Goal: Task Accomplishment & Management: Use online tool/utility

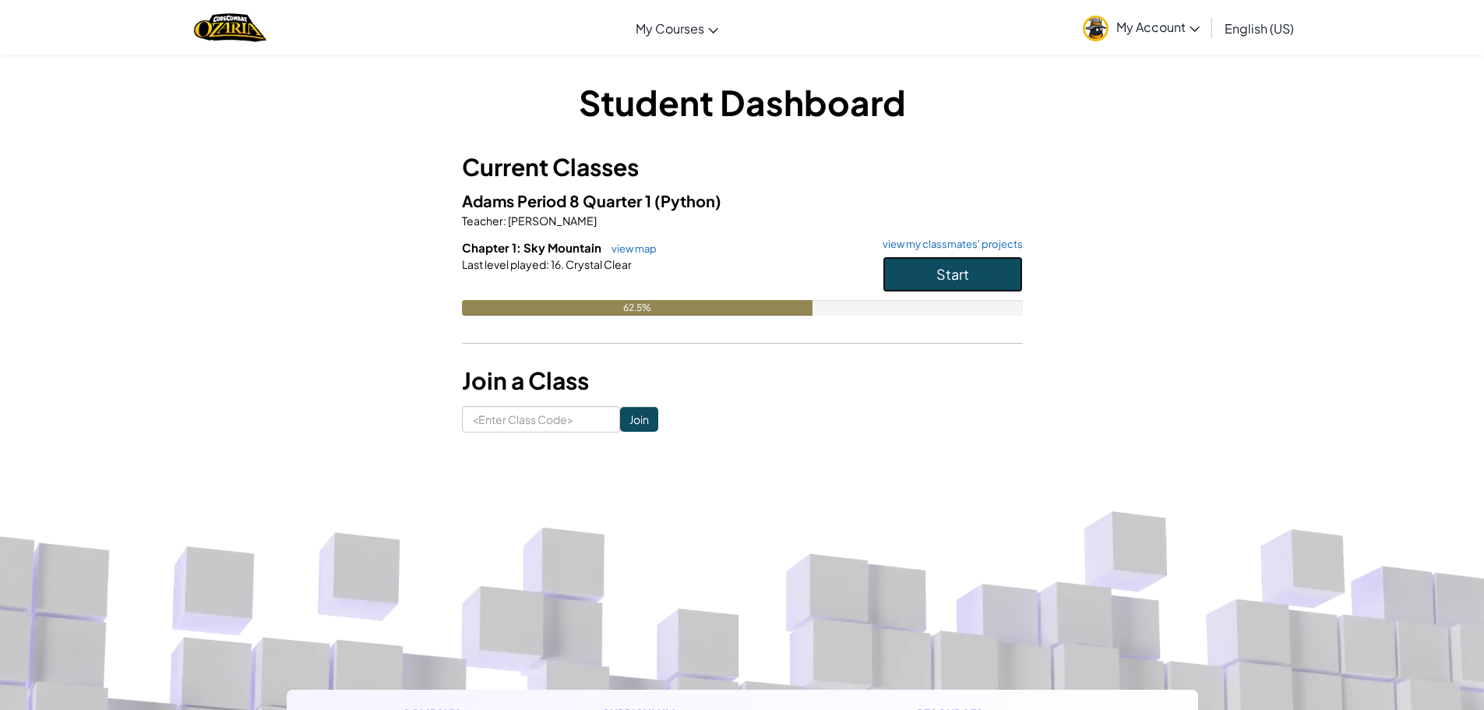
click at [910, 279] on button "Start" at bounding box center [952, 274] width 140 height 36
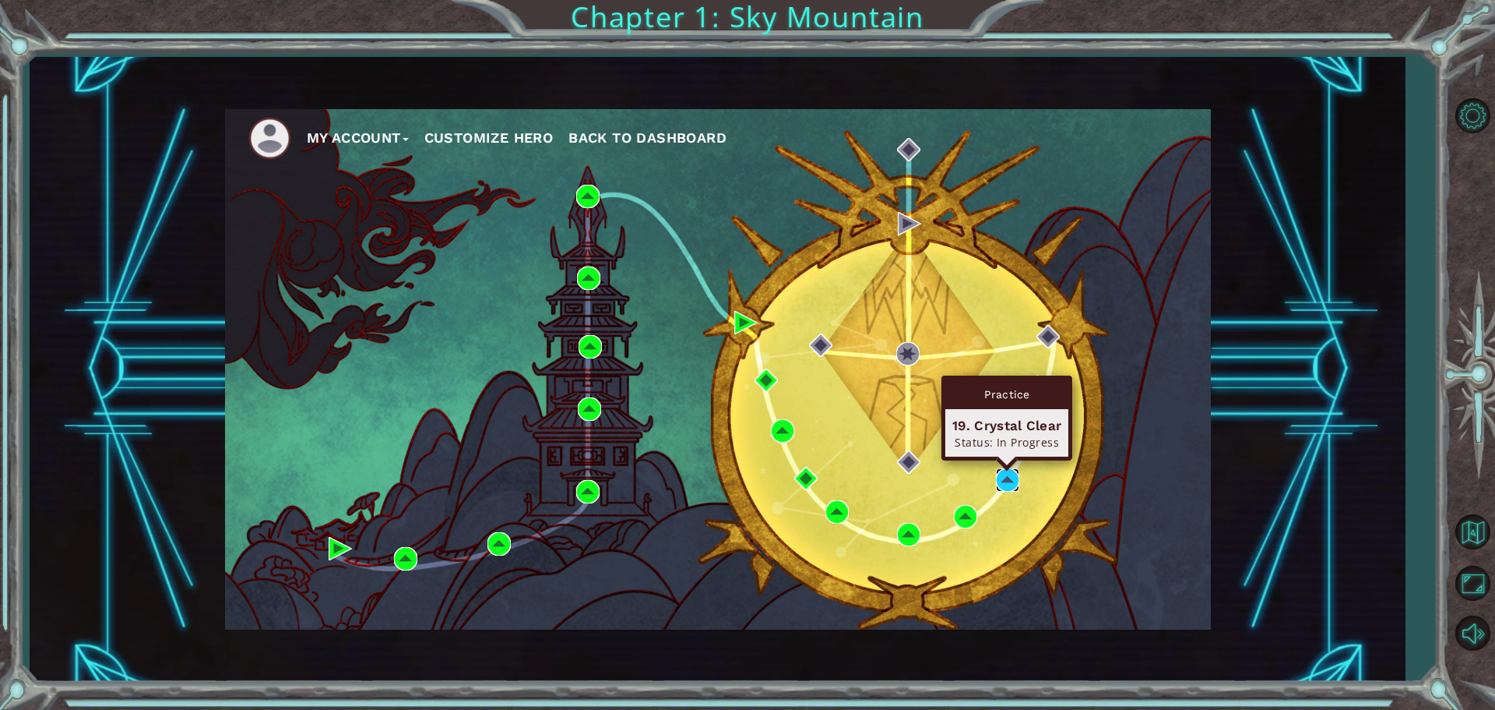
click at [1007, 484] on img at bounding box center [1007, 479] width 23 height 23
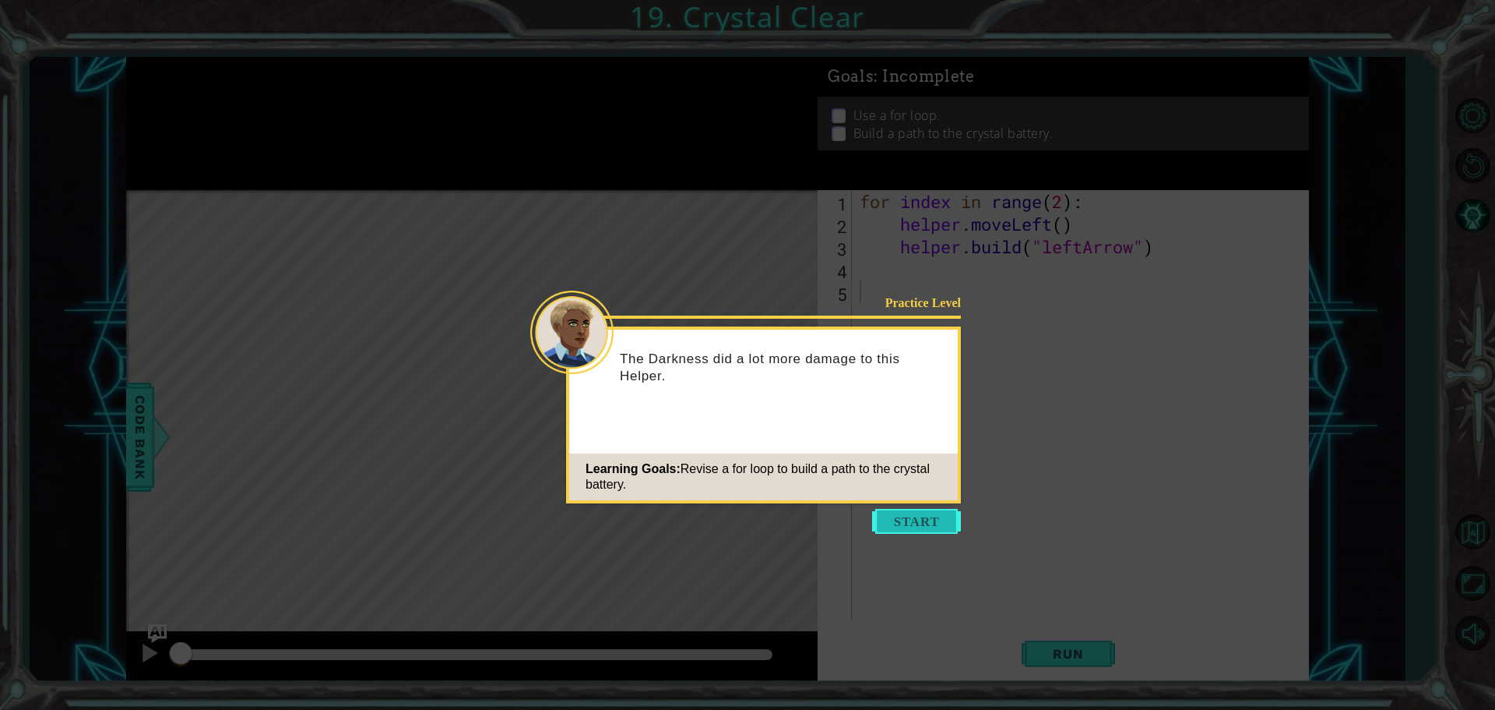
click at [928, 516] on button "Start" at bounding box center [916, 521] width 89 height 25
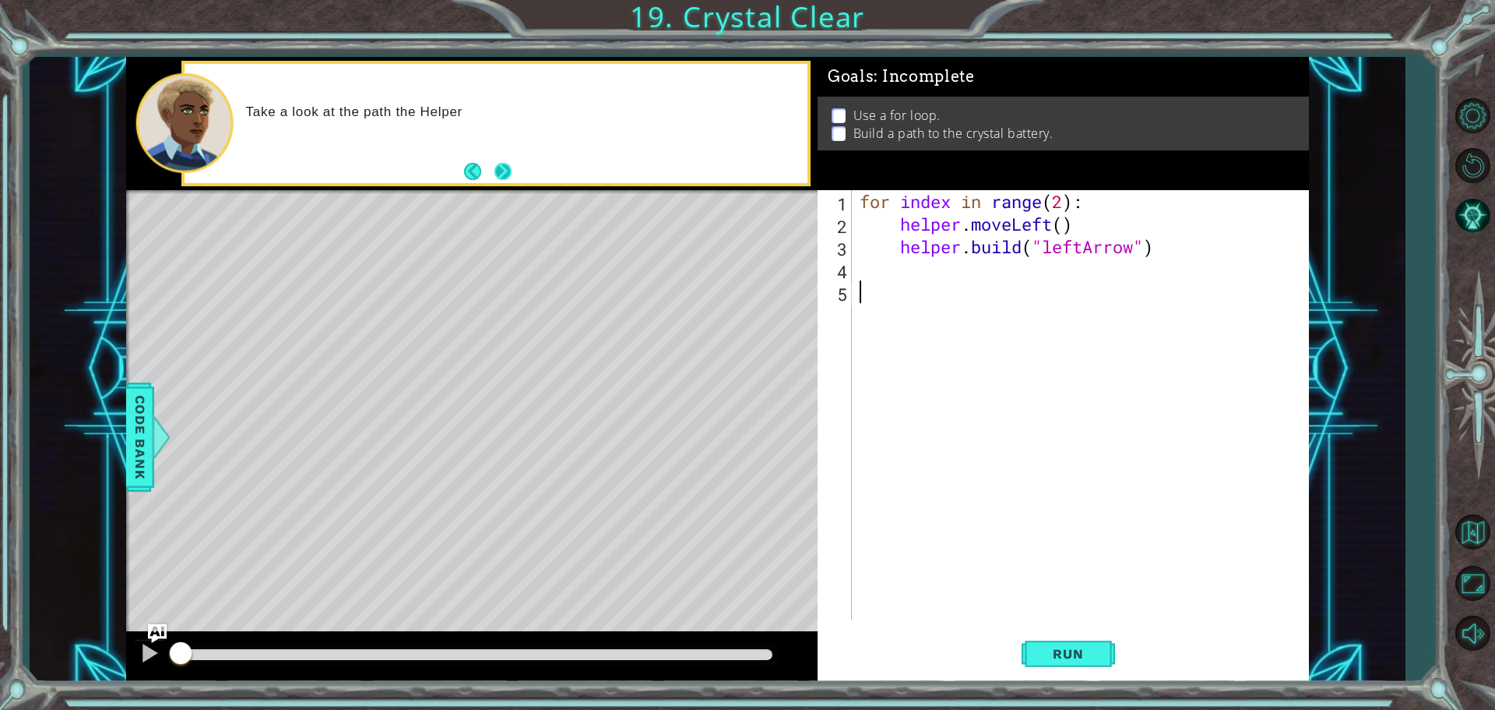
click at [510, 169] on button "Next" at bounding box center [503, 171] width 17 height 17
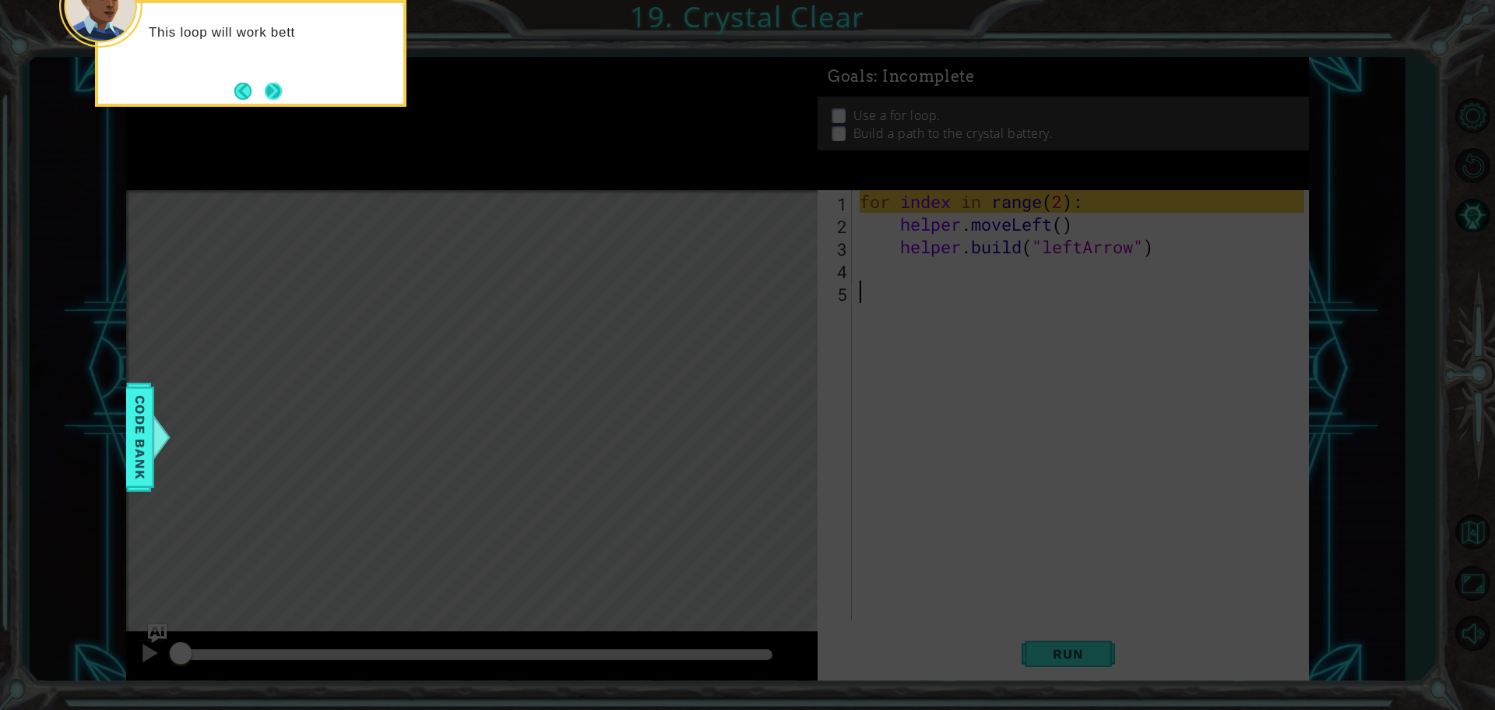
click at [275, 91] on button "Next" at bounding box center [273, 91] width 17 height 17
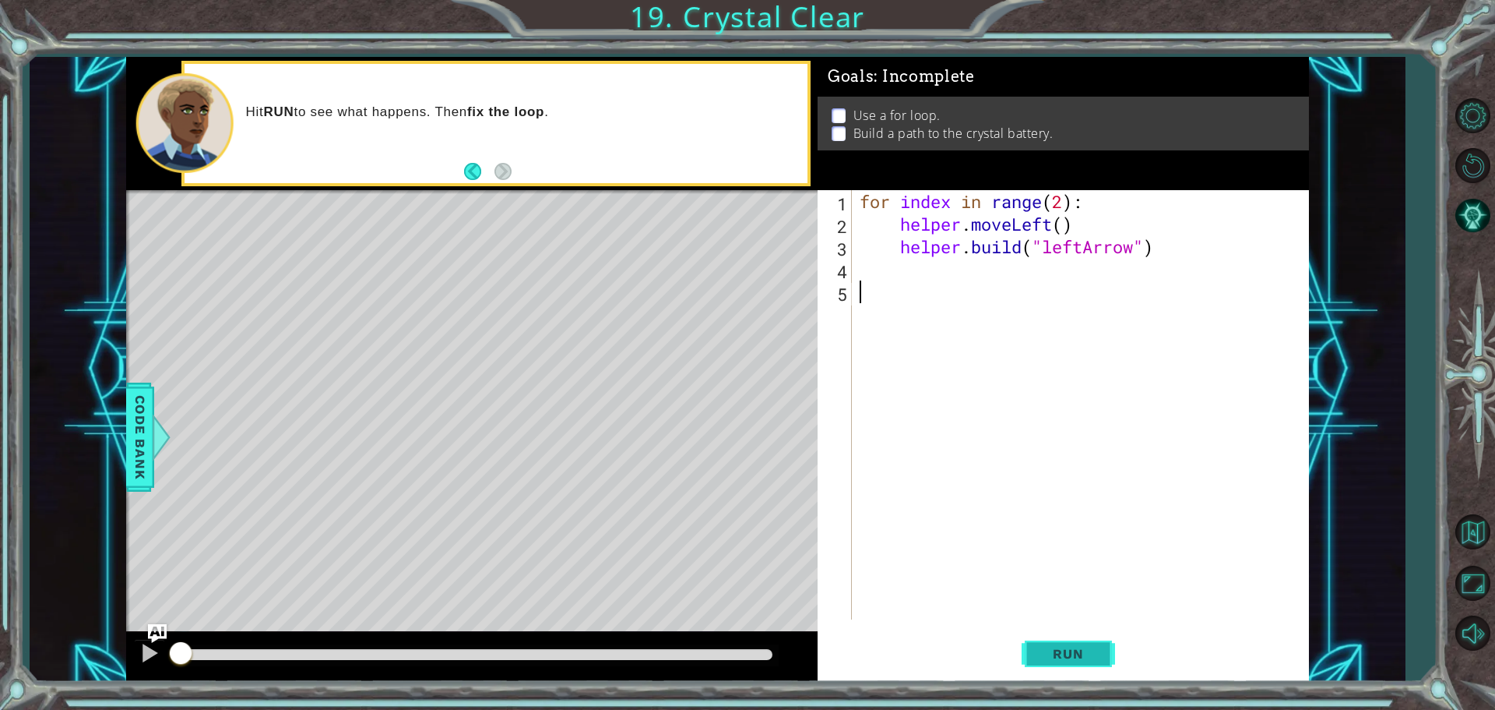
click at [1059, 650] on span "Run" at bounding box center [1068, 654] width 62 height 16
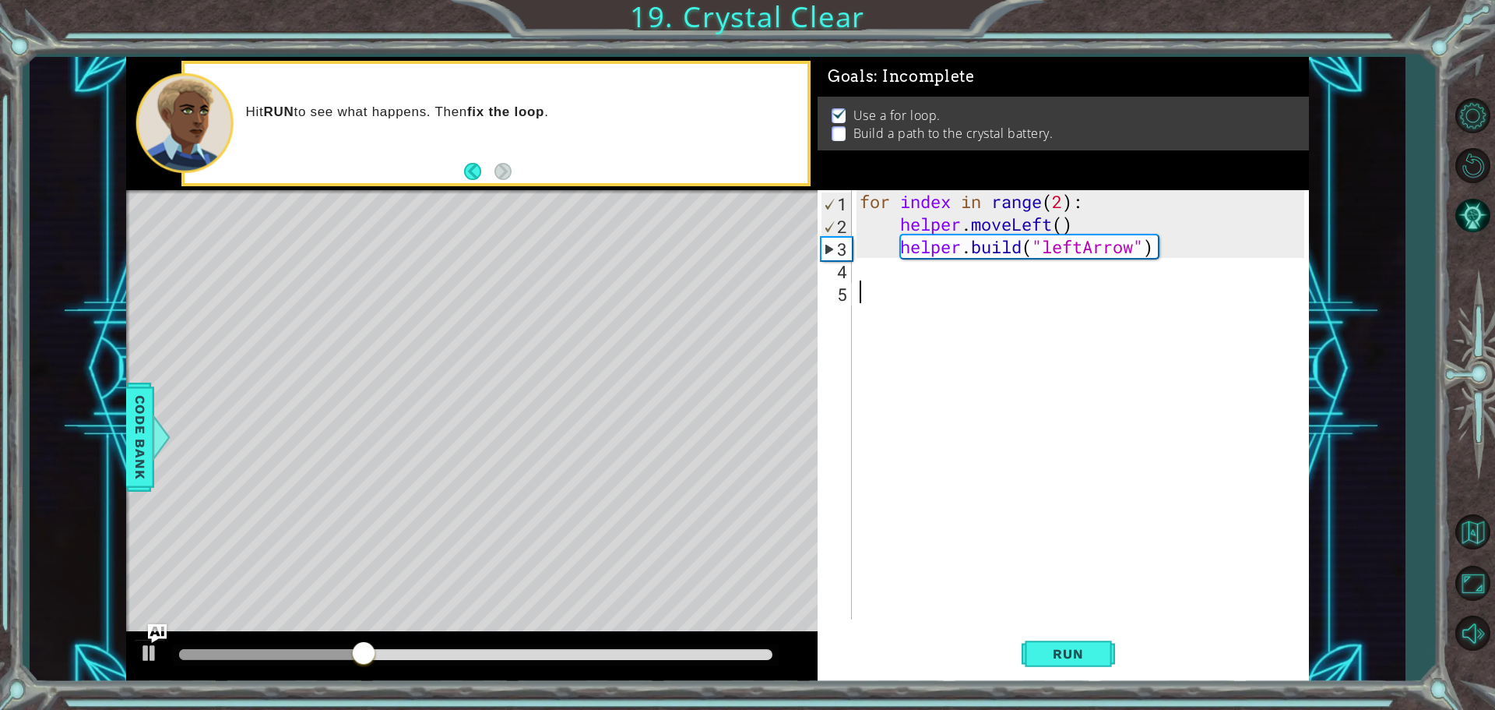
click at [915, 291] on div "for index in range ( 2 ) : helper . moveLeft ( ) helper . build ( "leftArrow" )" at bounding box center [1085, 427] width 456 height 474
click at [889, 266] on div "for index in range ( 2 ) : helper . moveLeft ( ) helper . build ( "leftArrow" )" at bounding box center [1085, 427] width 456 height 474
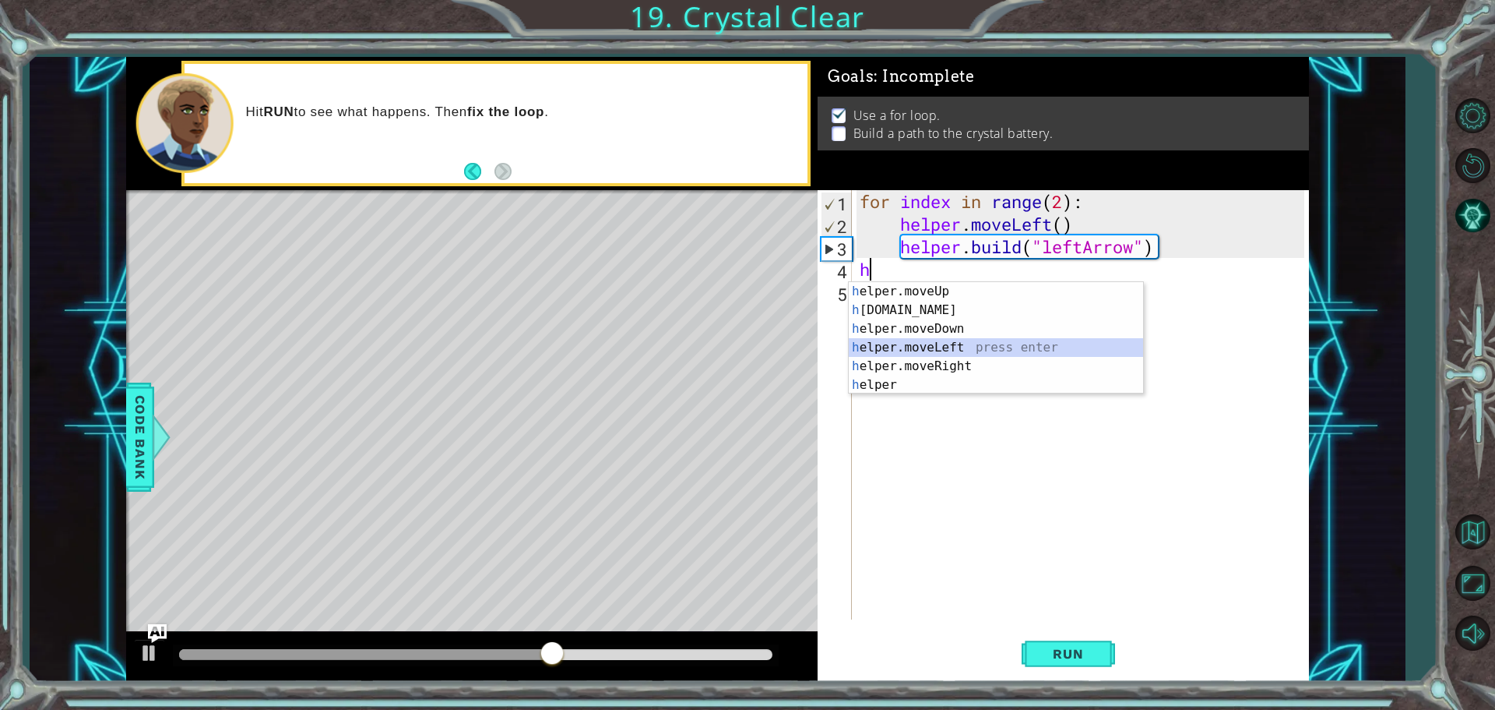
click at [940, 345] on div "h elper.moveUp press enter h [DOMAIN_NAME] press enter h elper.moveDown press e…" at bounding box center [996, 357] width 294 height 150
type textarea "helper.moveLeft(1)"
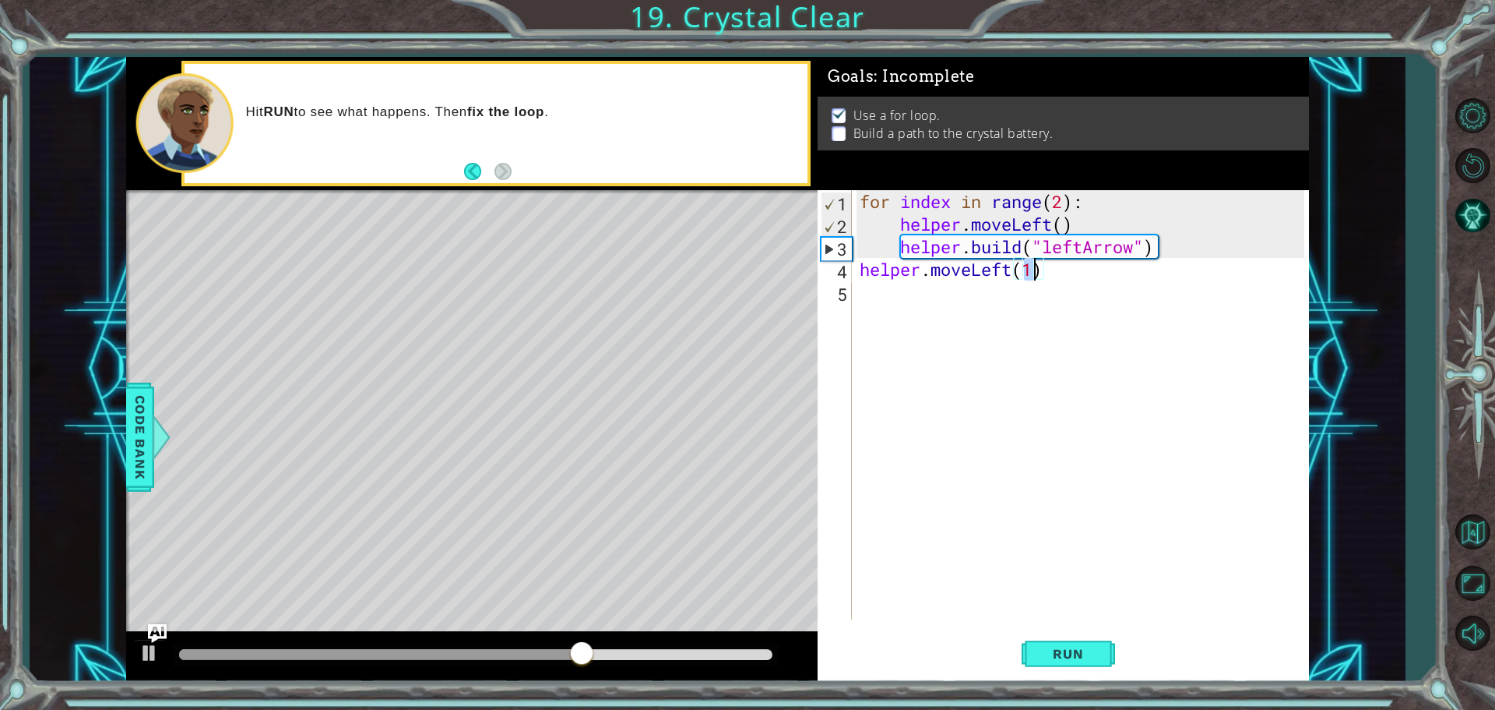
click at [868, 298] on div "for index in range ( 2 ) : helper . moveLeft ( ) helper . build ( "leftArrow" )…" at bounding box center [1085, 427] width 456 height 474
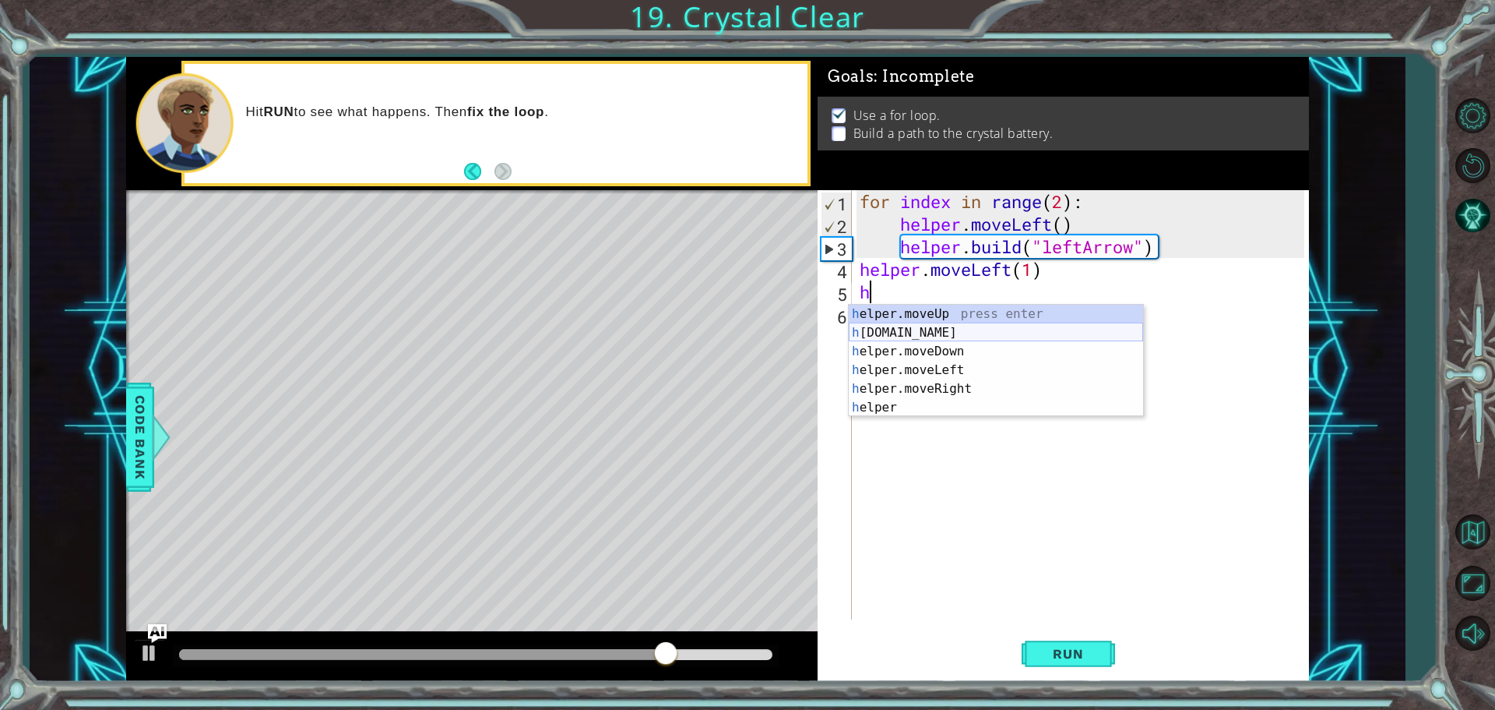
click at [889, 328] on div "h elper.moveUp press enter h [DOMAIN_NAME] press enter h elper.moveDown press e…" at bounding box center [996, 380] width 294 height 150
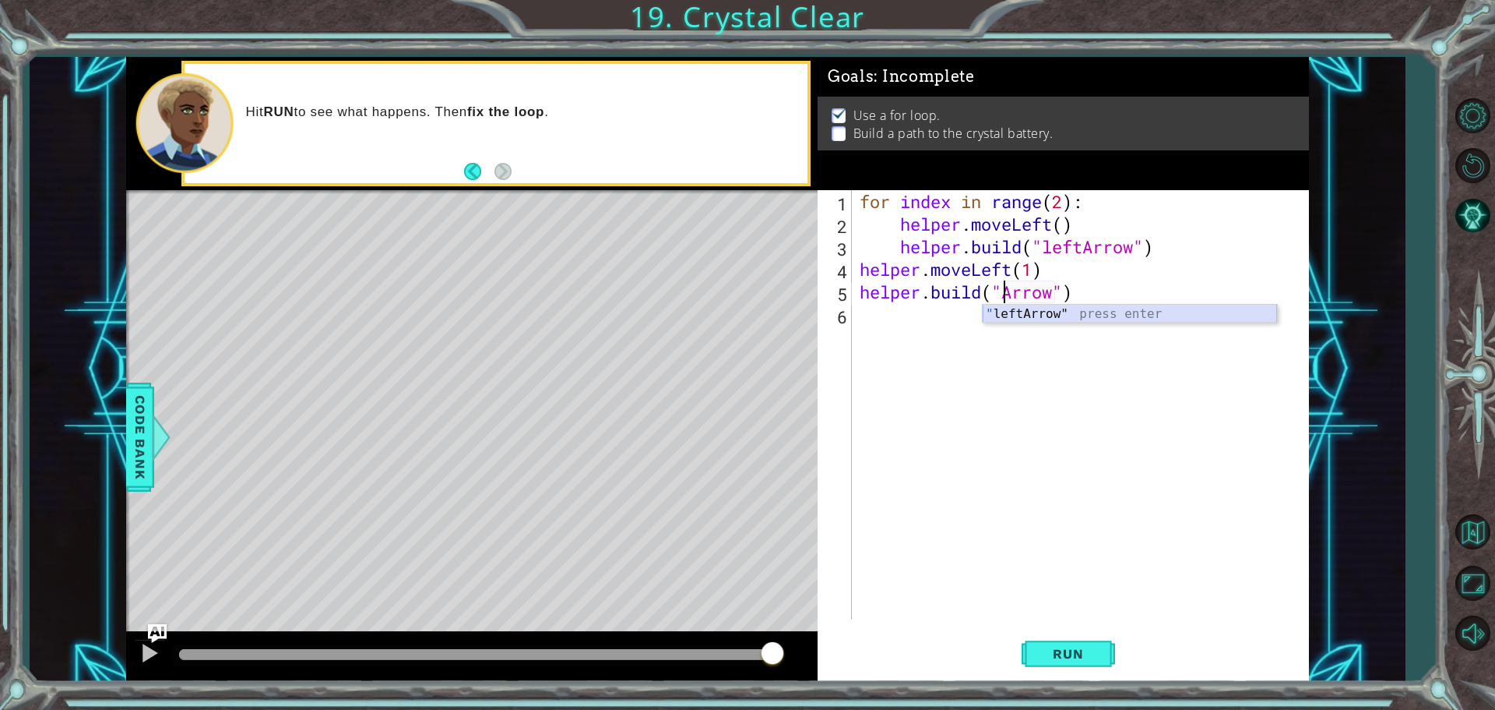
click at [1006, 319] on div "" leftArrow" press enter" at bounding box center [1130, 333] width 294 height 56
type textarea "[DOMAIN_NAME]("leftArrow")"
click at [1050, 641] on button "Run" at bounding box center [1068, 653] width 93 height 49
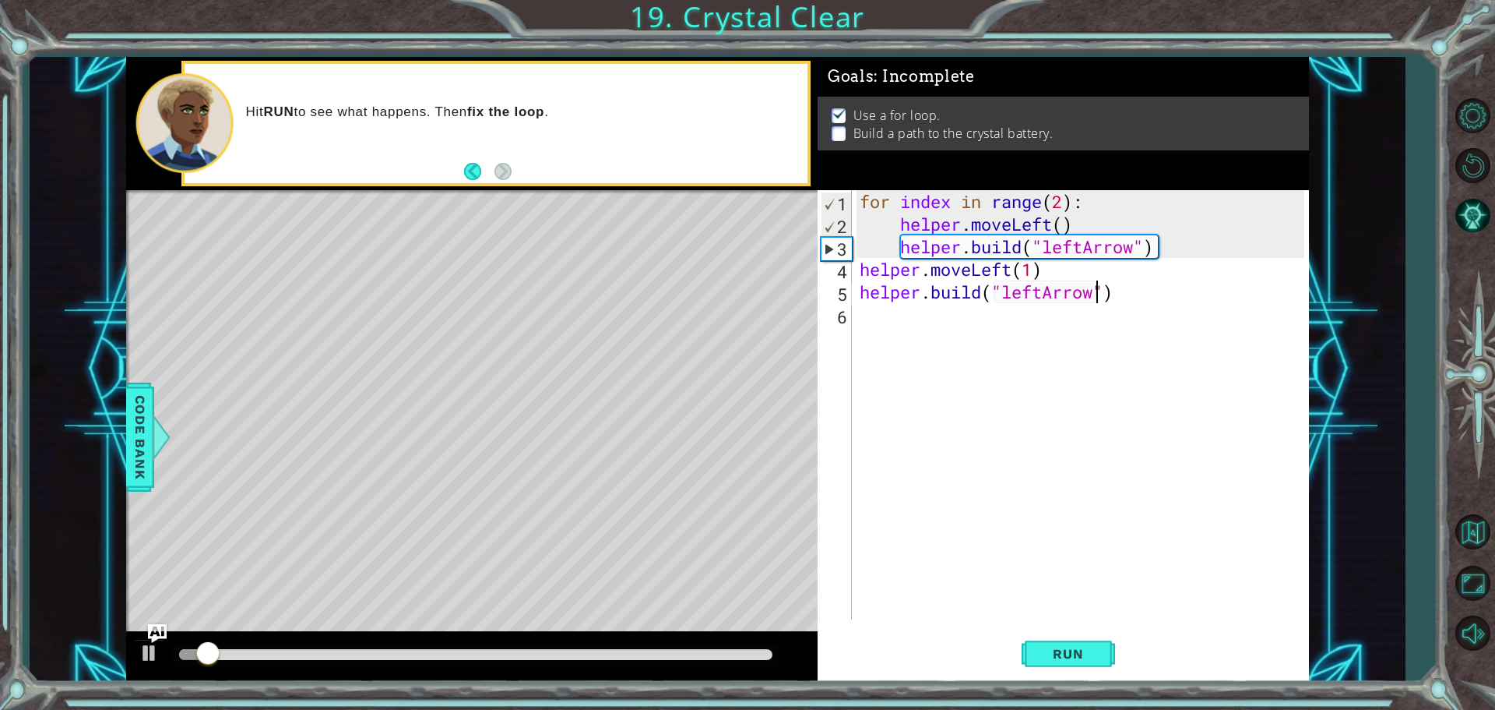
click at [889, 318] on div "for index in range ( 2 ) : helper . moveLeft ( ) helper . build ( "leftArrow" )…" at bounding box center [1085, 427] width 456 height 474
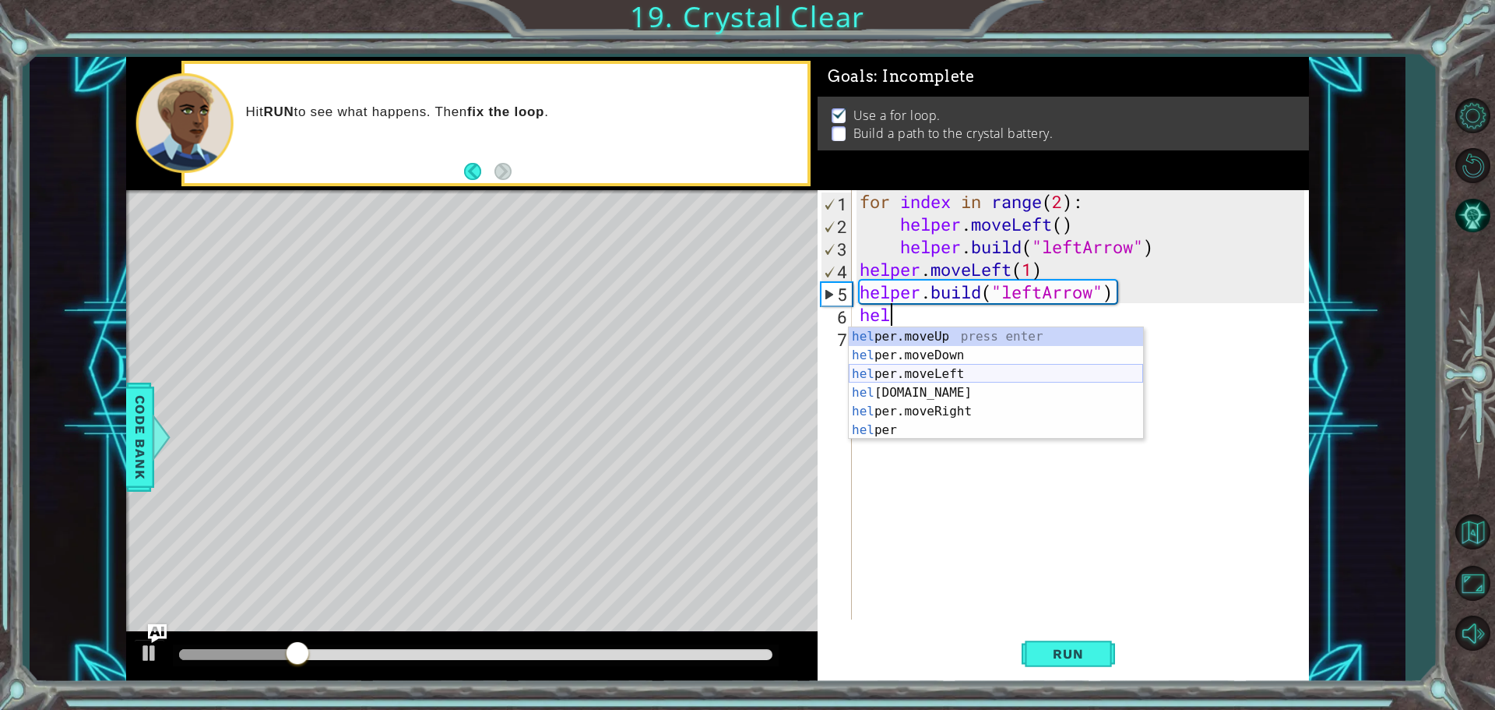
click at [919, 379] on div "hel per.moveUp press enter hel per.moveDown press enter hel per.moveLeft press …" at bounding box center [996, 402] width 294 height 150
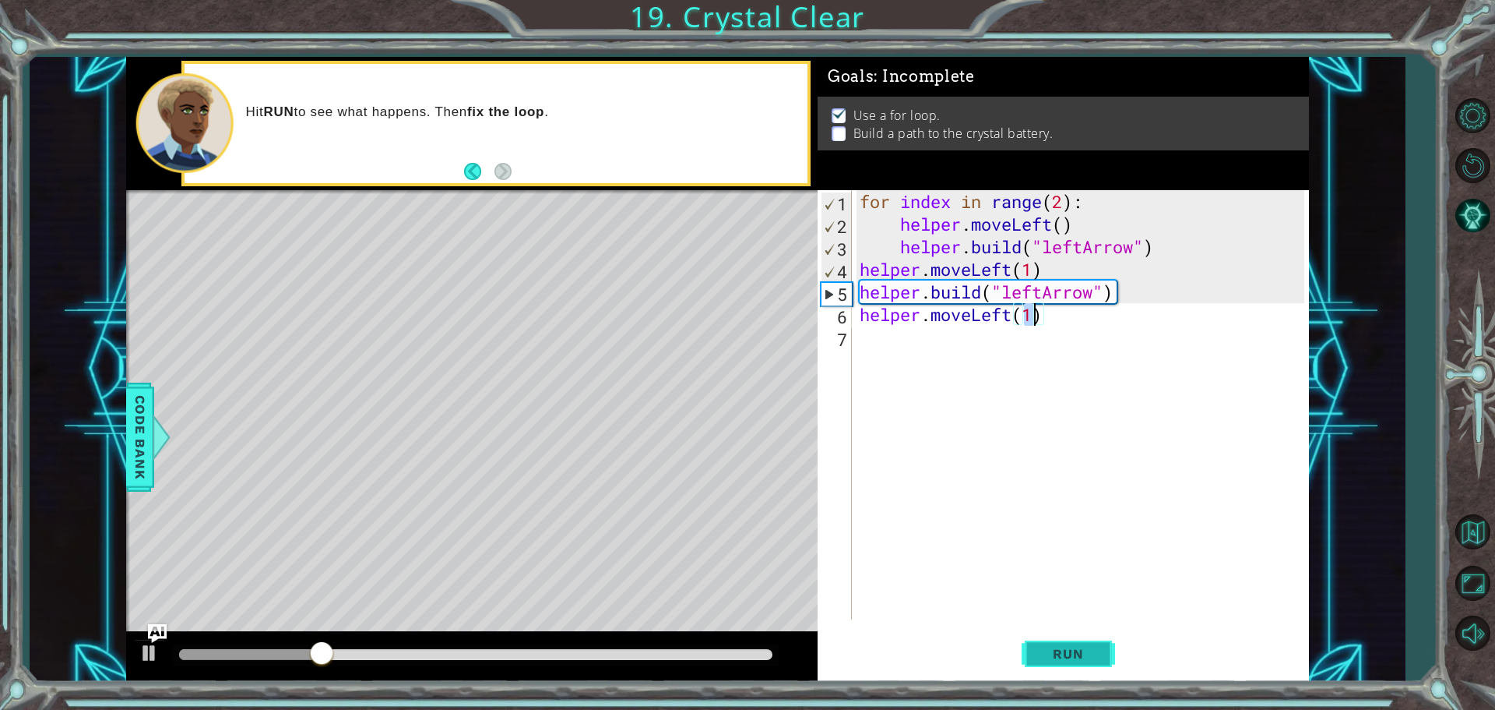
type textarea "helper.moveLeft(1)"
click at [1043, 645] on button "Run" at bounding box center [1068, 653] width 93 height 49
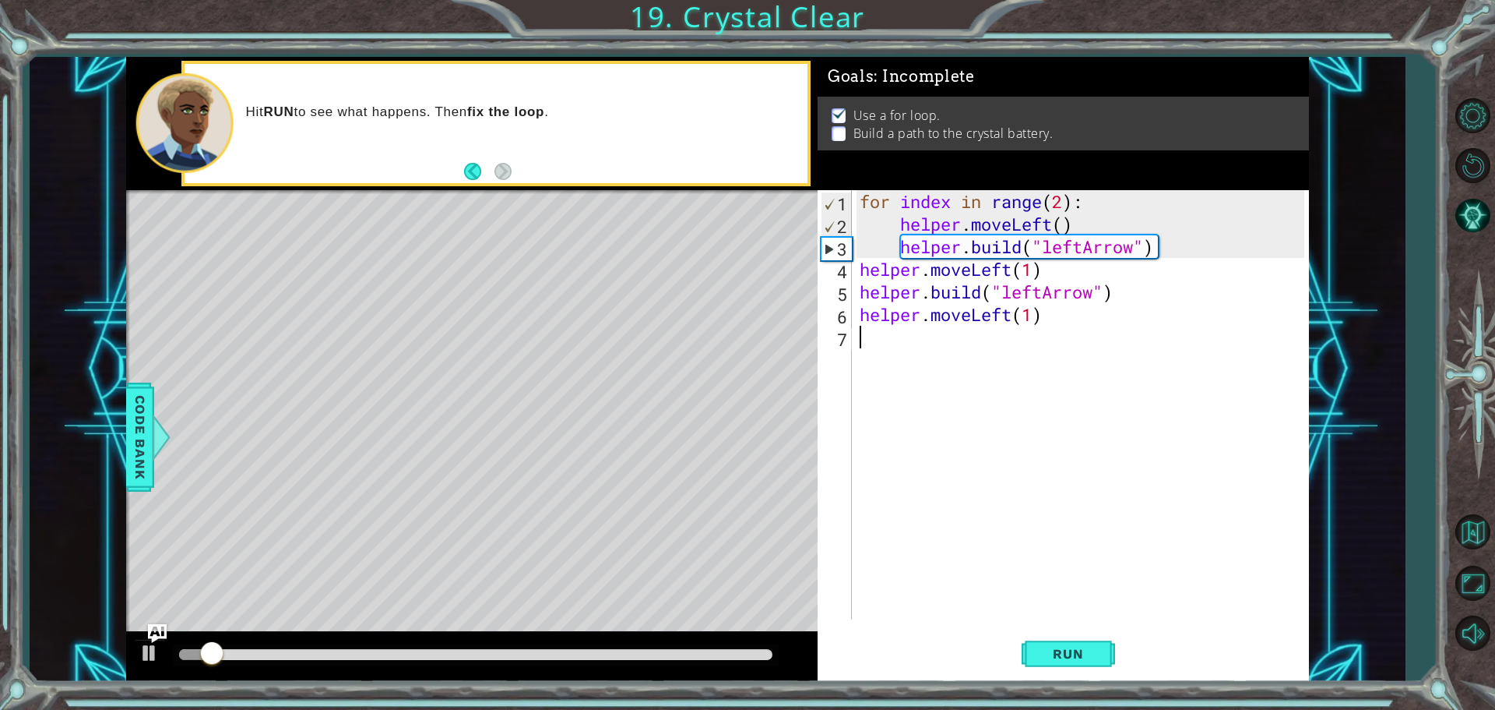
click at [892, 342] on div "for index in range ( 2 ) : helper . moveLeft ( ) helper . build ( "leftArrow" )…" at bounding box center [1085, 427] width 456 height 474
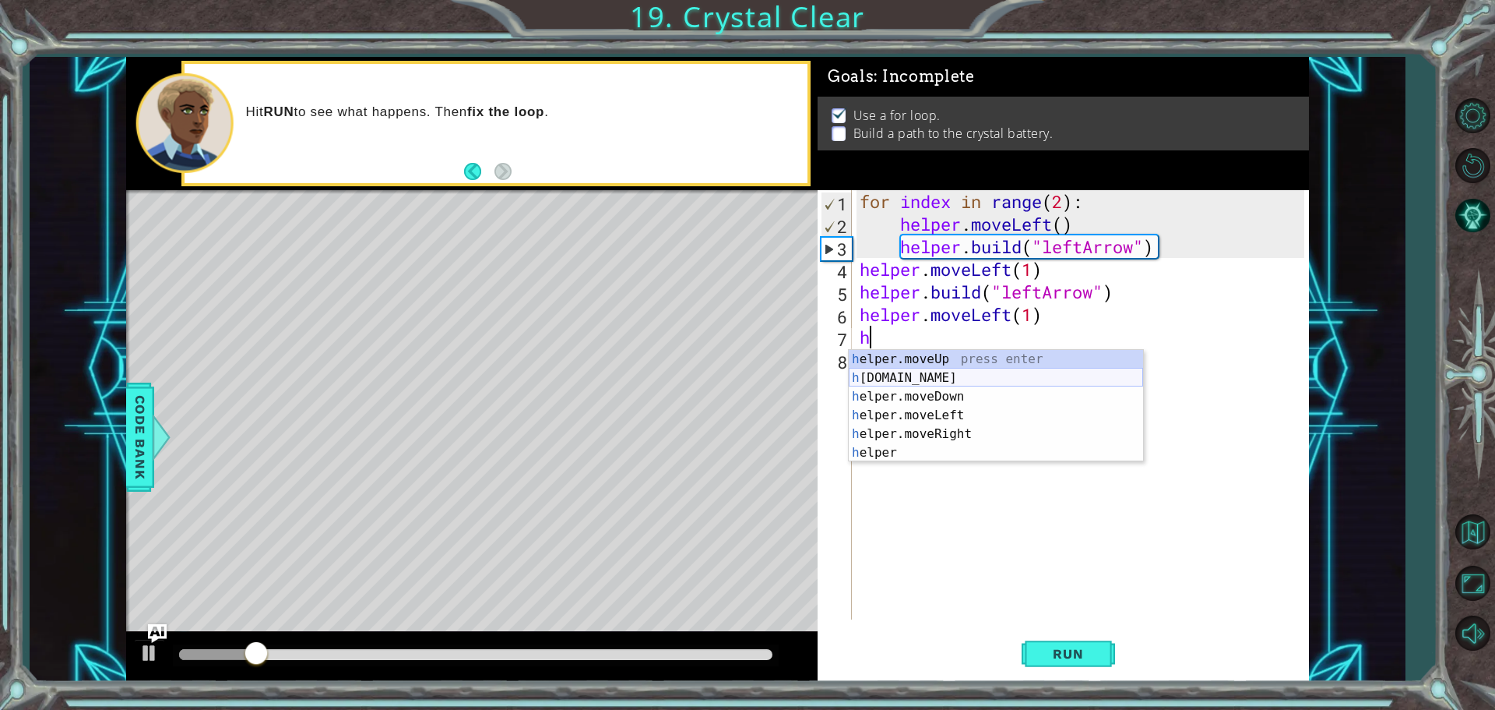
click at [933, 372] on div "h elper.moveUp press enter h [DOMAIN_NAME] press enter h elper.moveDown press e…" at bounding box center [996, 425] width 294 height 150
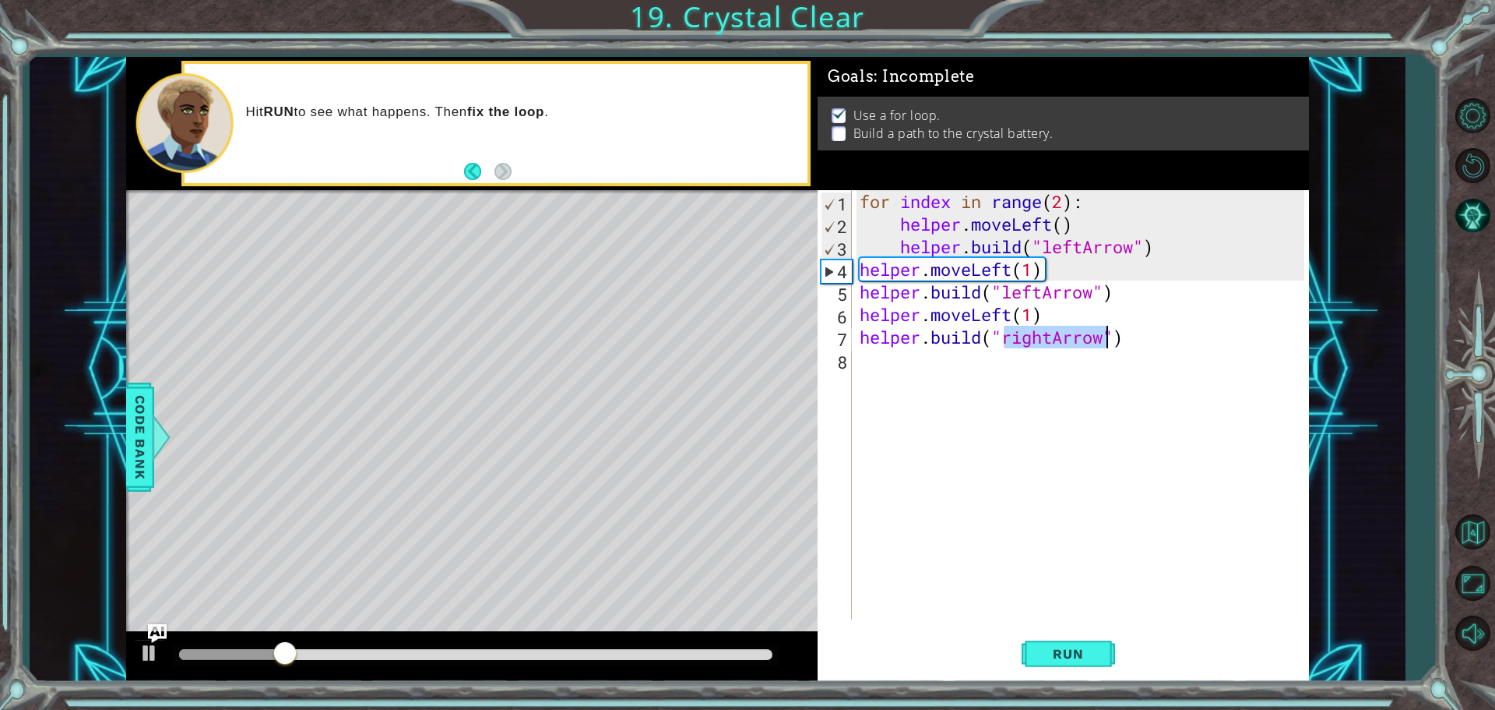
click at [1048, 335] on div "for index in range ( 2 ) : helper . moveLeft ( ) helper . build ( "leftArrow" )…" at bounding box center [1081, 404] width 448 height 429
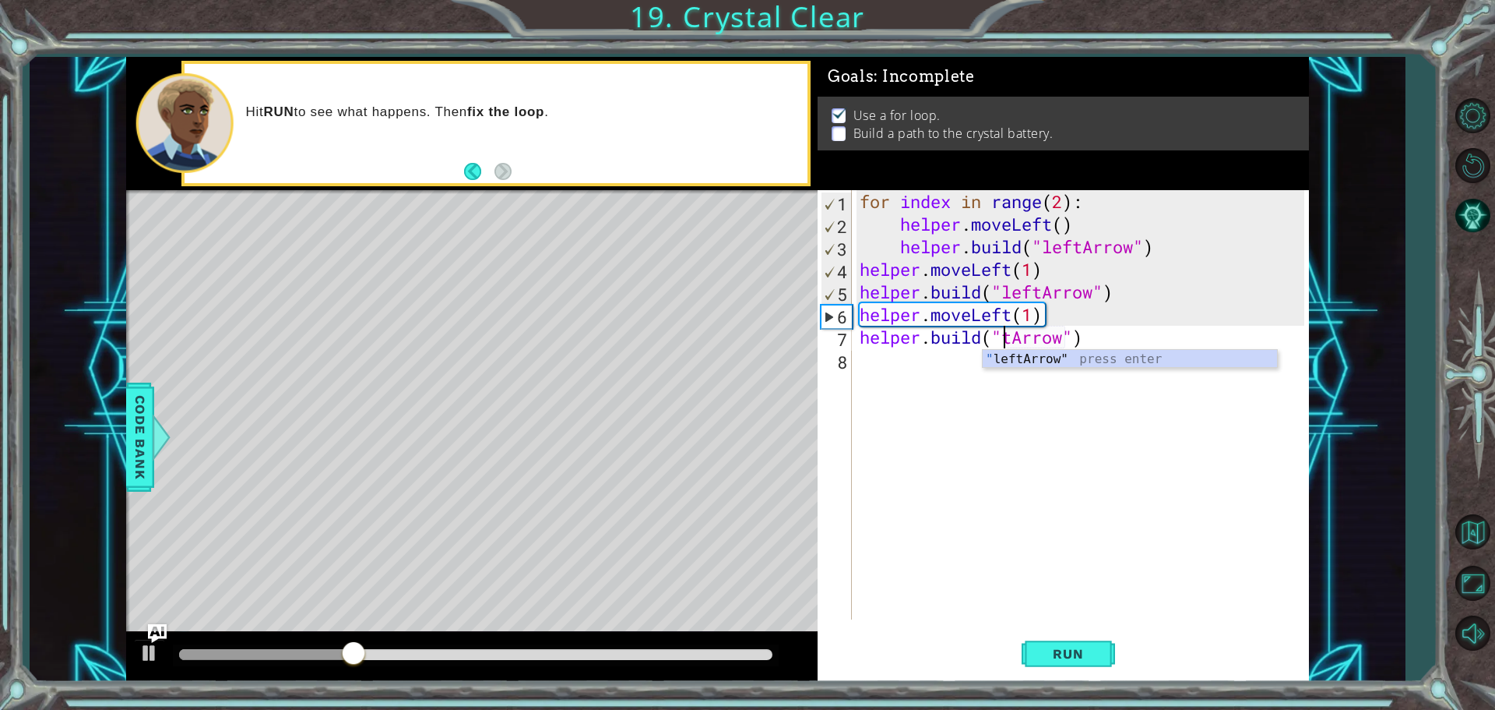
click at [1051, 361] on div "" leftArrow" press enter" at bounding box center [1130, 378] width 294 height 56
type textarea "[DOMAIN_NAME]("leftArrow")"
click at [1047, 647] on span "Run" at bounding box center [1068, 654] width 62 height 16
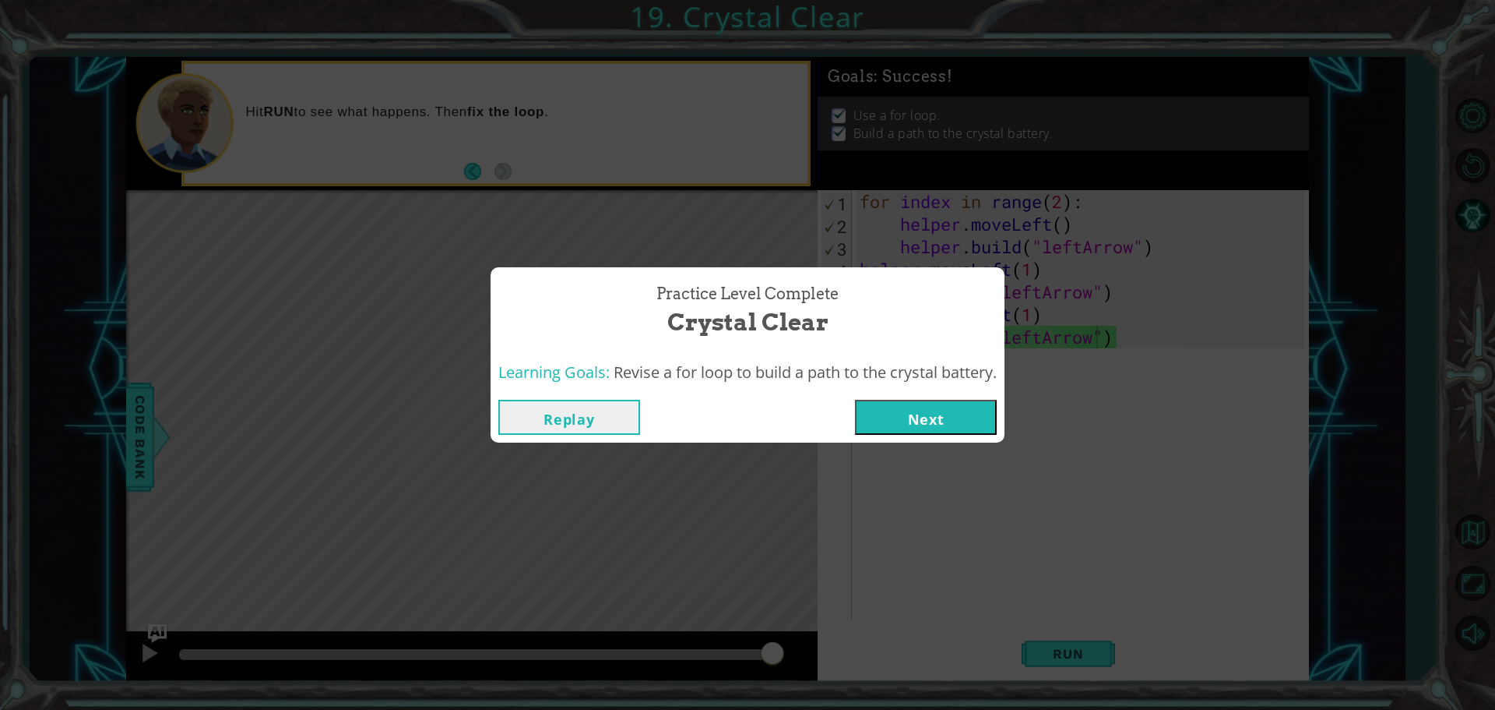
click at [946, 418] on button "Next" at bounding box center [926, 417] width 142 height 35
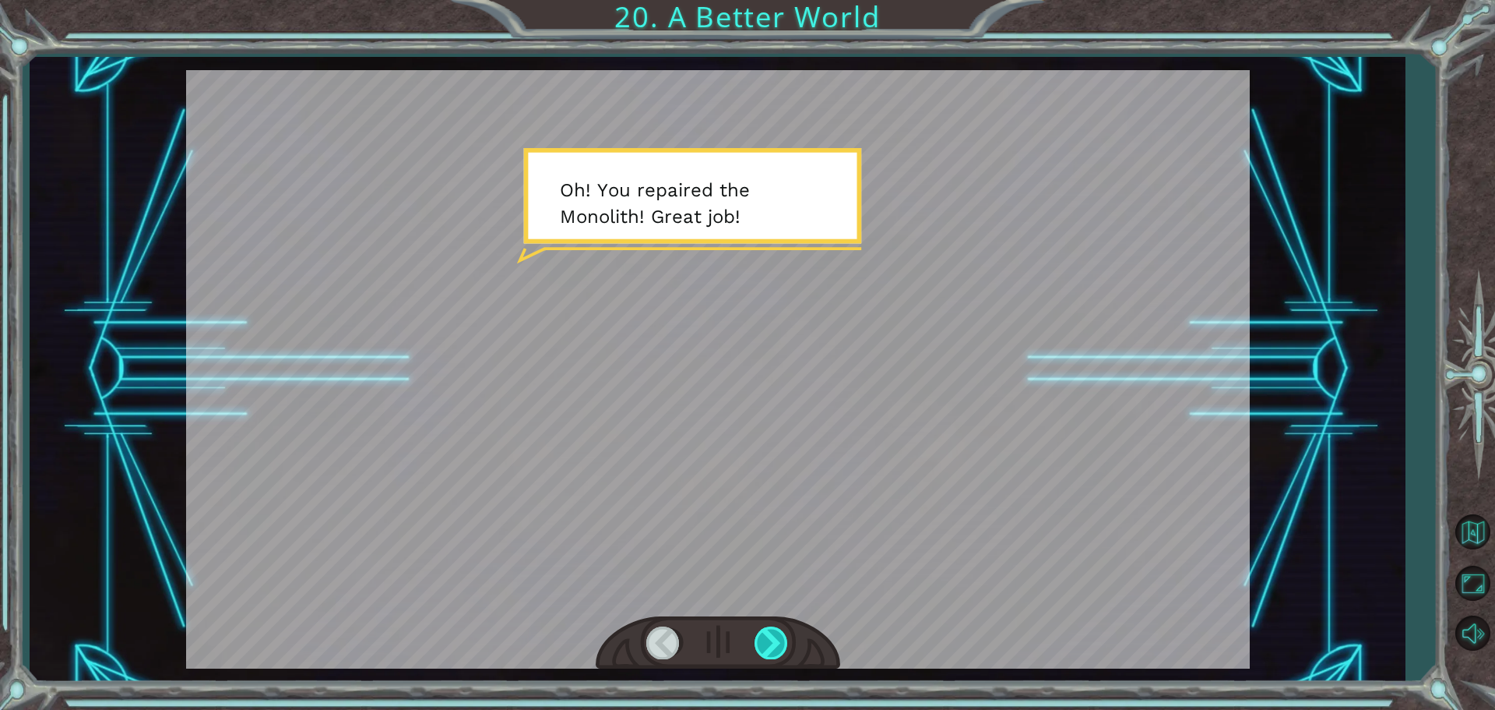
click at [759, 650] on div at bounding box center [772, 642] width 35 height 32
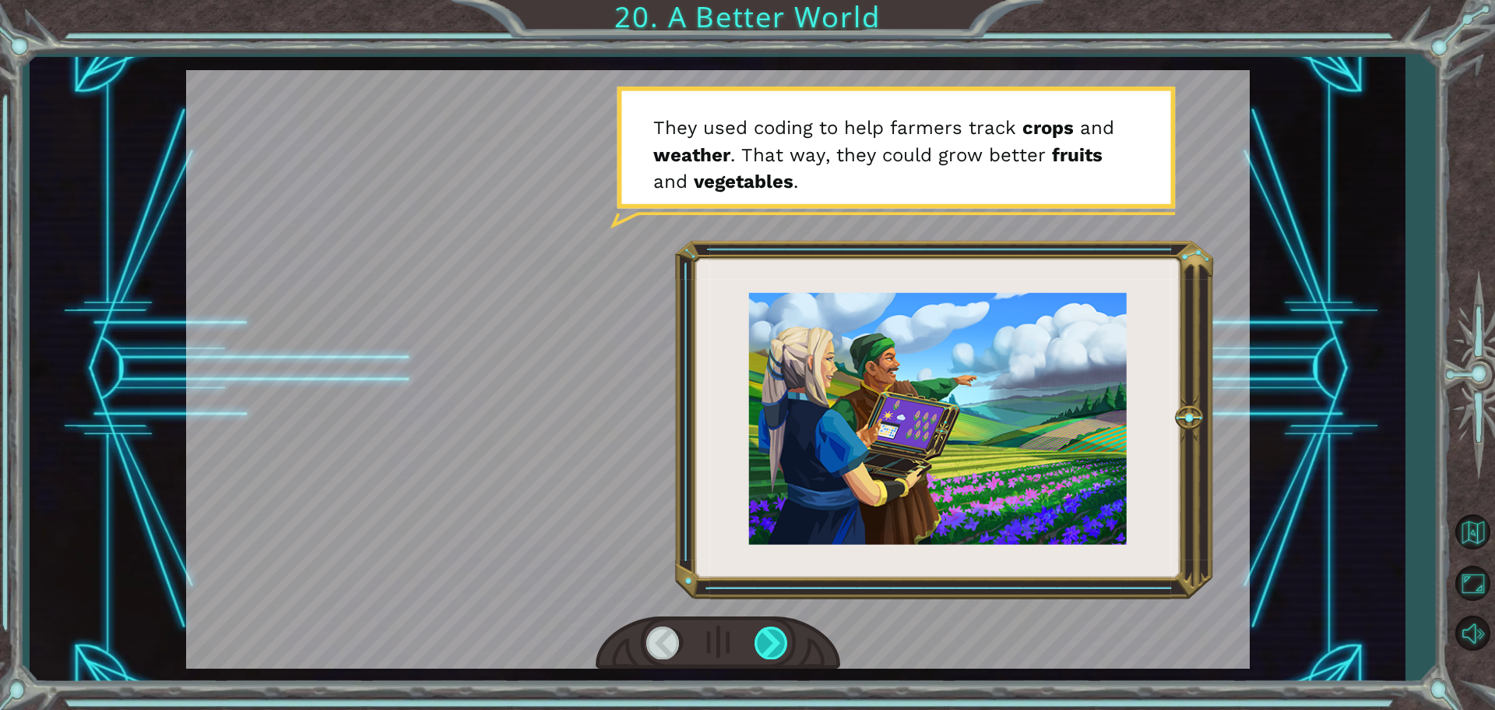
click at [759, 650] on div at bounding box center [772, 642] width 35 height 32
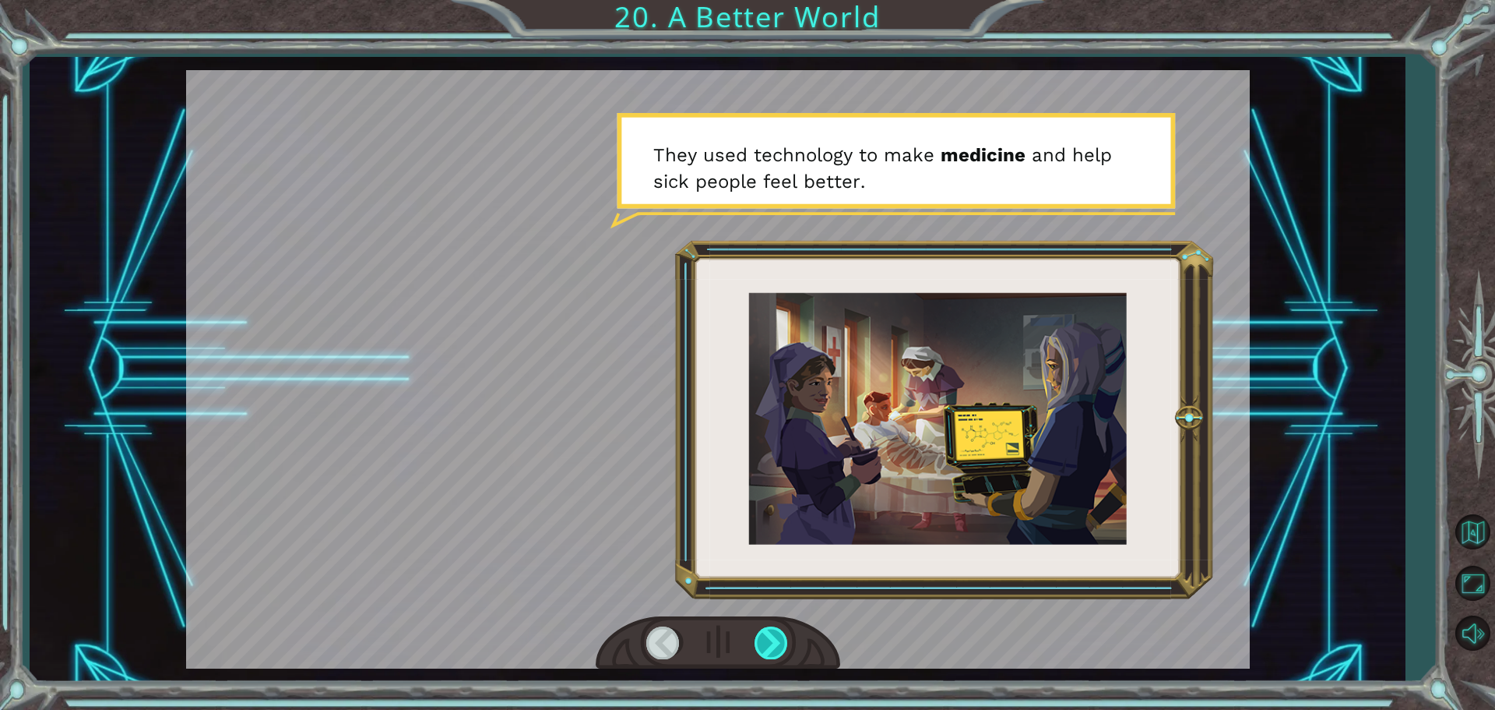
click at [763, 645] on div at bounding box center [772, 642] width 35 height 32
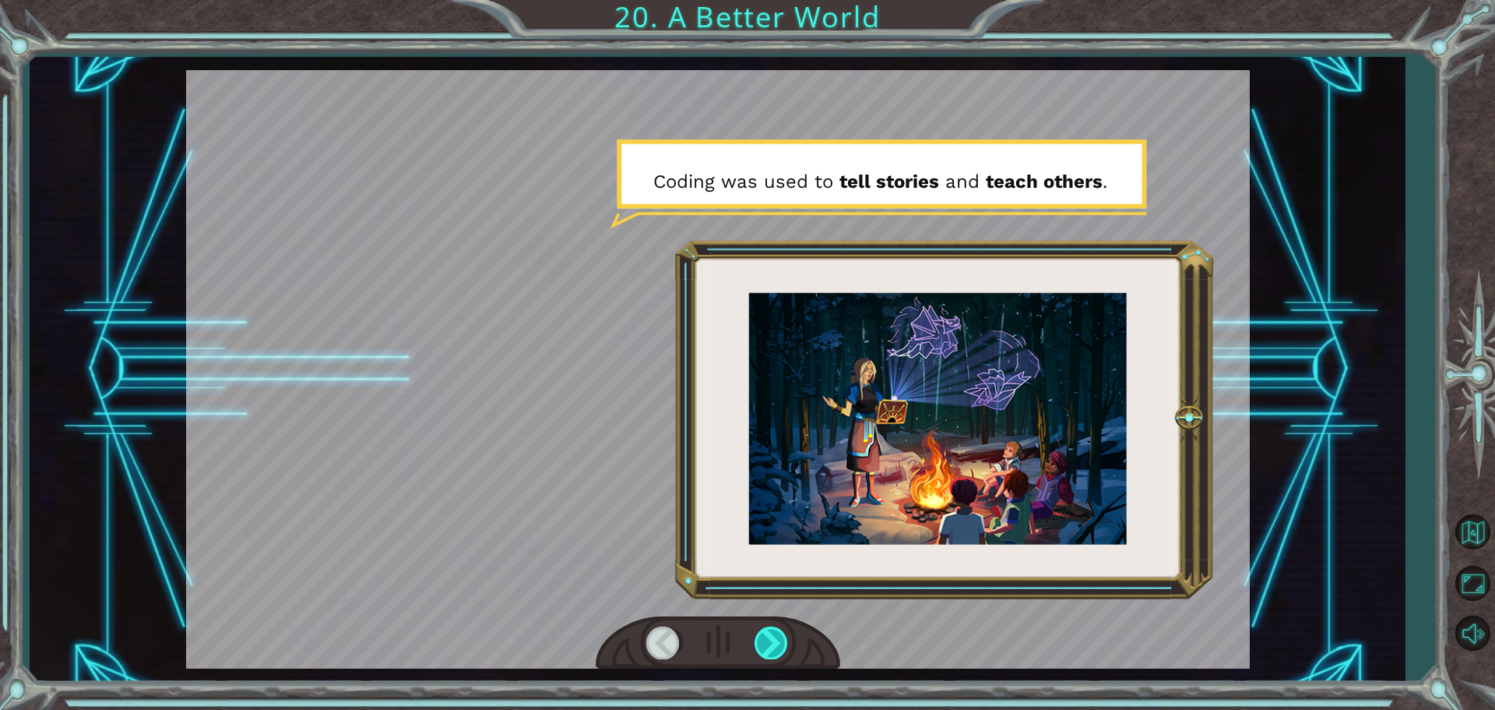
click at [763, 645] on div at bounding box center [772, 642] width 35 height 32
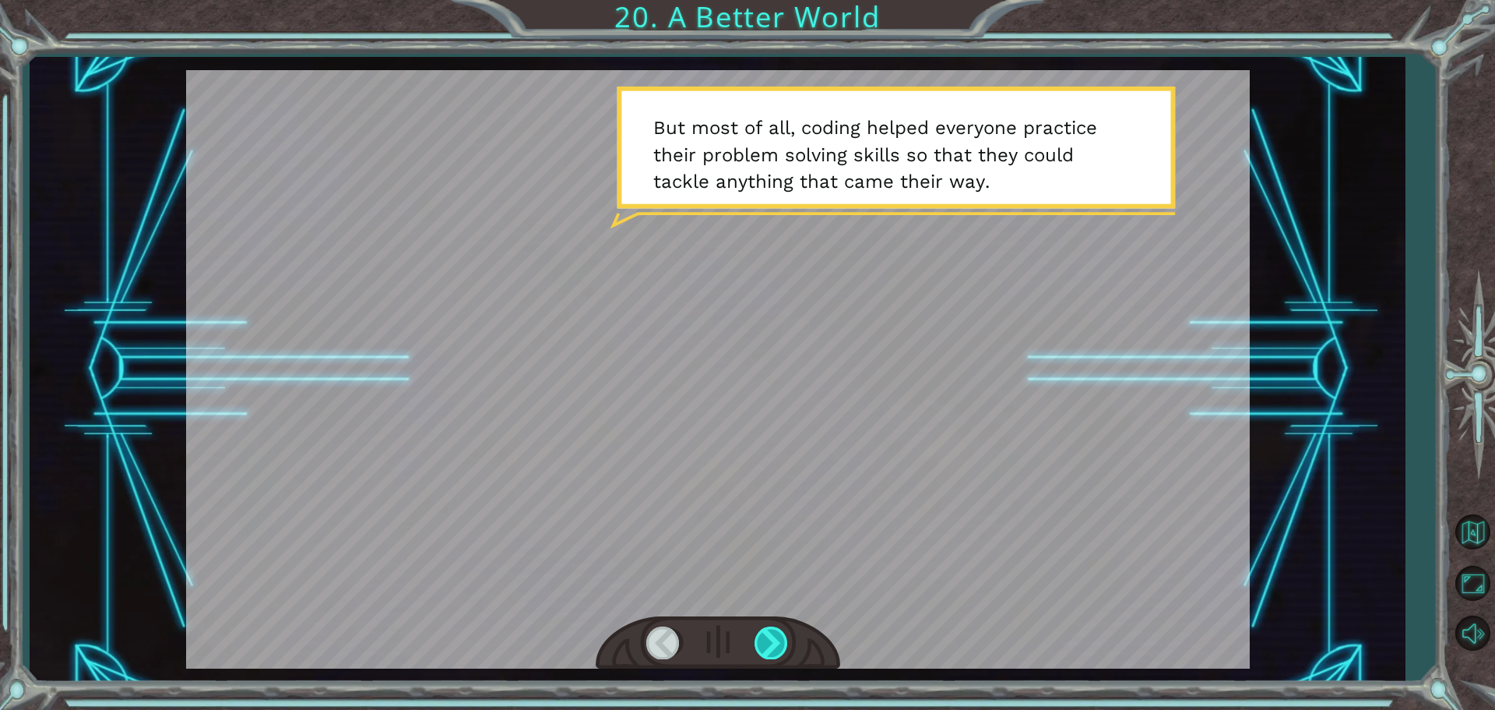
click at [763, 645] on div at bounding box center [772, 642] width 35 height 32
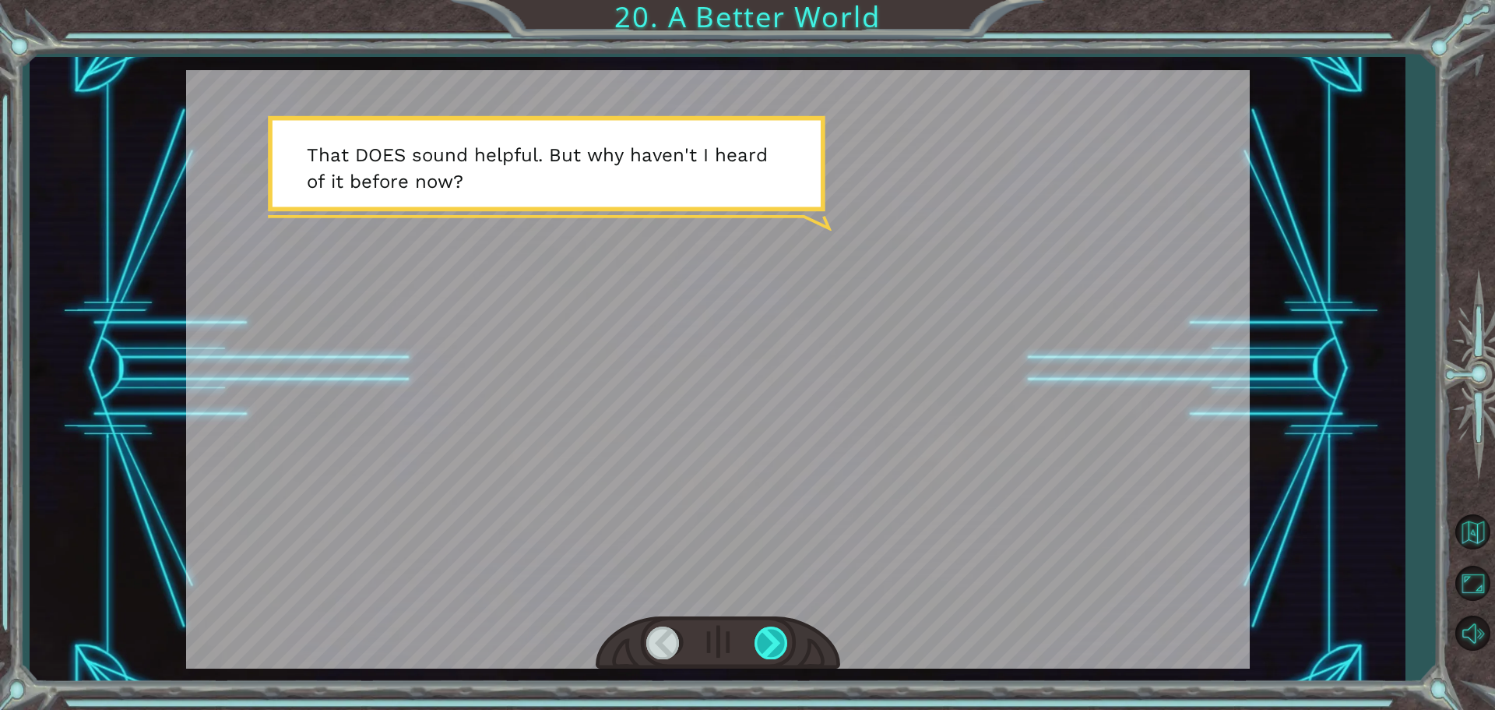
click at [763, 645] on div at bounding box center [772, 642] width 35 height 32
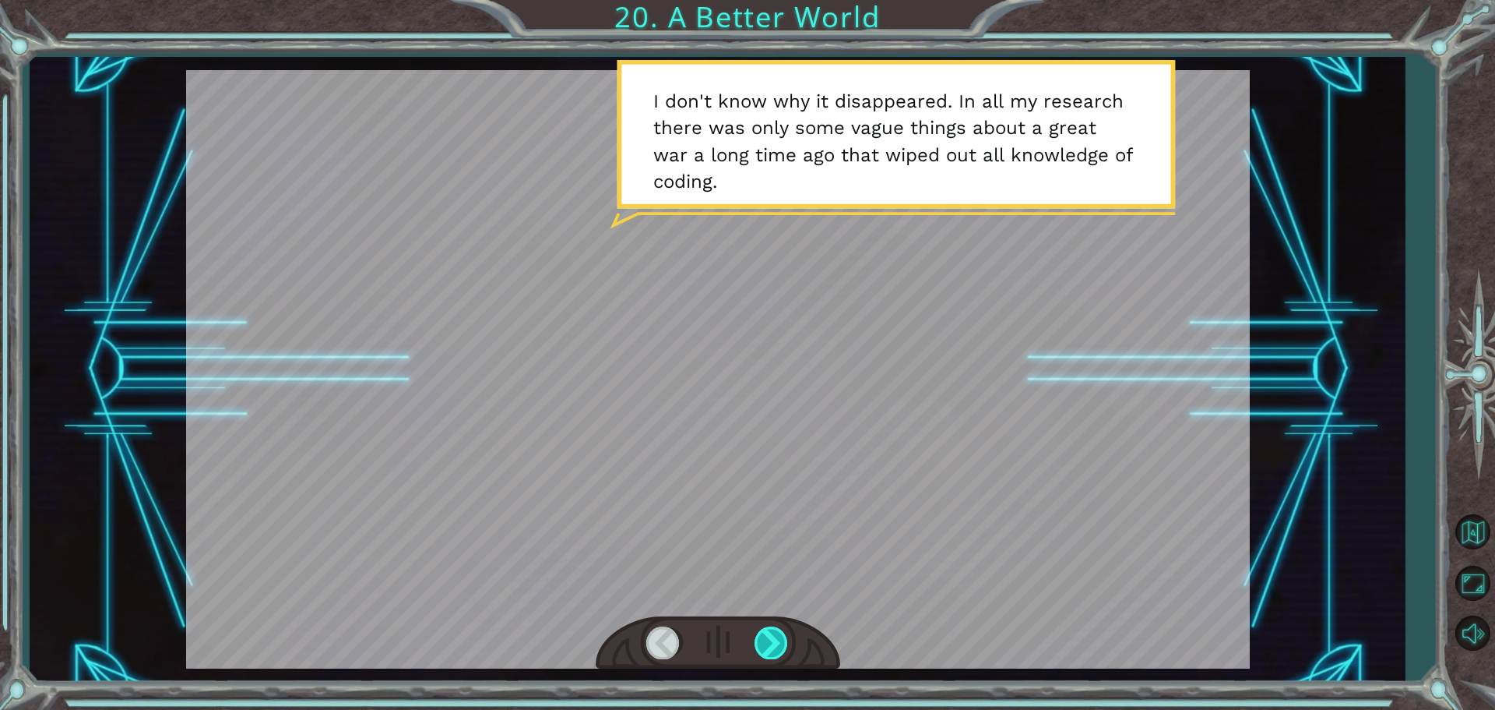
click at [763, 645] on div at bounding box center [772, 642] width 35 height 32
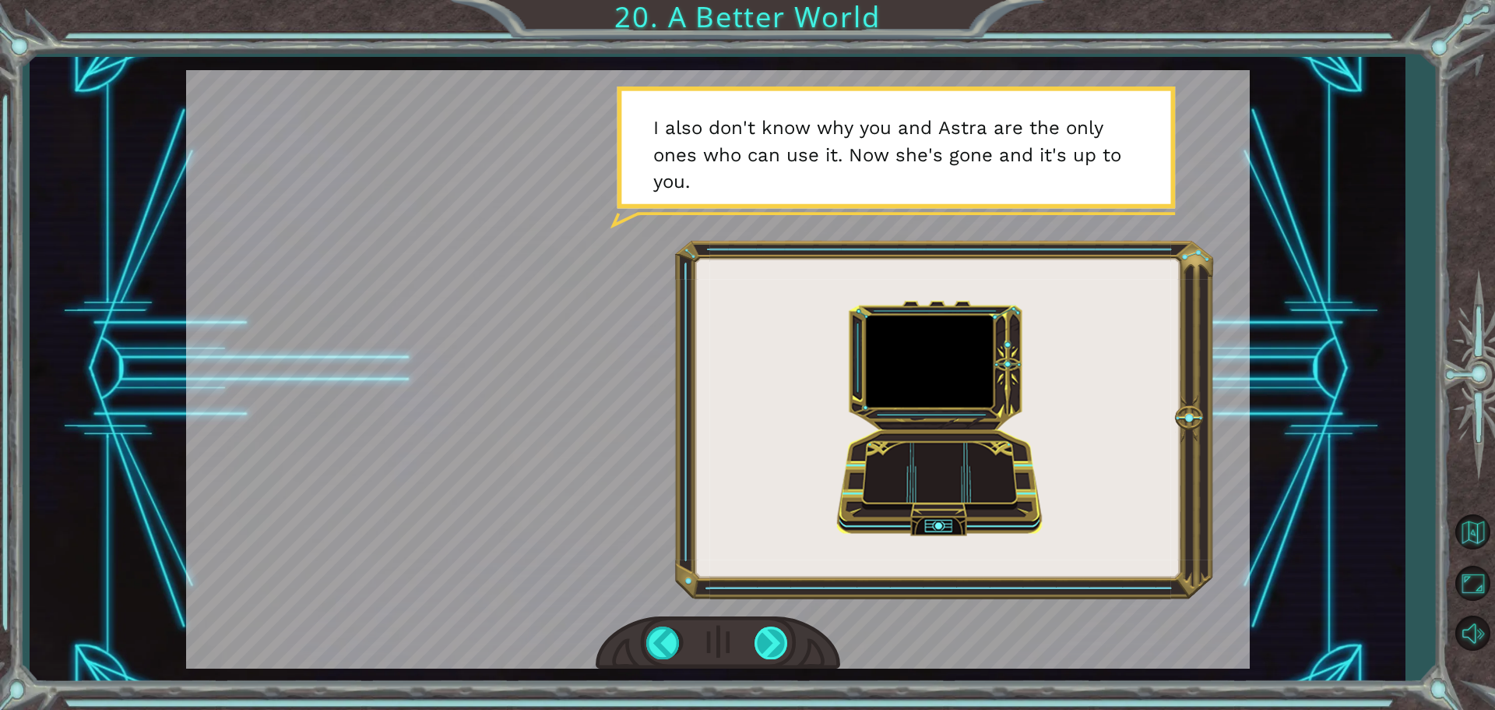
click at [763, 645] on div at bounding box center [772, 642] width 35 height 32
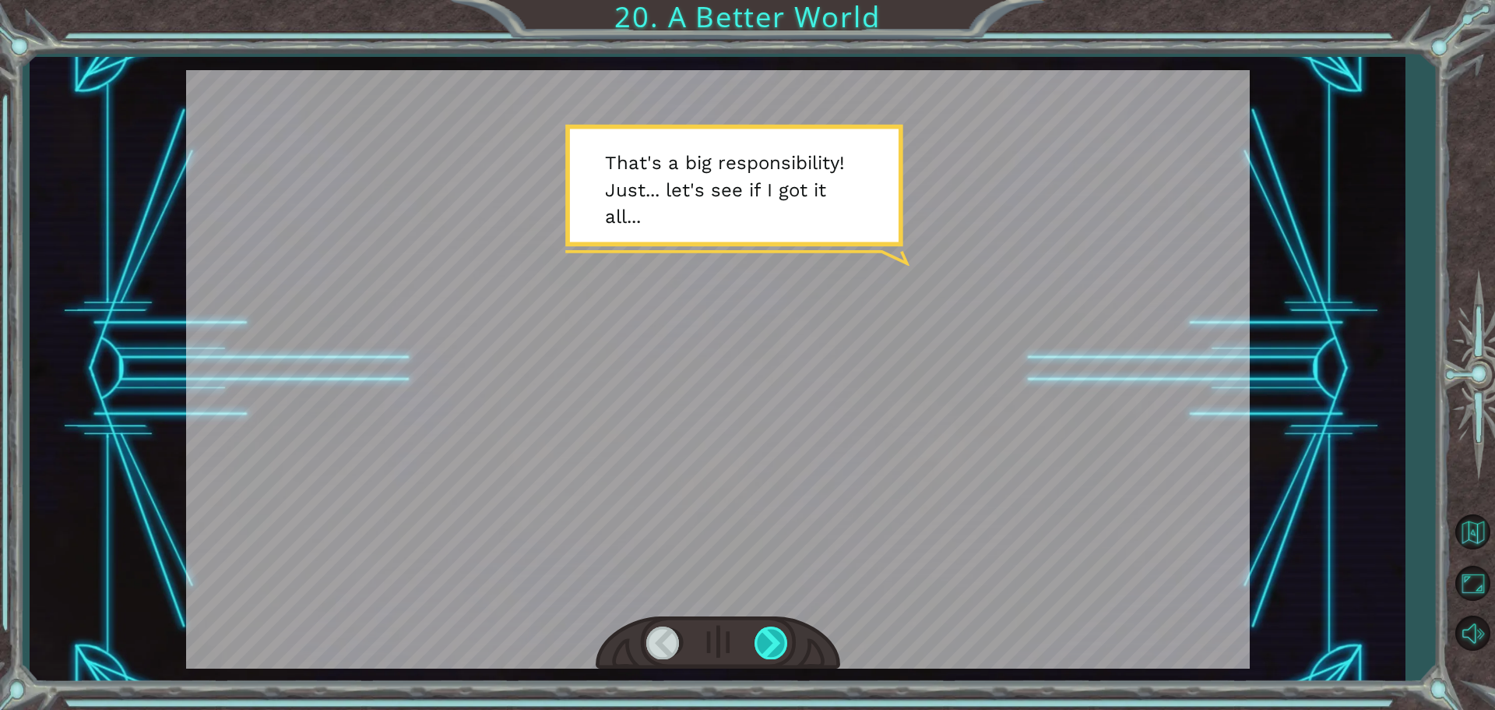
click at [763, 645] on div at bounding box center [772, 642] width 35 height 32
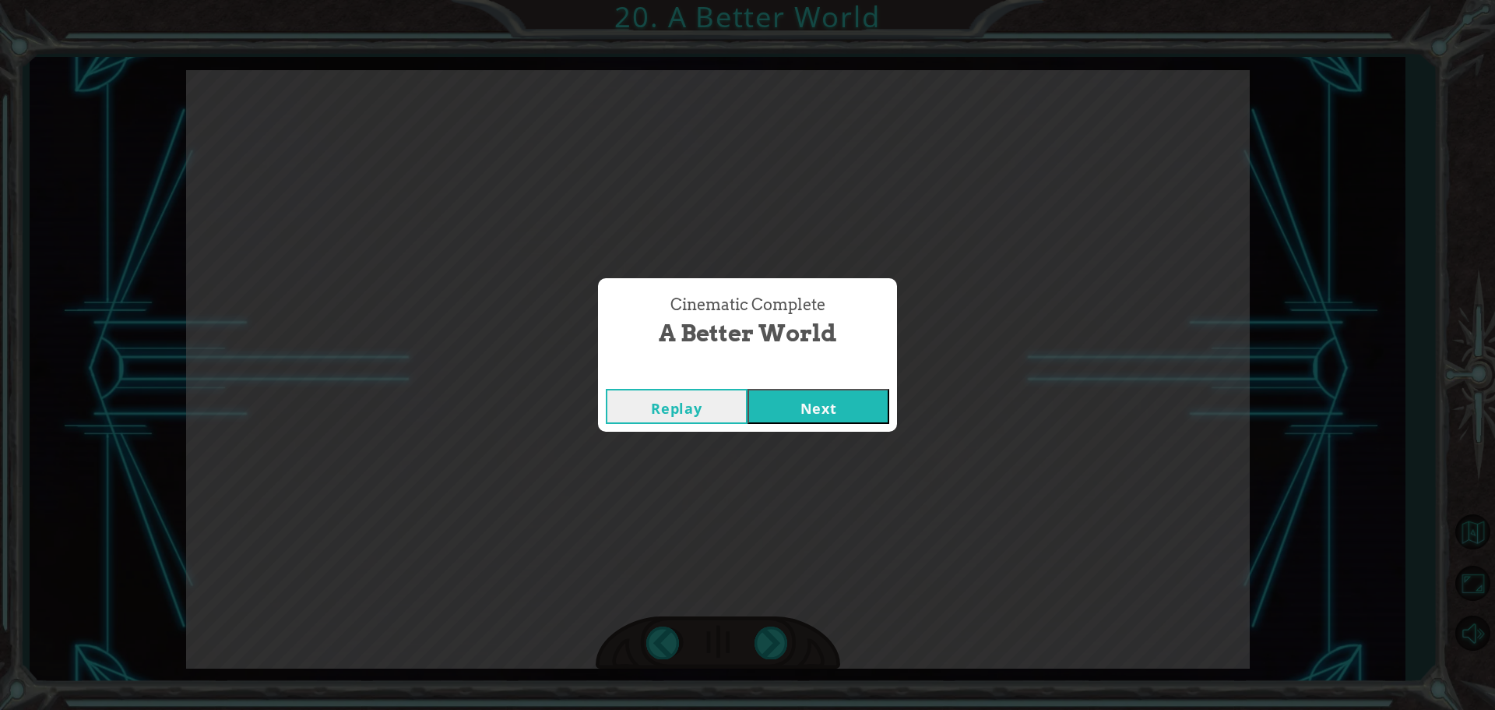
click at [800, 405] on button "Next" at bounding box center [819, 406] width 142 height 35
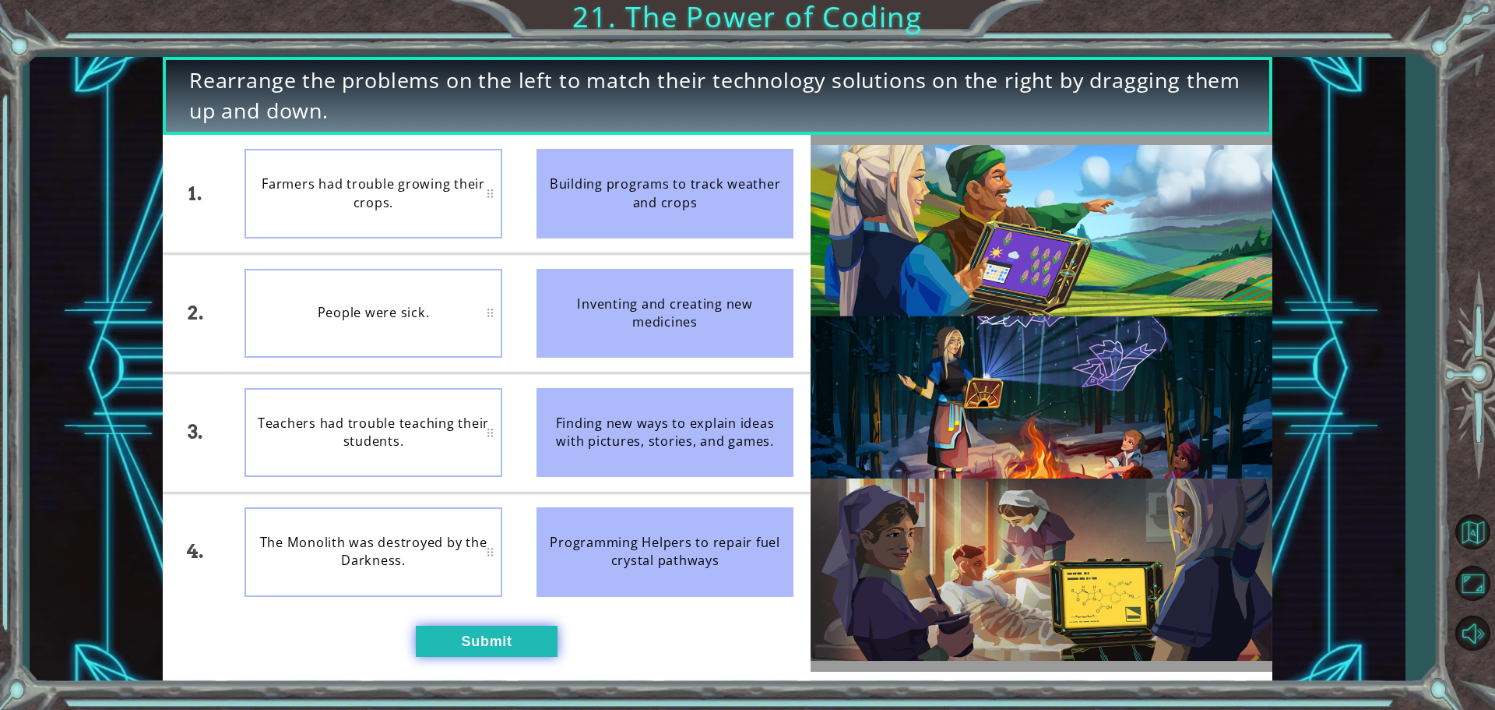
click at [481, 646] on button "Submit" at bounding box center [487, 640] width 142 height 31
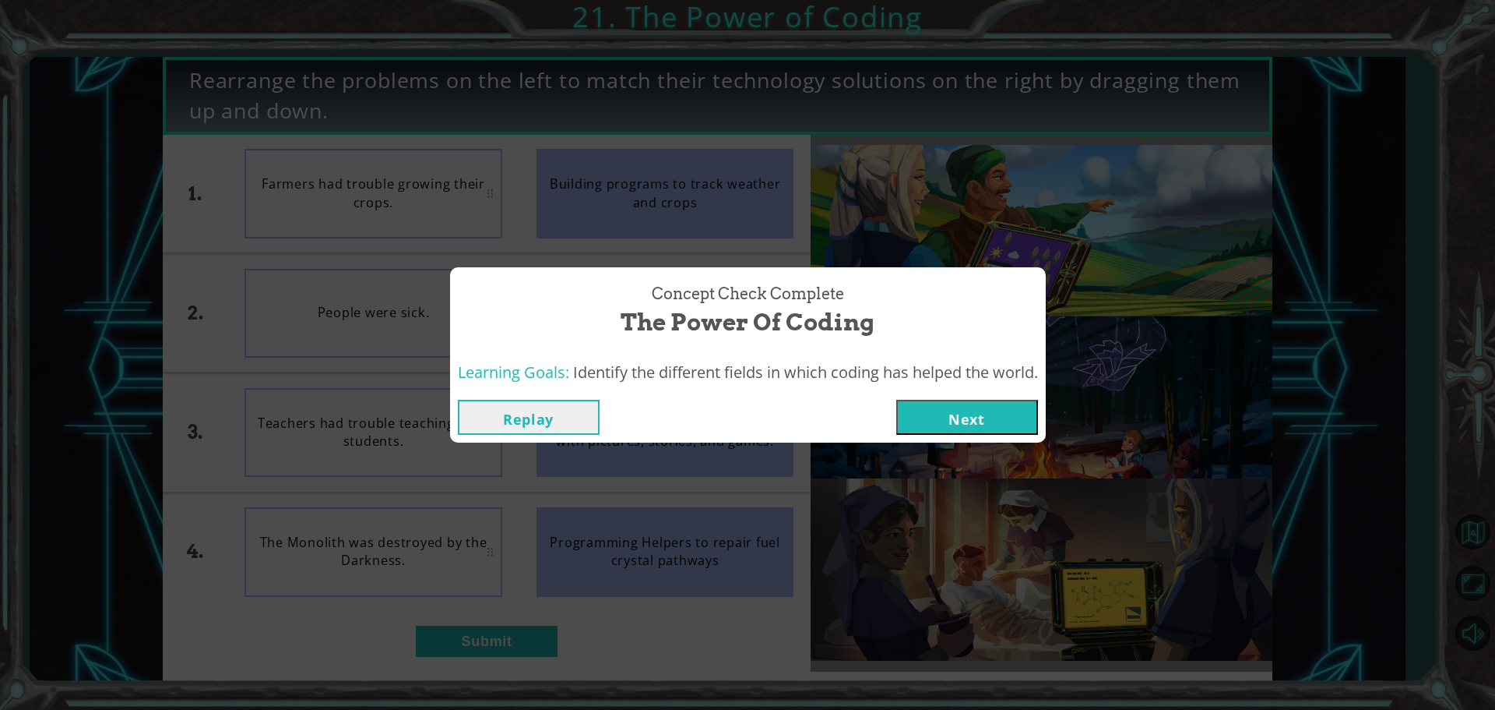
click at [960, 418] on button "Next" at bounding box center [967, 417] width 142 height 35
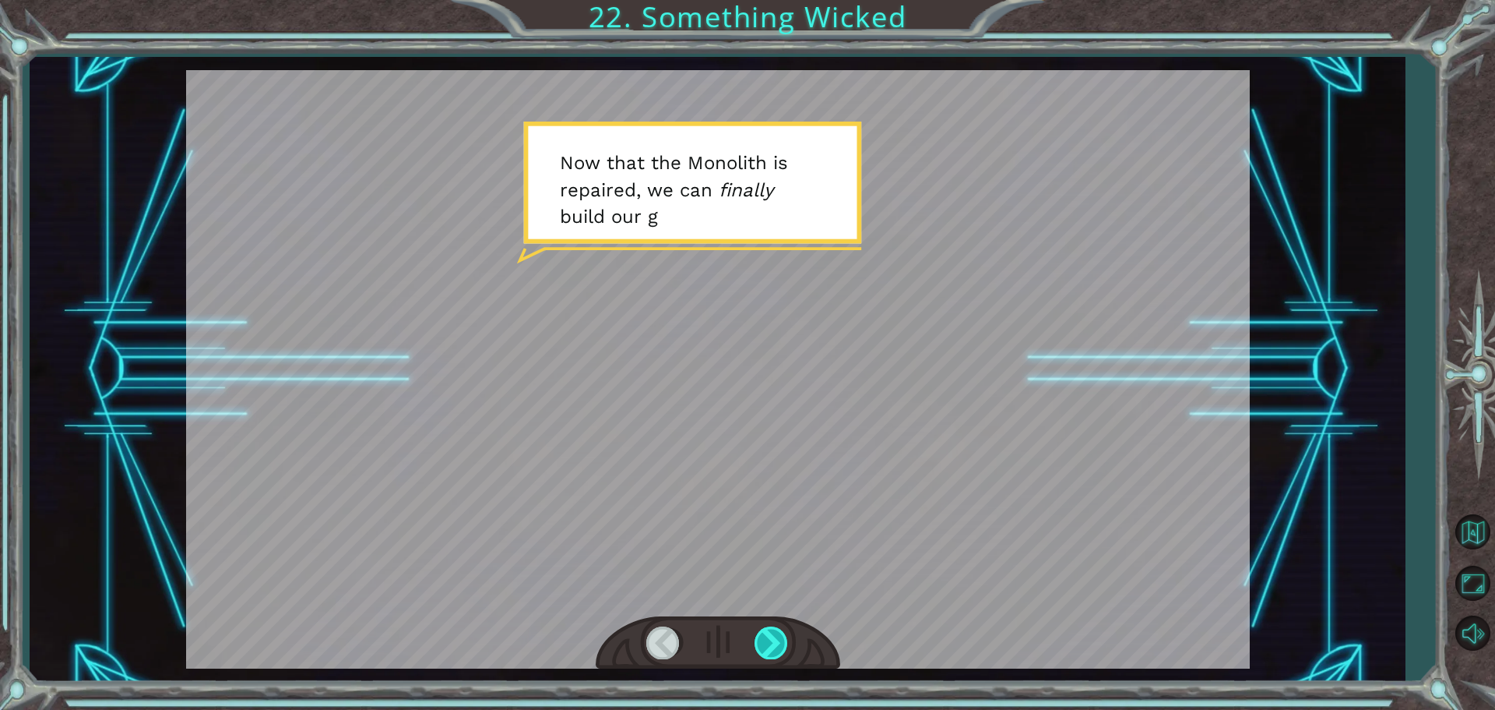
click at [777, 639] on div at bounding box center [772, 642] width 35 height 32
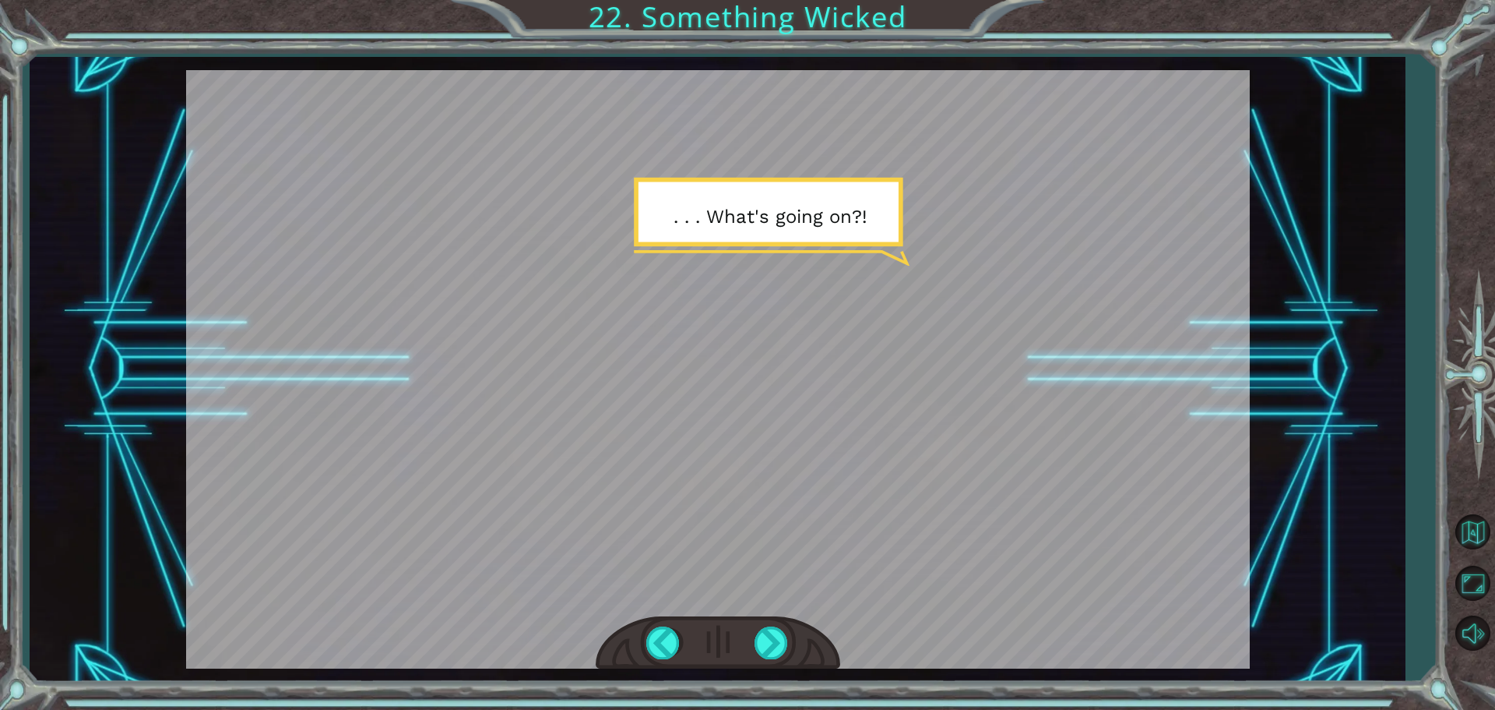
click at [774, 620] on div at bounding box center [718, 643] width 245 height 54
click at [766, 647] on div at bounding box center [772, 642] width 35 height 32
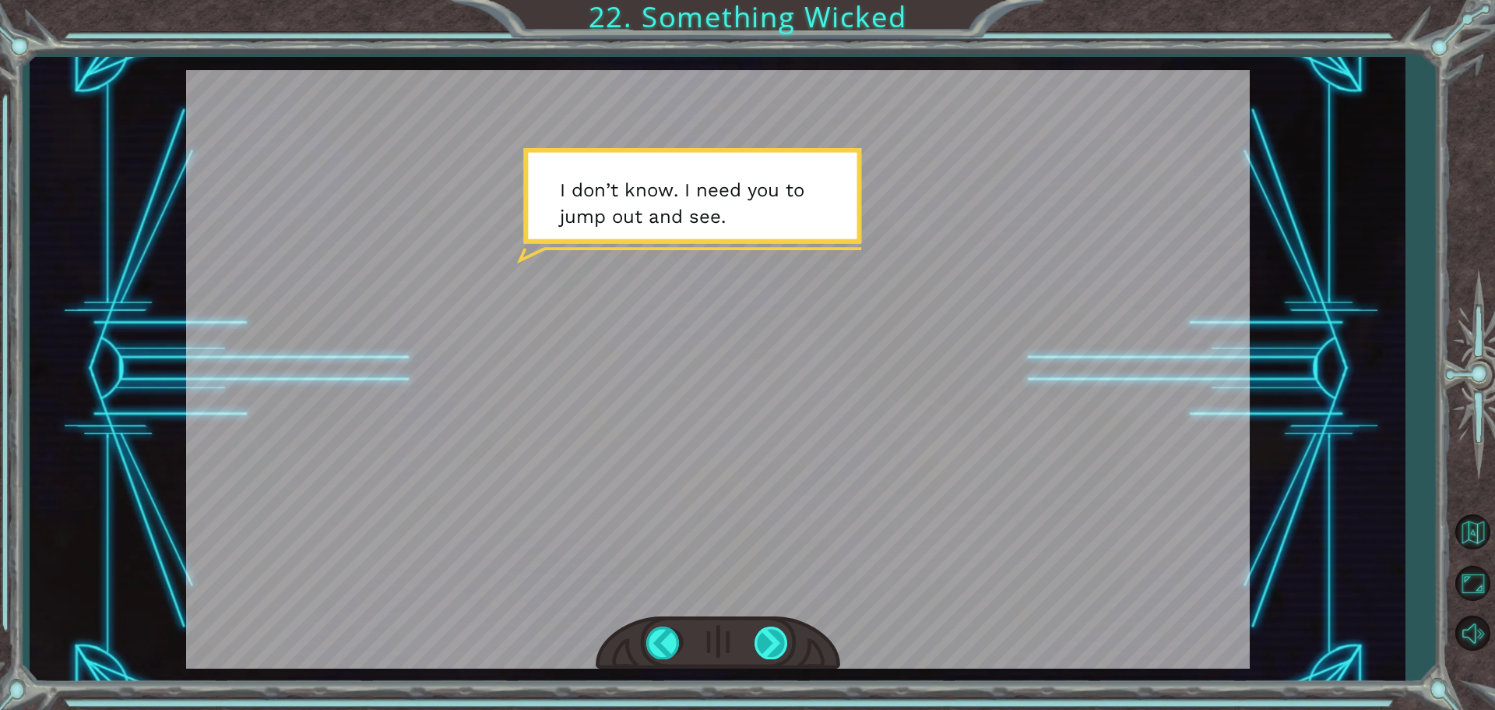
click at [772, 644] on div at bounding box center [772, 642] width 35 height 32
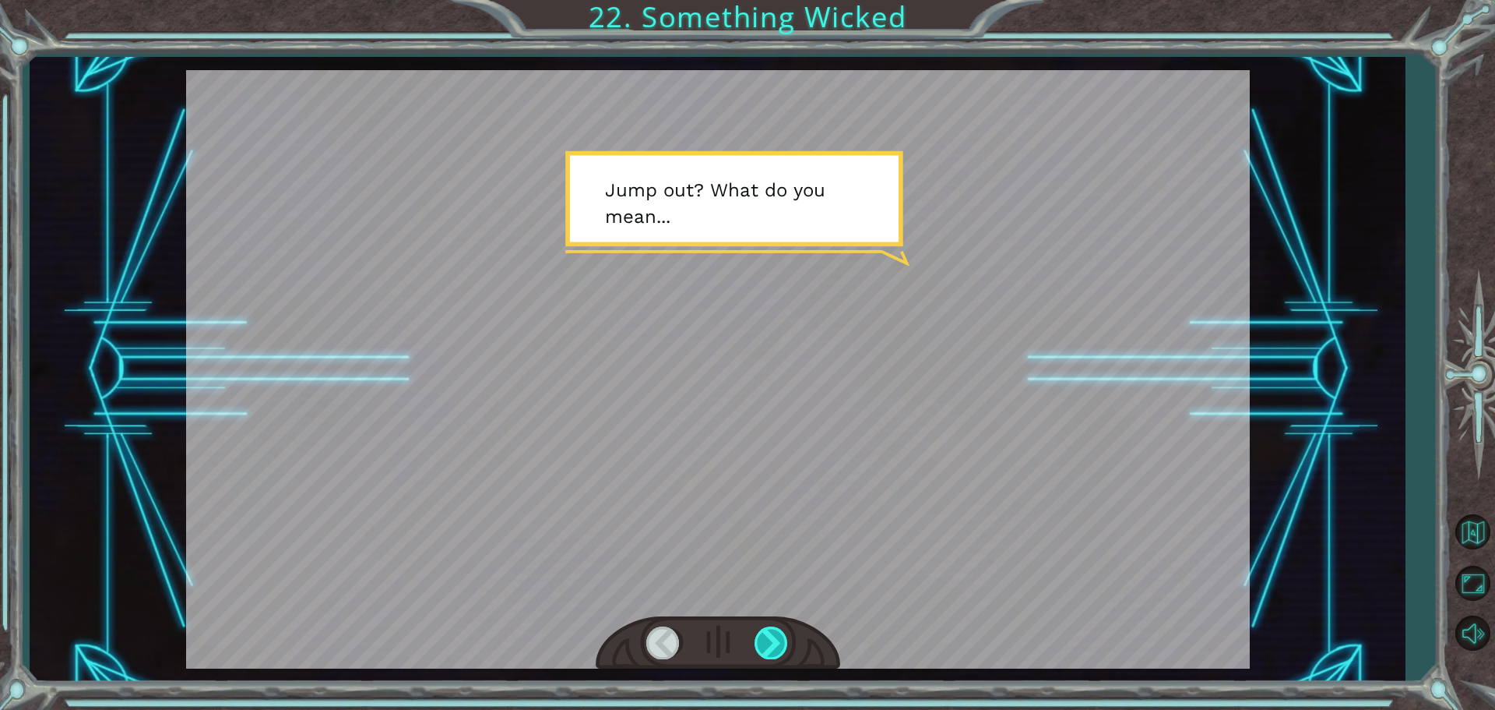
click at [772, 644] on div at bounding box center [772, 642] width 35 height 32
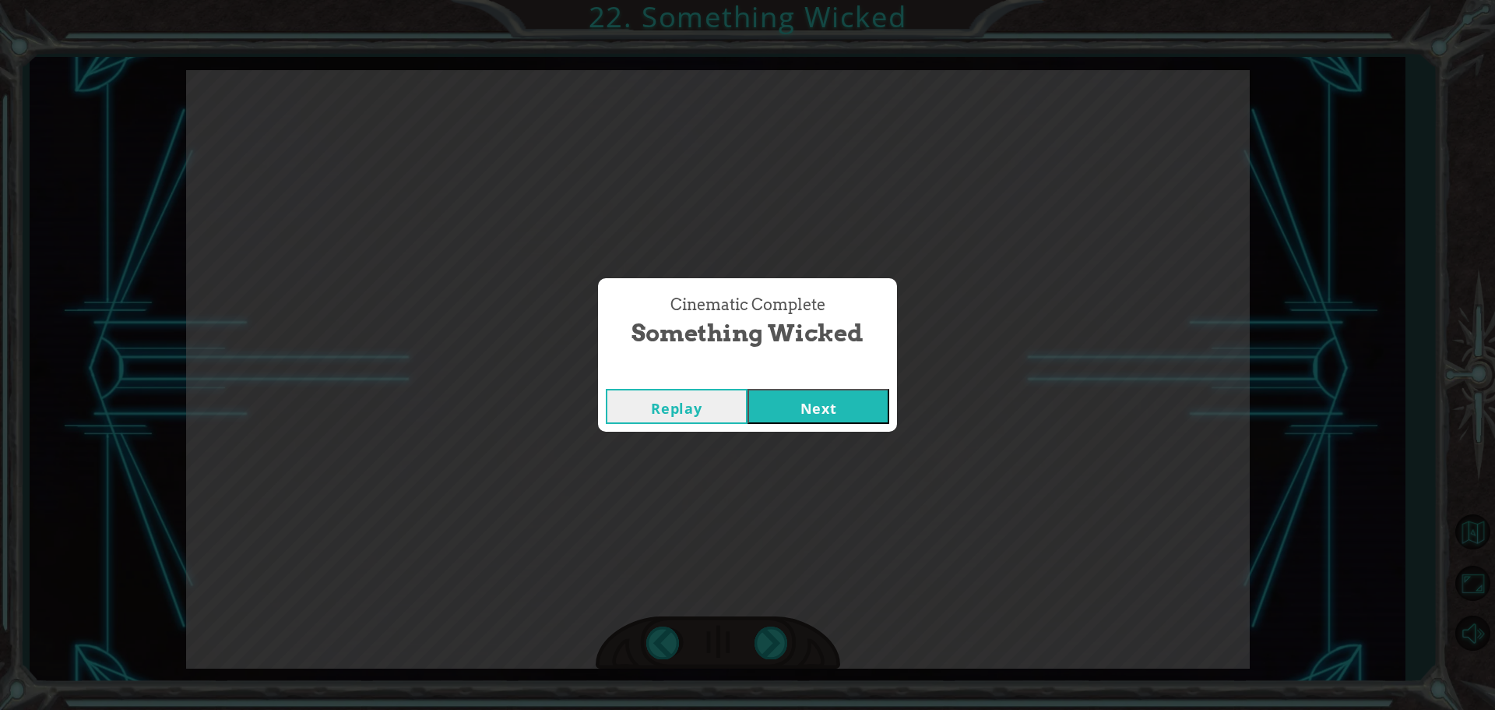
click at [783, 410] on button "Next" at bounding box center [819, 406] width 142 height 35
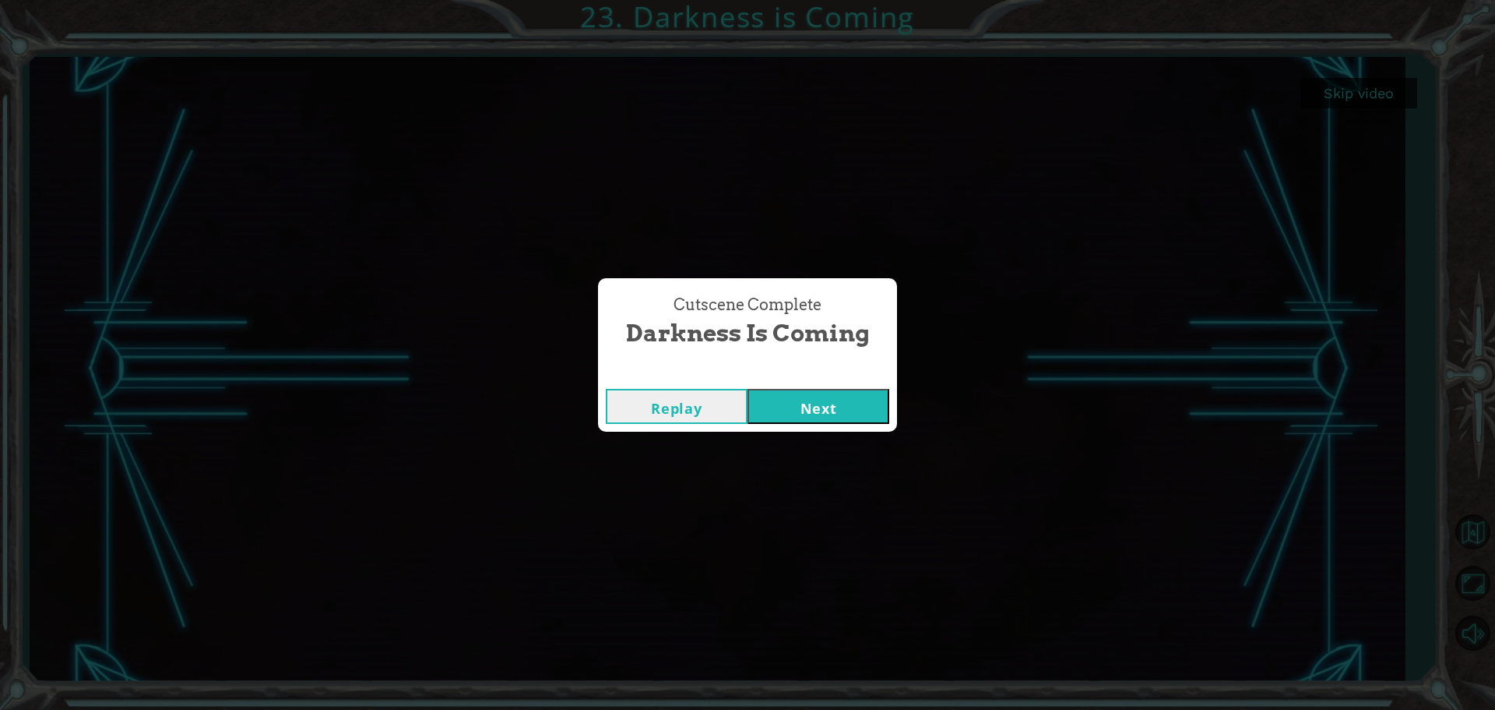
click at [794, 412] on button "Next" at bounding box center [819, 406] width 142 height 35
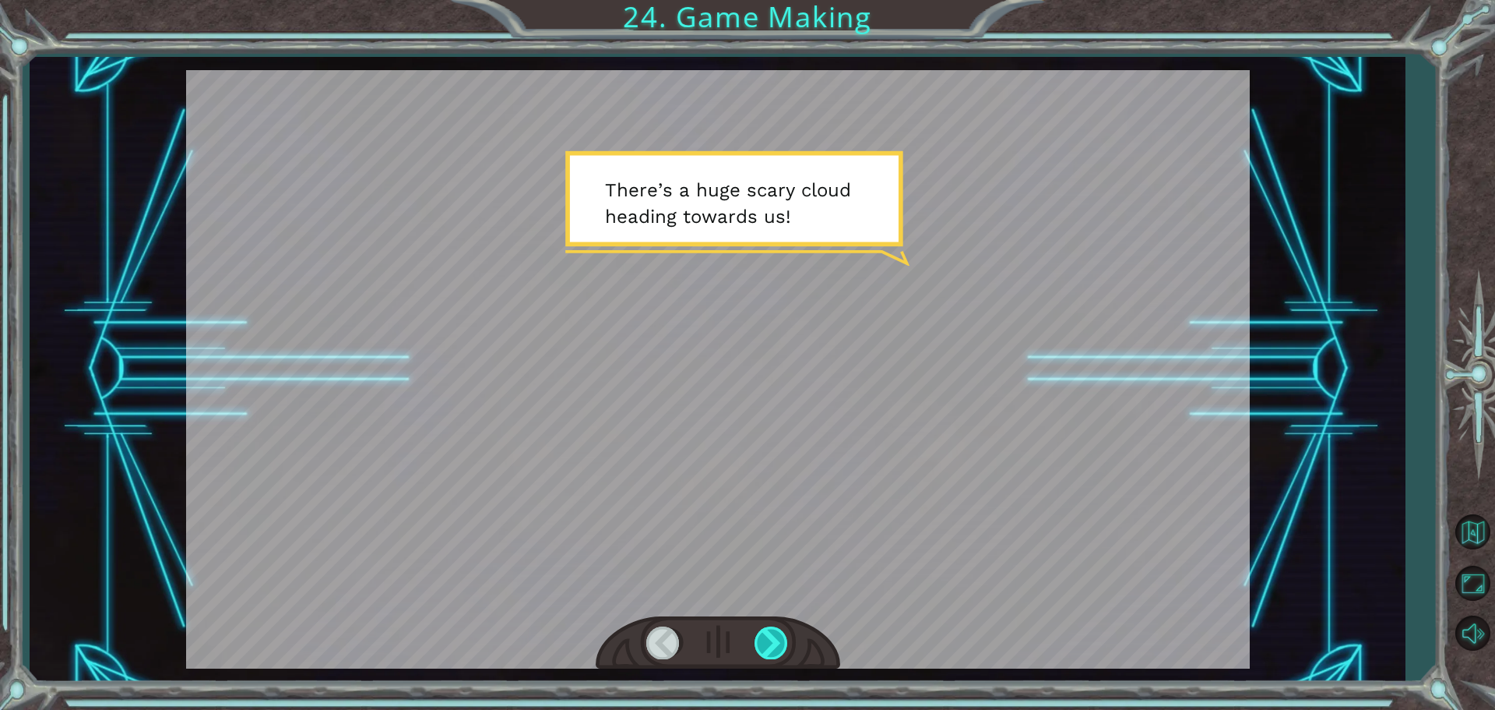
click at [760, 642] on div at bounding box center [772, 642] width 35 height 32
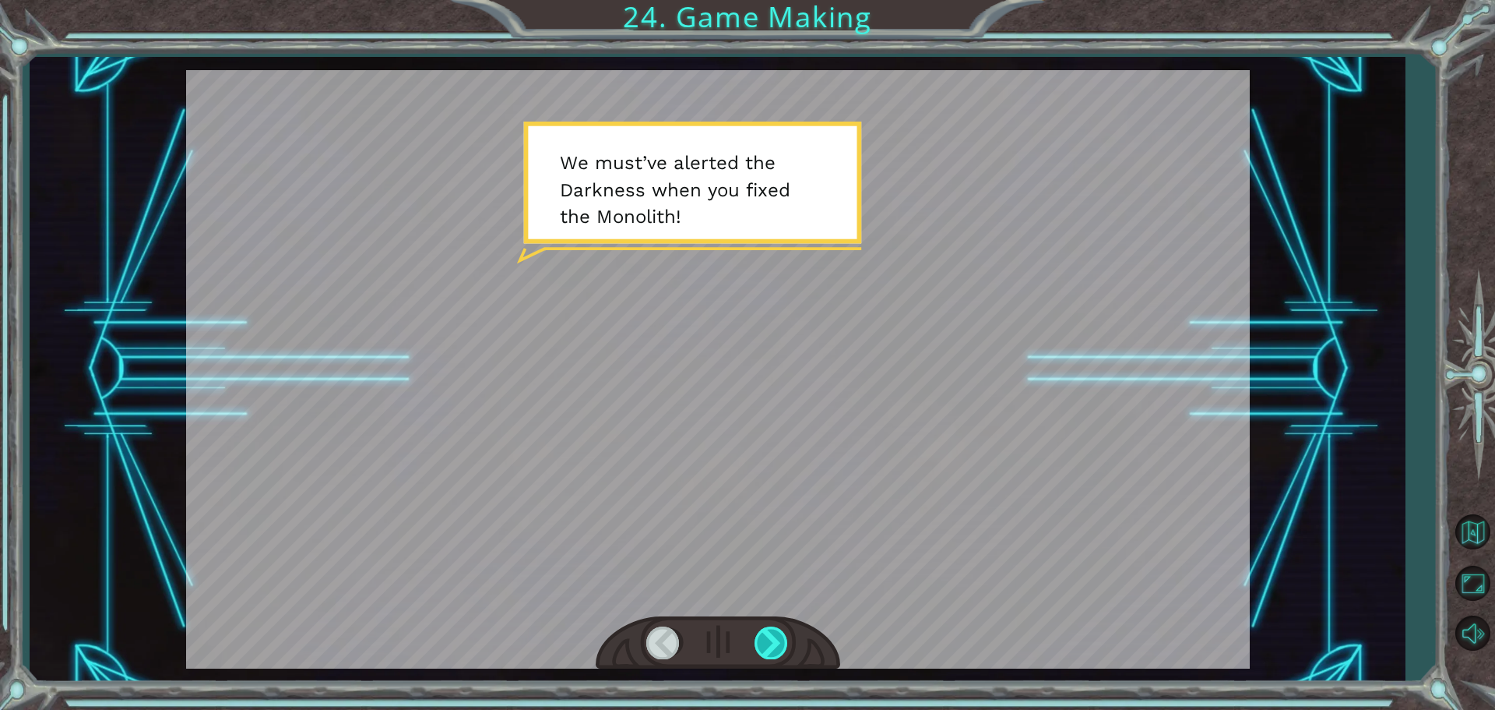
click at [767, 639] on div at bounding box center [772, 642] width 35 height 32
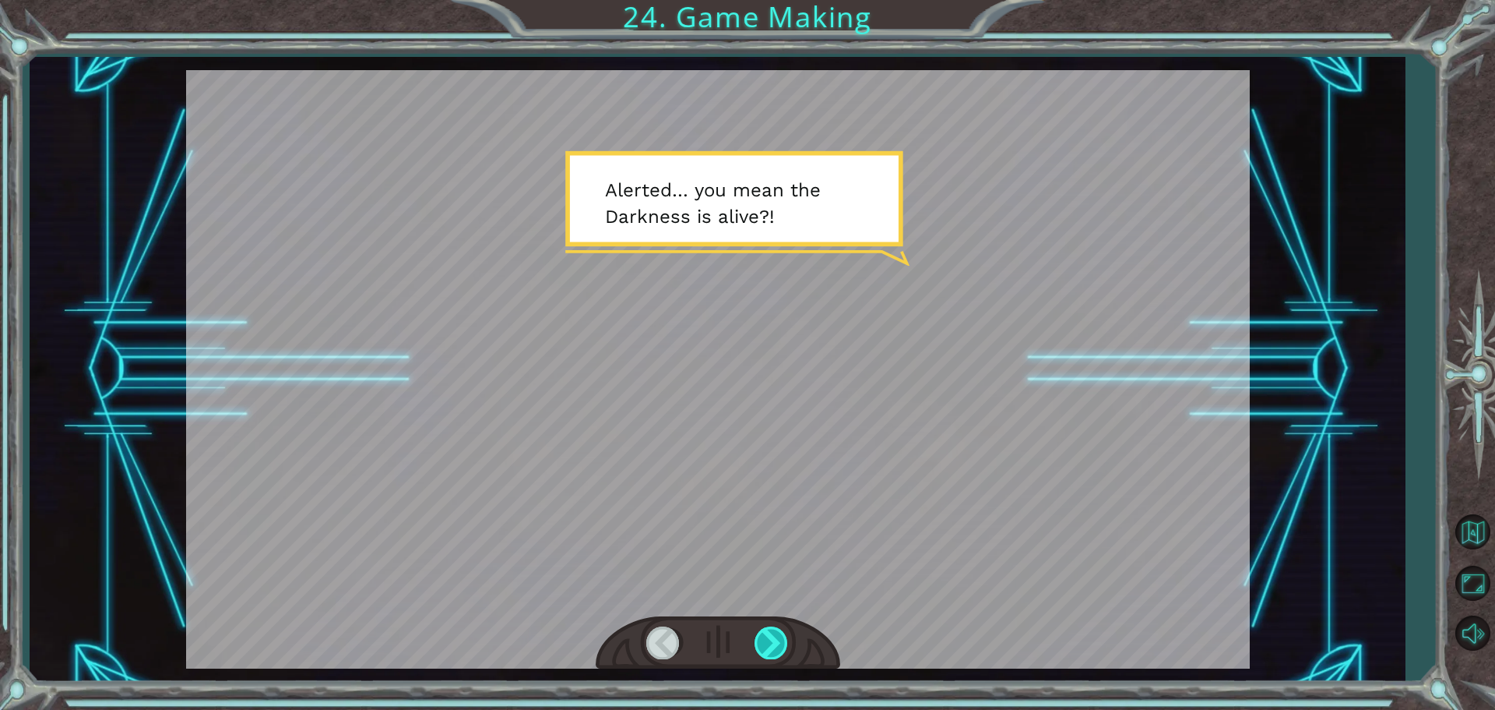
click at [767, 639] on div at bounding box center [772, 642] width 35 height 32
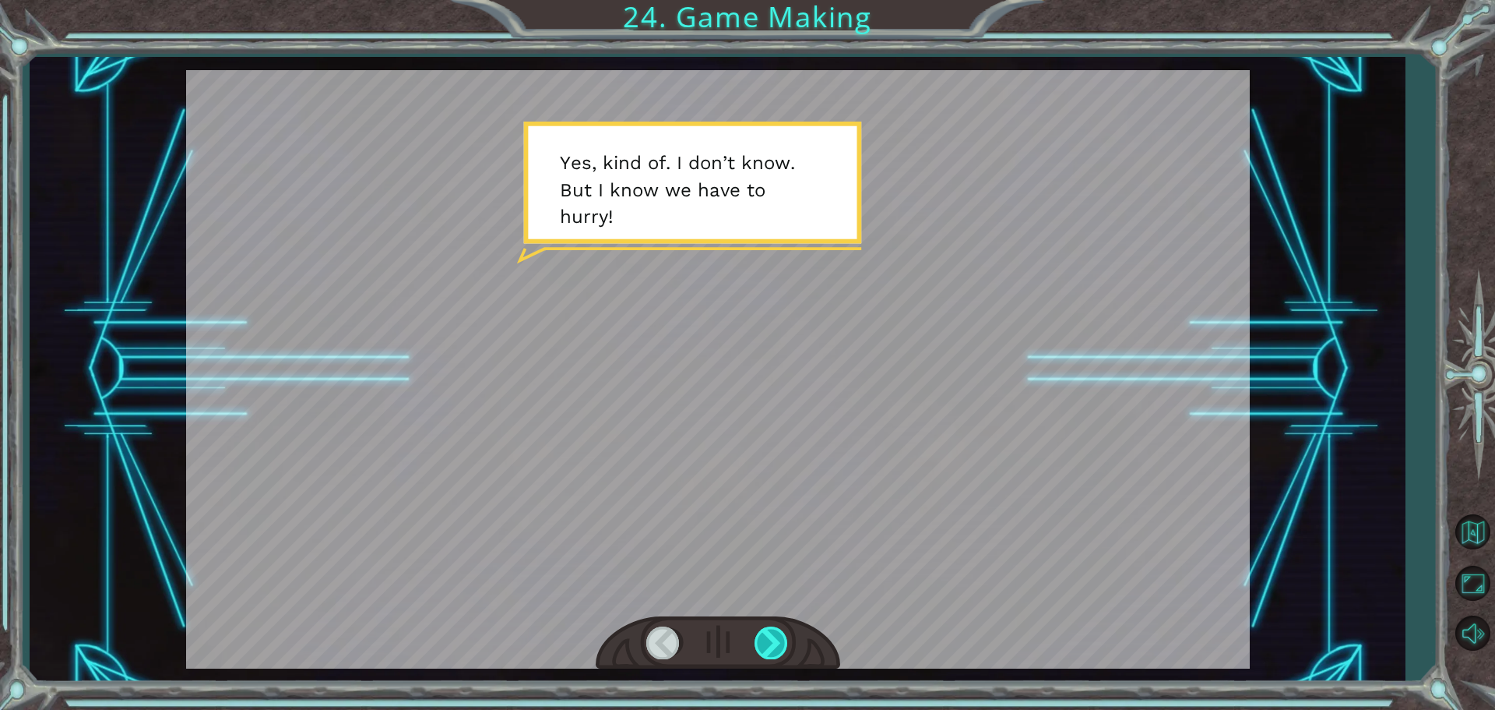
click at [767, 639] on div at bounding box center [772, 642] width 35 height 32
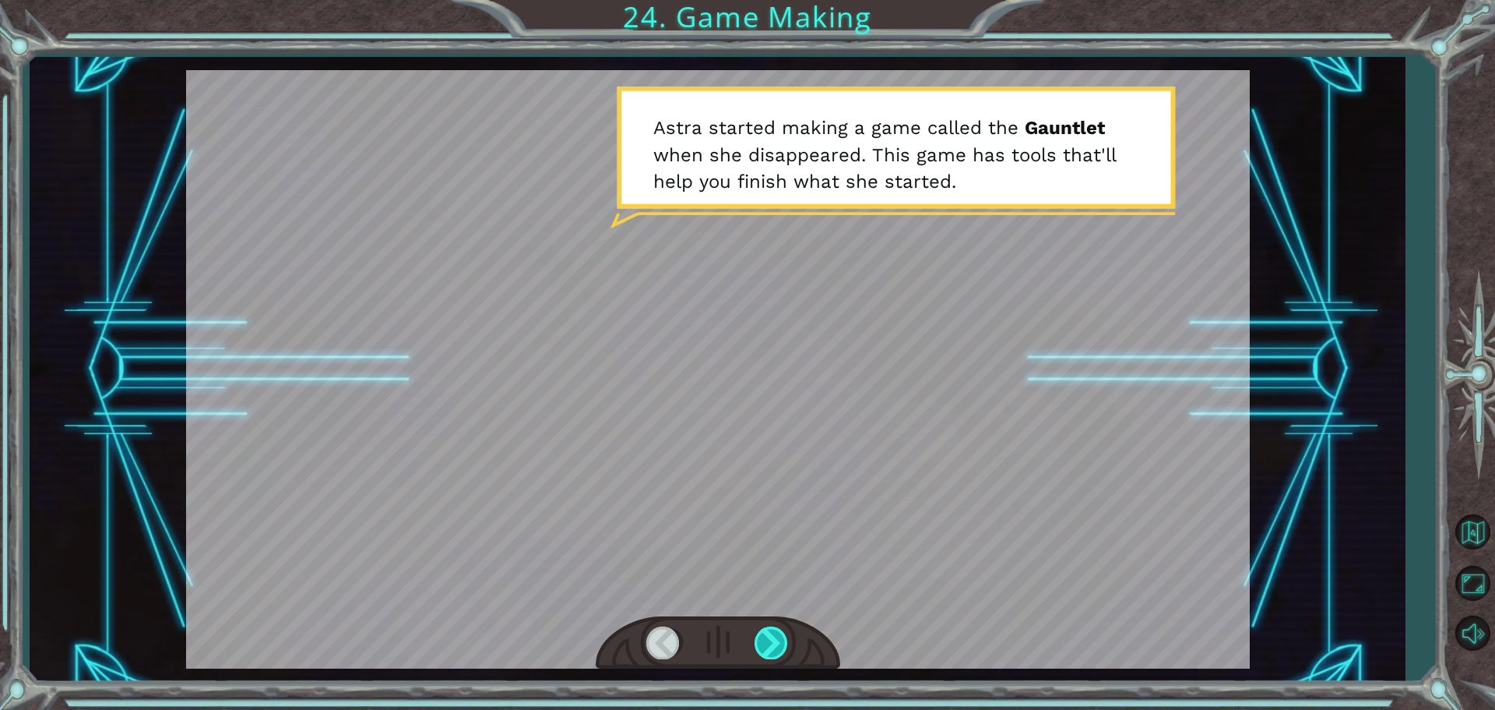
click at [767, 639] on div at bounding box center [772, 642] width 35 height 32
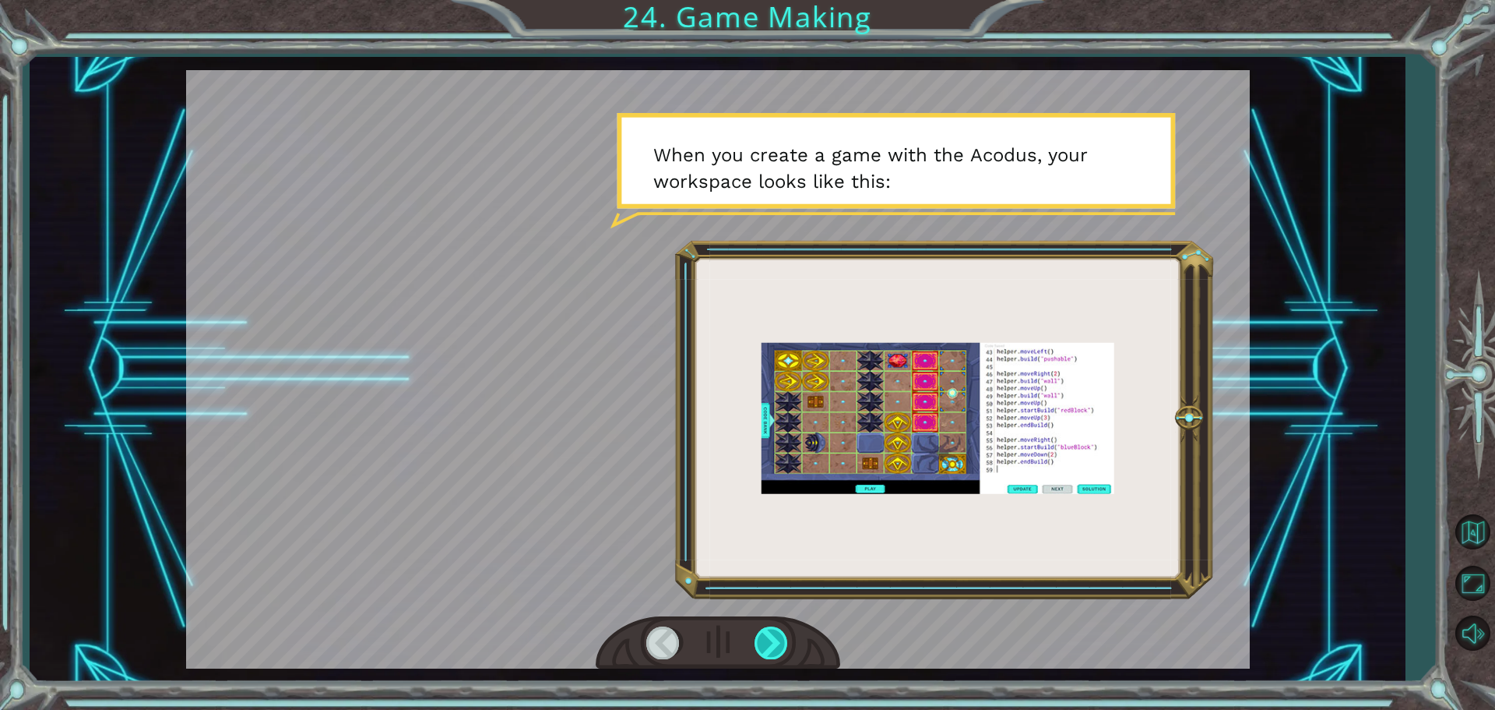
click at [767, 639] on div at bounding box center [772, 642] width 35 height 32
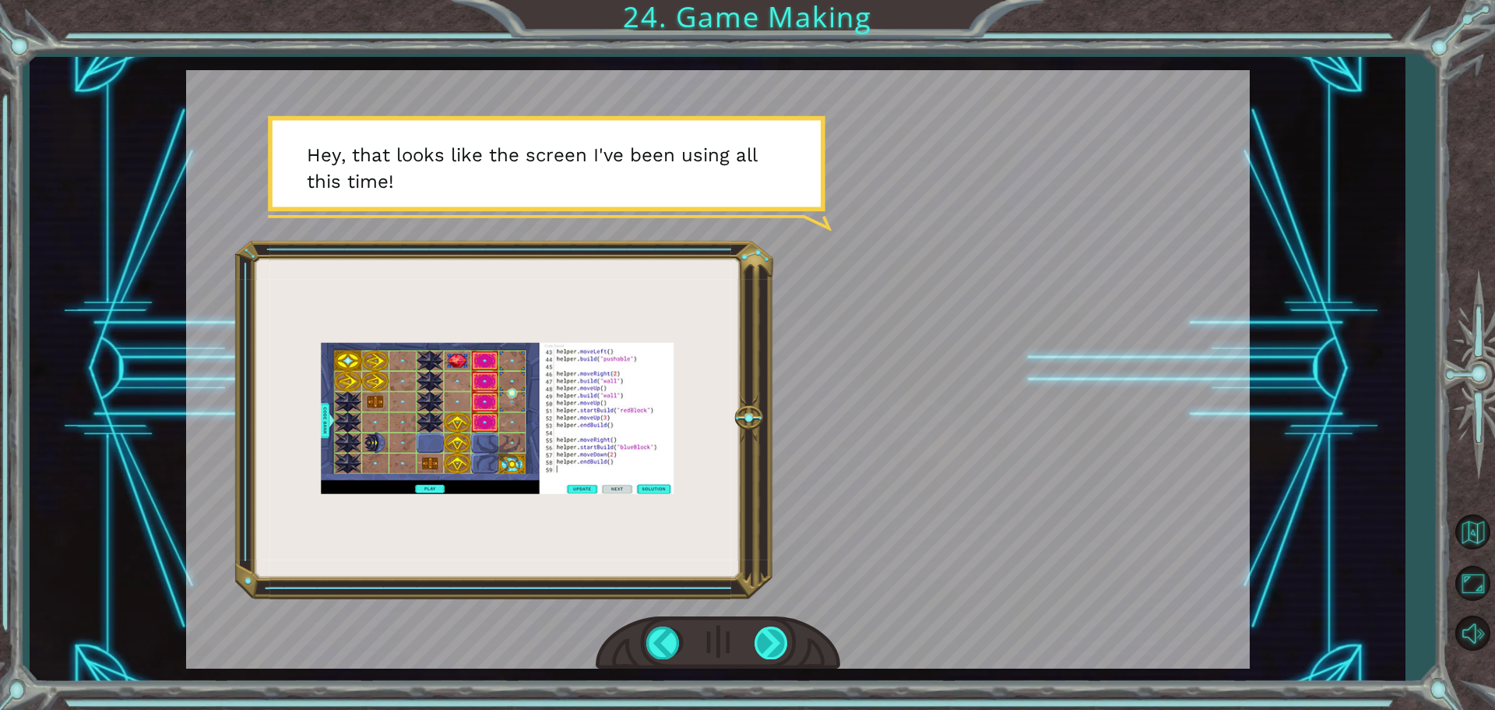
click at [767, 636] on div at bounding box center [772, 642] width 35 height 32
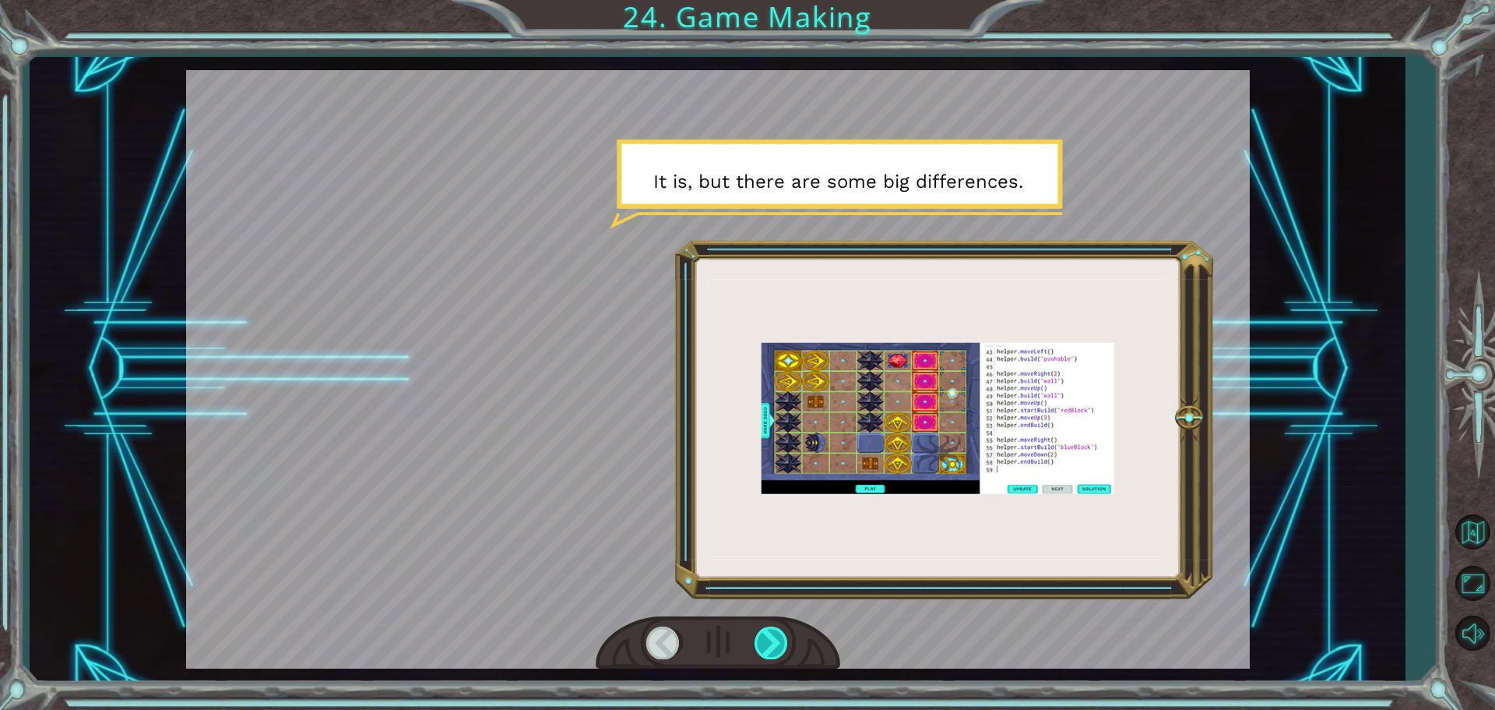
click at [767, 635] on div at bounding box center [772, 642] width 35 height 32
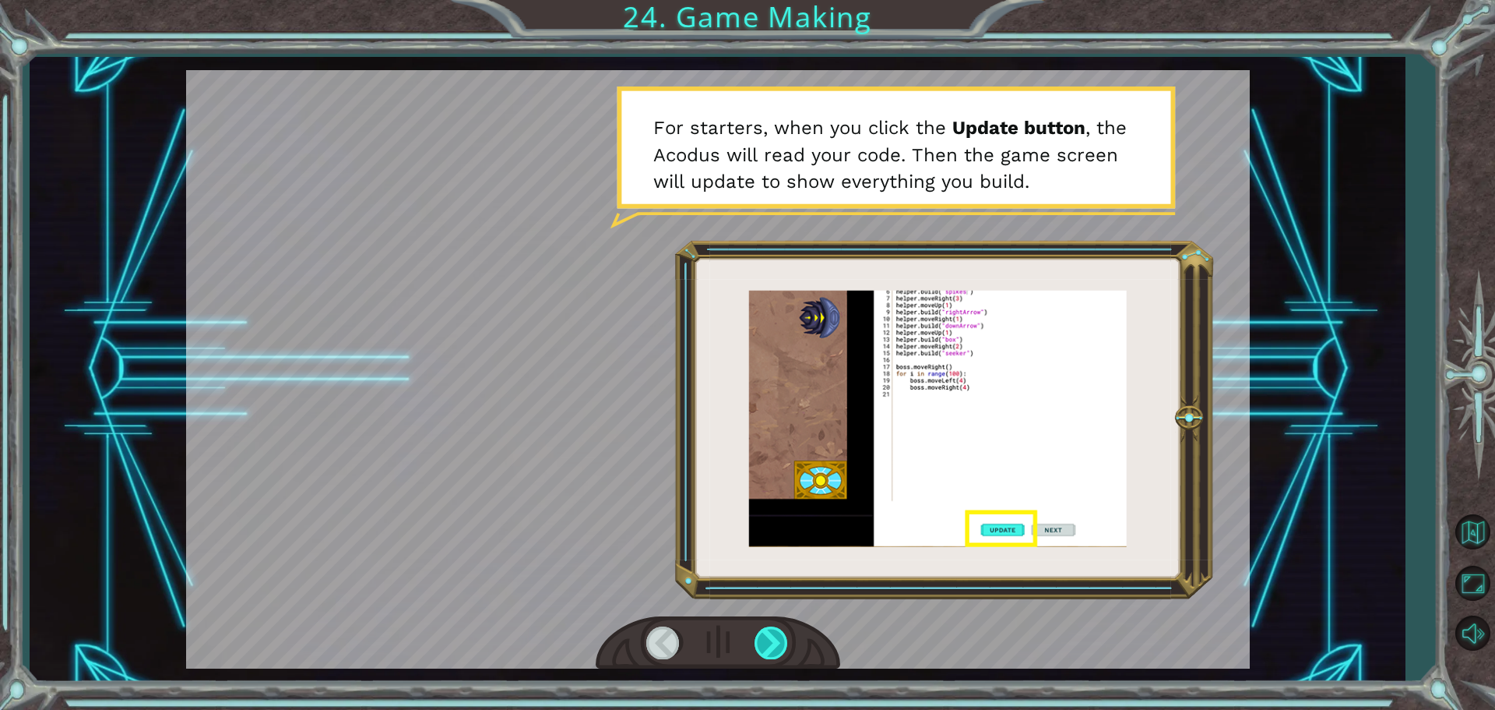
click at [768, 634] on div at bounding box center [772, 642] width 35 height 32
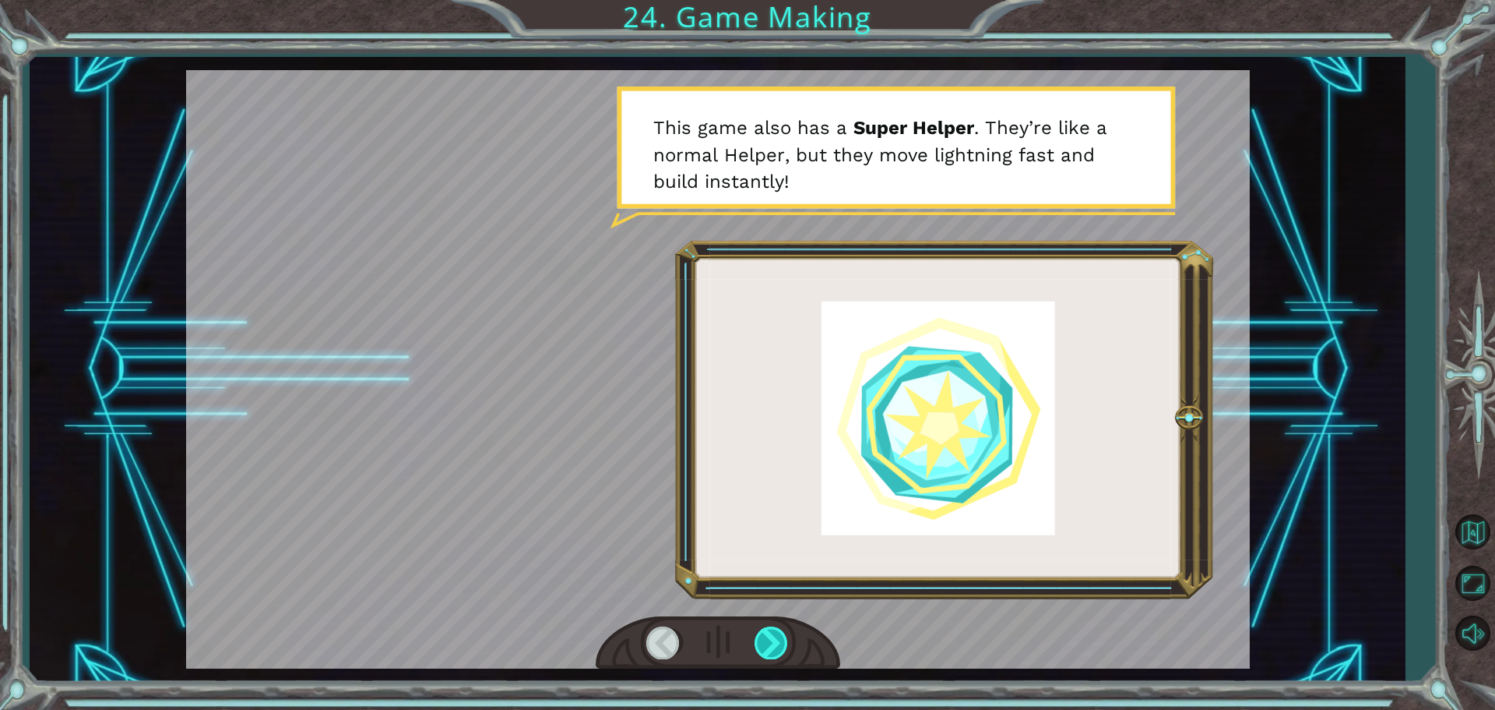
click at [769, 648] on div at bounding box center [772, 642] width 35 height 32
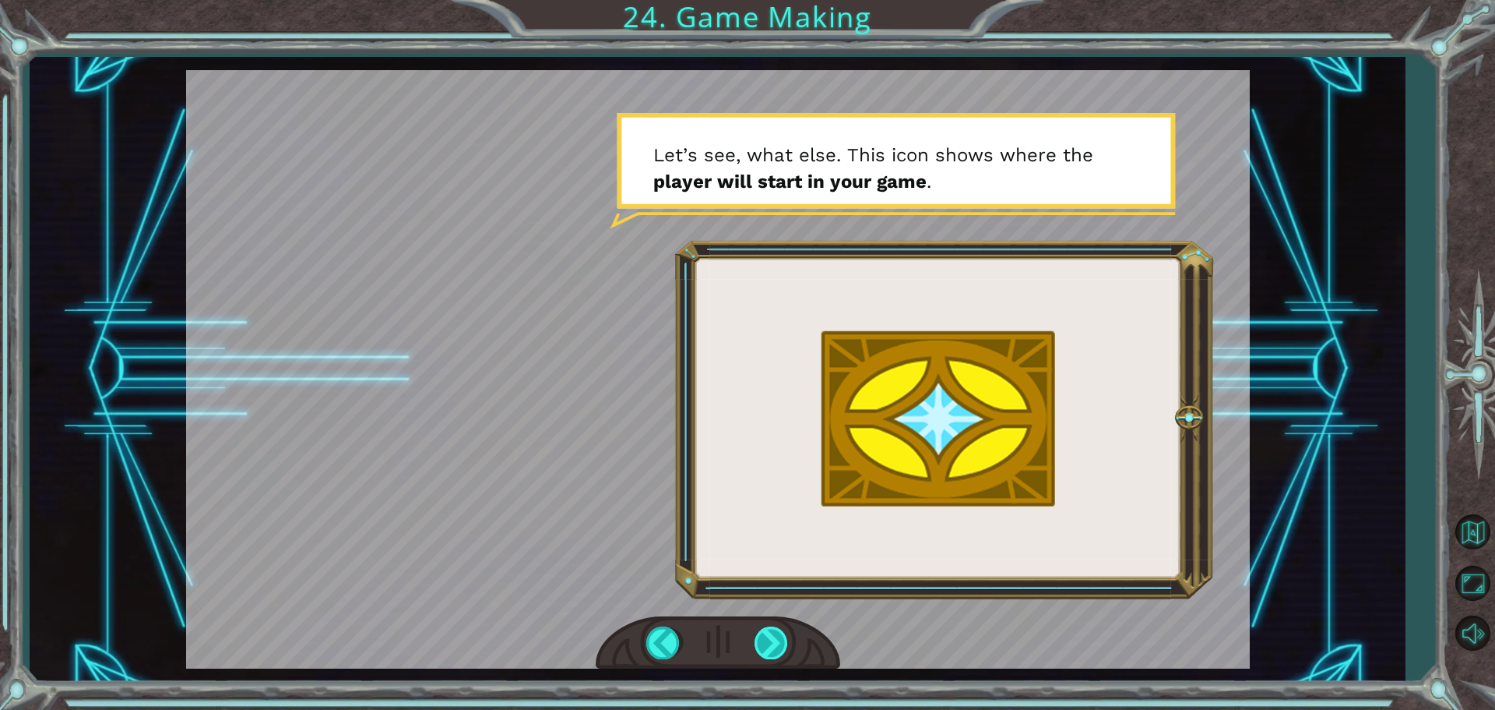
click at [769, 648] on div at bounding box center [772, 642] width 35 height 32
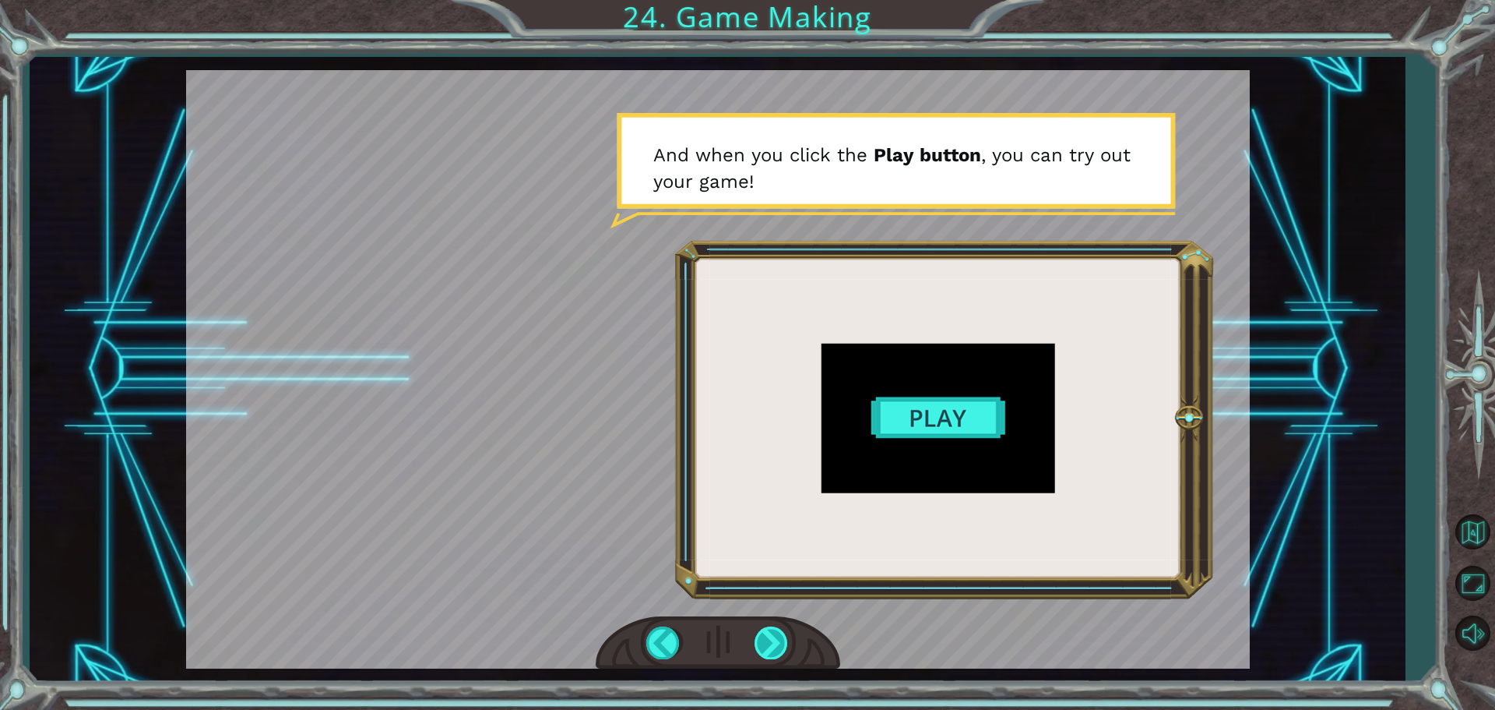
click at [768, 632] on div at bounding box center [772, 642] width 35 height 32
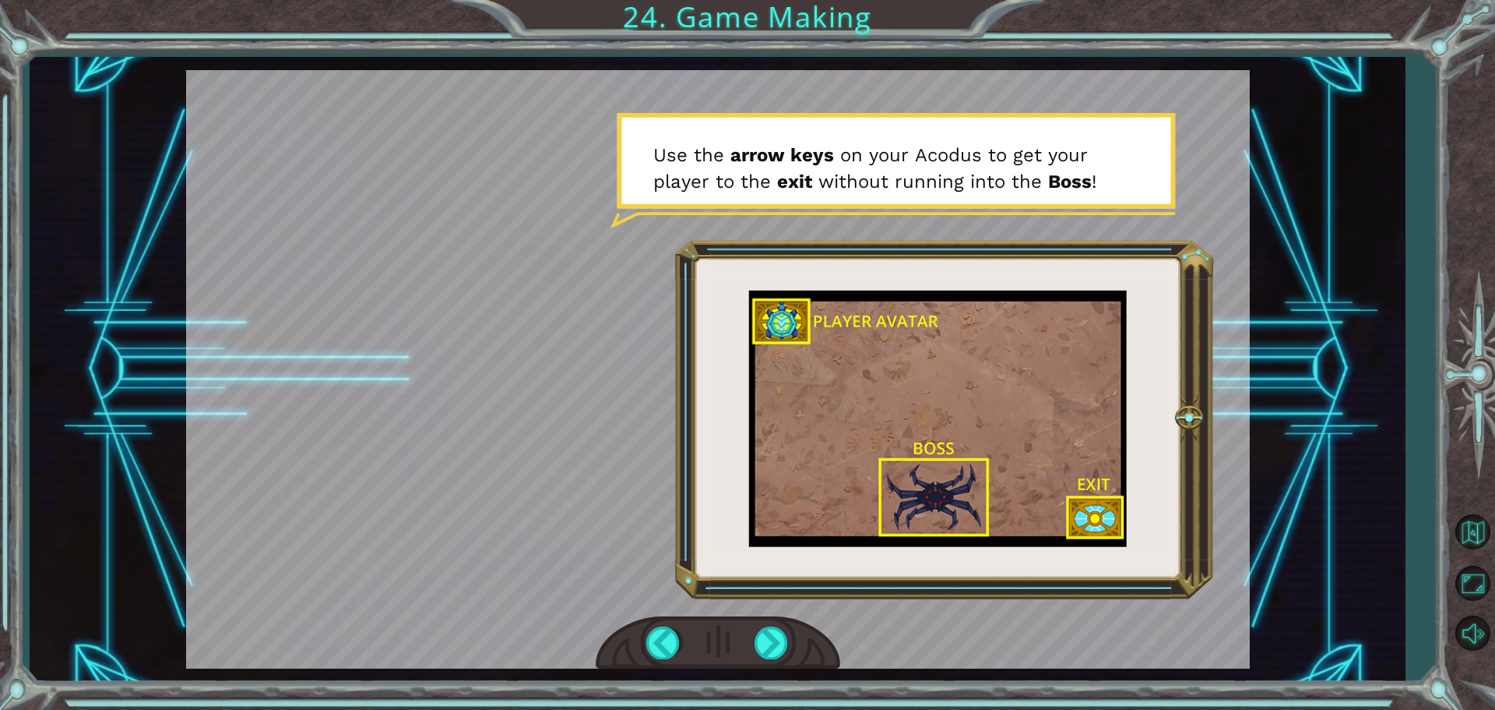
click at [768, 625] on div at bounding box center [718, 643] width 245 height 54
click at [759, 641] on div at bounding box center [772, 642] width 35 height 32
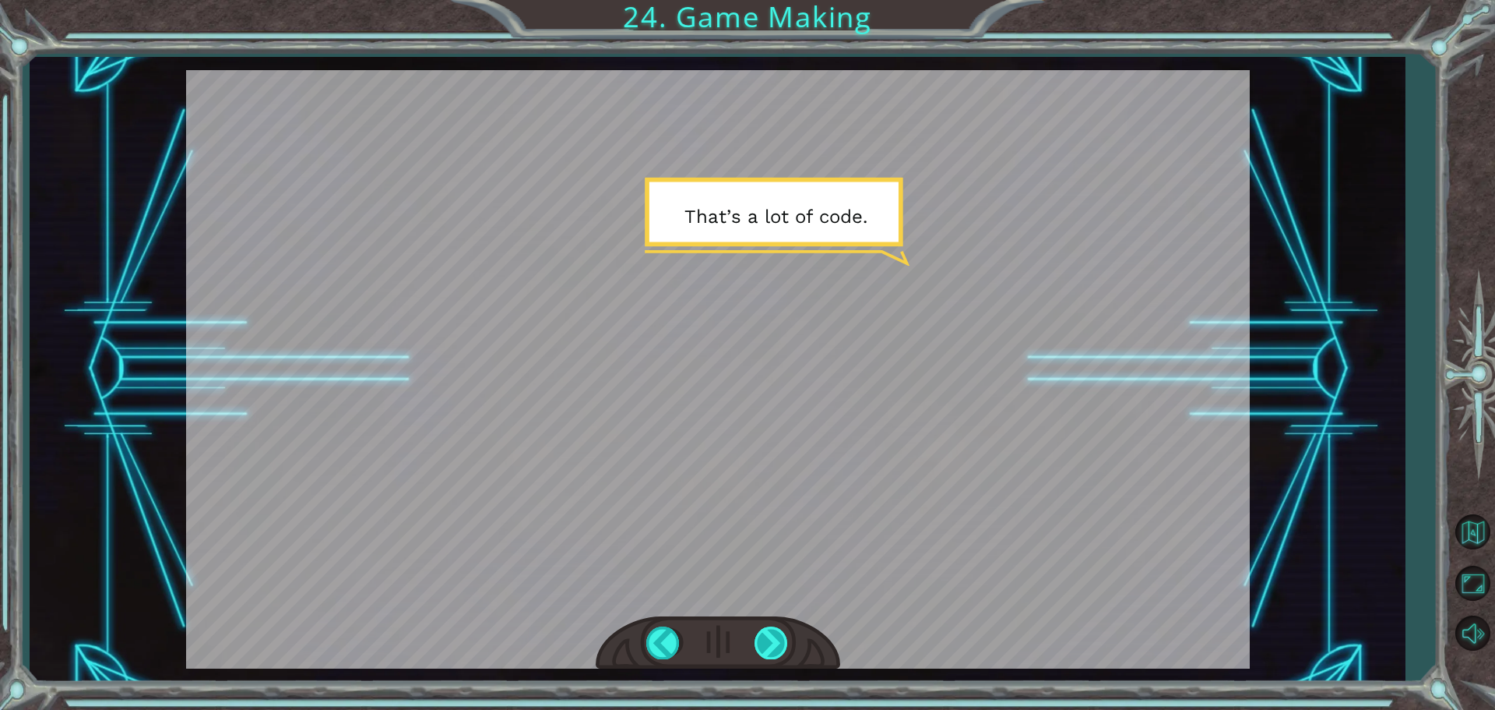
click at [777, 634] on div at bounding box center [772, 642] width 35 height 32
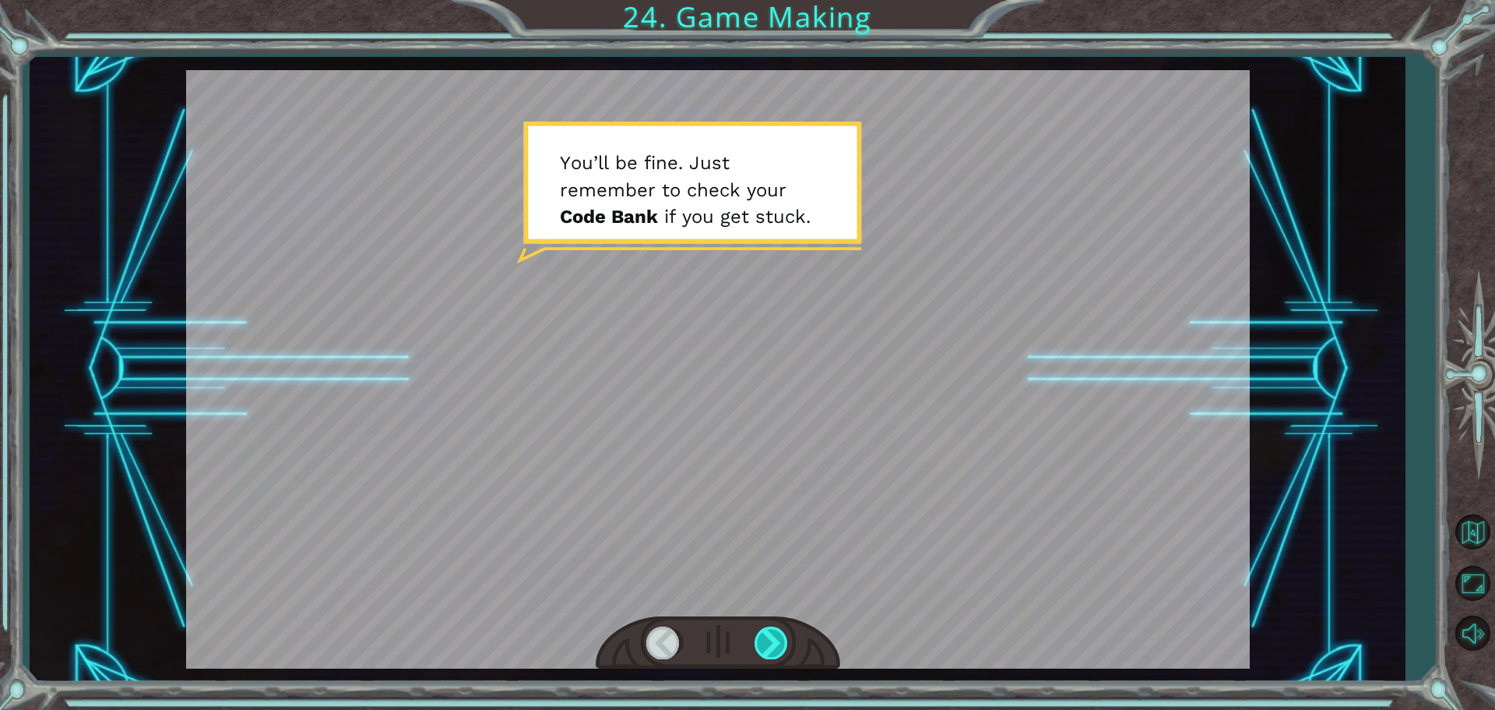
click at [766, 643] on div at bounding box center [772, 642] width 35 height 32
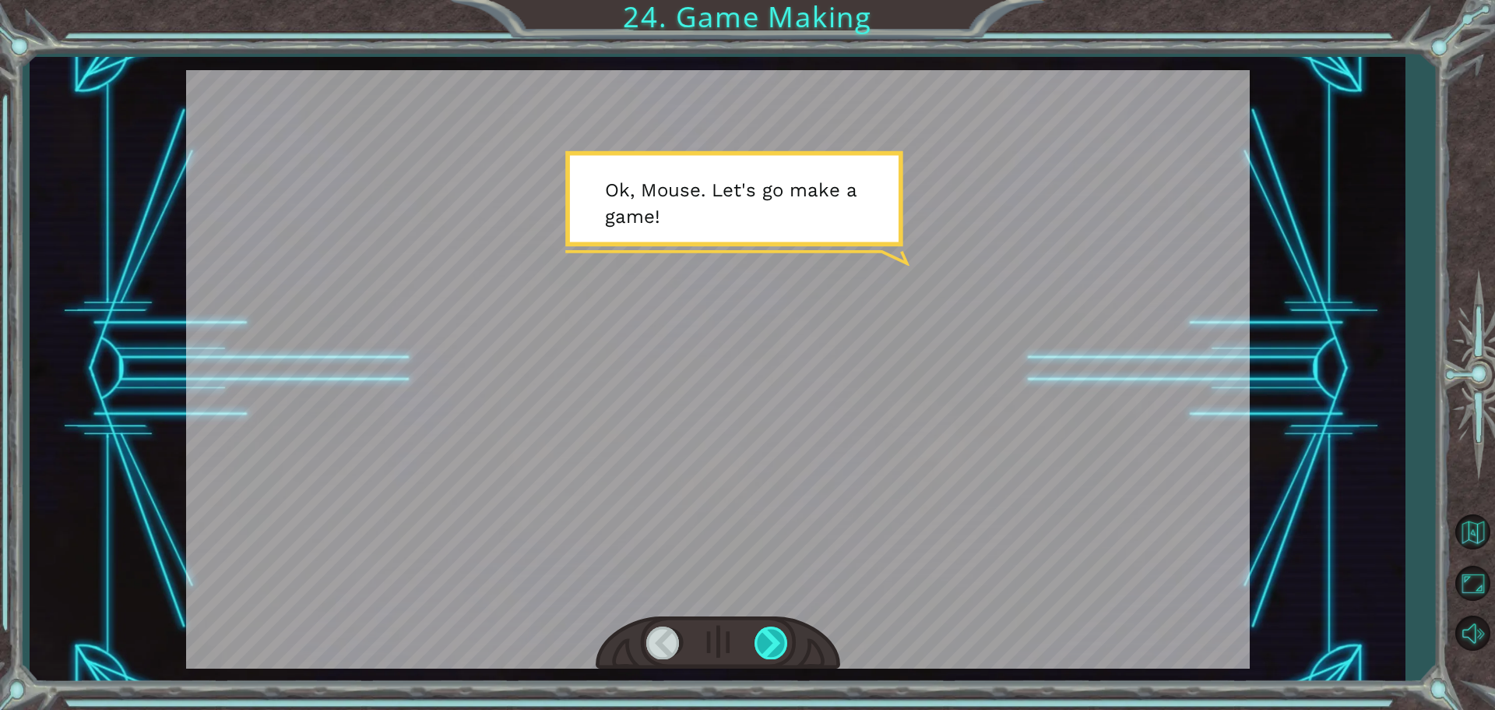
click at [766, 643] on div at bounding box center [772, 642] width 35 height 32
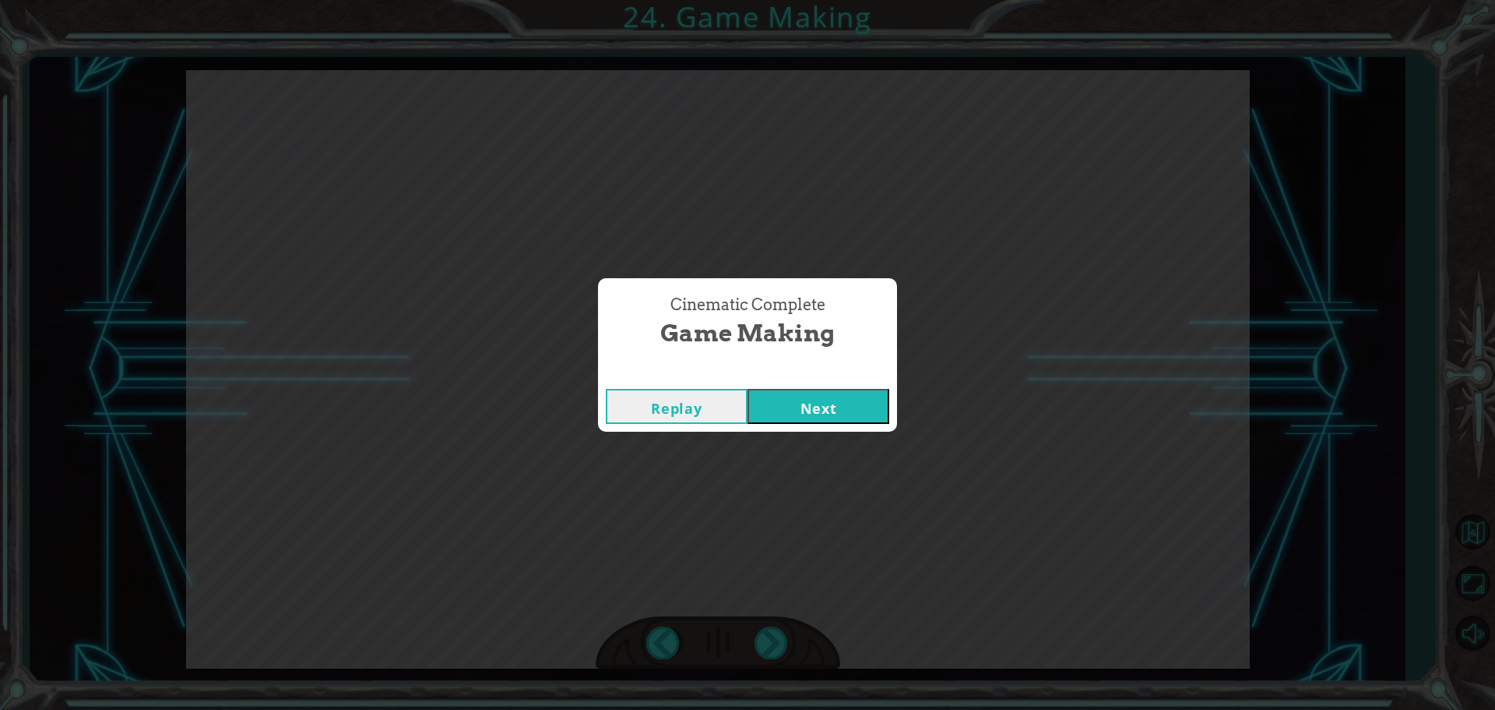
click at [777, 414] on button "Next" at bounding box center [819, 406] width 142 height 35
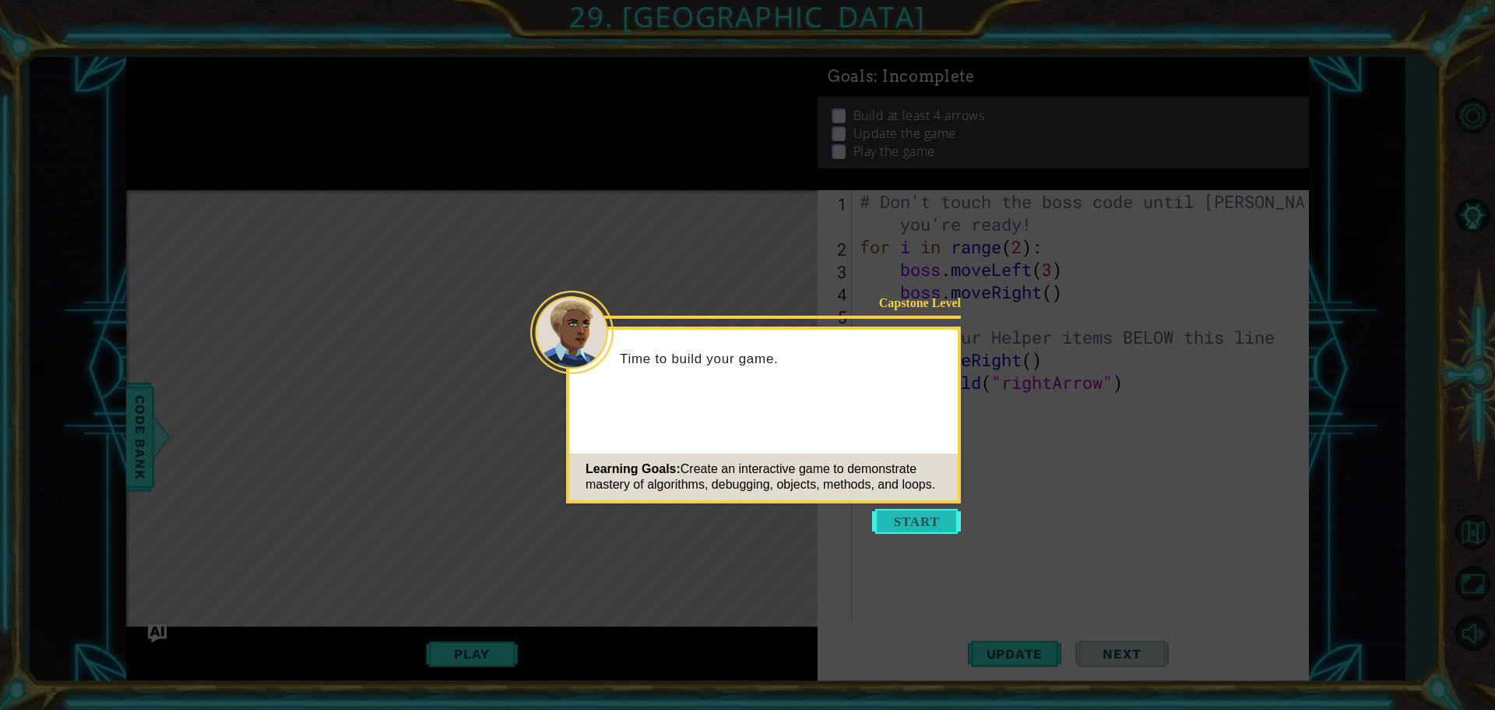
click at [891, 527] on button "Start" at bounding box center [916, 521] width 89 height 25
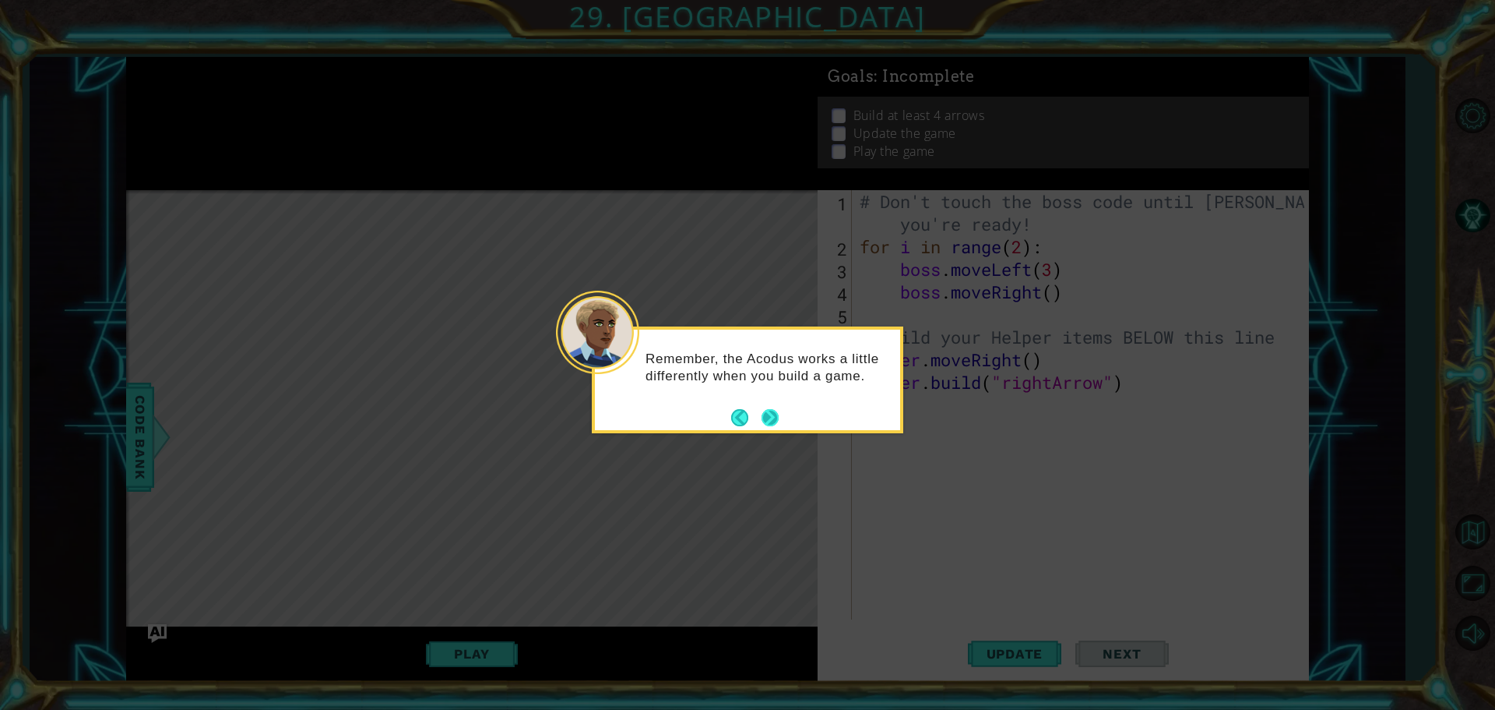
click at [771, 417] on button "Next" at bounding box center [770, 417] width 17 height 17
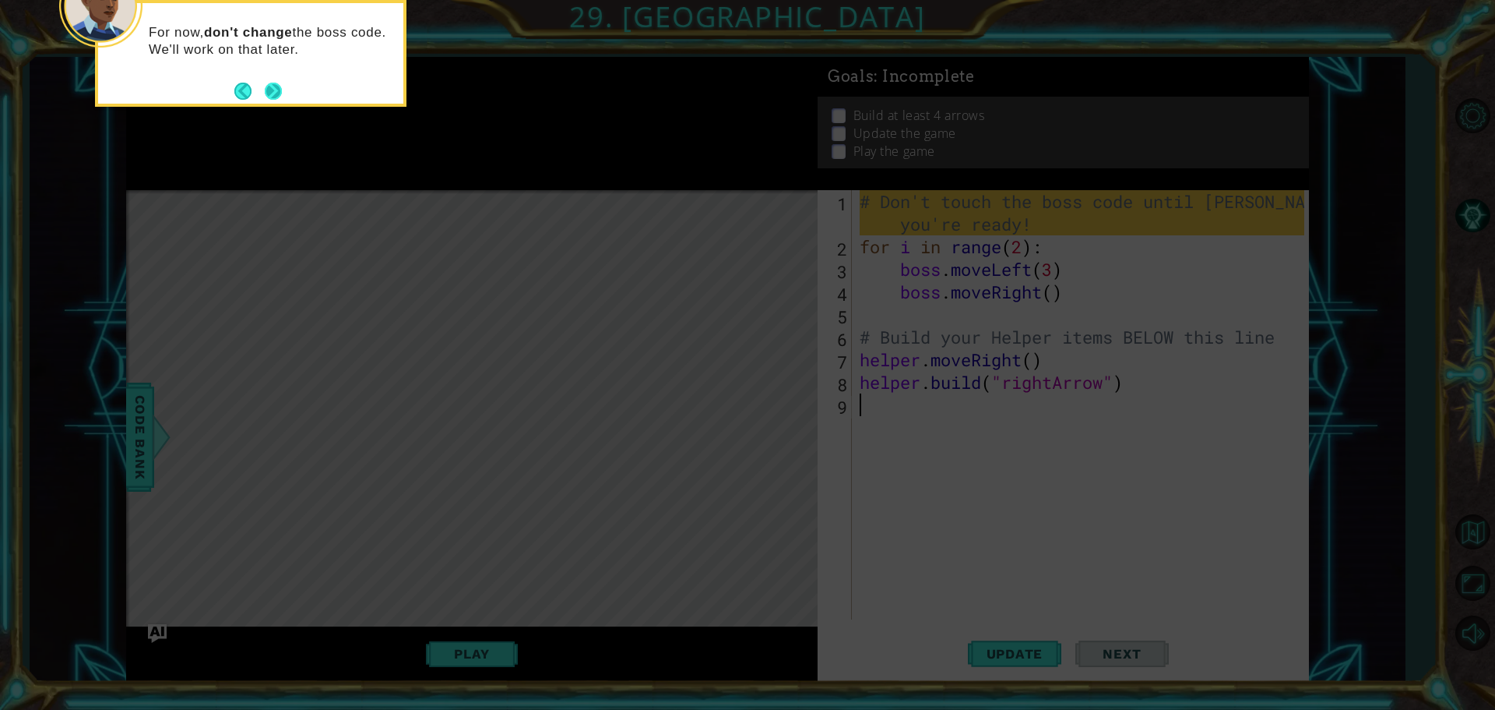
click at [270, 92] on button "Next" at bounding box center [273, 91] width 17 height 17
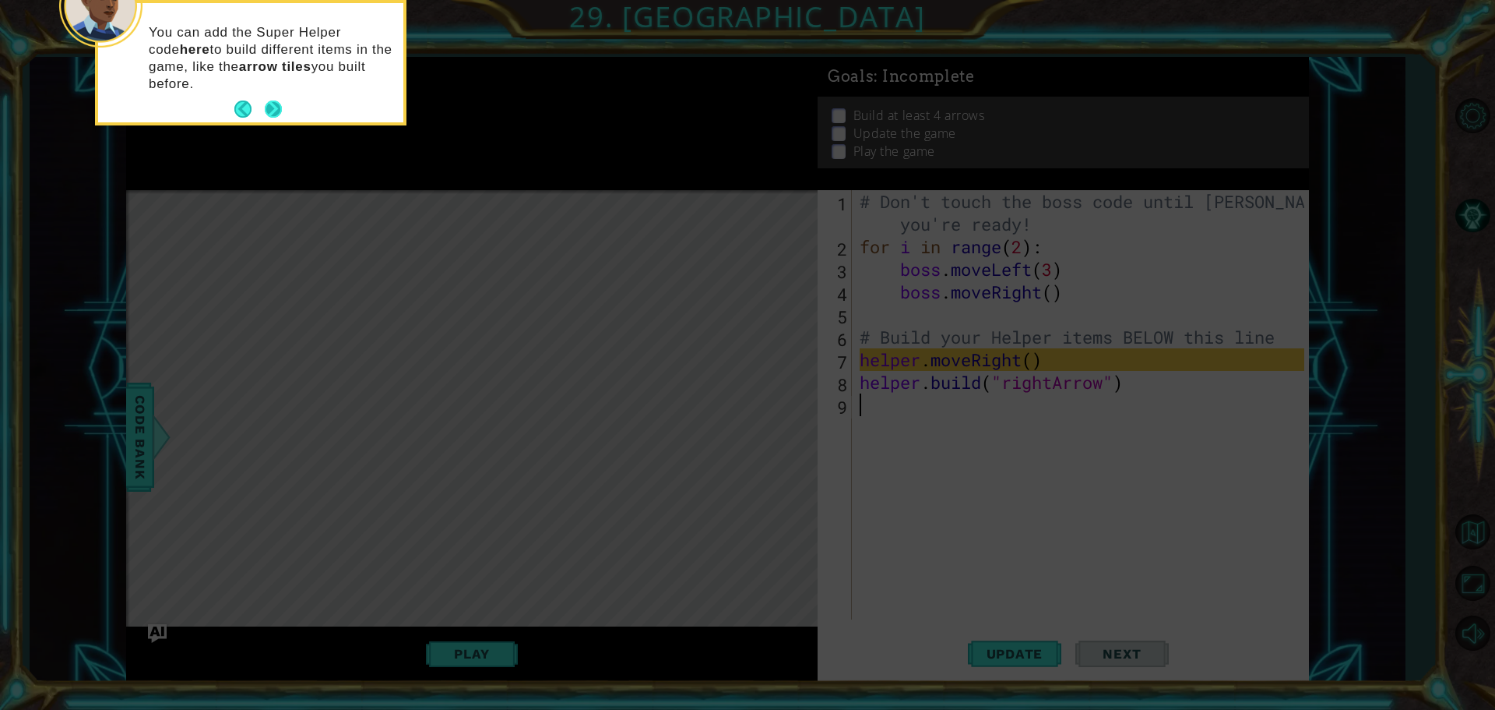
click at [273, 107] on button "Next" at bounding box center [274, 109] width 18 height 18
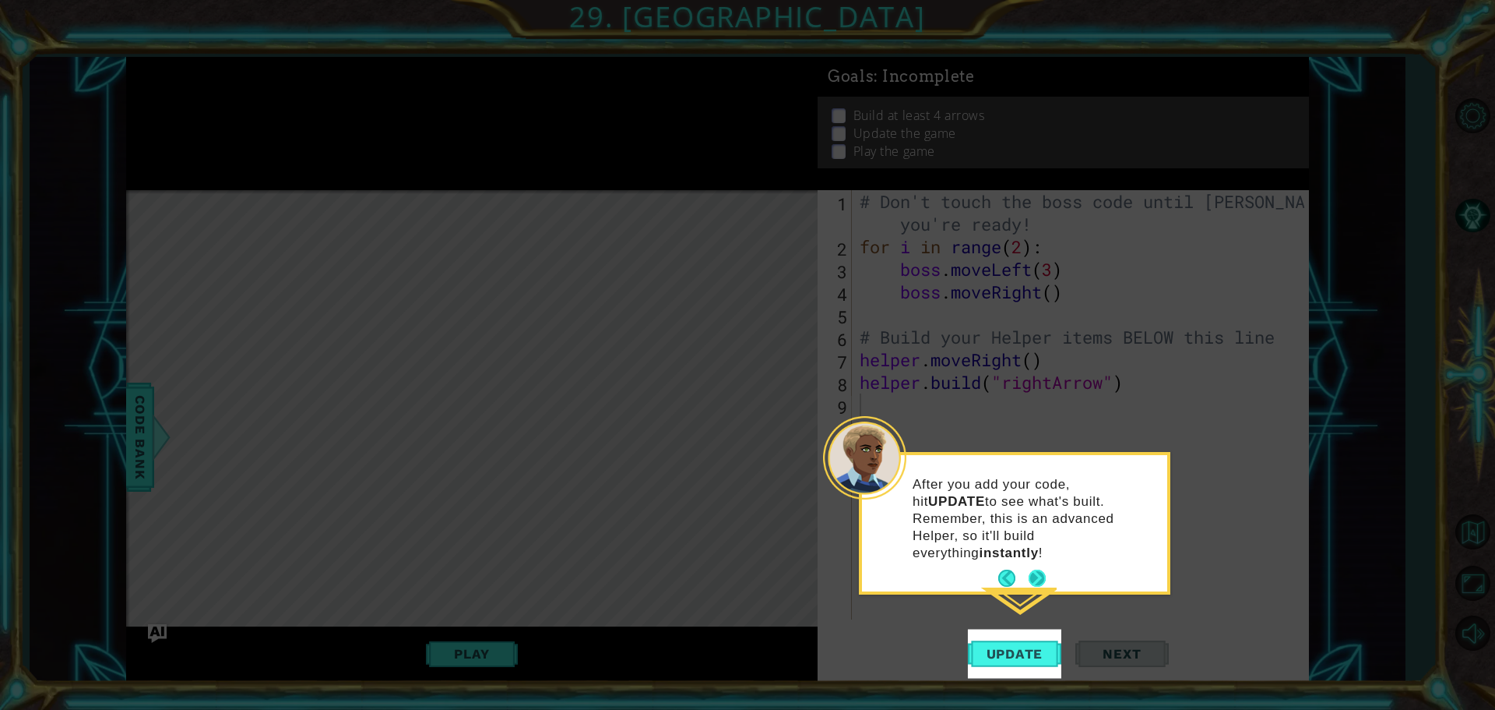
click at [1035, 569] on button "Next" at bounding box center [1037, 577] width 17 height 17
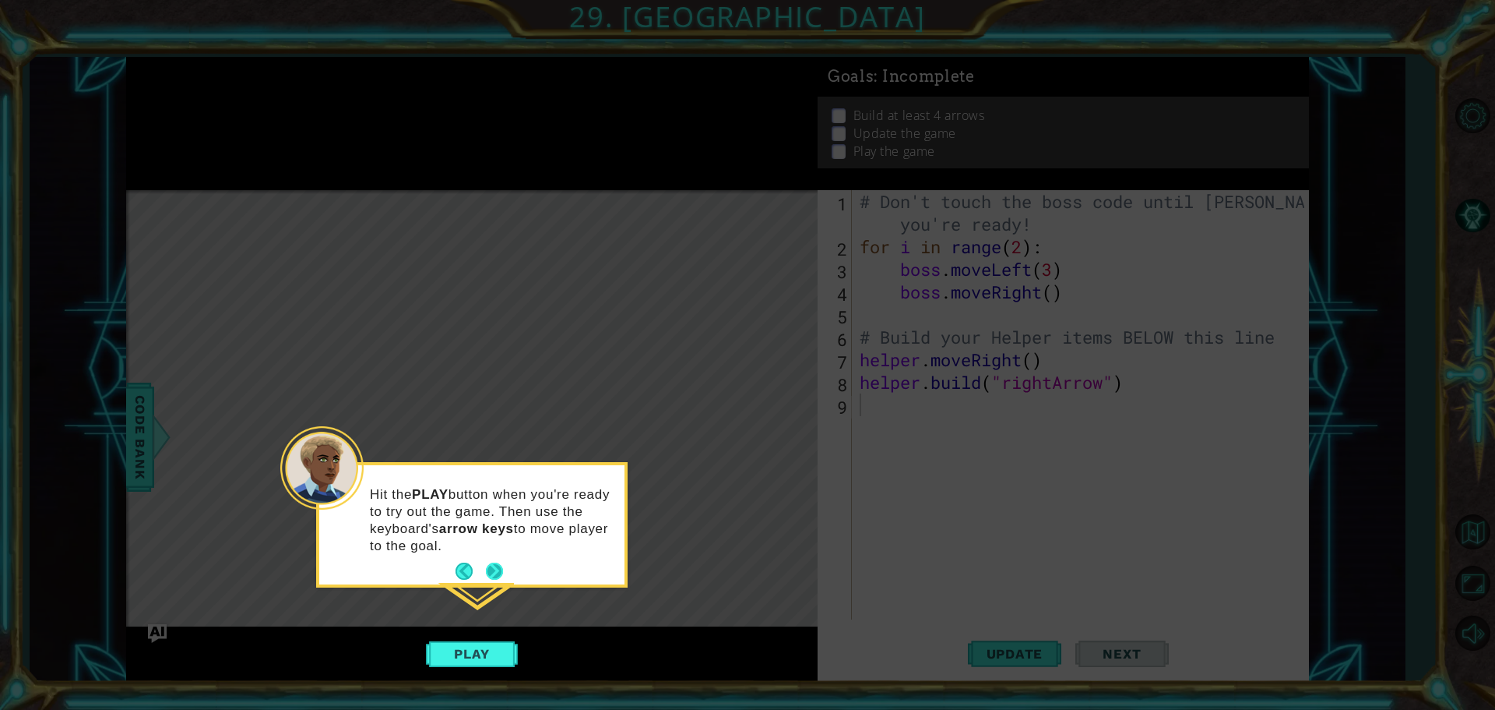
click at [500, 573] on button "Next" at bounding box center [494, 570] width 17 height 17
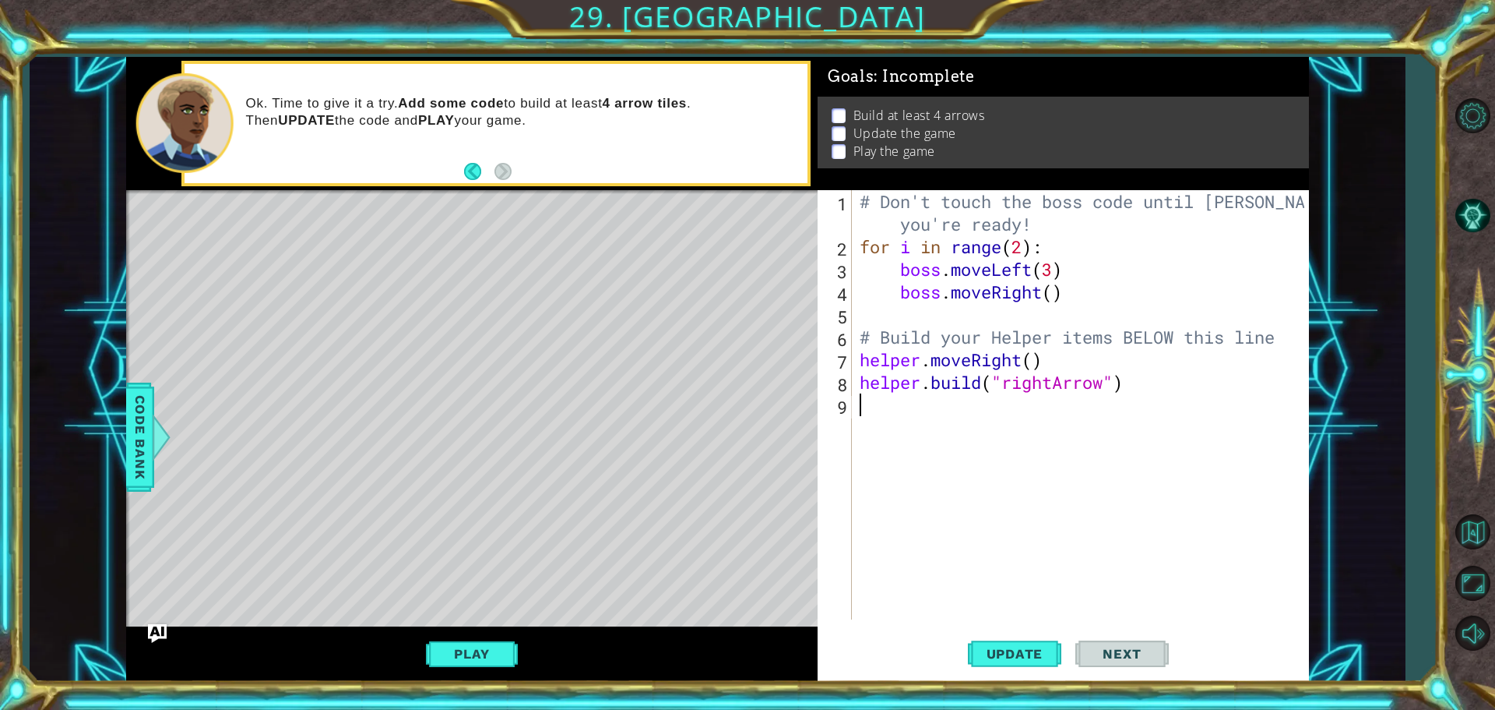
click at [905, 409] on div "# Don't touch the boss code until [PERSON_NAME] says you're ready! for i in ran…" at bounding box center [1085, 438] width 456 height 497
type textarea "h"
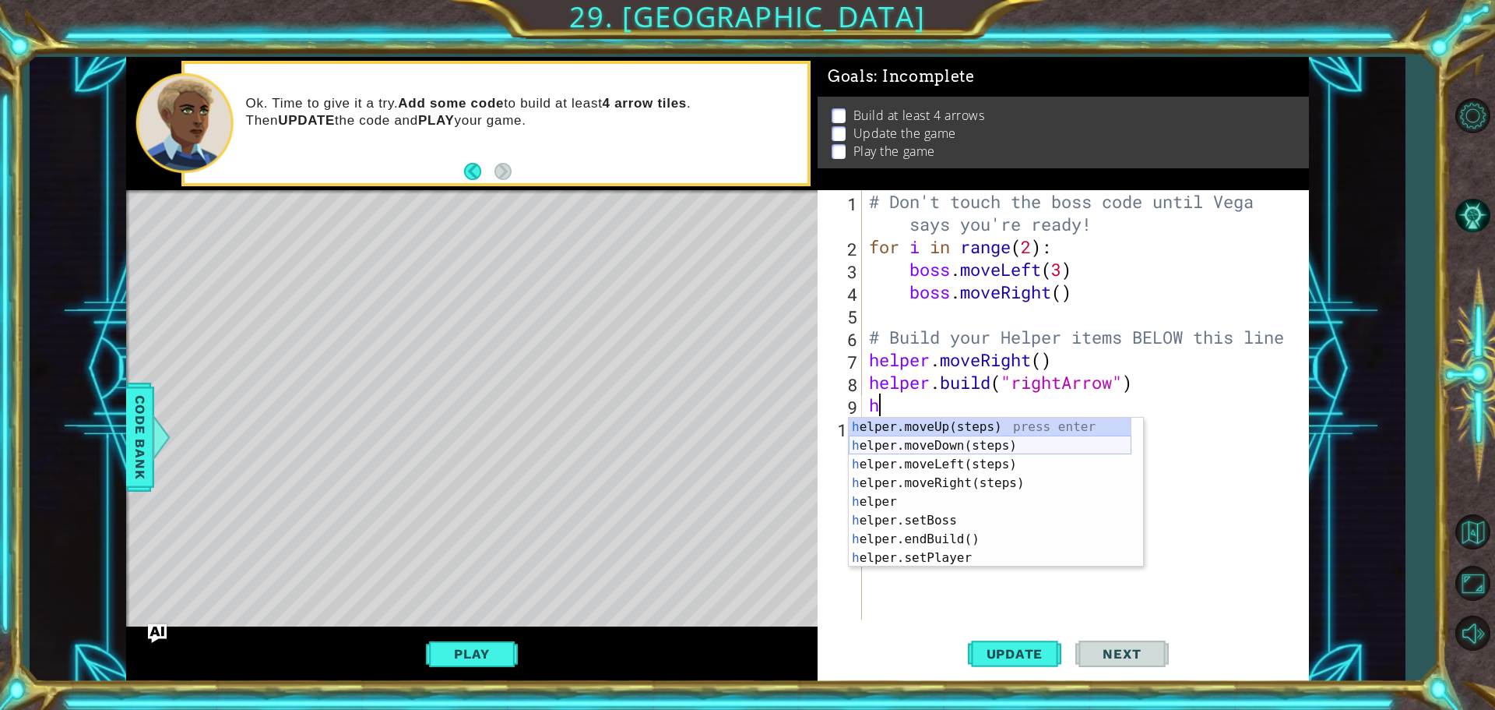
click at [916, 439] on div "h elper.moveUp(steps) press enter h elper.moveDown(steps) press enter h elper.m…" at bounding box center [990, 510] width 283 height 187
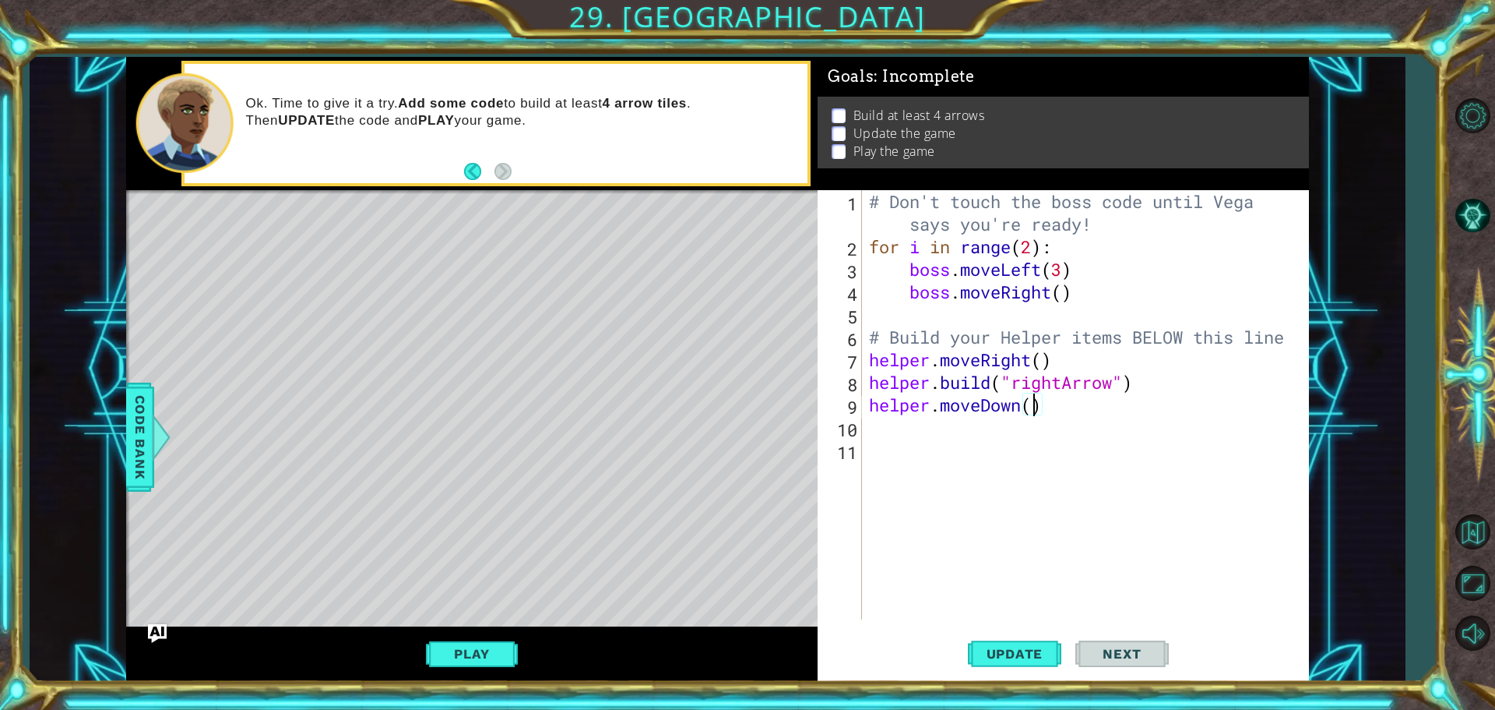
drag, startPoint x: 1032, startPoint y: 405, endPoint x: 1030, endPoint y: 397, distance: 7.9
click at [1030, 397] on div "# Don't touch the boss code until [PERSON_NAME] says you're ready! for i in ran…" at bounding box center [1089, 438] width 446 height 497
type textarea "helper.moveDown()"
click at [859, 425] on div "10" at bounding box center [841, 429] width 41 height 23
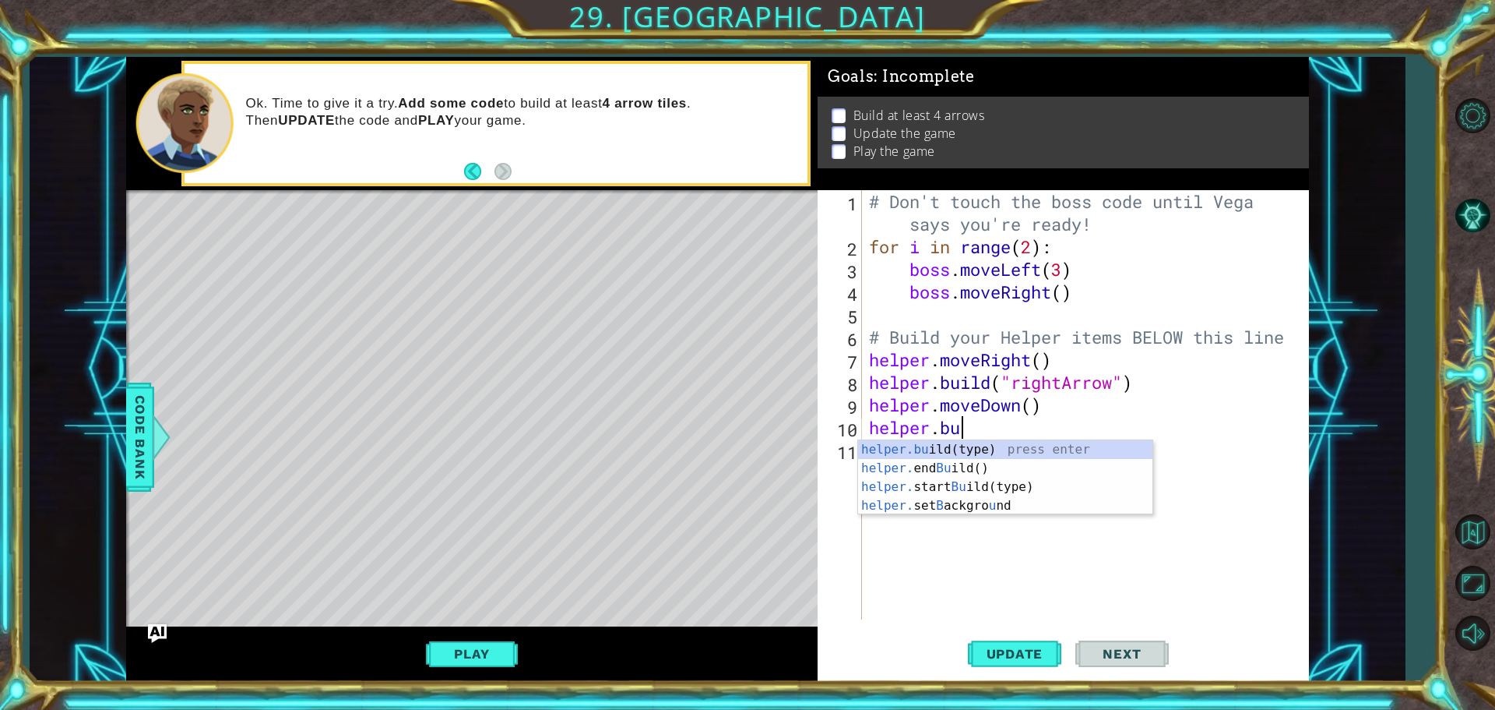
scroll to position [0, 4]
click at [964, 446] on div "helper.[PERSON_NAME](type) press enter helper. end [PERSON_NAME]() press enter …" at bounding box center [1005, 486] width 294 height 93
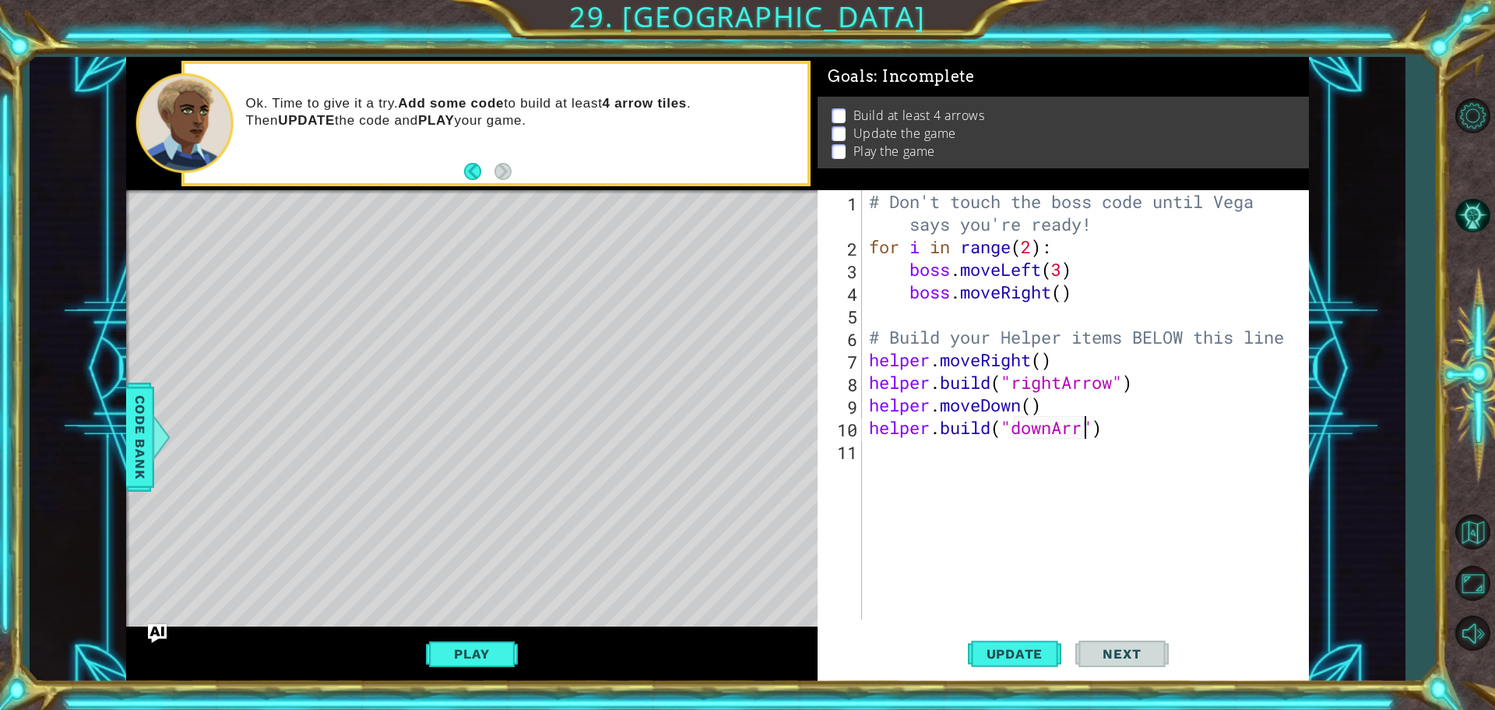
scroll to position [0, 10]
type textarea "[DOMAIN_NAME]("downArrow")"
click at [1027, 649] on span "Update" at bounding box center [1015, 654] width 88 height 16
click at [942, 458] on div "# Don't touch the boss code until [PERSON_NAME] says you're ready! for i in ran…" at bounding box center [1089, 438] width 446 height 497
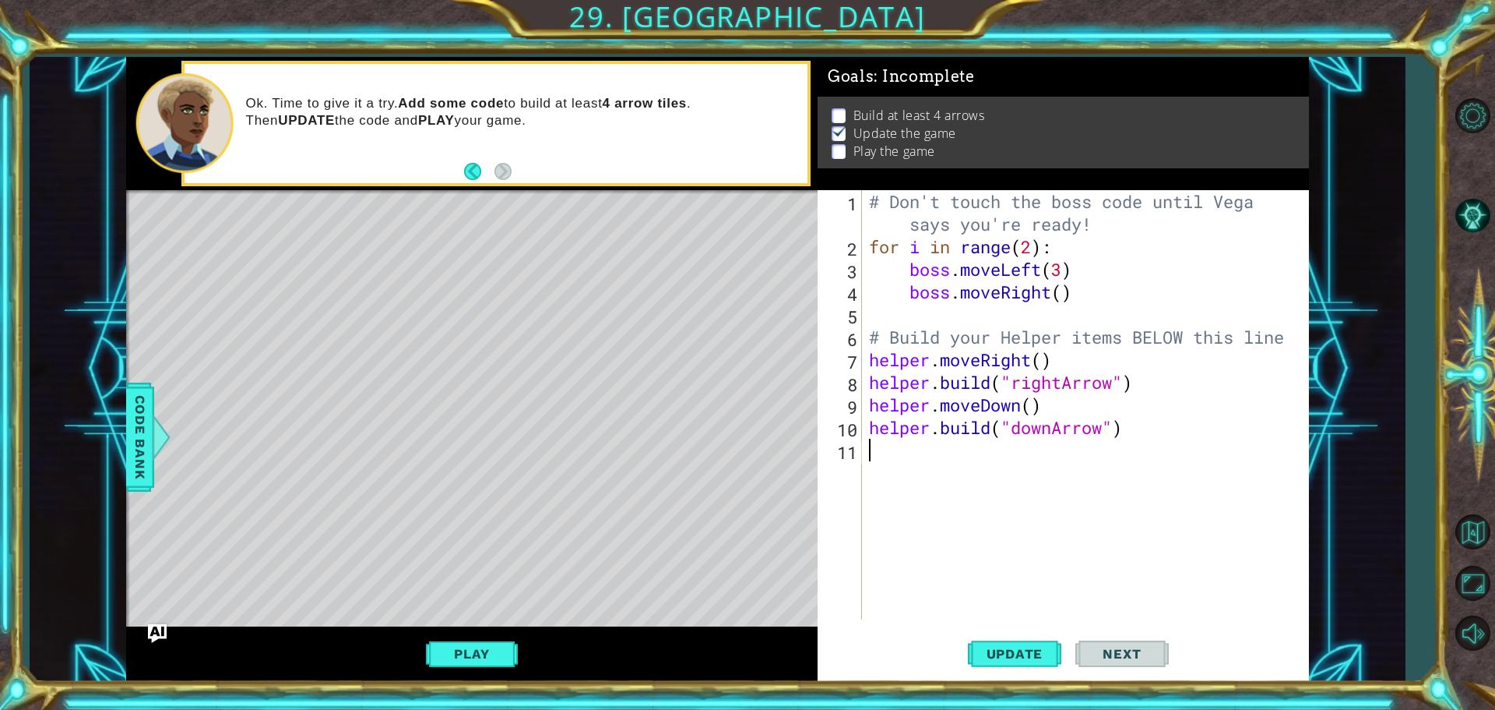
click at [500, 649] on button "Play" at bounding box center [471, 654] width 91 height 30
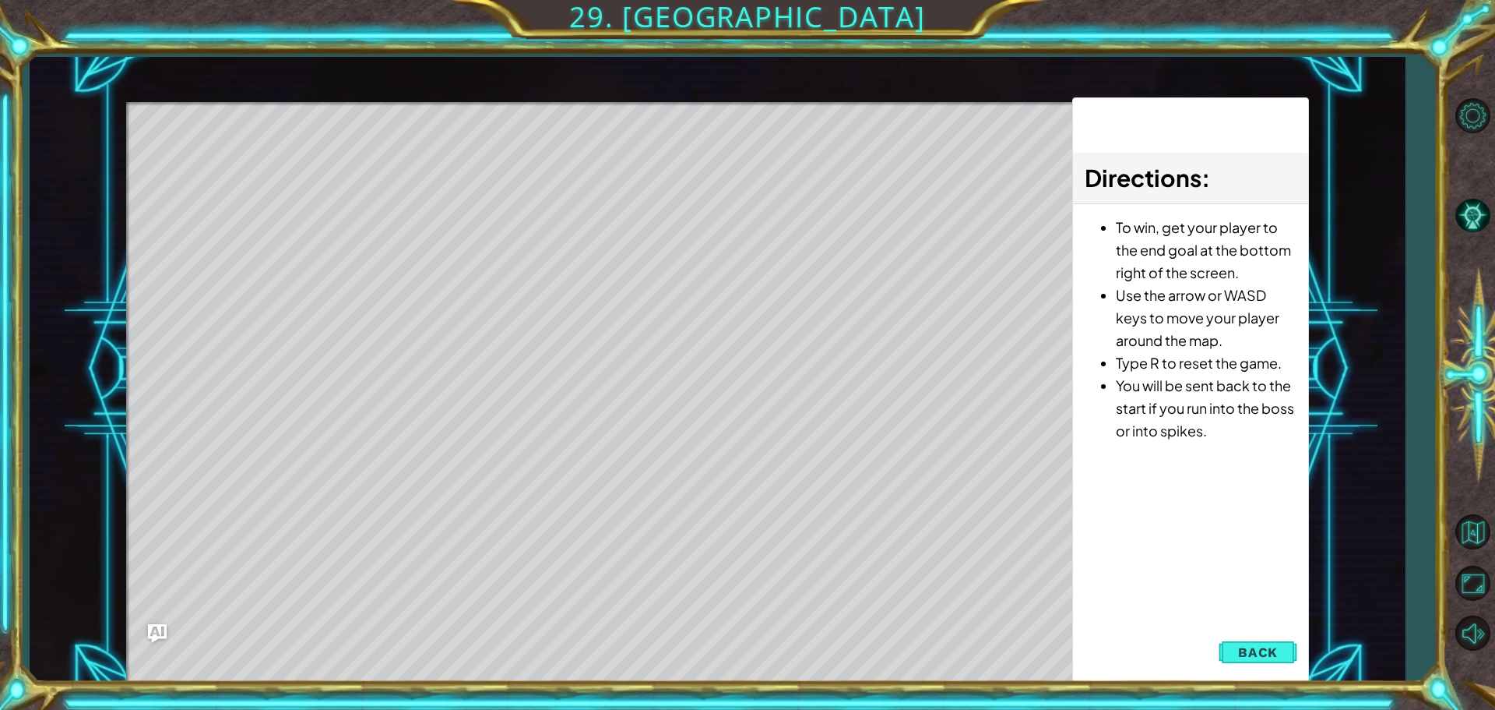
drag, startPoint x: 1251, startPoint y: 646, endPoint x: 1199, endPoint y: 611, distance: 62.9
click at [1251, 645] on span "Back" at bounding box center [1258, 652] width 40 height 16
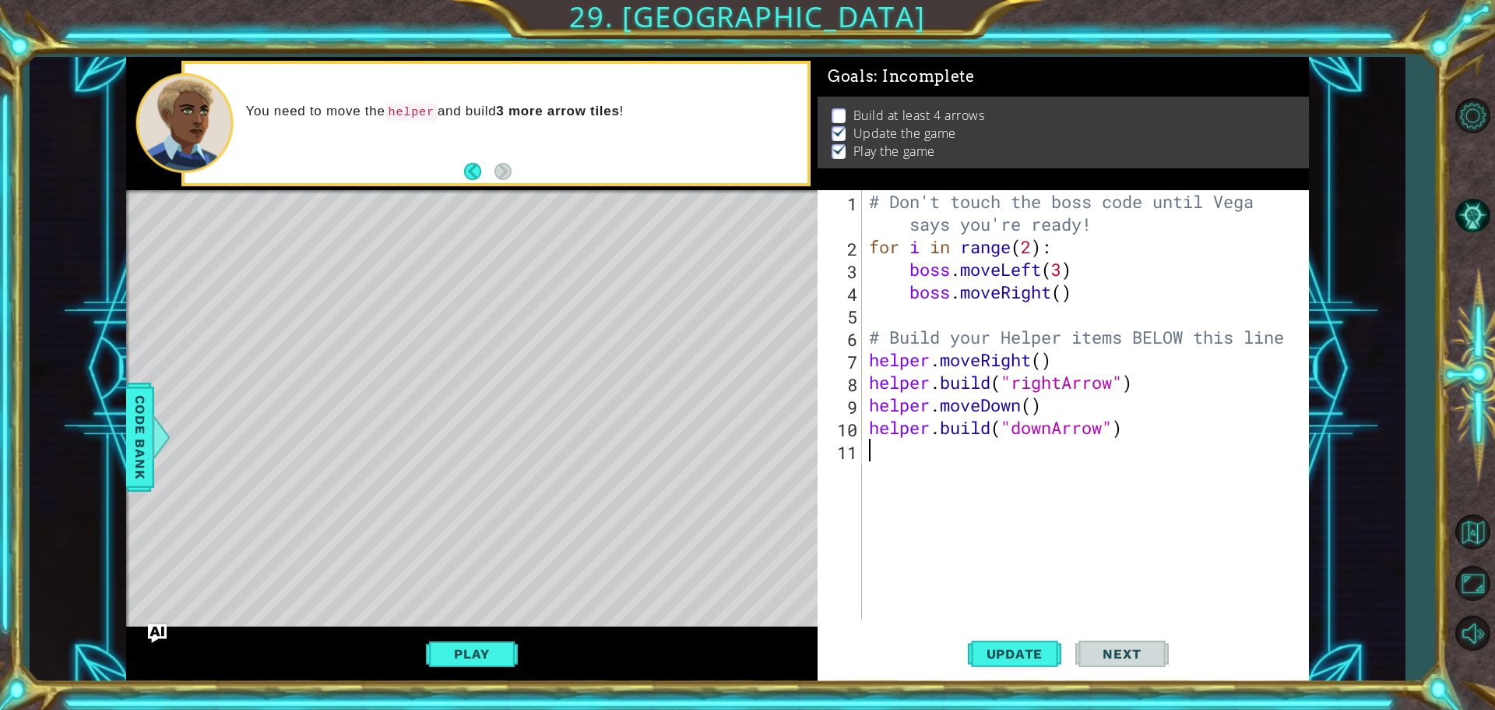
type textarea "h"
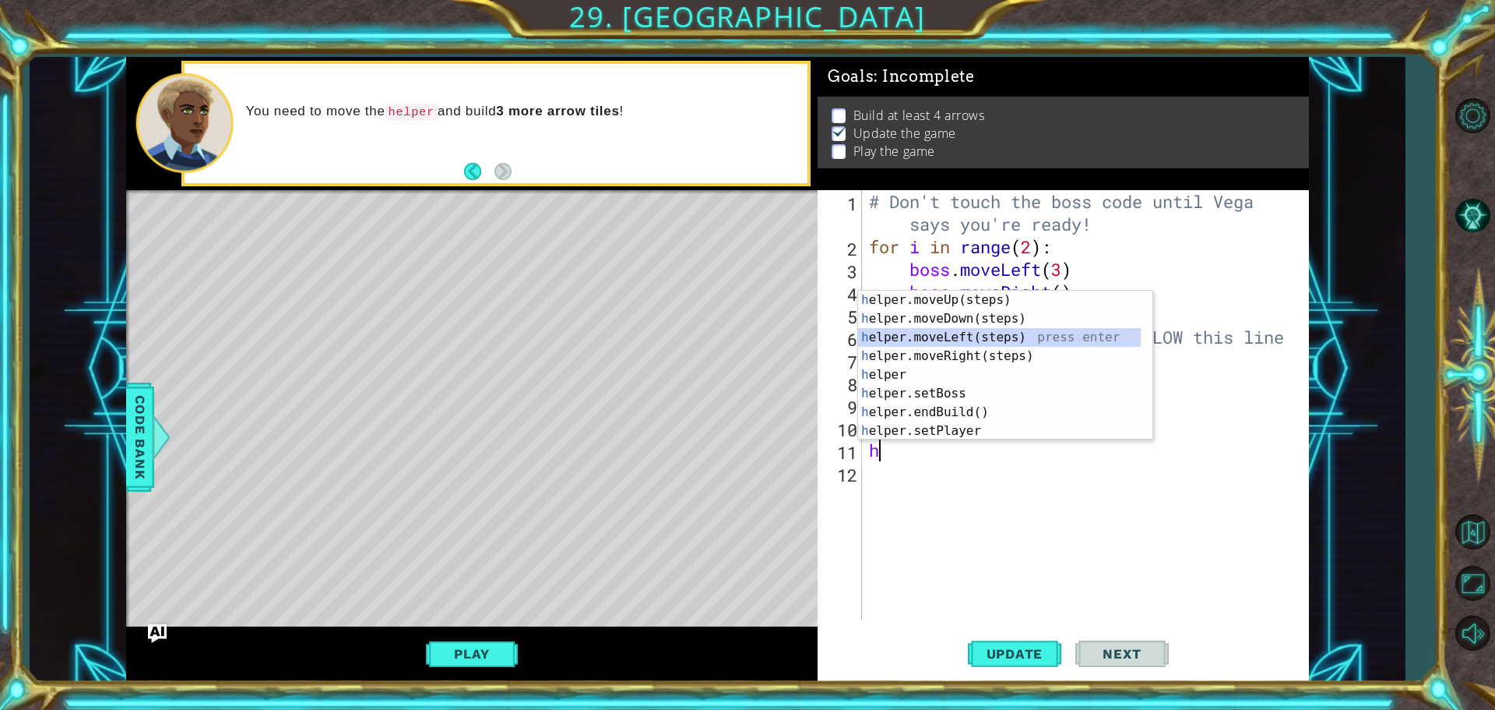
click at [946, 335] on div "h elper.moveUp(steps) press enter h elper.moveDown(steps) press enter h elper.m…" at bounding box center [999, 384] width 283 height 187
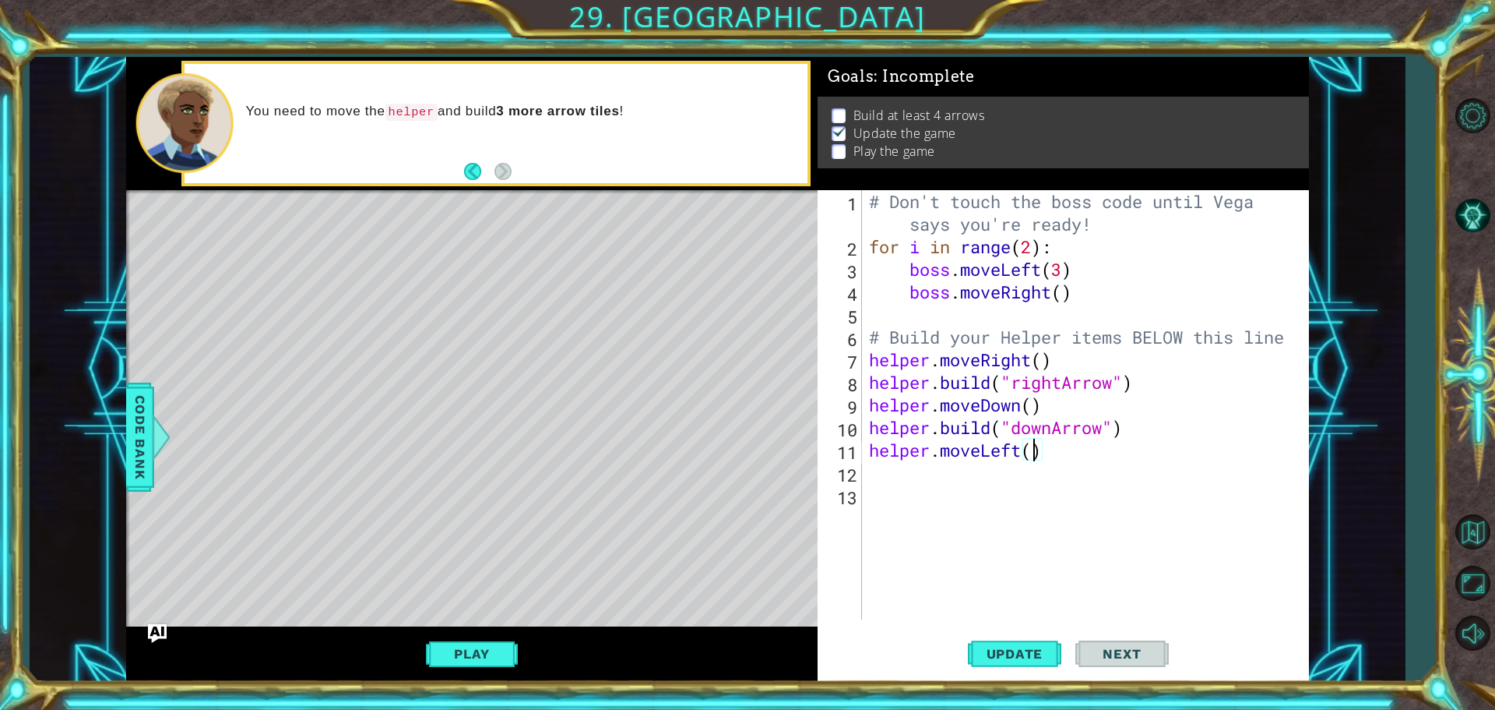
click at [1033, 447] on div "# Don't touch the boss code until [PERSON_NAME] says you're ready! for i in ran…" at bounding box center [1089, 438] width 446 height 497
type textarea "helper.moveLeft(3)"
click at [887, 481] on div "# Don't touch the boss code until [PERSON_NAME] says you're ready! for i in ran…" at bounding box center [1089, 438] width 446 height 497
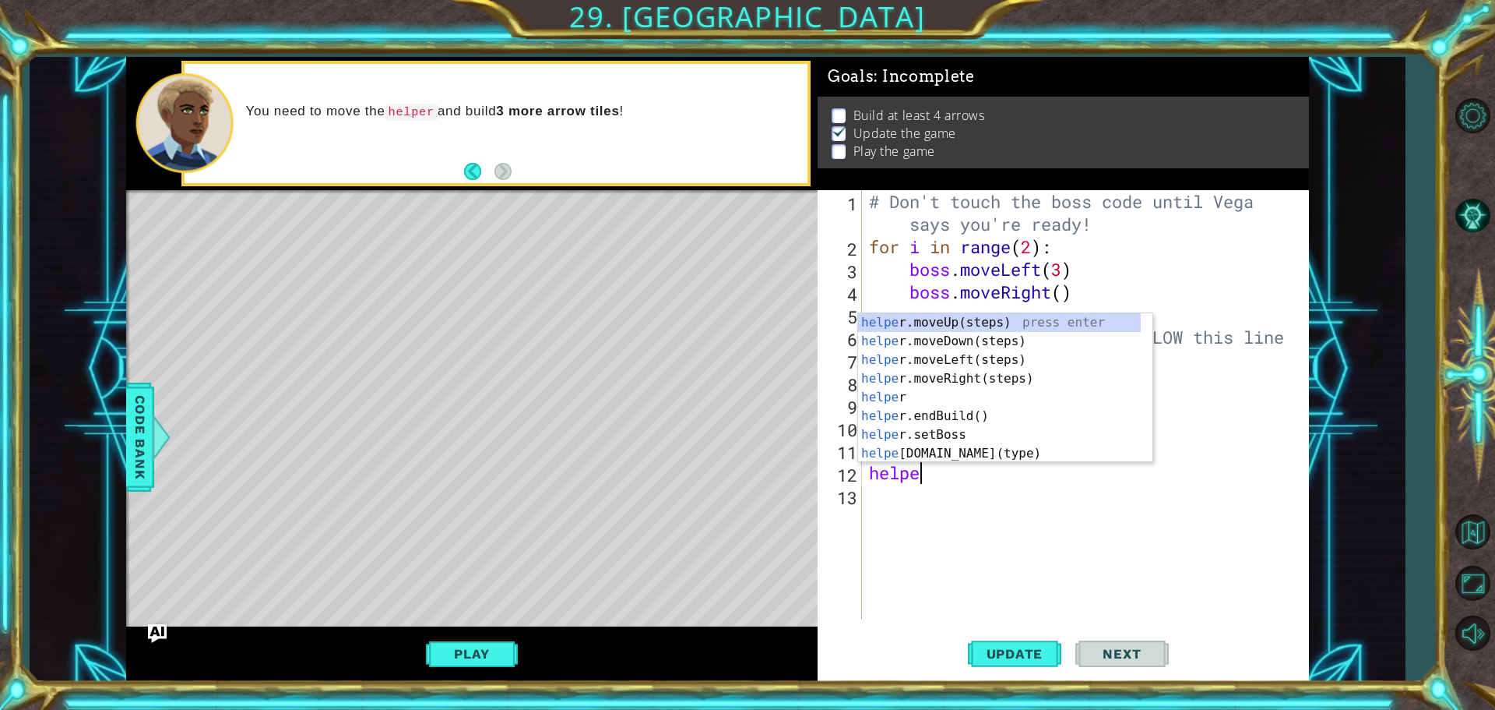
scroll to position [0, 2]
type textarea "helper"
click at [914, 618] on div "# Don't touch the boss code until [PERSON_NAME] says you're ready! for i in ran…" at bounding box center [1089, 438] width 446 height 497
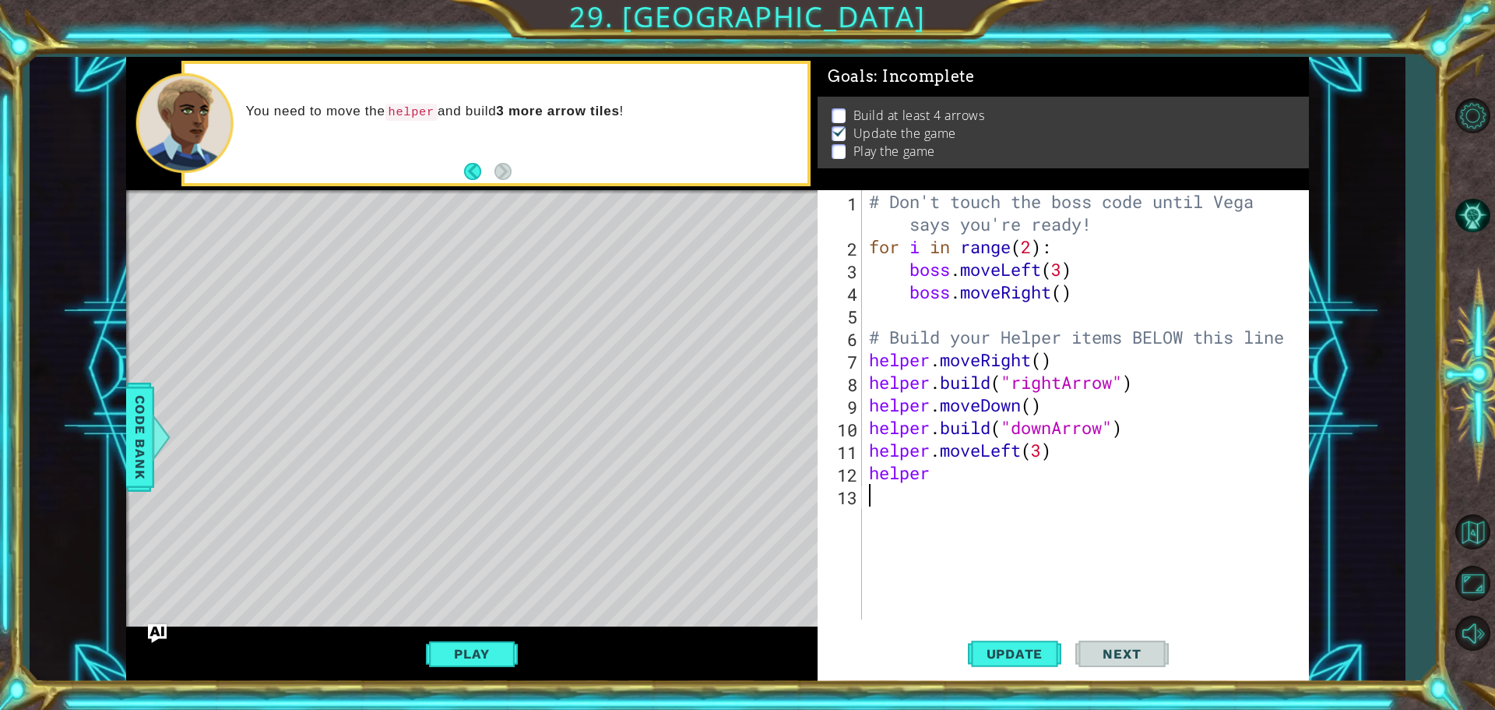
scroll to position [0, 0]
click at [937, 472] on div "# Don't touch the boss code until [PERSON_NAME] says you're ready! for i in ran…" at bounding box center [1089, 438] width 446 height 497
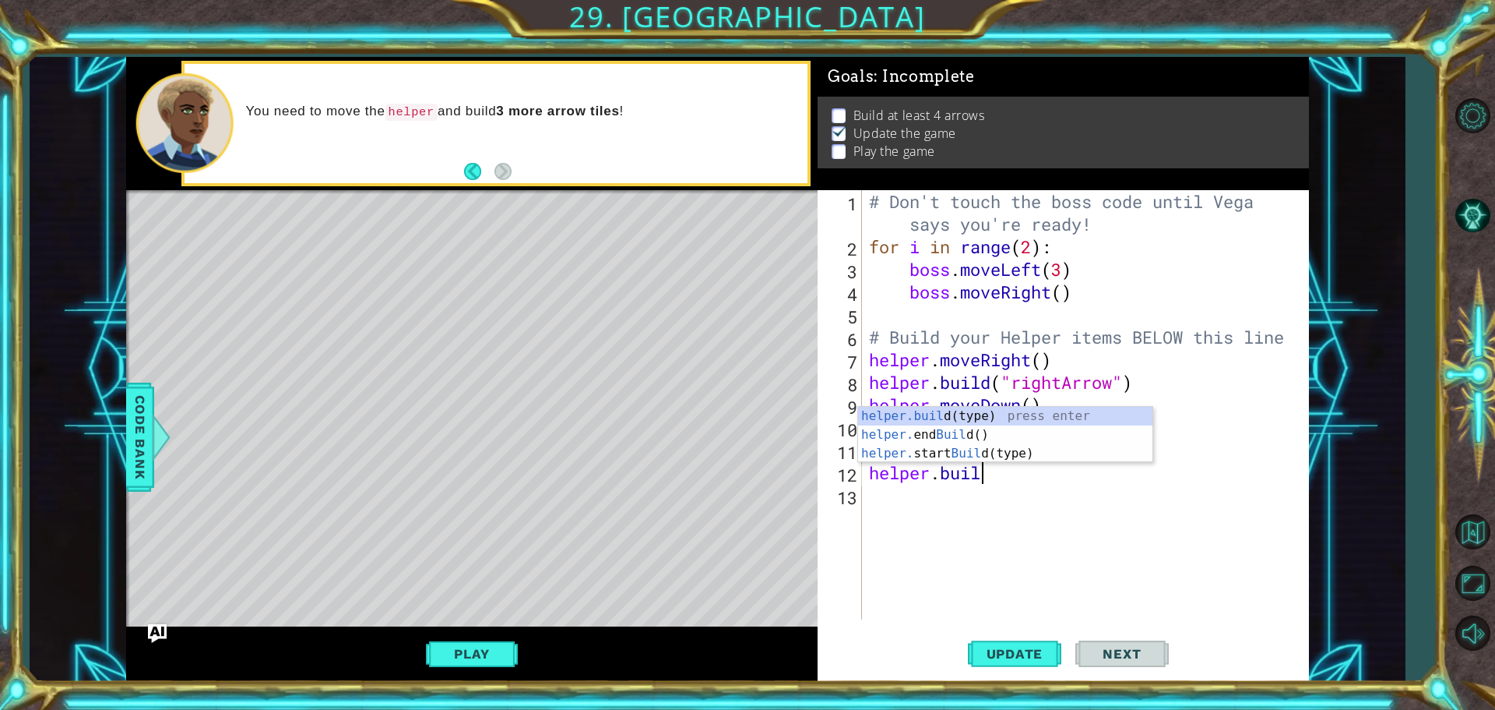
scroll to position [0, 5]
click at [959, 414] on div "[DOMAIN_NAME] (type) press enter helper. end Build () press enter helper. start…" at bounding box center [1005, 453] width 294 height 93
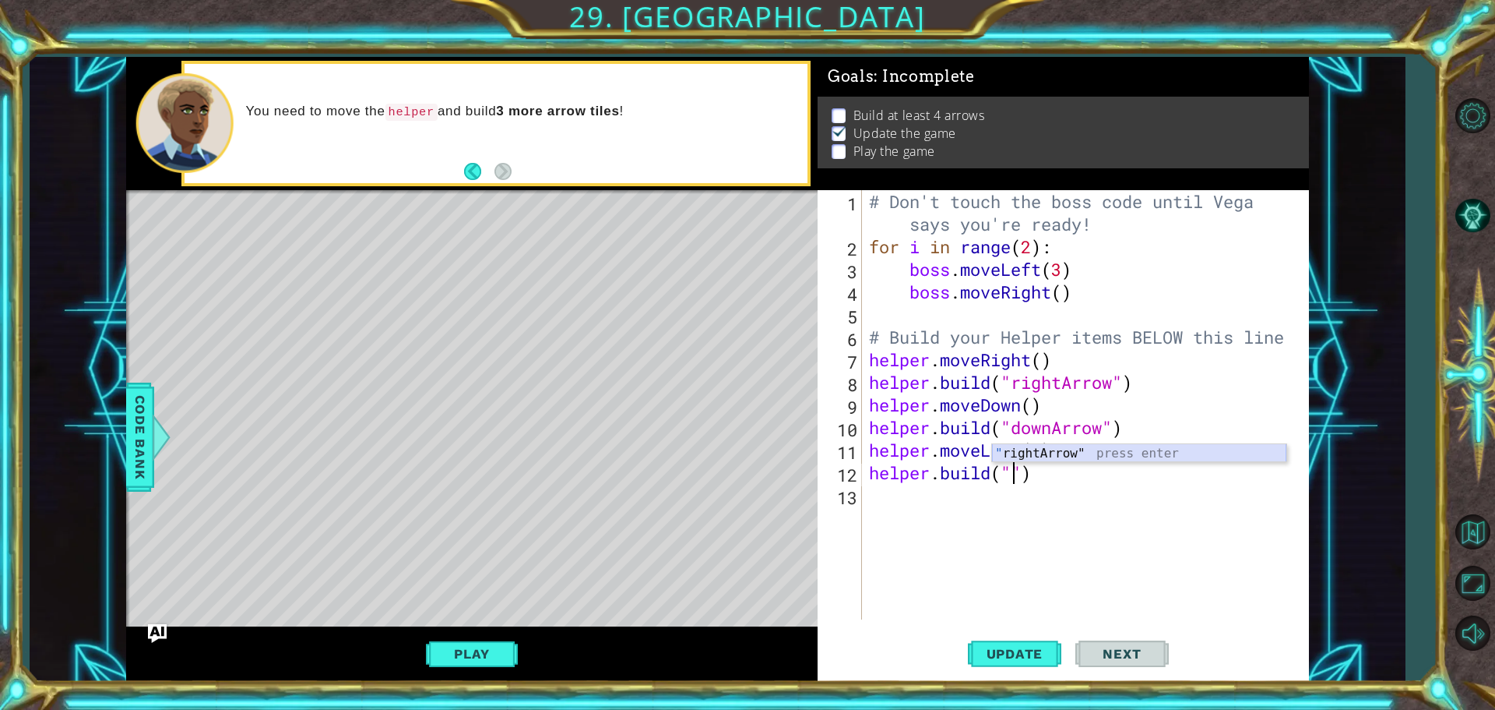
click at [1126, 453] on div "" rightArrow" press enter" at bounding box center [1139, 472] width 294 height 56
click at [1020, 449] on div "# Don't touch the boss code until [PERSON_NAME] says you're ready! for i in ran…" at bounding box center [1089, 438] width 446 height 497
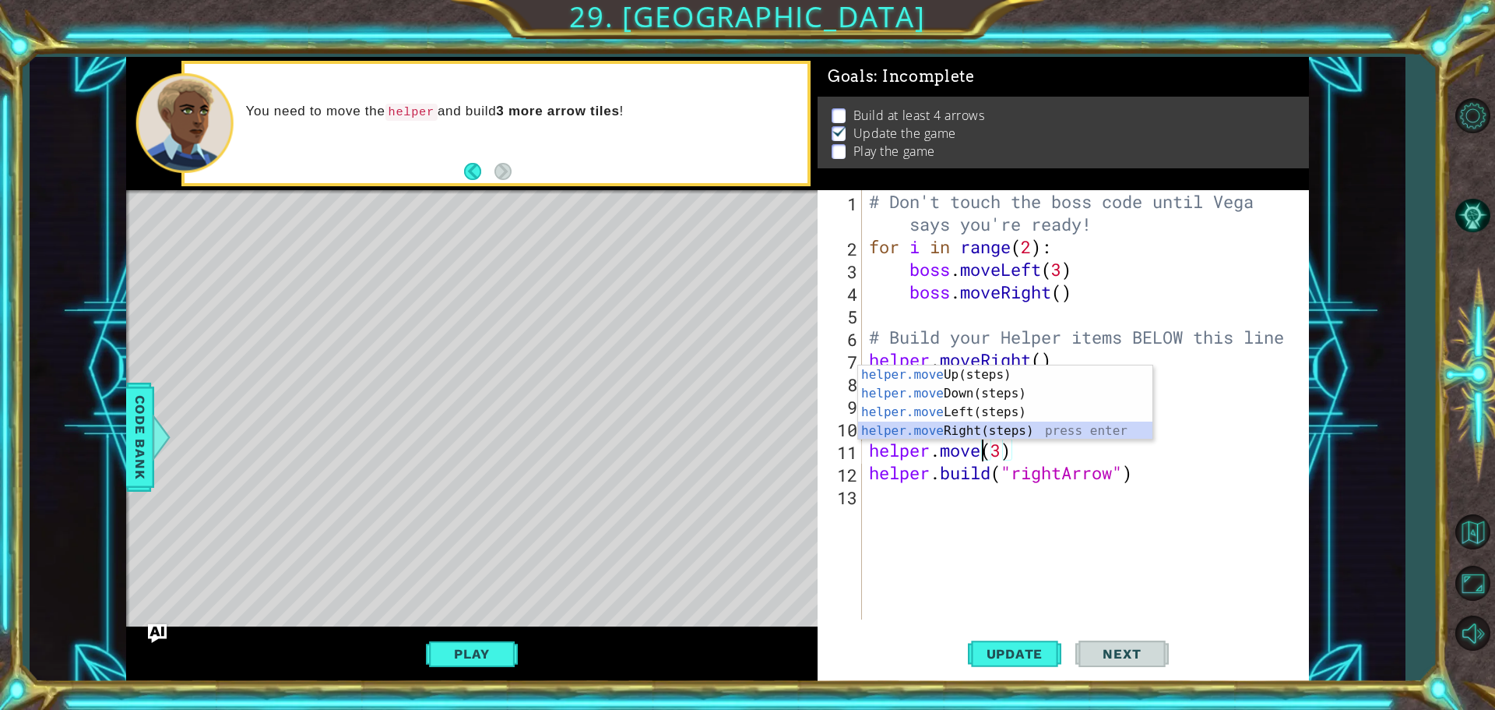
click at [925, 432] on div "helper.move Up(steps) press enter helper.move Down(steps) press enter helper.mo…" at bounding box center [1005, 421] width 294 height 112
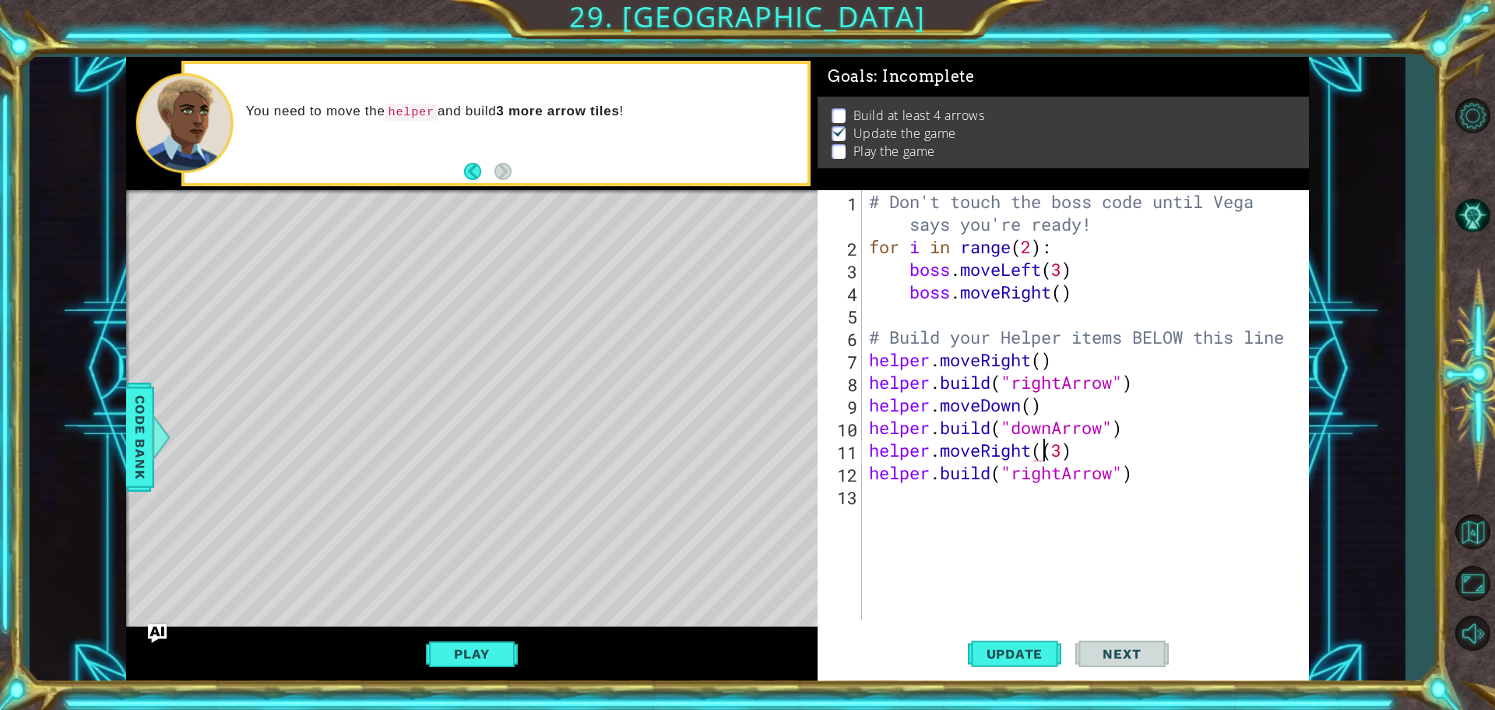
type textarea "helper.moveRight(3)"
click at [920, 611] on div "# Don't touch the boss code until [PERSON_NAME] says you're ready! for i in ran…" at bounding box center [1089, 438] width 446 height 497
click at [1022, 654] on span "Update" at bounding box center [1015, 654] width 88 height 16
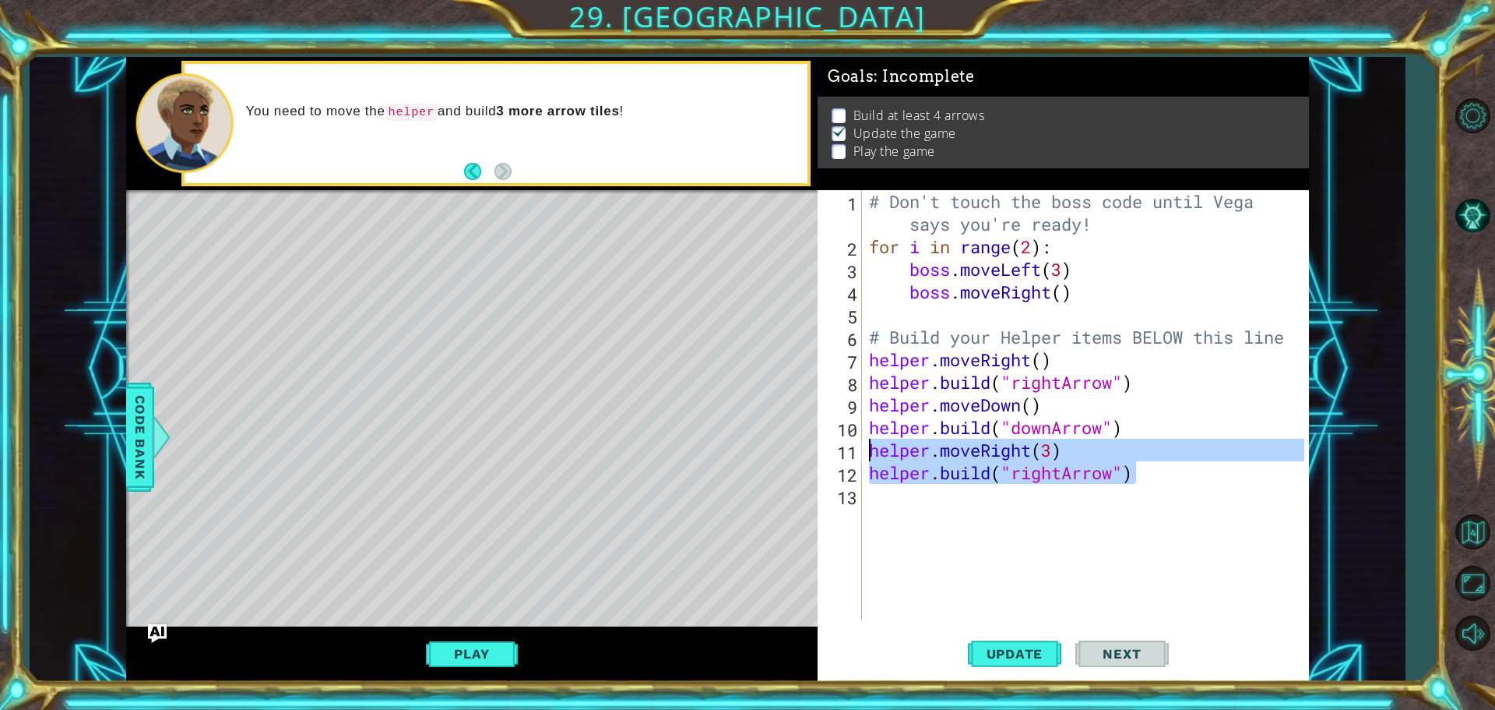
drag, startPoint x: 1137, startPoint y: 474, endPoint x: 875, endPoint y: 451, distance: 263.5
click at [875, 451] on div "# Don't touch the boss code until [PERSON_NAME] says you're ready! for i in ran…" at bounding box center [1089, 438] width 446 height 497
type textarea "helper.moveRight(3) [DOMAIN_NAME]("rightArrow")"
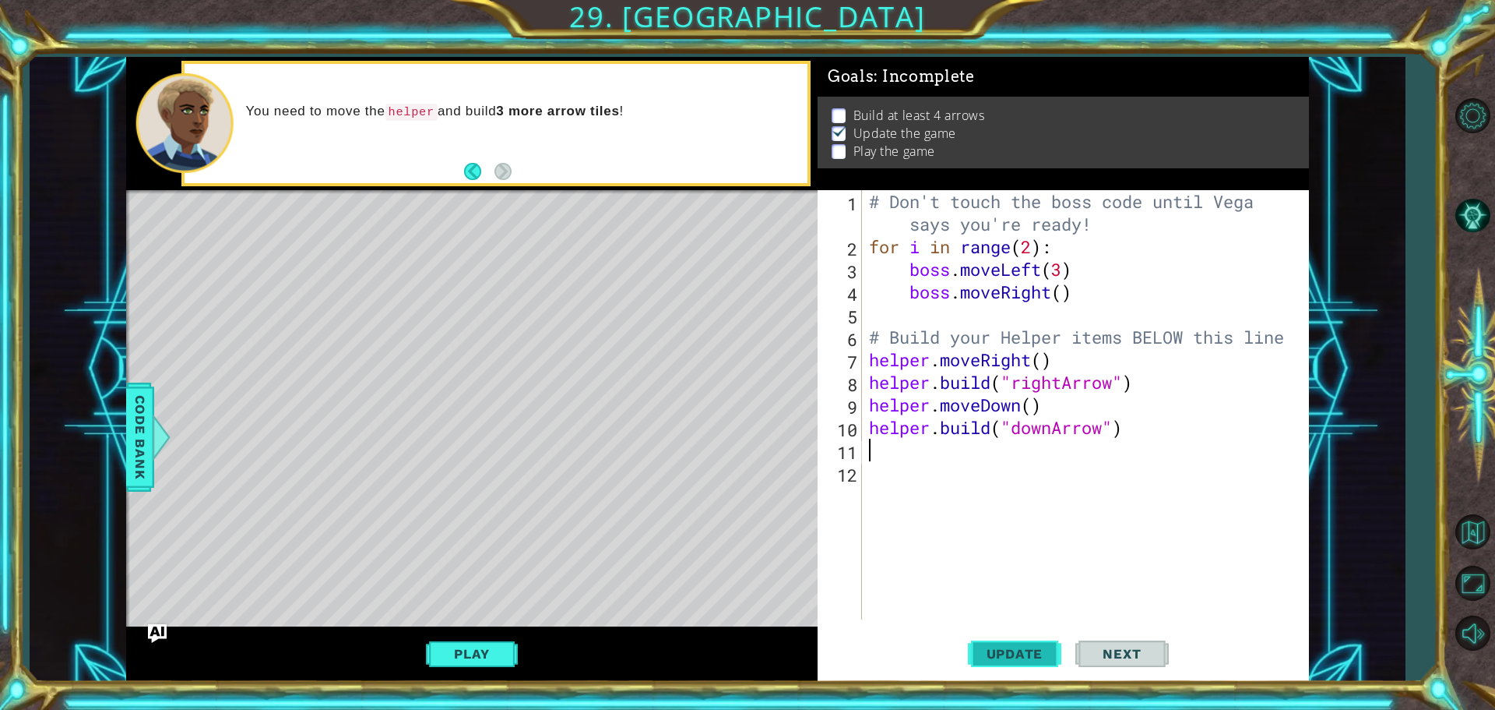
click at [1012, 668] on button "Update" at bounding box center [1014, 653] width 93 height 49
type textarea "h"
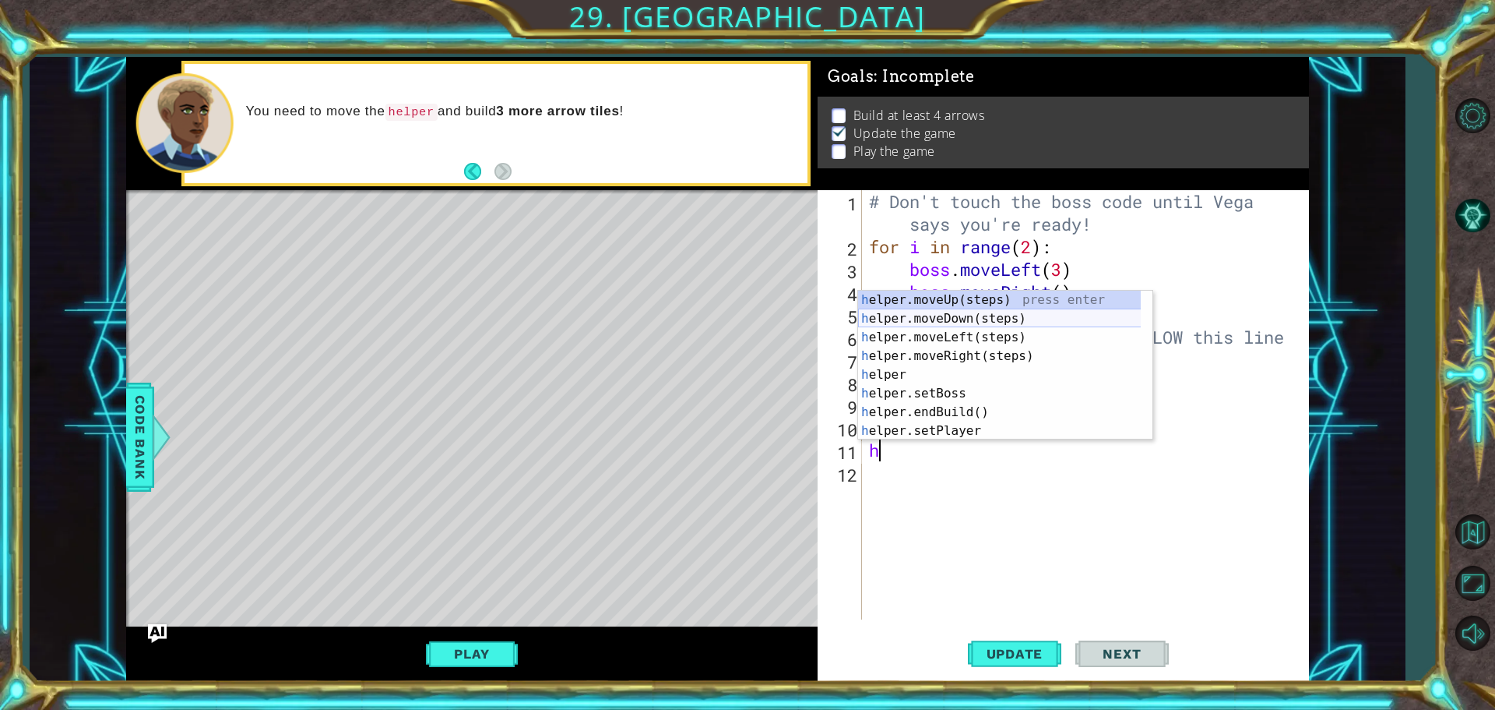
click at [946, 317] on div "h elper.moveUp(steps) press enter h elper.moveDown(steps) press enter h elper.m…" at bounding box center [1005, 384] width 294 height 187
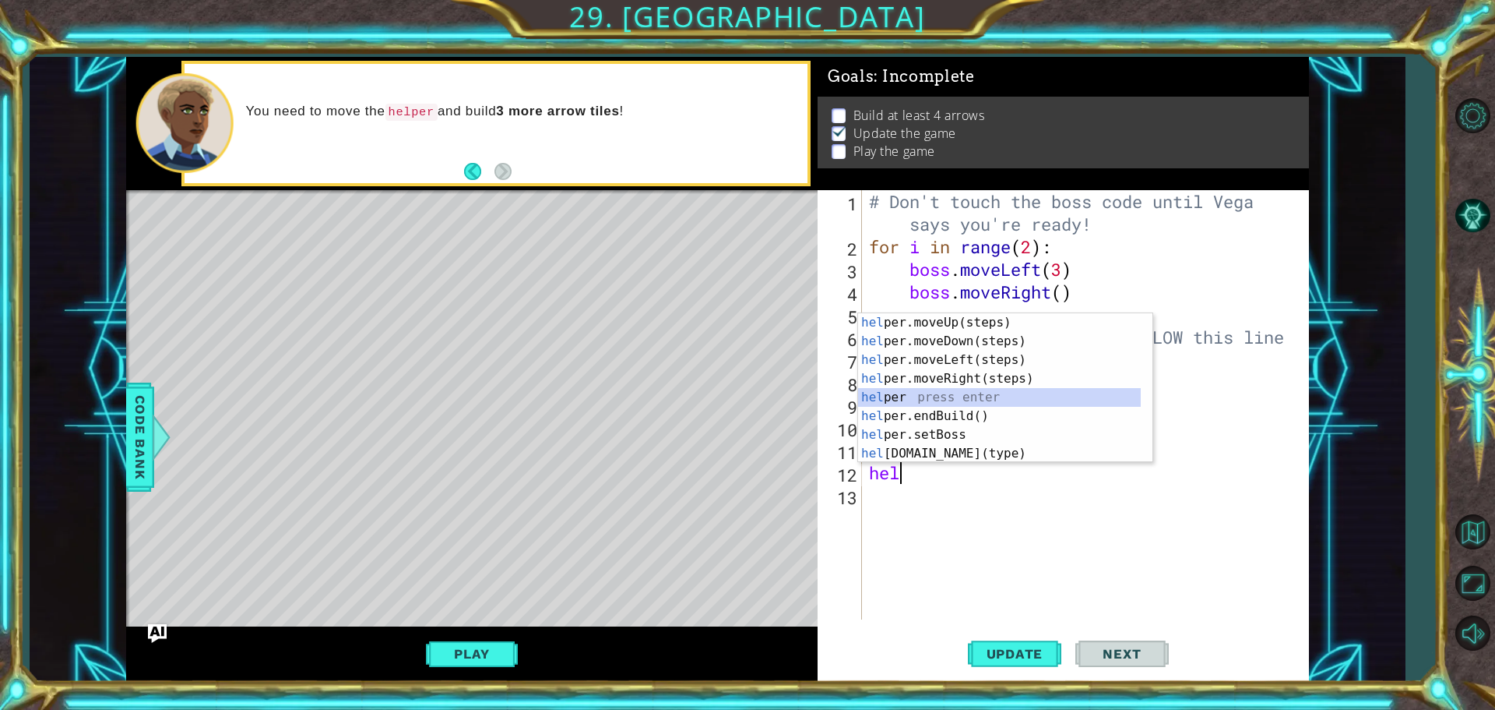
click at [883, 399] on div "hel per.moveUp(steps) press enter hel per.moveDown(steps) press enter hel per.m…" at bounding box center [999, 406] width 283 height 187
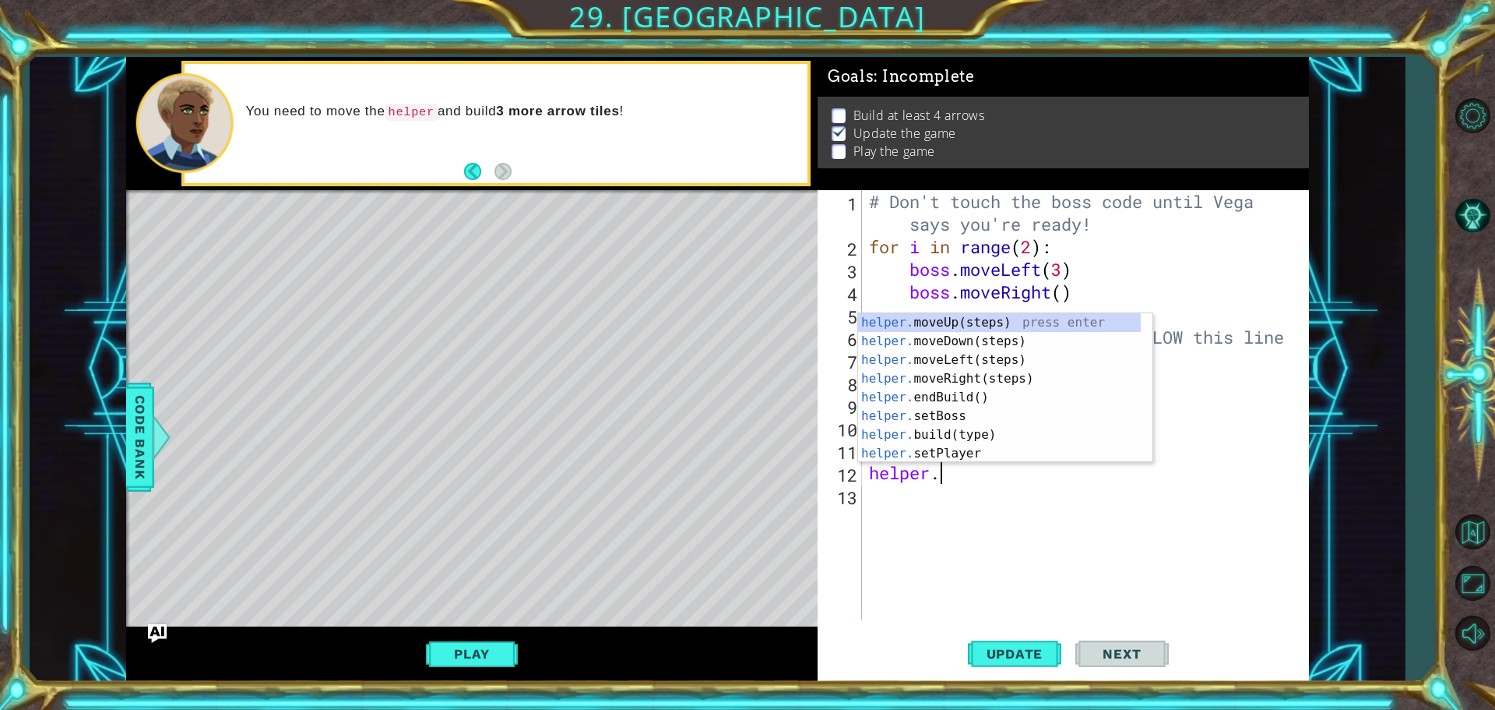
scroll to position [0, 2]
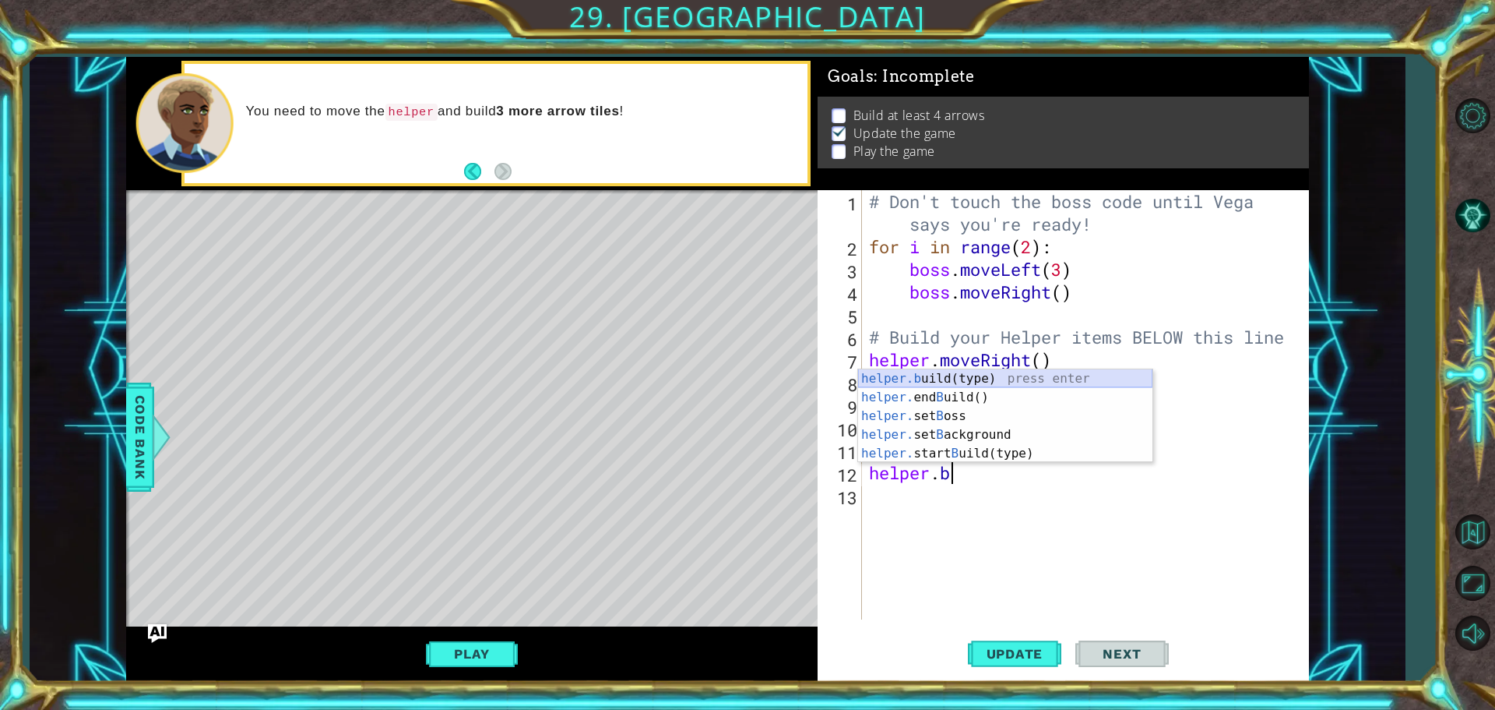
click at [971, 374] on div "helper.b uild(type) press enter helper. end B uild() press enter helper. set B …" at bounding box center [1005, 434] width 294 height 131
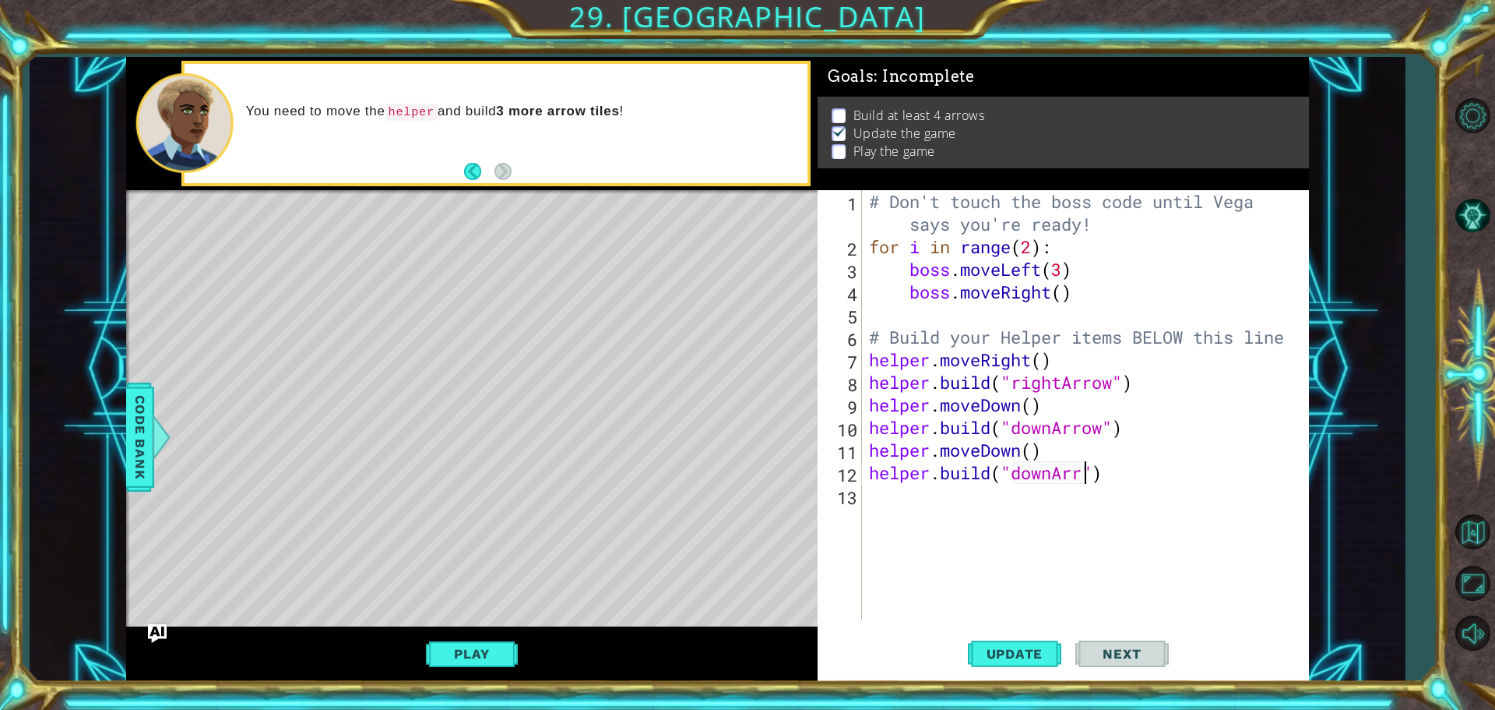
scroll to position [0, 10]
type textarea "[DOMAIN_NAME]("downArrow")"
click at [882, 499] on div "# Don't touch the boss code until [PERSON_NAME] says you're ready! for i in ran…" at bounding box center [1089, 438] width 446 height 497
click at [1016, 660] on span "Update" at bounding box center [1015, 654] width 88 height 16
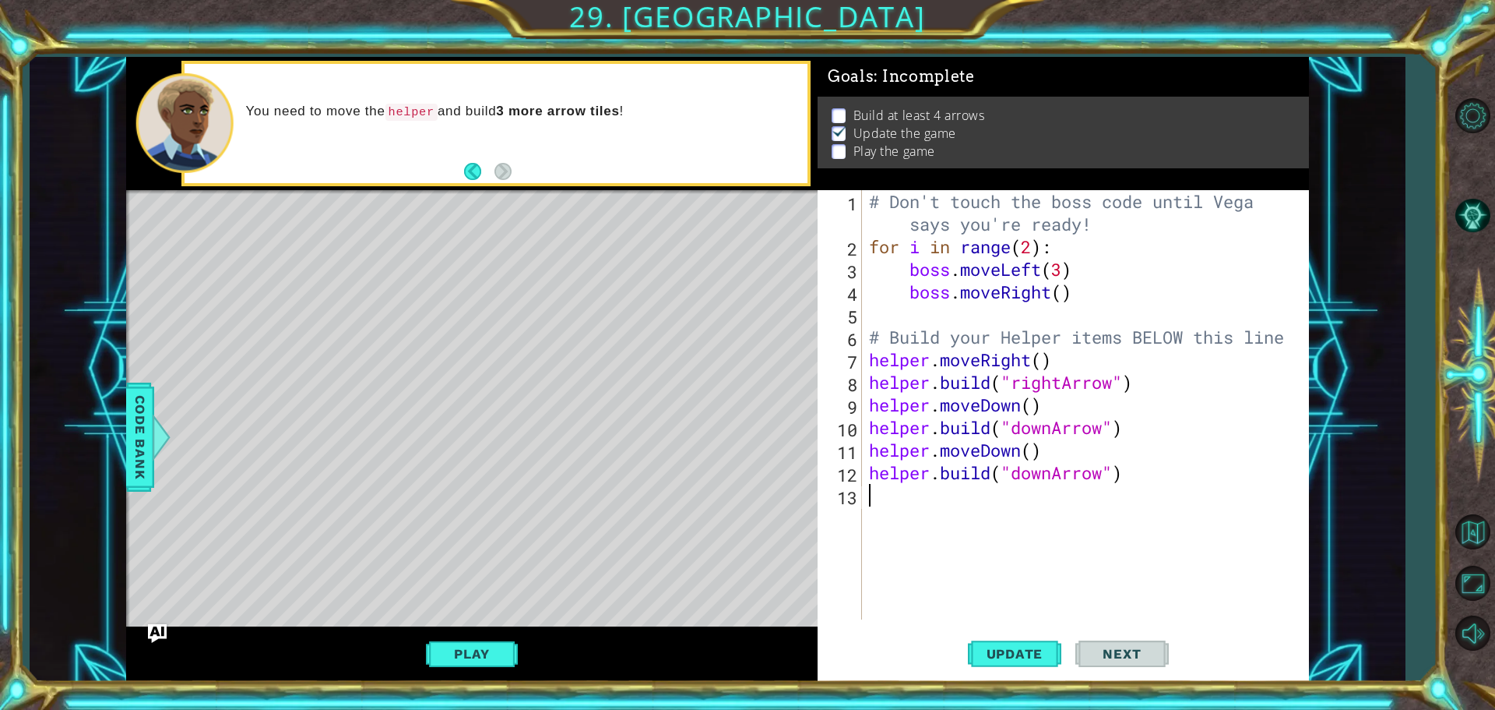
type textarea "h"
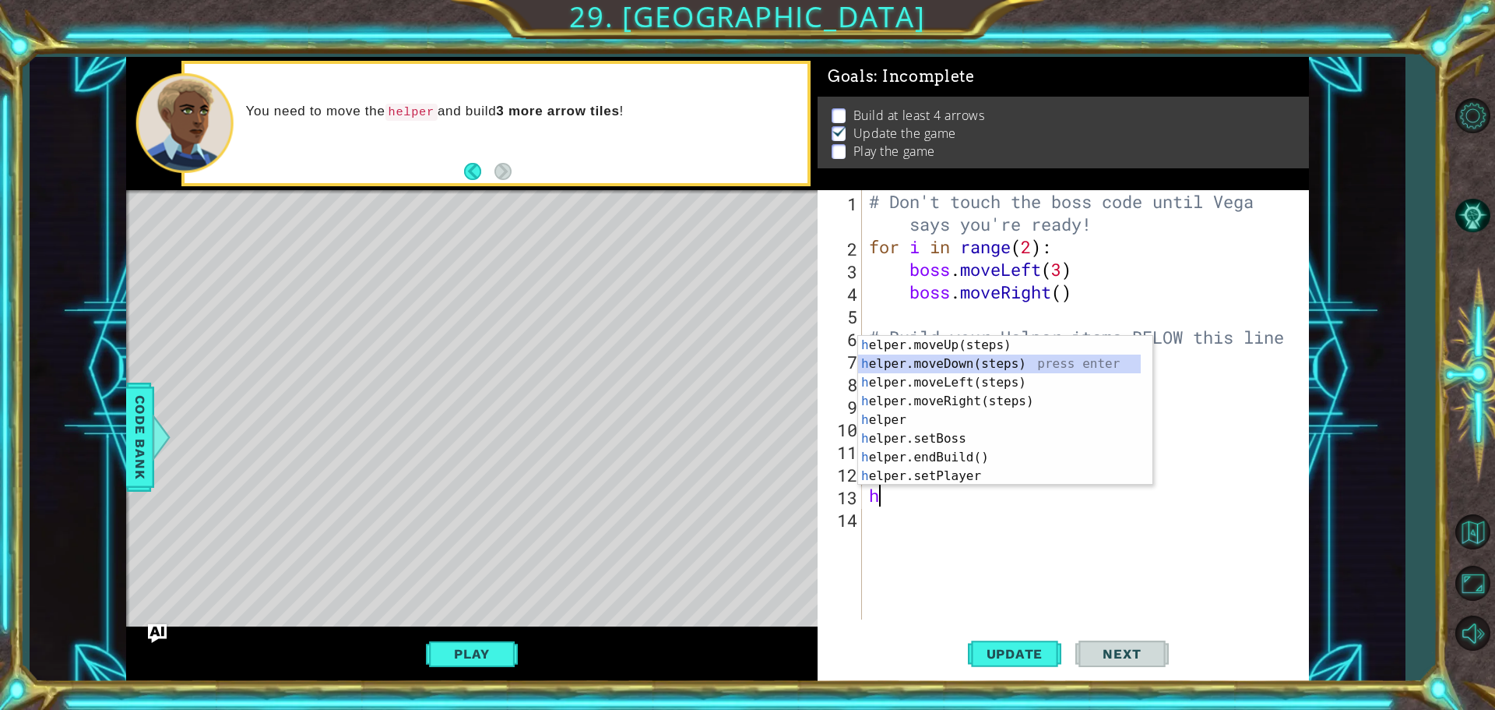
click at [992, 363] on div "h elper.moveUp(steps) press enter h elper.moveDown(steps) press enter h elper.m…" at bounding box center [999, 429] width 283 height 187
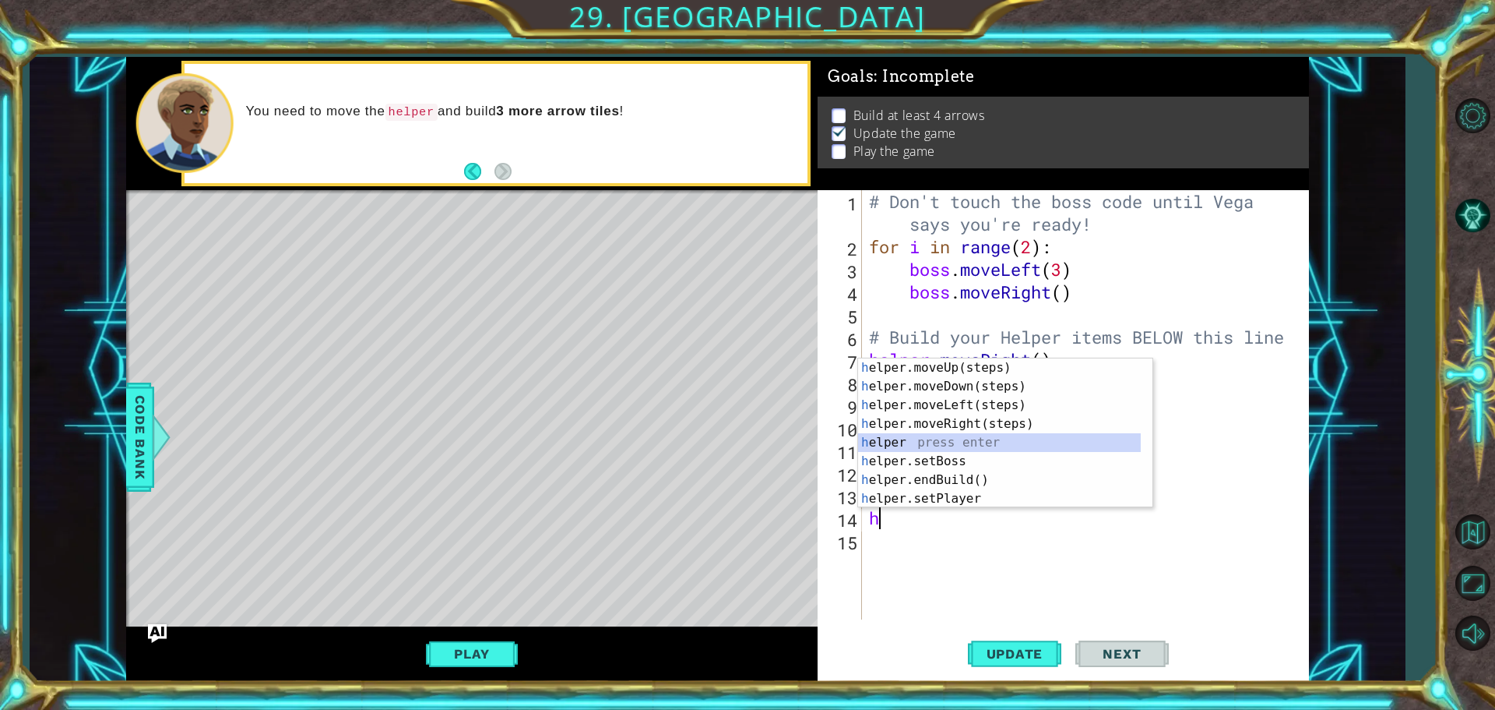
click at [890, 436] on div "h elper.moveUp(steps) press enter h elper.moveDown(steps) press enter h elper.m…" at bounding box center [999, 451] width 283 height 187
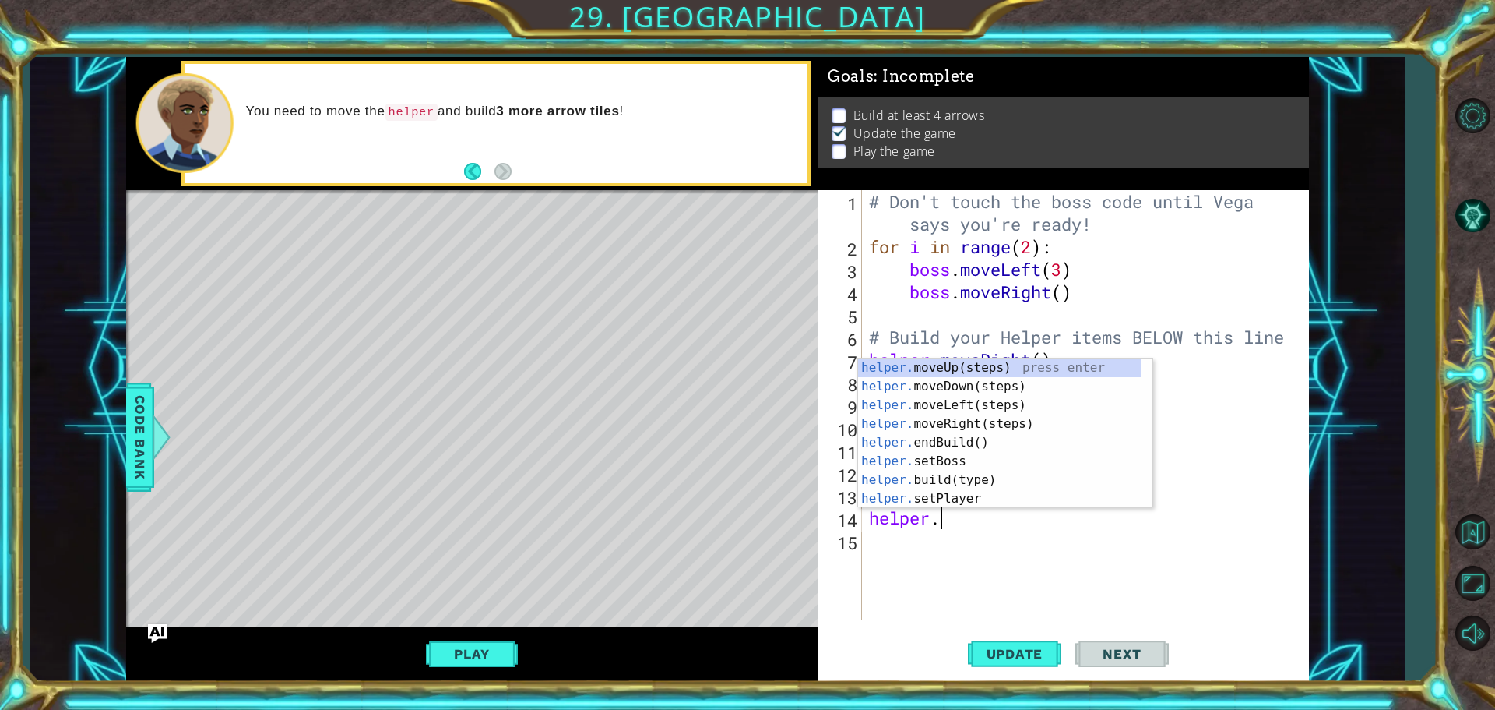
scroll to position [0, 2]
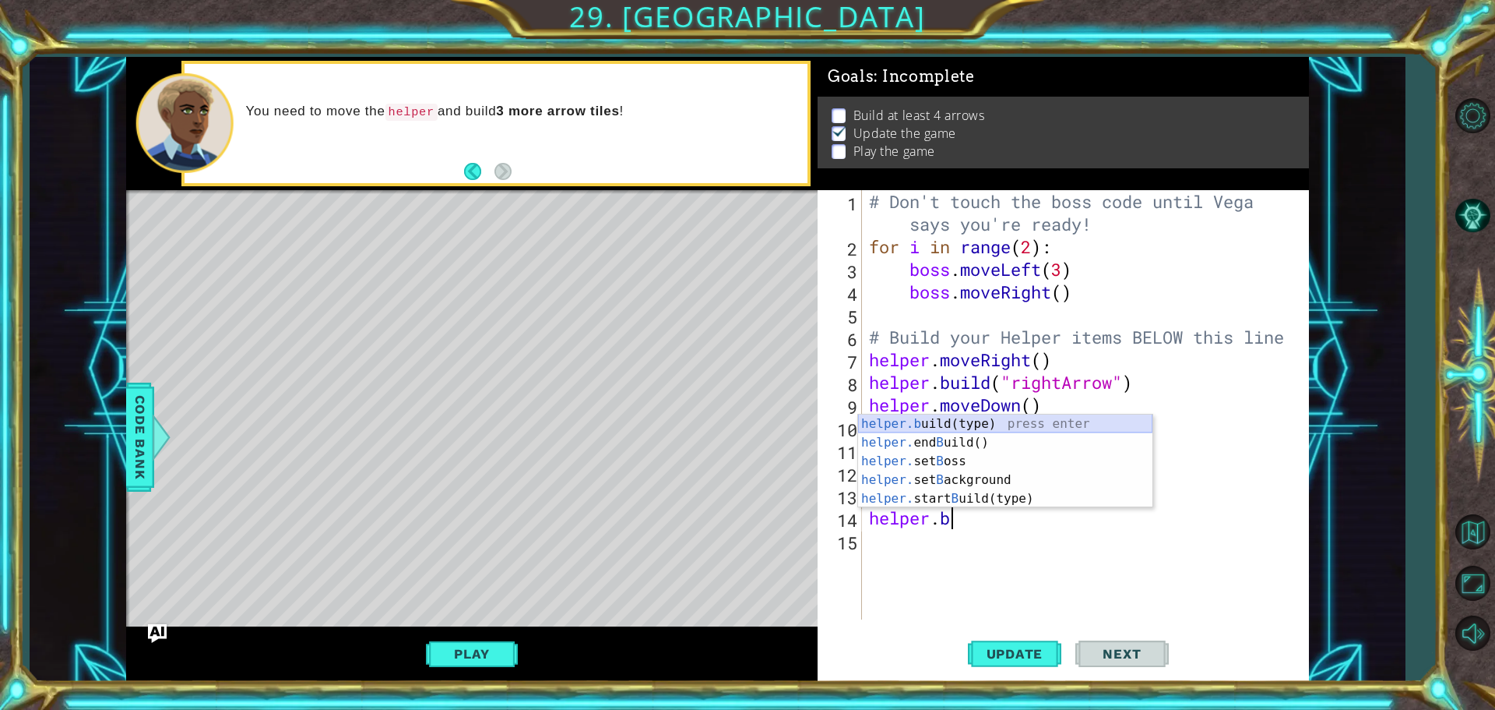
click at [946, 422] on div "helper.b uild(type) press enter helper. end B uild() press enter helper. set B …" at bounding box center [1005, 479] width 294 height 131
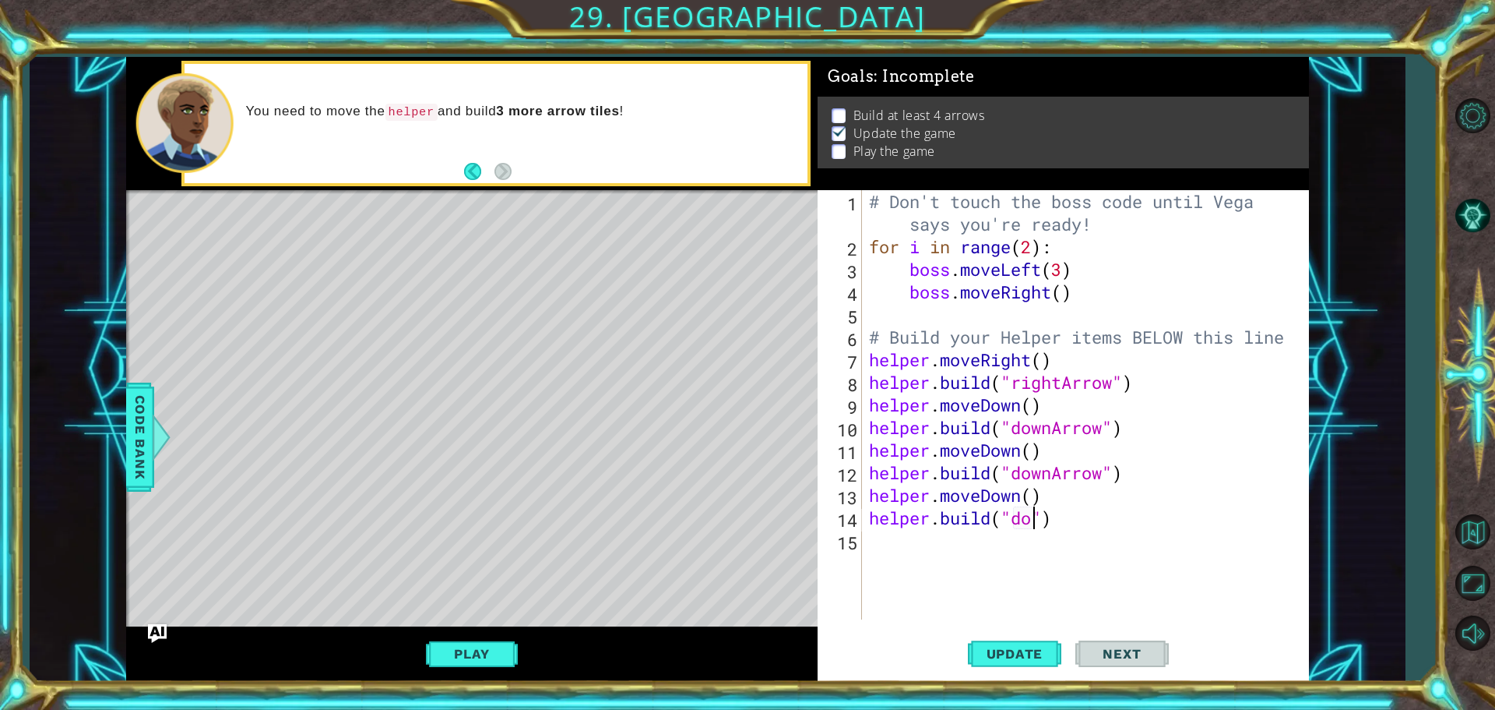
scroll to position [0, 8]
click at [993, 643] on button "Update" at bounding box center [1014, 653] width 93 height 49
type textarea "[DOMAIN_NAME]("downArrow")"
click at [1021, 644] on button "Update" at bounding box center [1014, 653] width 93 height 49
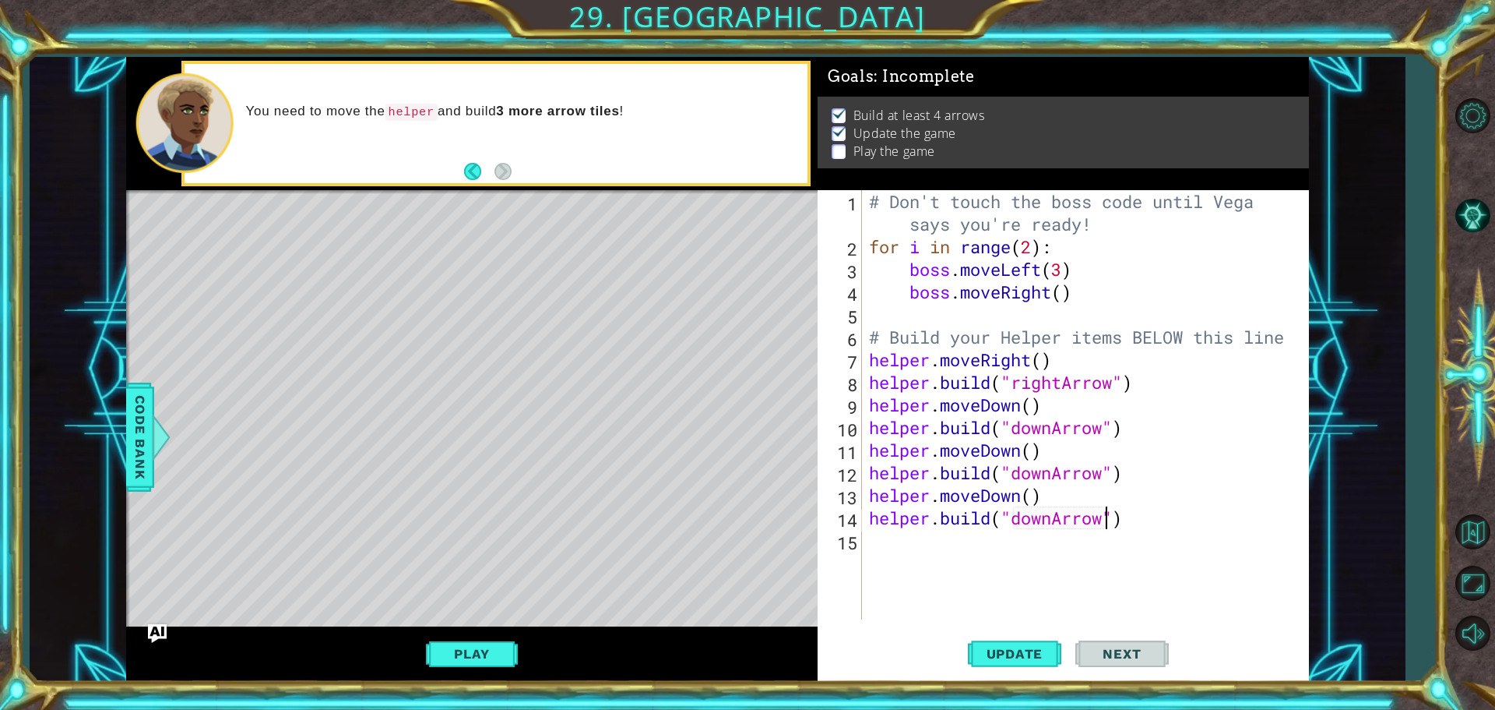
click at [900, 546] on div "# Don't touch the boss code until [PERSON_NAME] says you're ready! for i in ran…" at bounding box center [1089, 438] width 446 height 497
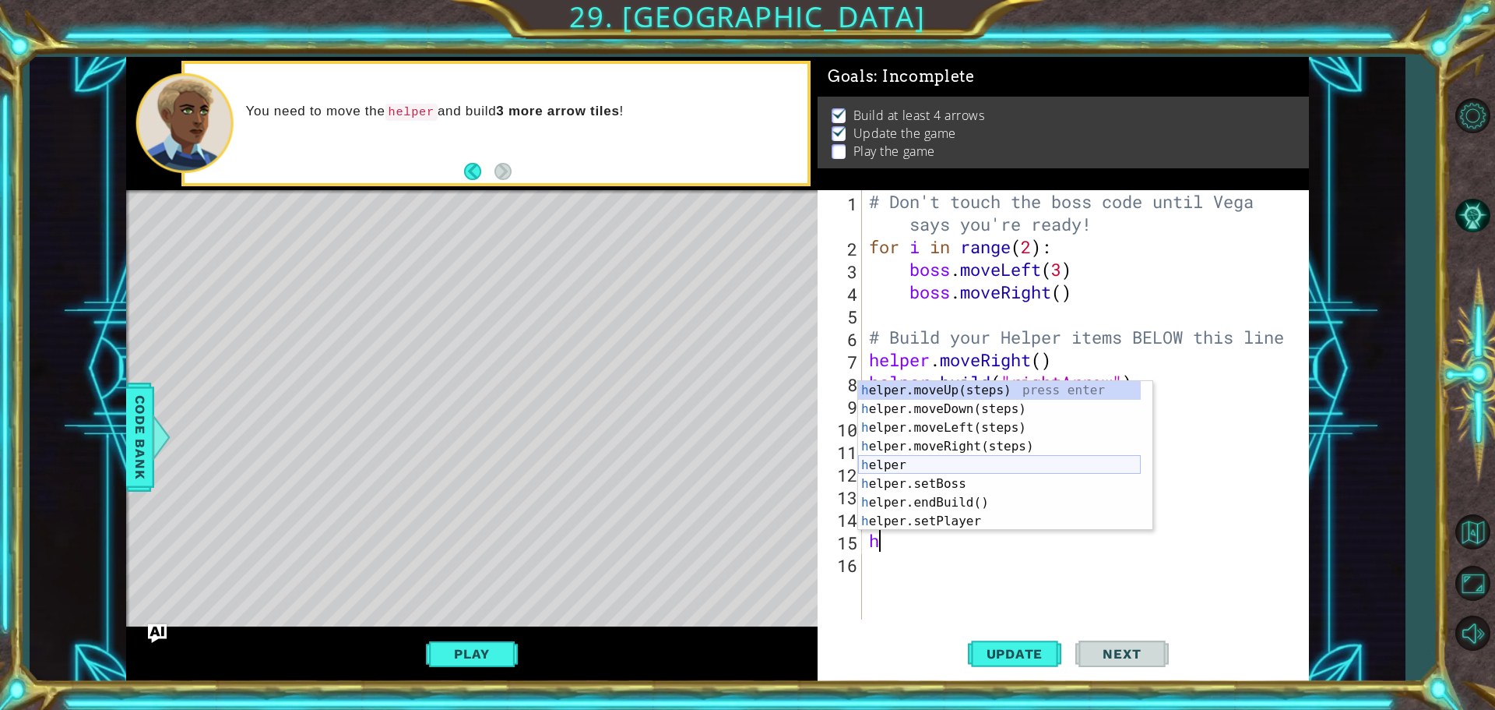
click at [891, 458] on div "h elper.moveUp(steps) press enter h elper.moveDown(steps) press enter h elper.m…" at bounding box center [999, 474] width 283 height 187
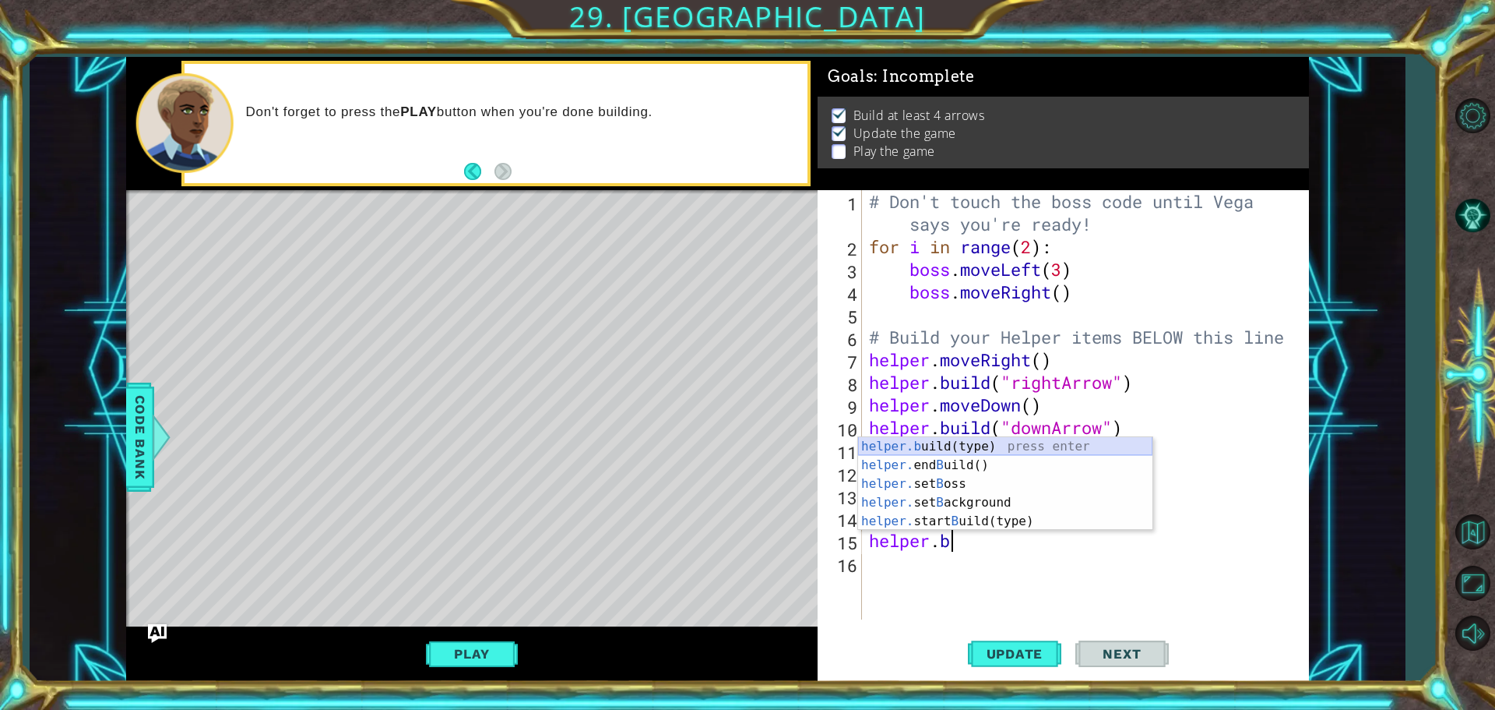
click at [882, 441] on div "helper.b uild(type) press enter helper. end B uild() press enter helper. set B …" at bounding box center [1005, 502] width 294 height 131
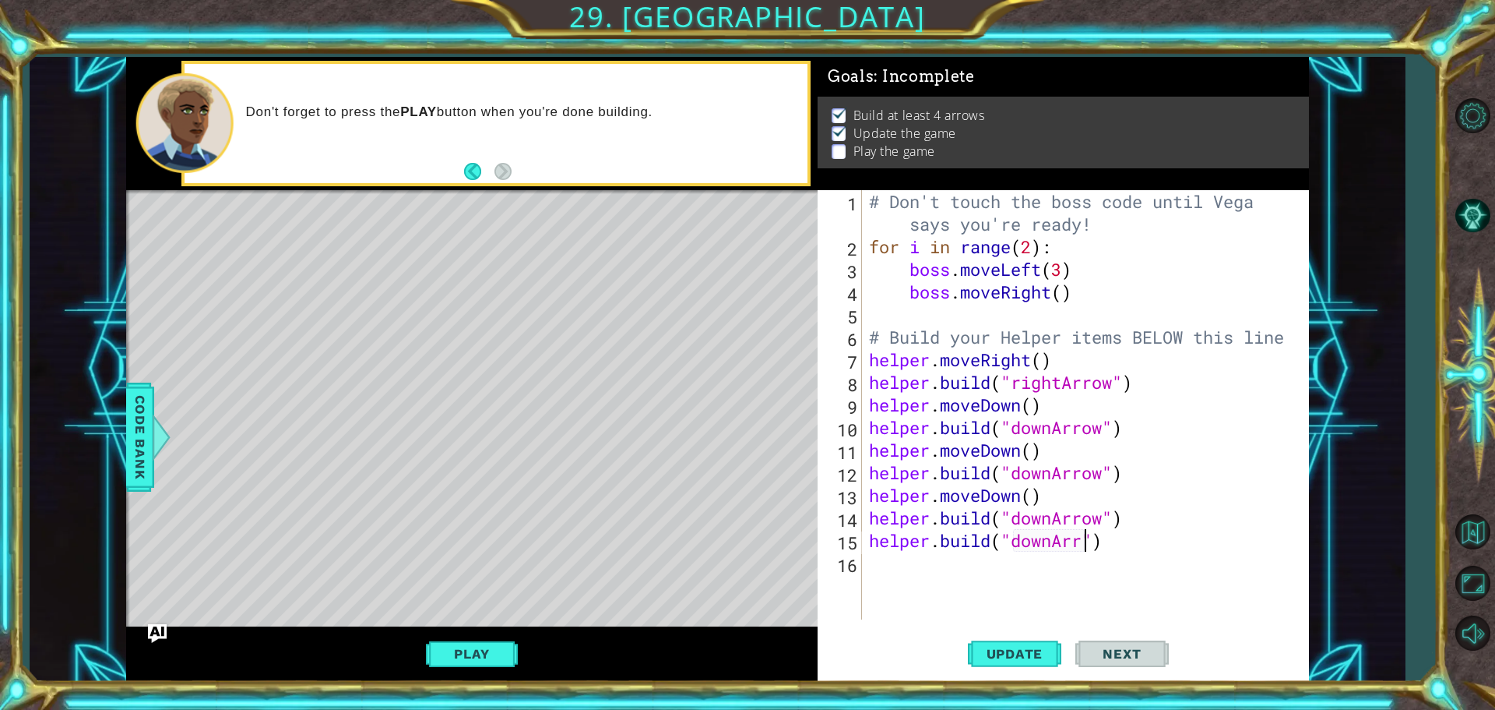
scroll to position [0, 10]
type textarea "[DOMAIN_NAME]("downArrow")"
click at [1044, 657] on span "Update" at bounding box center [1015, 654] width 88 height 16
click at [1021, 654] on span "Update" at bounding box center [1015, 654] width 88 height 16
click at [1035, 644] on button "Update" at bounding box center [1014, 653] width 93 height 49
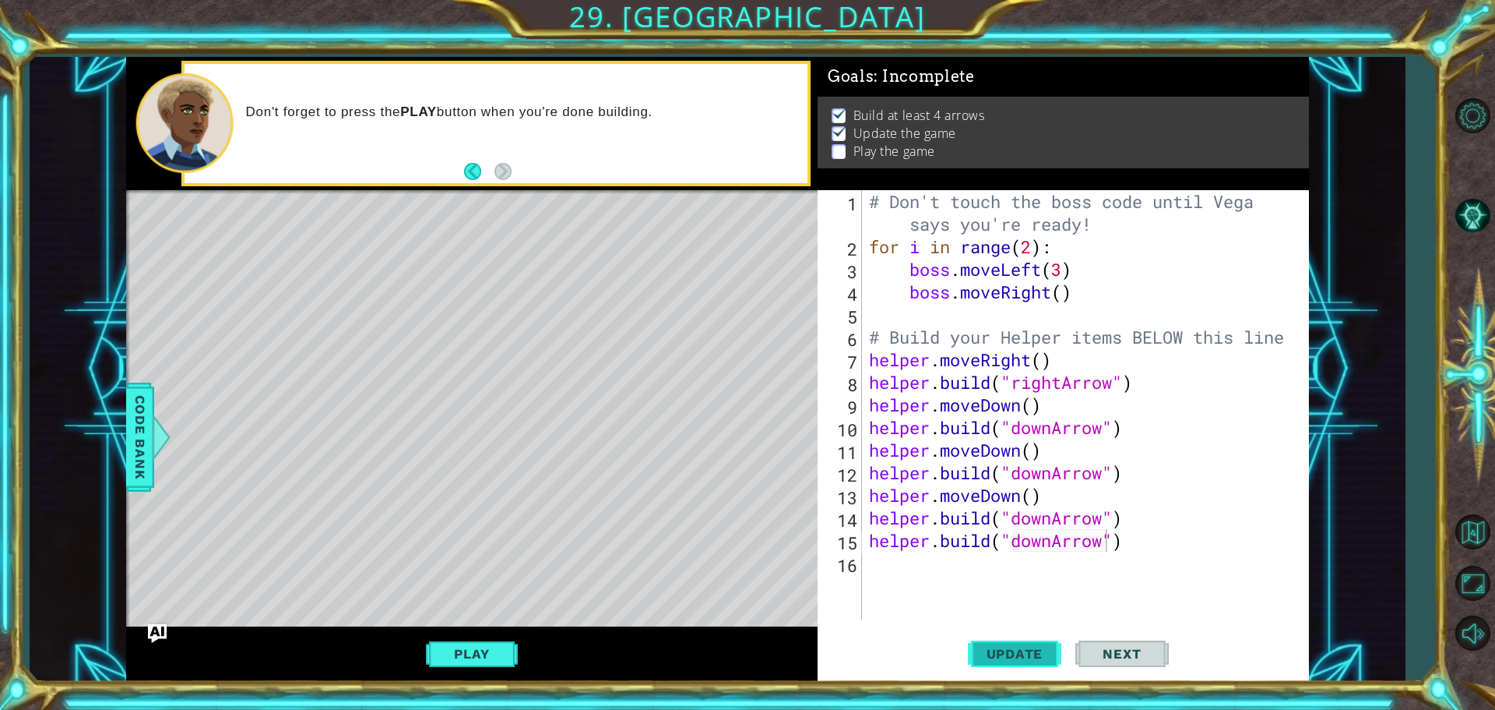
click at [1035, 644] on button "Update" at bounding box center [1014, 653] width 93 height 49
click at [993, 648] on span "Update" at bounding box center [1015, 654] width 88 height 16
click at [993, 649] on span "Update" at bounding box center [1015, 654] width 88 height 16
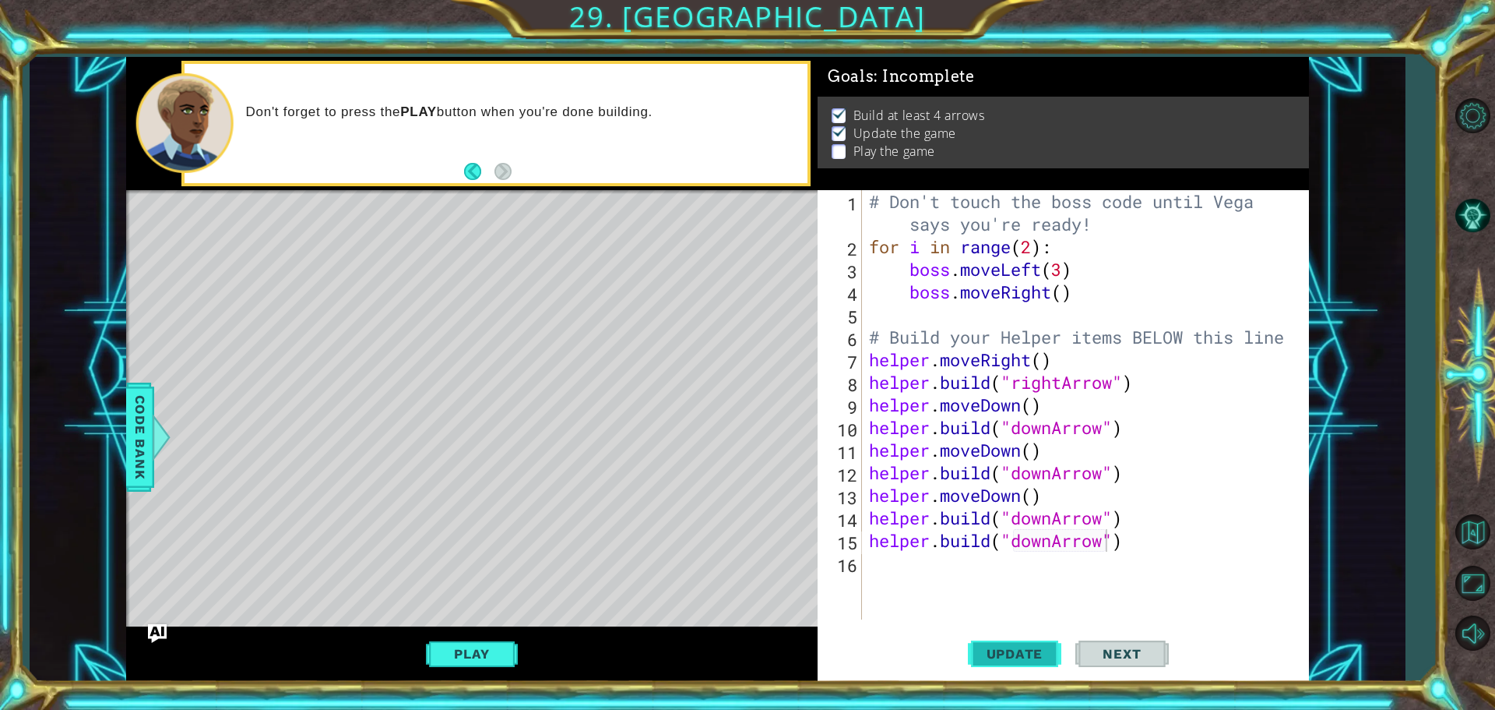
click at [990, 652] on span "Update" at bounding box center [1015, 654] width 88 height 16
click at [490, 651] on button "Play" at bounding box center [471, 654] width 91 height 30
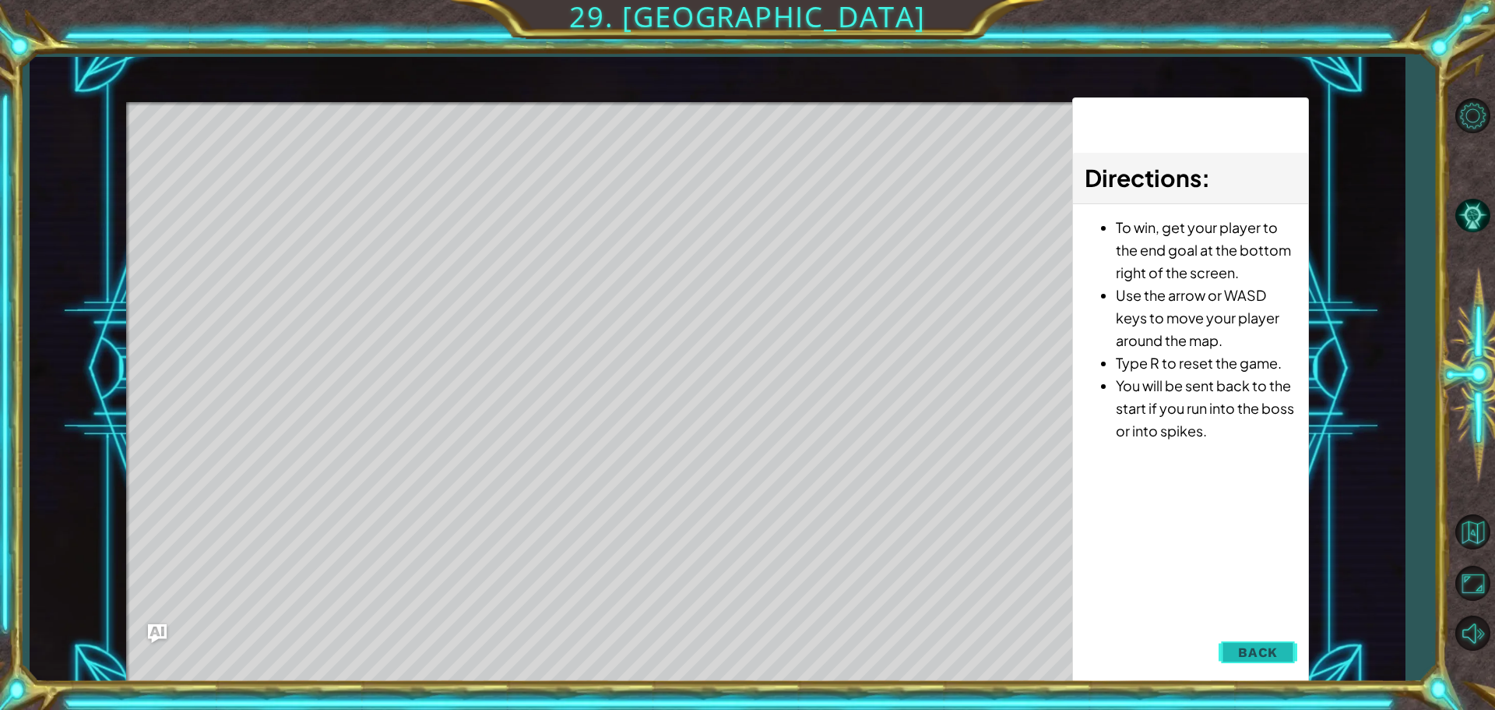
click at [1256, 656] on span "Back" at bounding box center [1258, 652] width 40 height 16
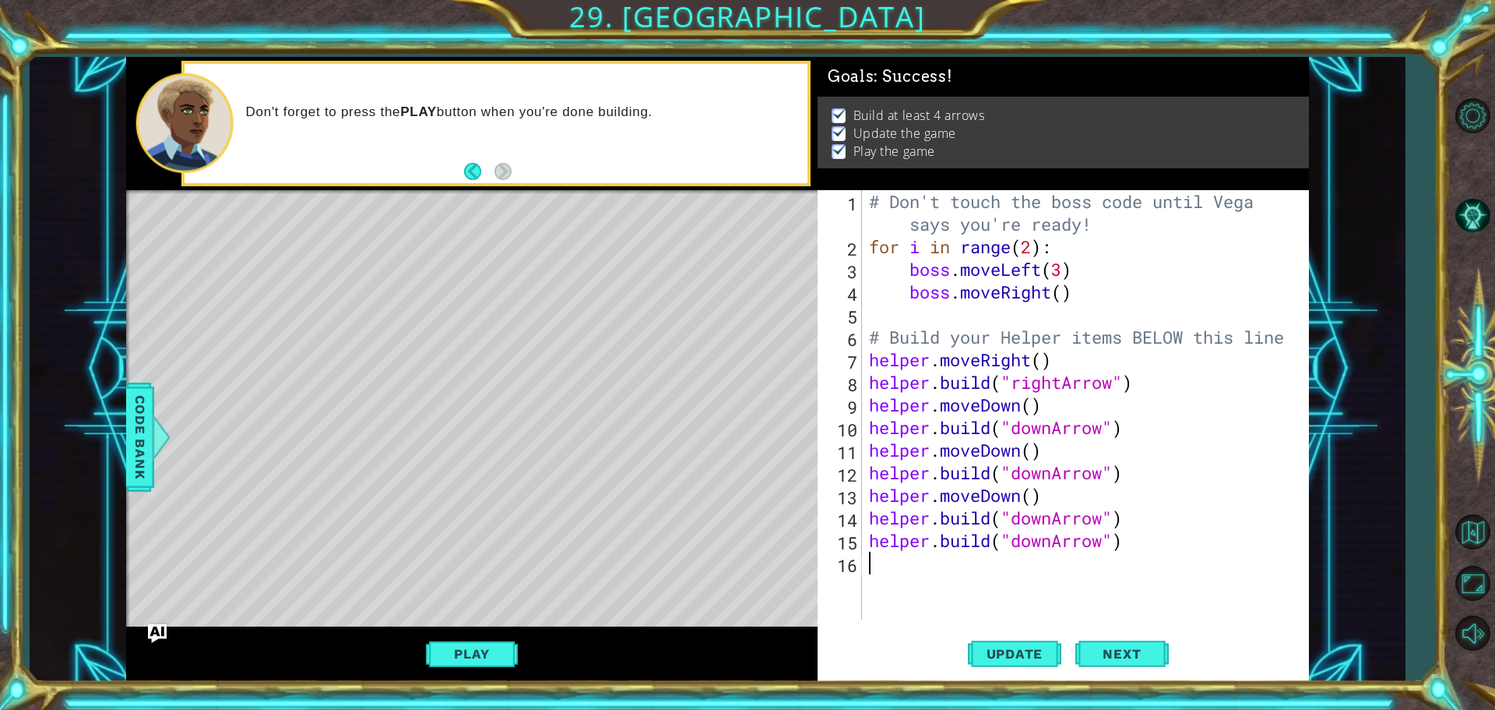
scroll to position [0, 0]
click at [881, 559] on div "# Don't touch the boss code until [PERSON_NAME] says you're ready! for i in ran…" at bounding box center [1089, 438] width 446 height 497
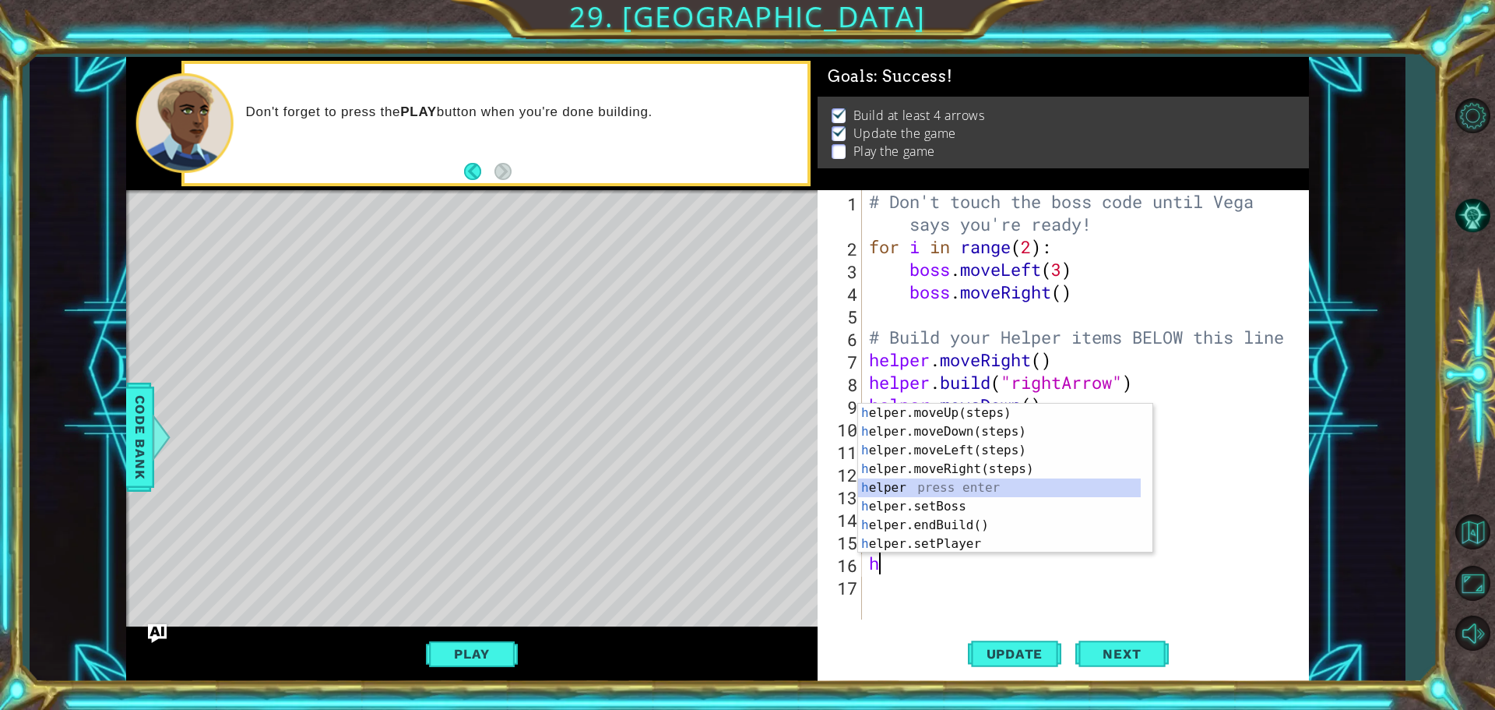
click at [921, 487] on div "h elper.moveUp(steps) press enter h elper.moveDown(steps) press enter h elper.m…" at bounding box center [999, 496] width 283 height 187
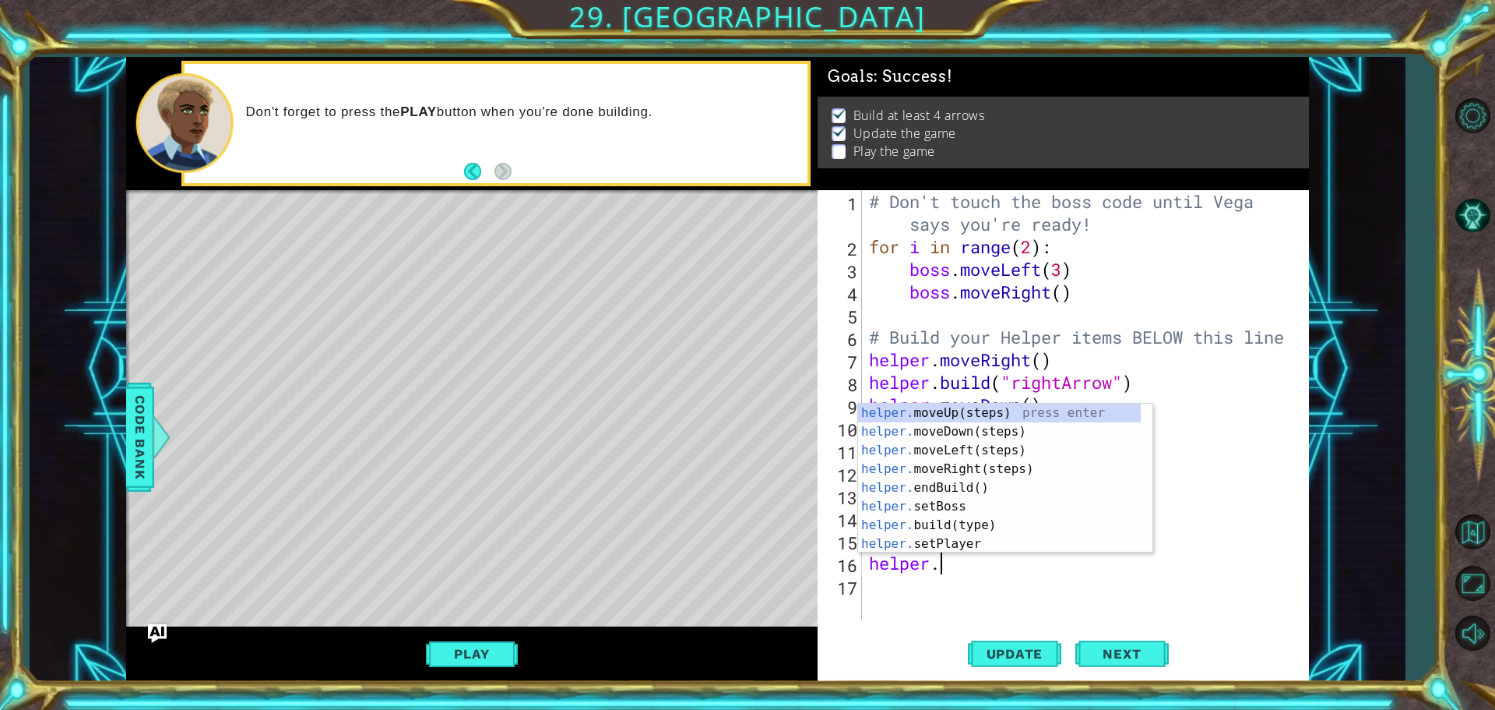
scroll to position [0, 2]
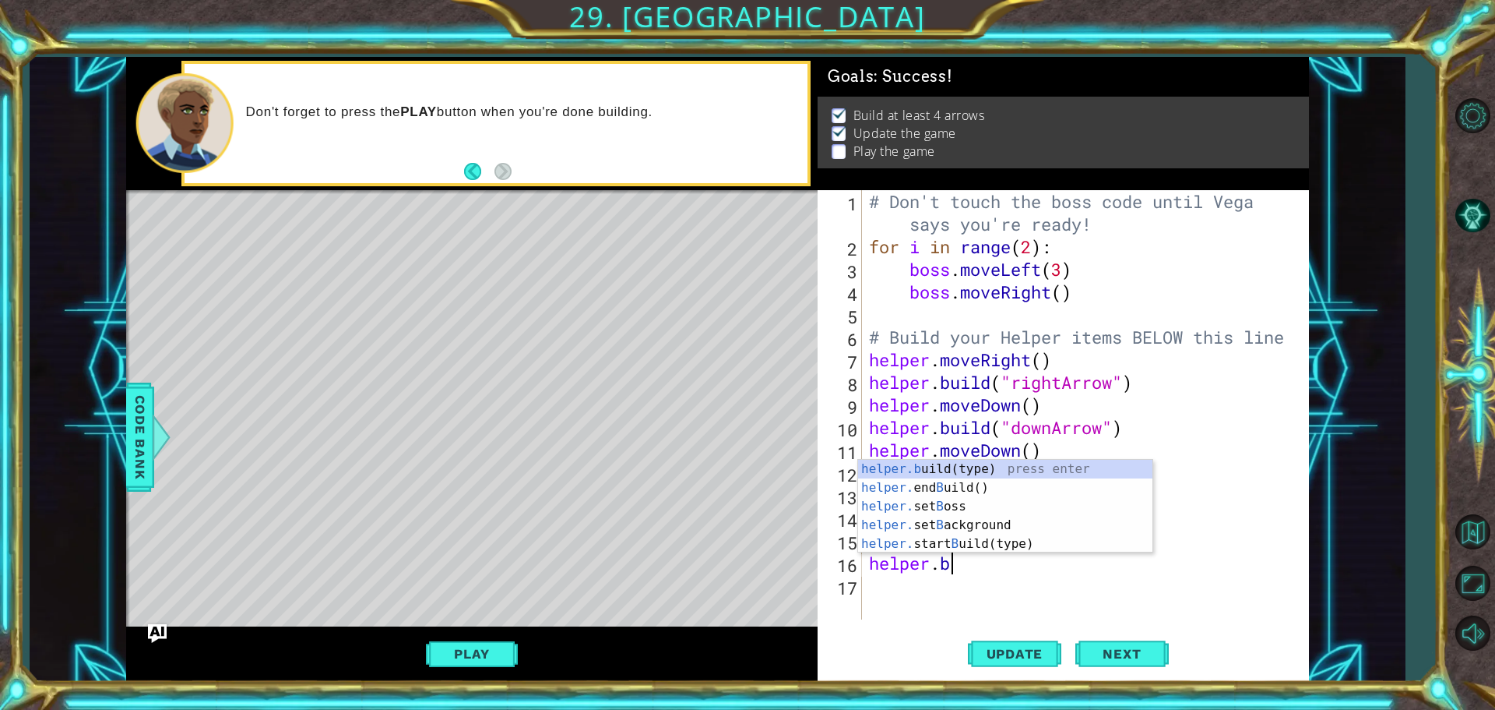
click at [888, 464] on div "helper.b uild(type) press enter helper. end B uild() press enter helper. set B …" at bounding box center [1005, 525] width 294 height 131
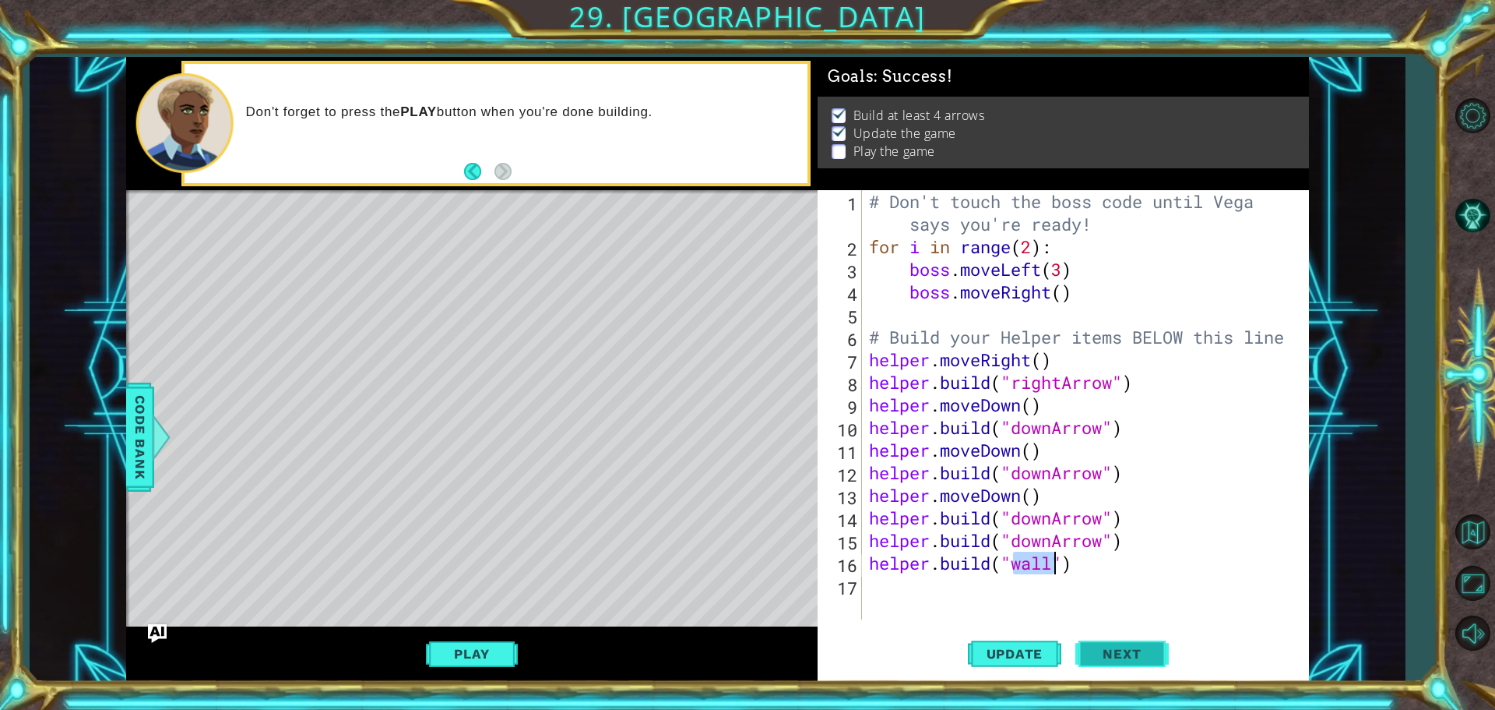
type textarea "[DOMAIN_NAME]("wall")"
click at [1129, 654] on span "Next" at bounding box center [1121, 654] width 69 height 16
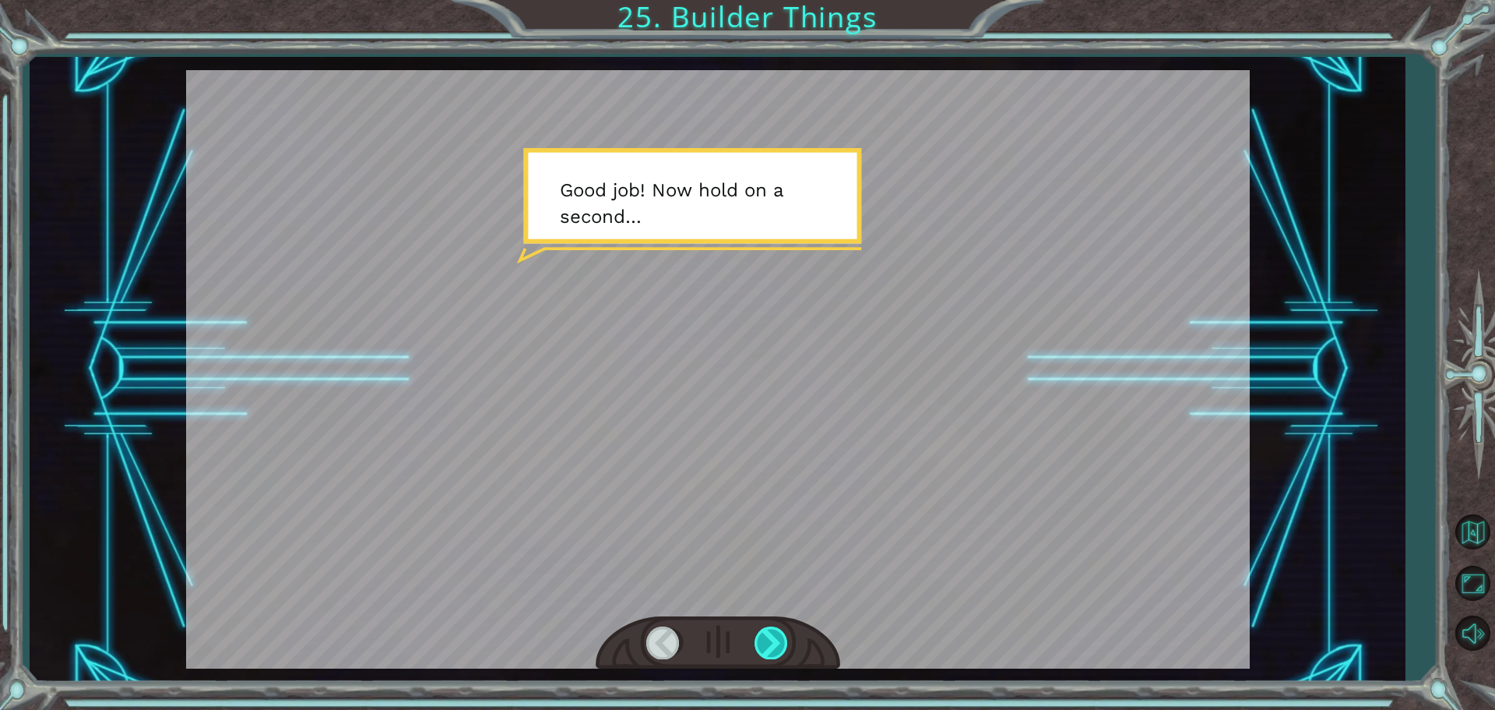
click at [762, 637] on div at bounding box center [772, 642] width 35 height 32
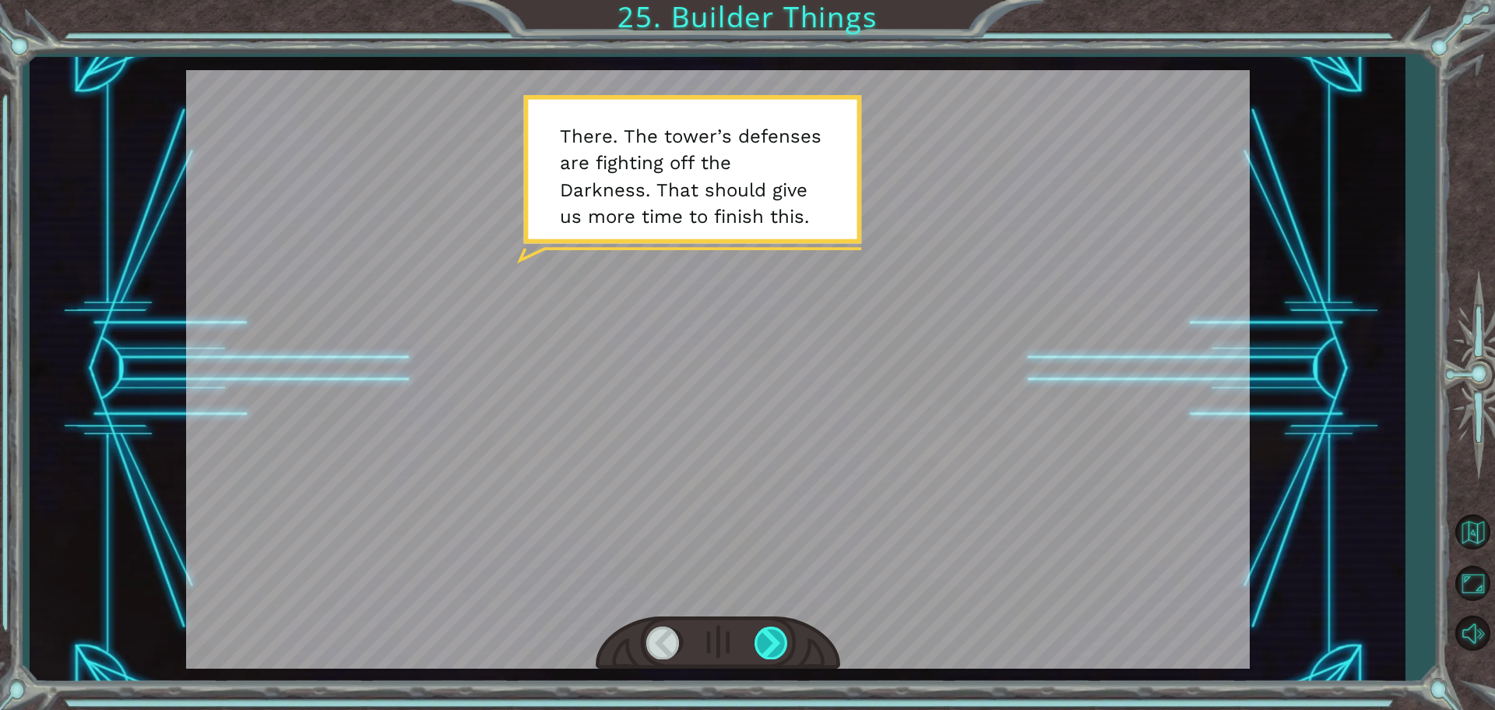
click at [756, 636] on div at bounding box center [772, 642] width 35 height 32
click at [765, 639] on div at bounding box center [772, 642] width 35 height 32
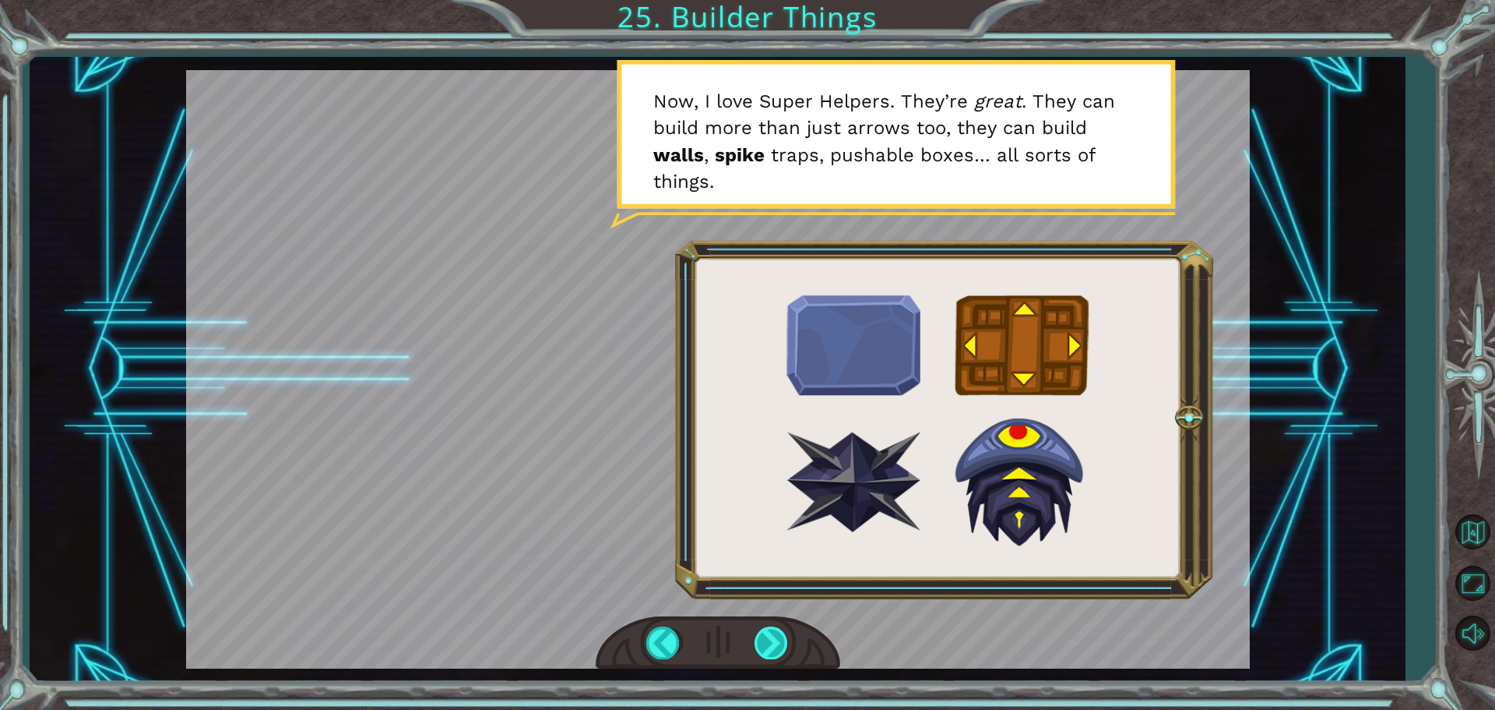
click at [774, 653] on div at bounding box center [772, 642] width 35 height 32
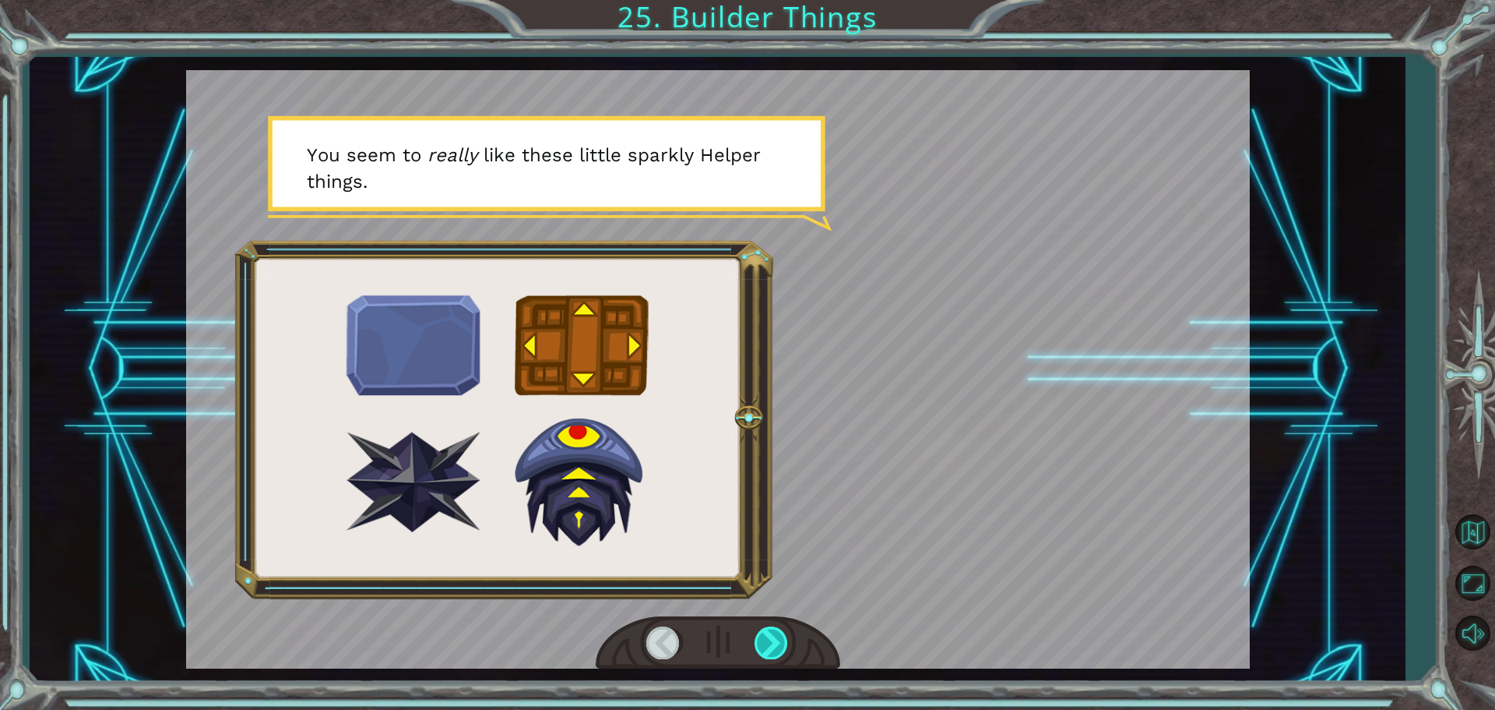
click at [776, 652] on div at bounding box center [772, 642] width 35 height 32
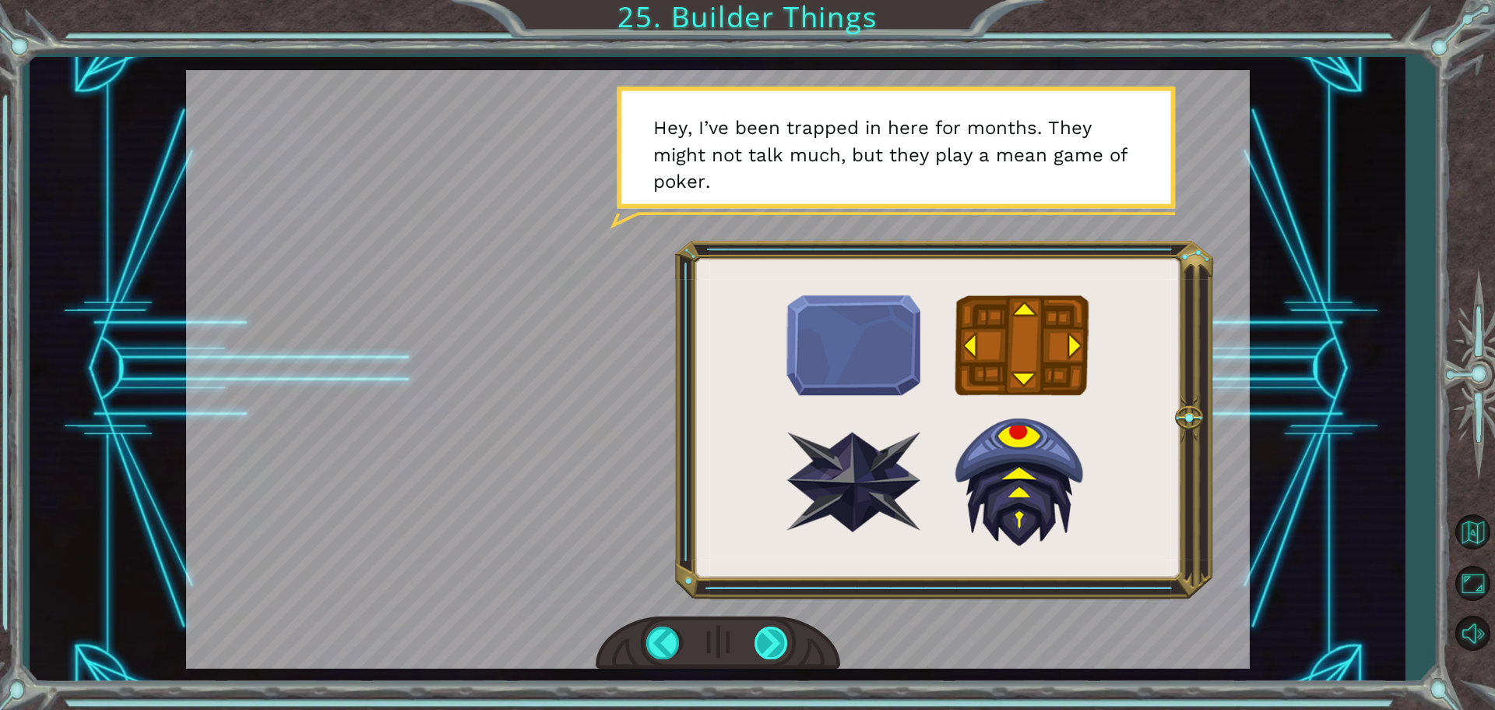
click at [766, 643] on div at bounding box center [772, 642] width 35 height 32
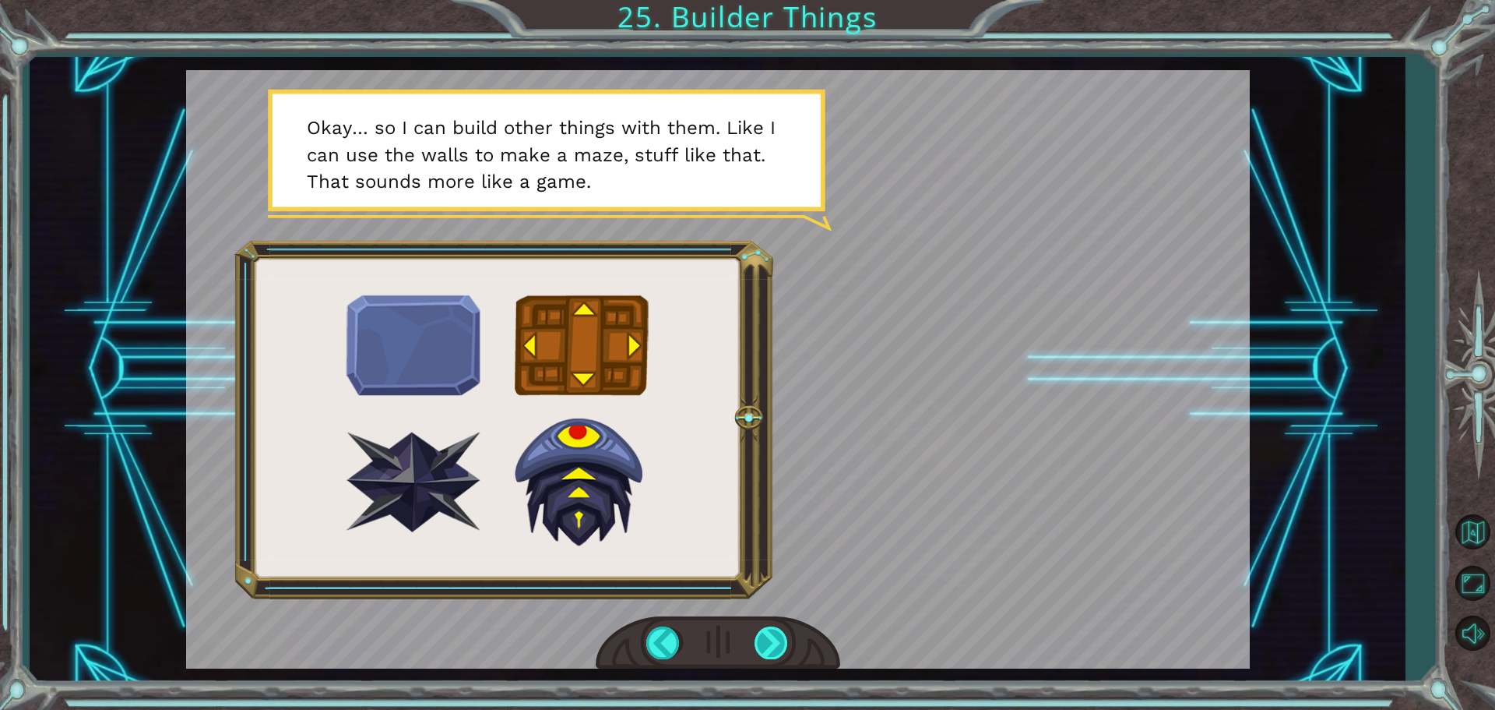
click at [766, 639] on div at bounding box center [772, 642] width 35 height 32
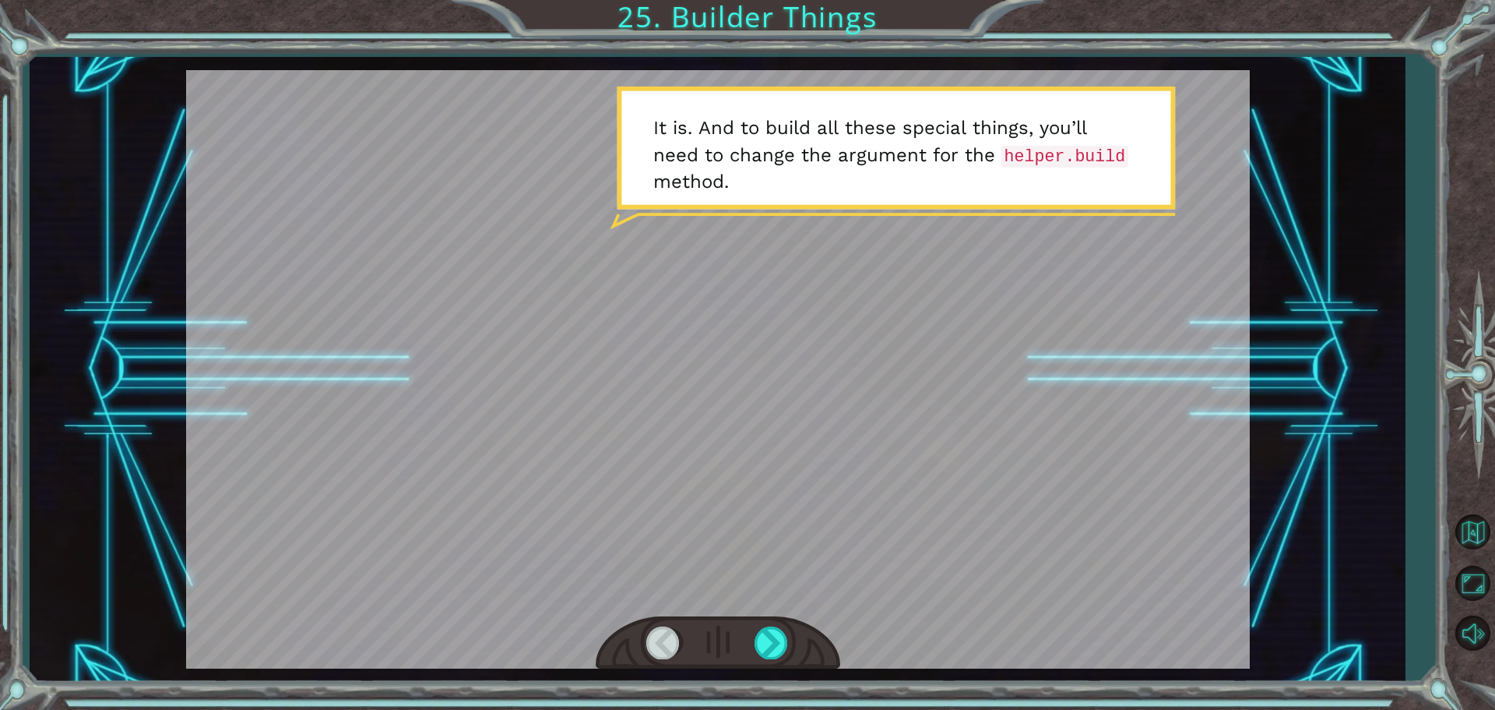
click at [772, 629] on div at bounding box center [772, 642] width 35 height 32
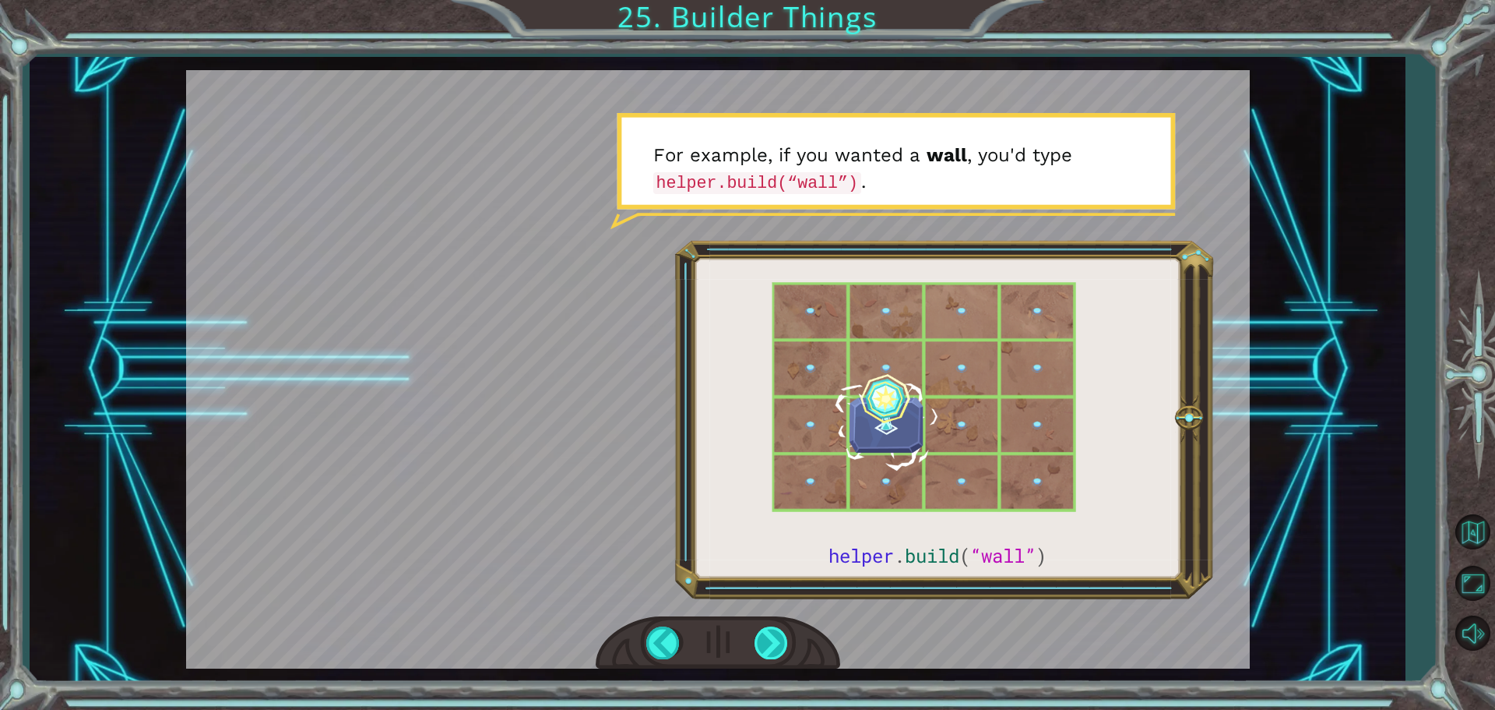
click at [768, 638] on div at bounding box center [772, 642] width 35 height 32
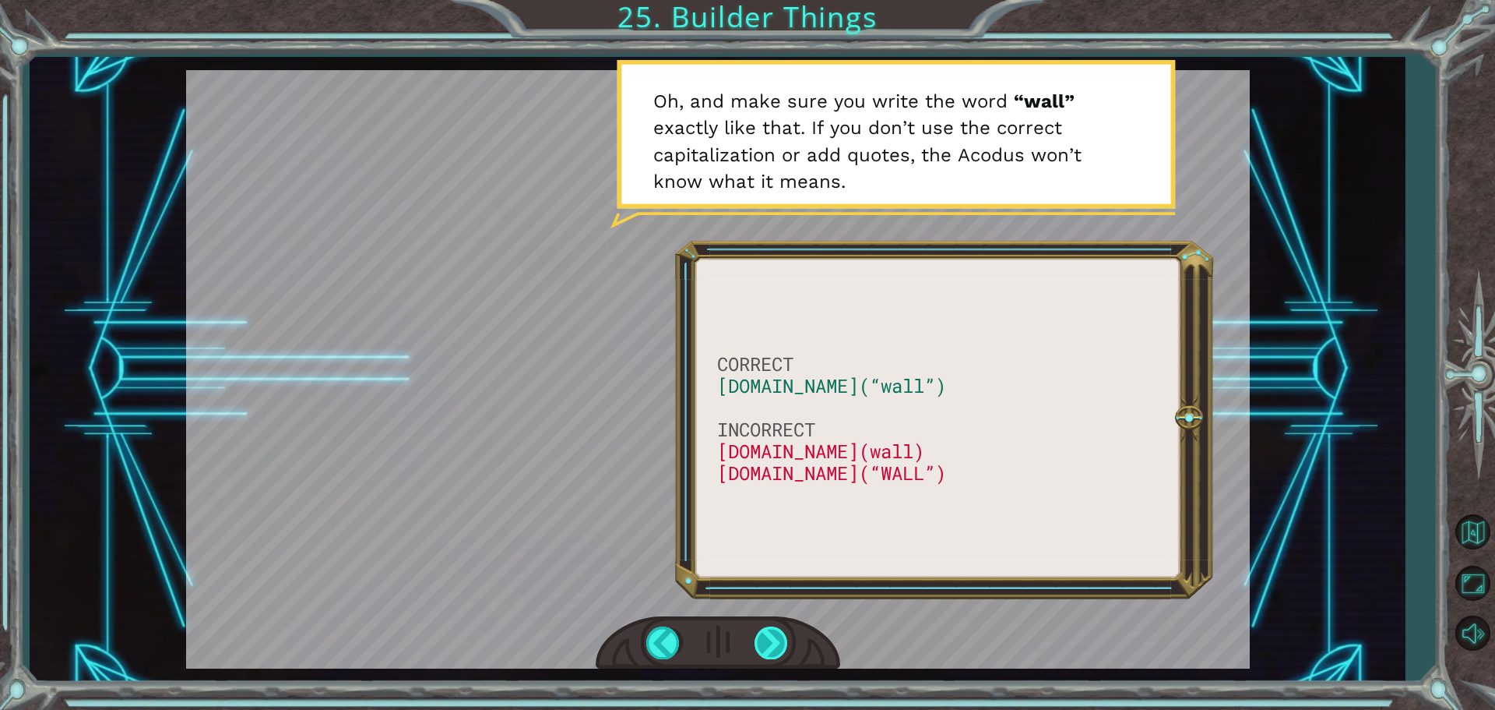
click at [766, 650] on div at bounding box center [772, 642] width 35 height 32
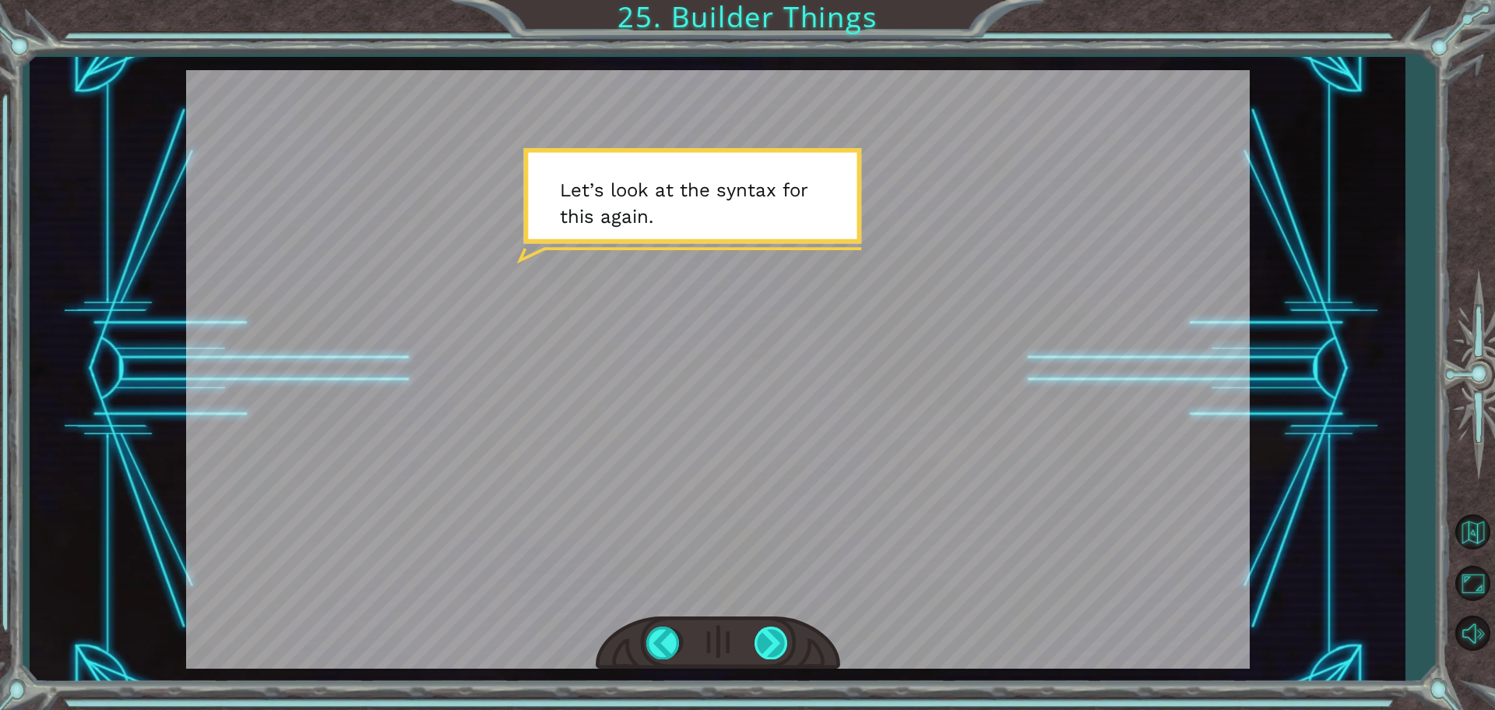
click at [766, 633] on div at bounding box center [772, 642] width 35 height 32
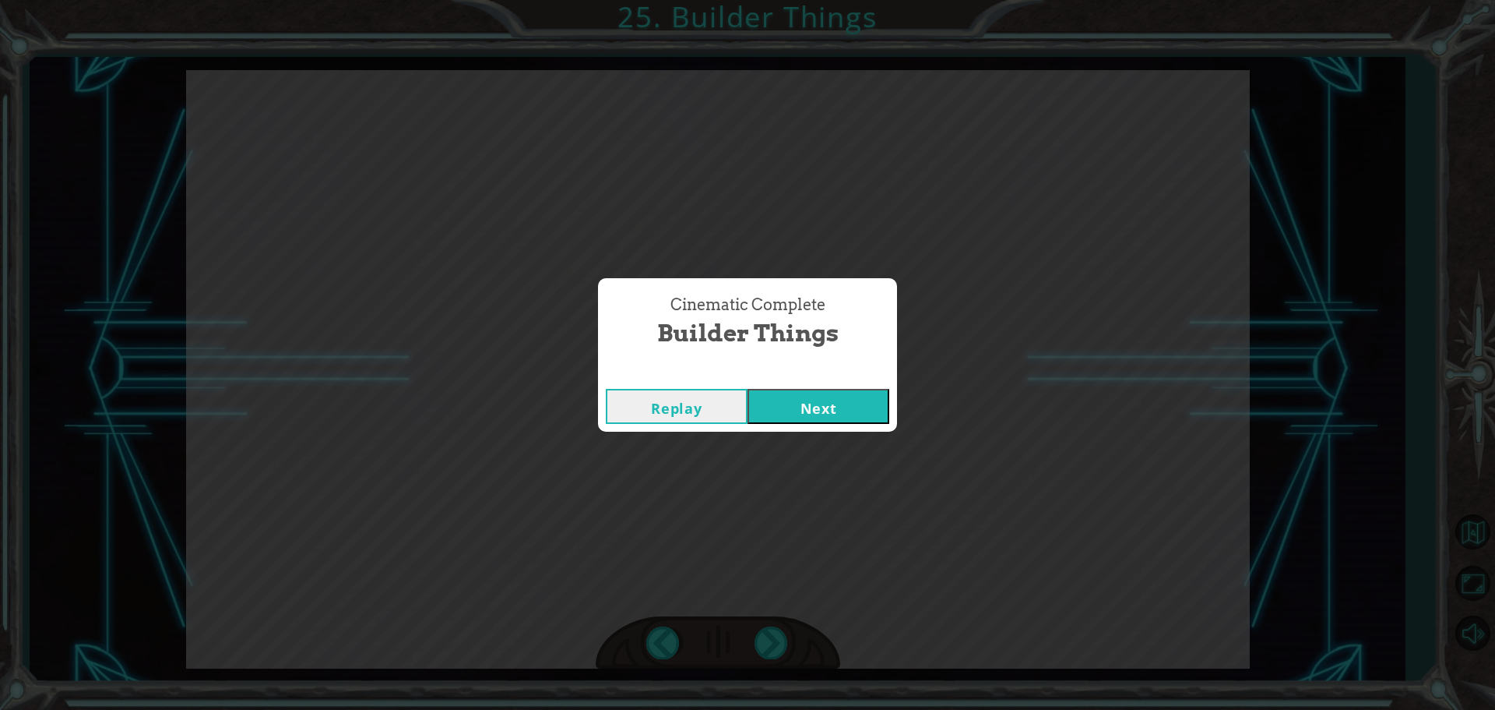
click at [829, 401] on button "Next" at bounding box center [819, 406] width 142 height 35
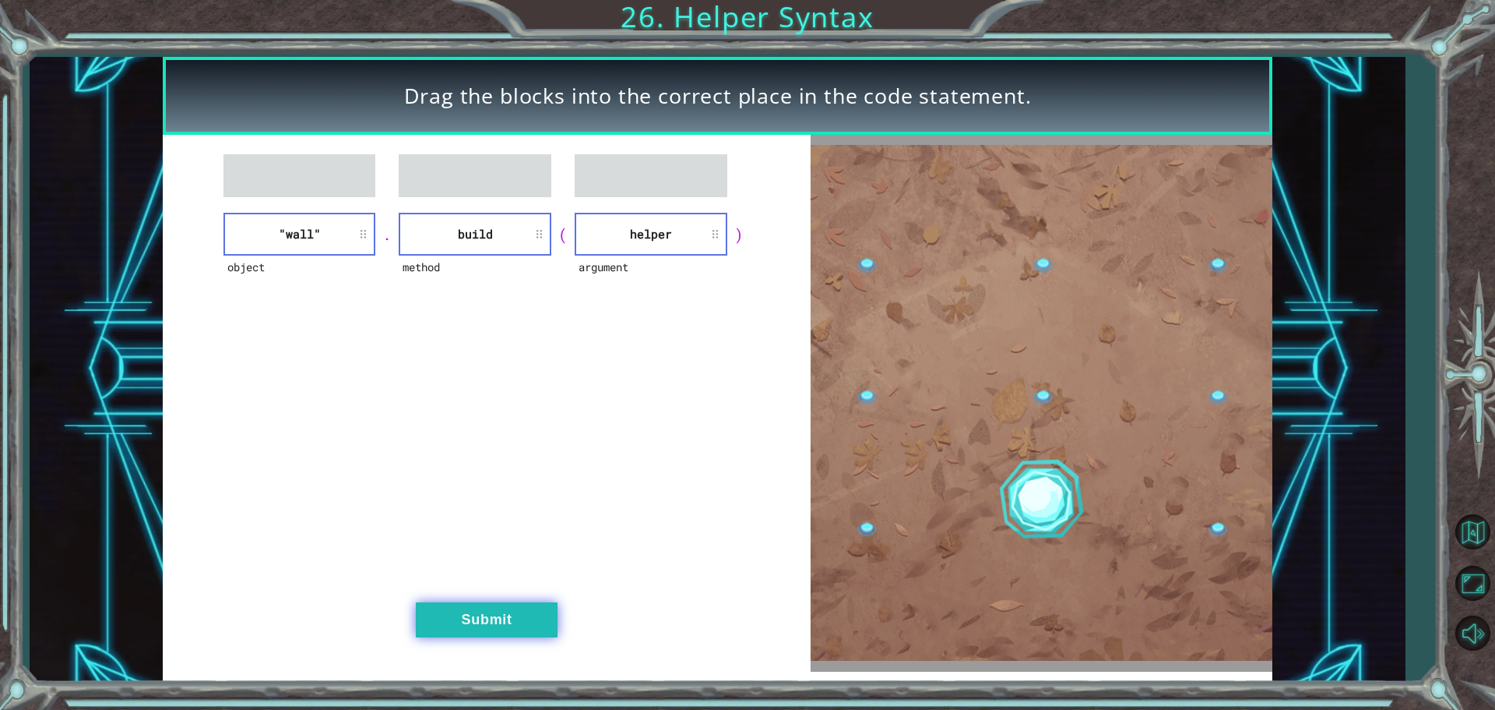
click at [530, 611] on button "Submit" at bounding box center [487, 619] width 142 height 35
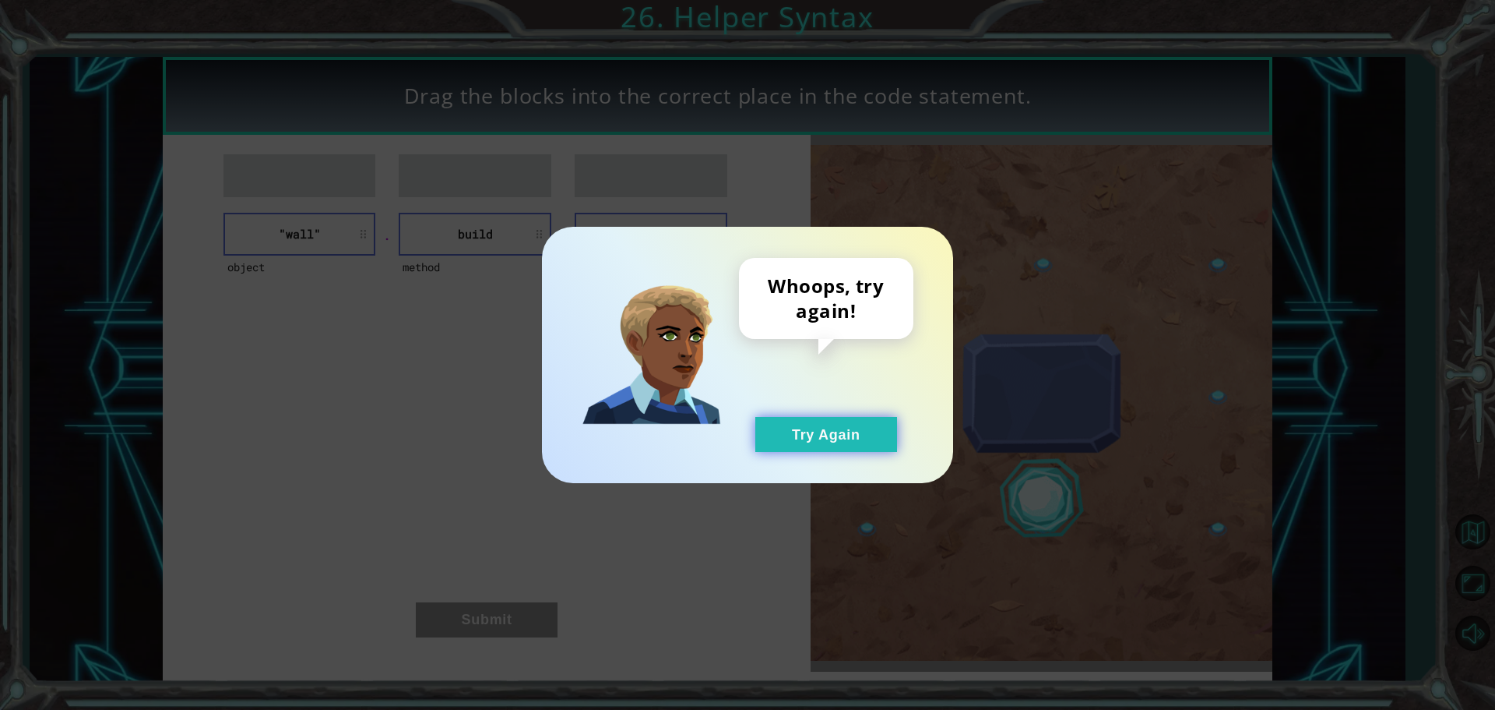
click at [790, 439] on button "Try Again" at bounding box center [827, 434] width 142 height 35
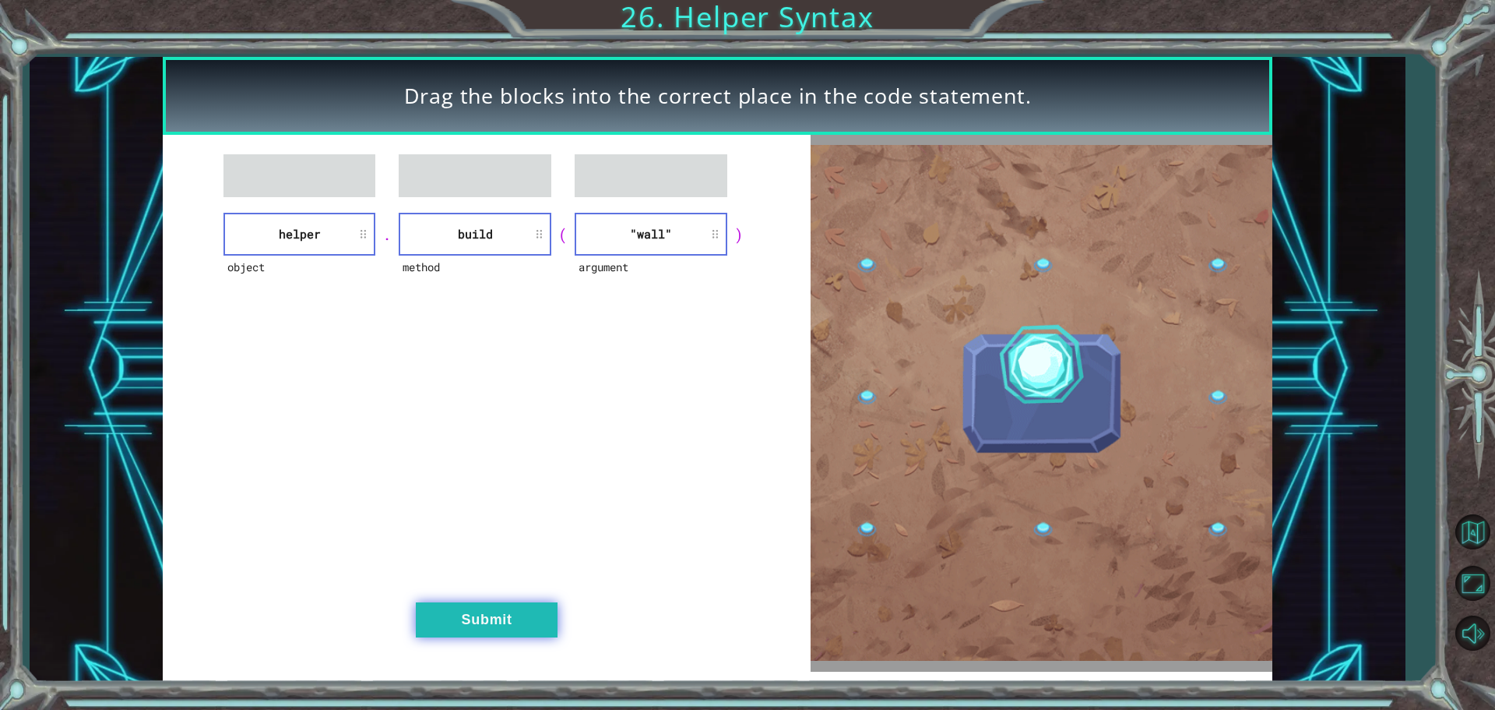
drag, startPoint x: 468, startPoint y: 599, endPoint x: 467, endPoint y: 614, distance: 14.9
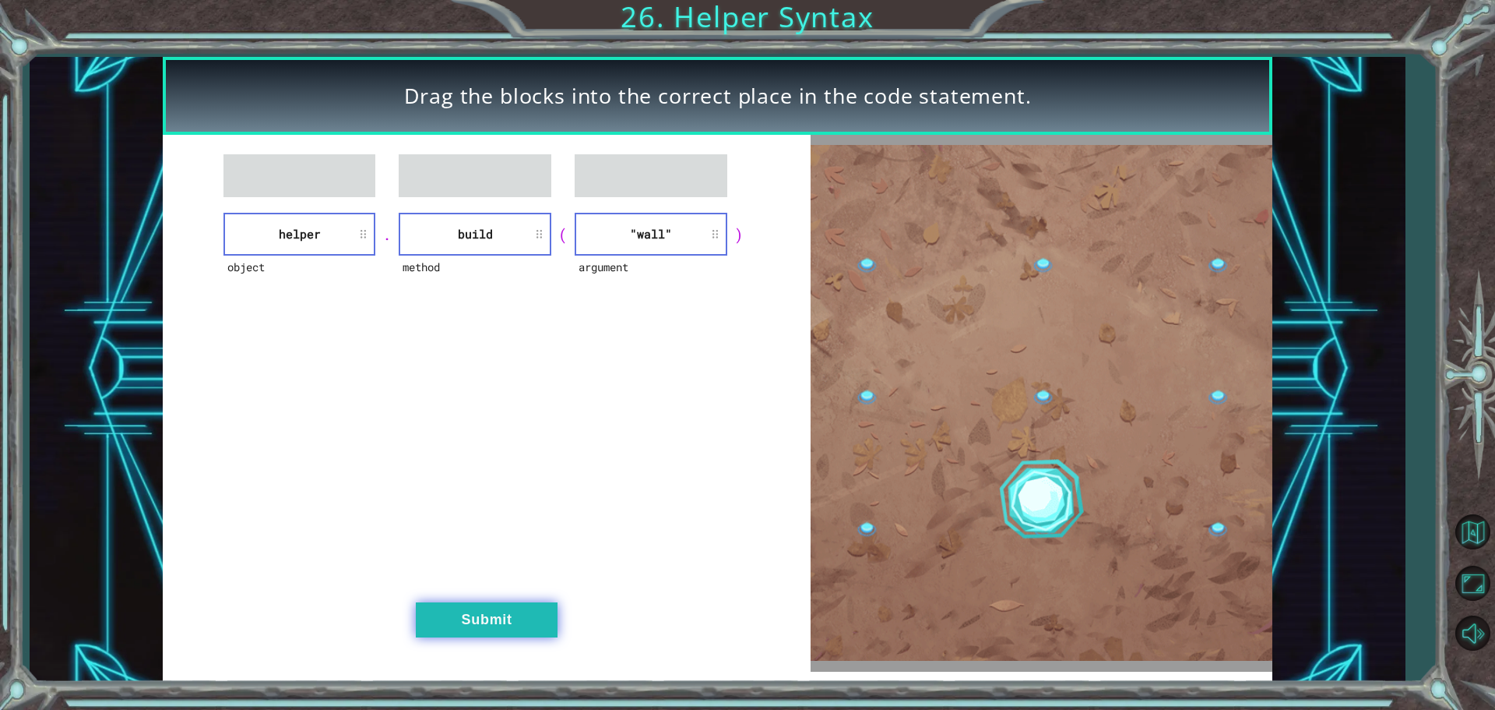
click at [468, 600] on div "object helper . method build ( argument "wall" ) Submit" at bounding box center [487, 403] width 648 height 537
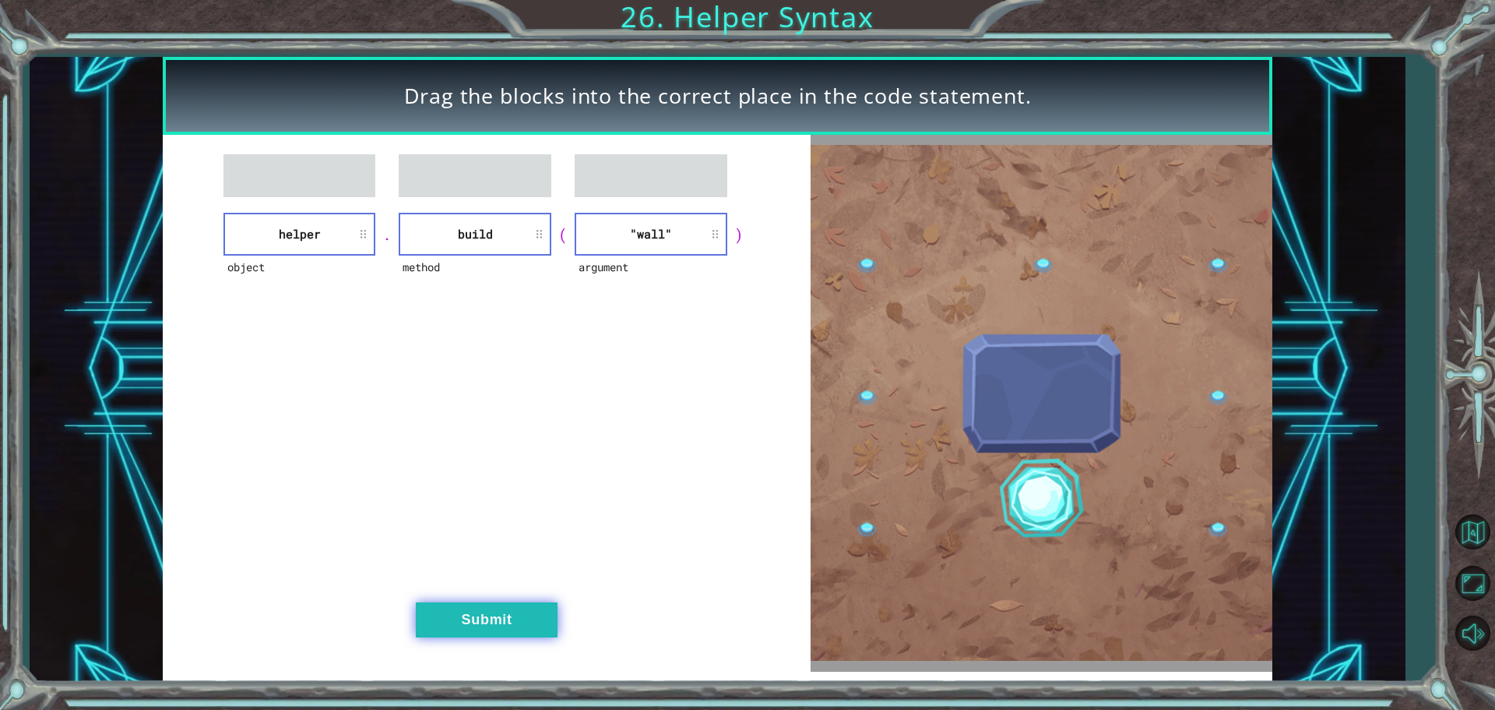
click at [467, 622] on button "Submit" at bounding box center [487, 619] width 142 height 35
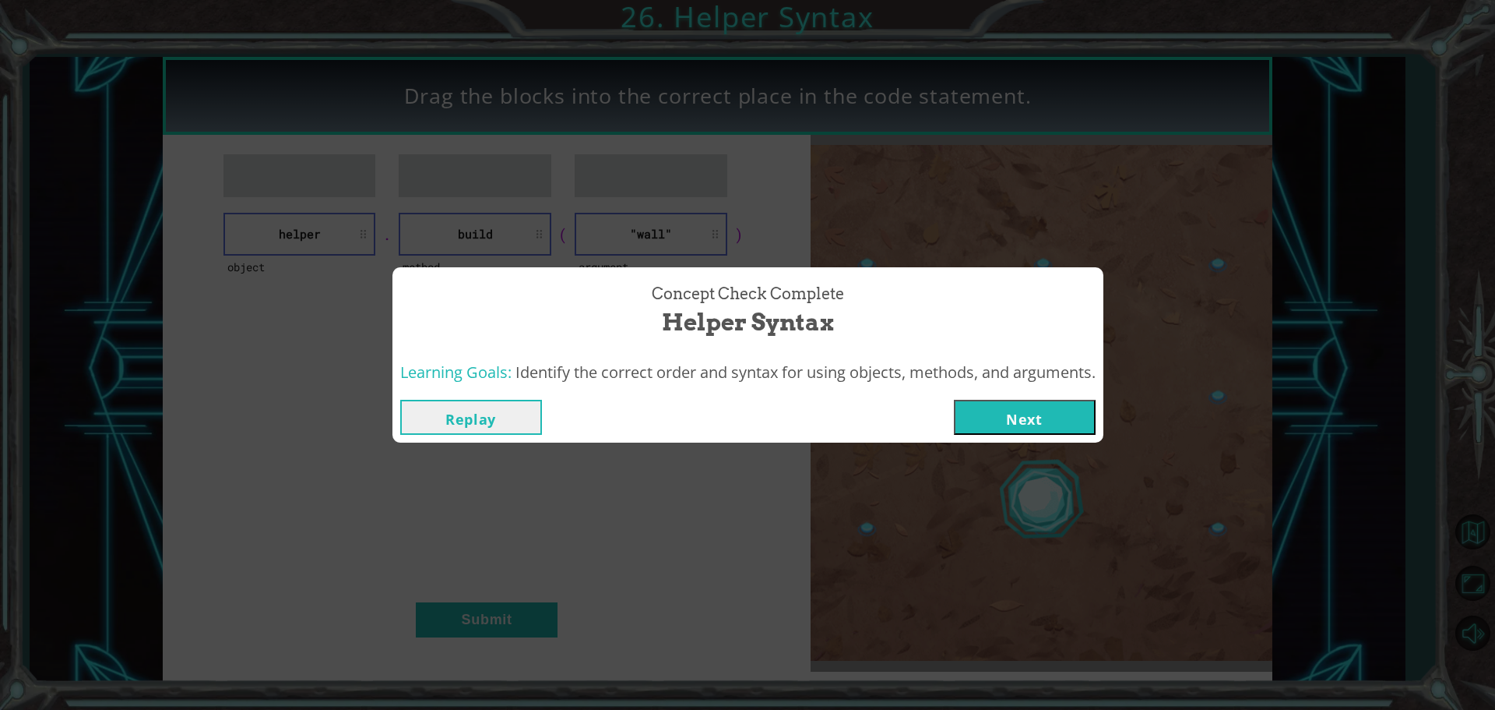
click at [987, 418] on button "Next" at bounding box center [1025, 417] width 142 height 35
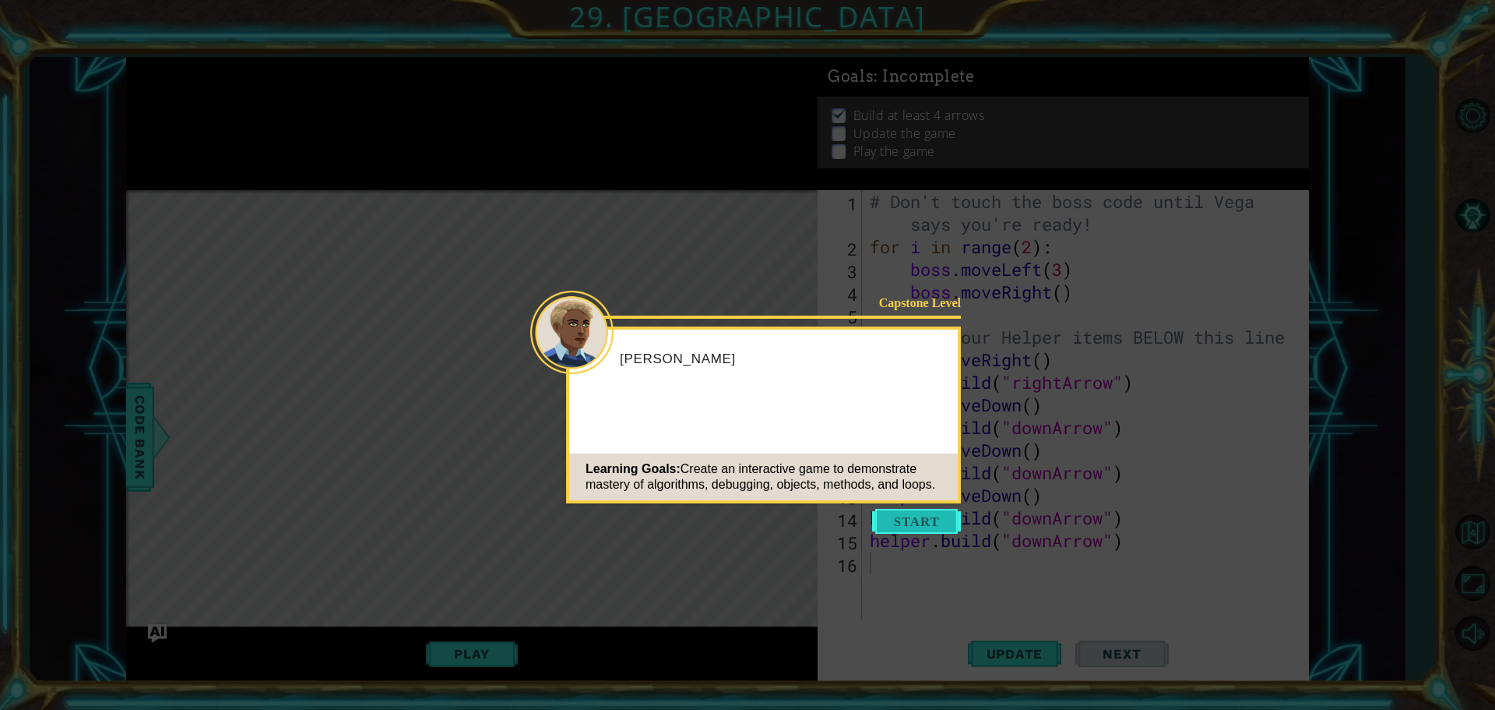
click at [879, 520] on button "Start" at bounding box center [916, 521] width 89 height 25
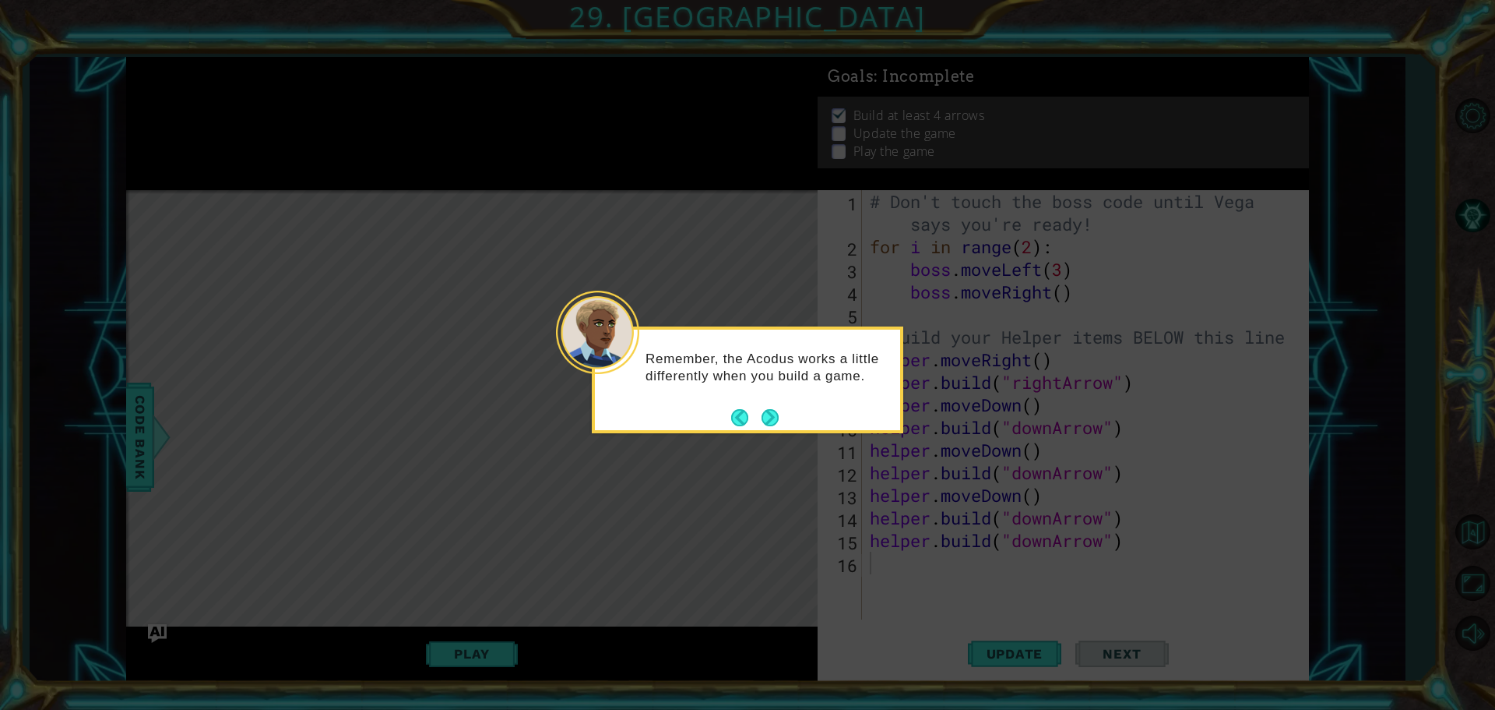
click at [780, 417] on div "Remember, the Acodus works a little differently when you build a game." at bounding box center [748, 379] width 312 height 107
click at [775, 419] on button "Next" at bounding box center [770, 417] width 17 height 17
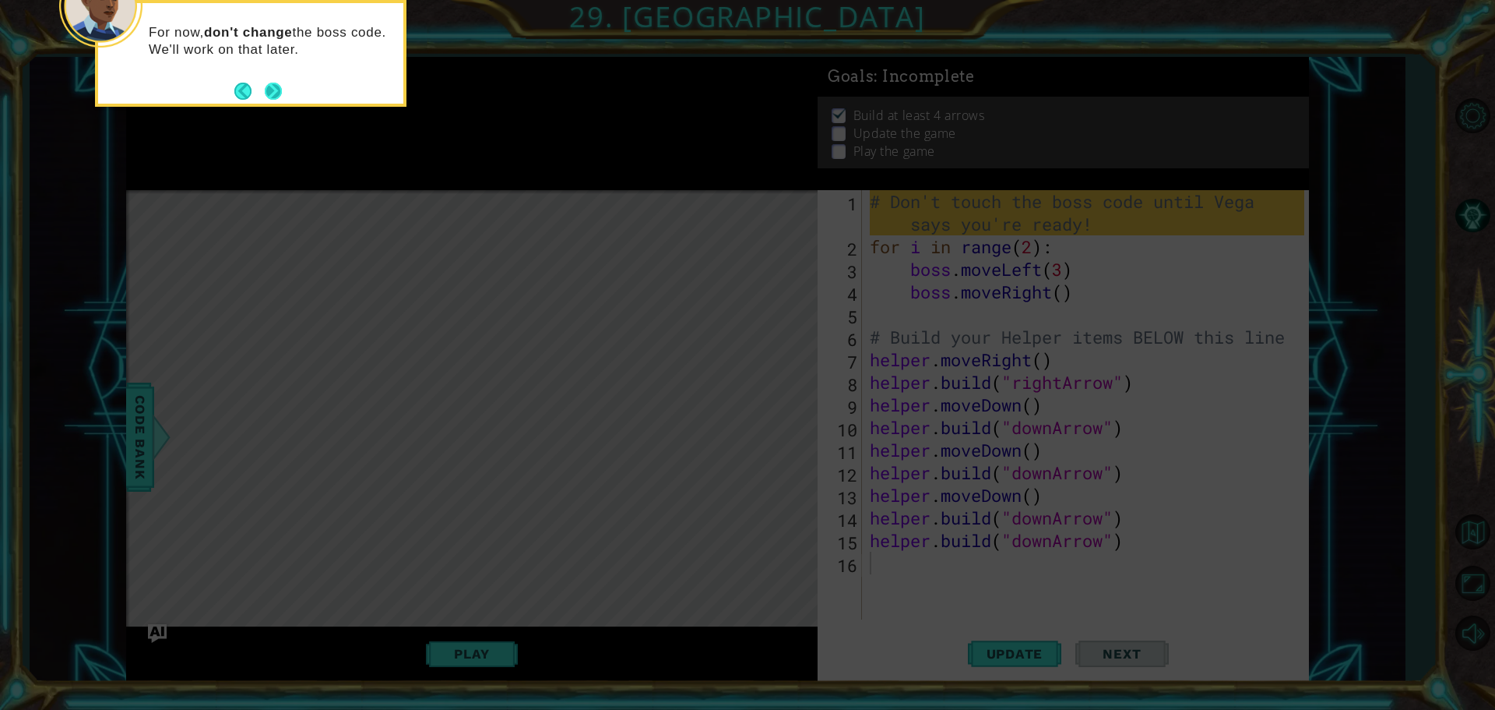
click at [275, 87] on button "Next" at bounding box center [273, 91] width 17 height 17
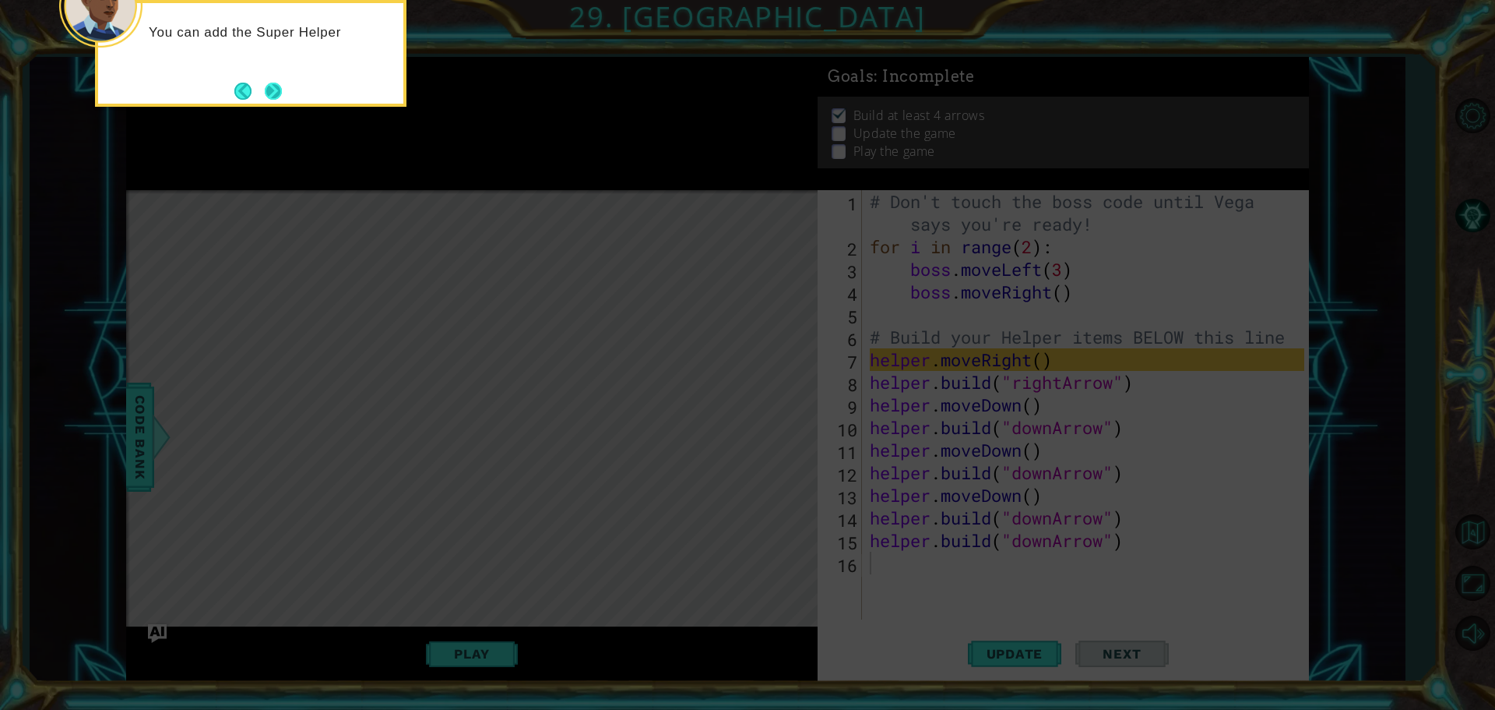
click at [277, 88] on button "Next" at bounding box center [274, 91] width 18 height 18
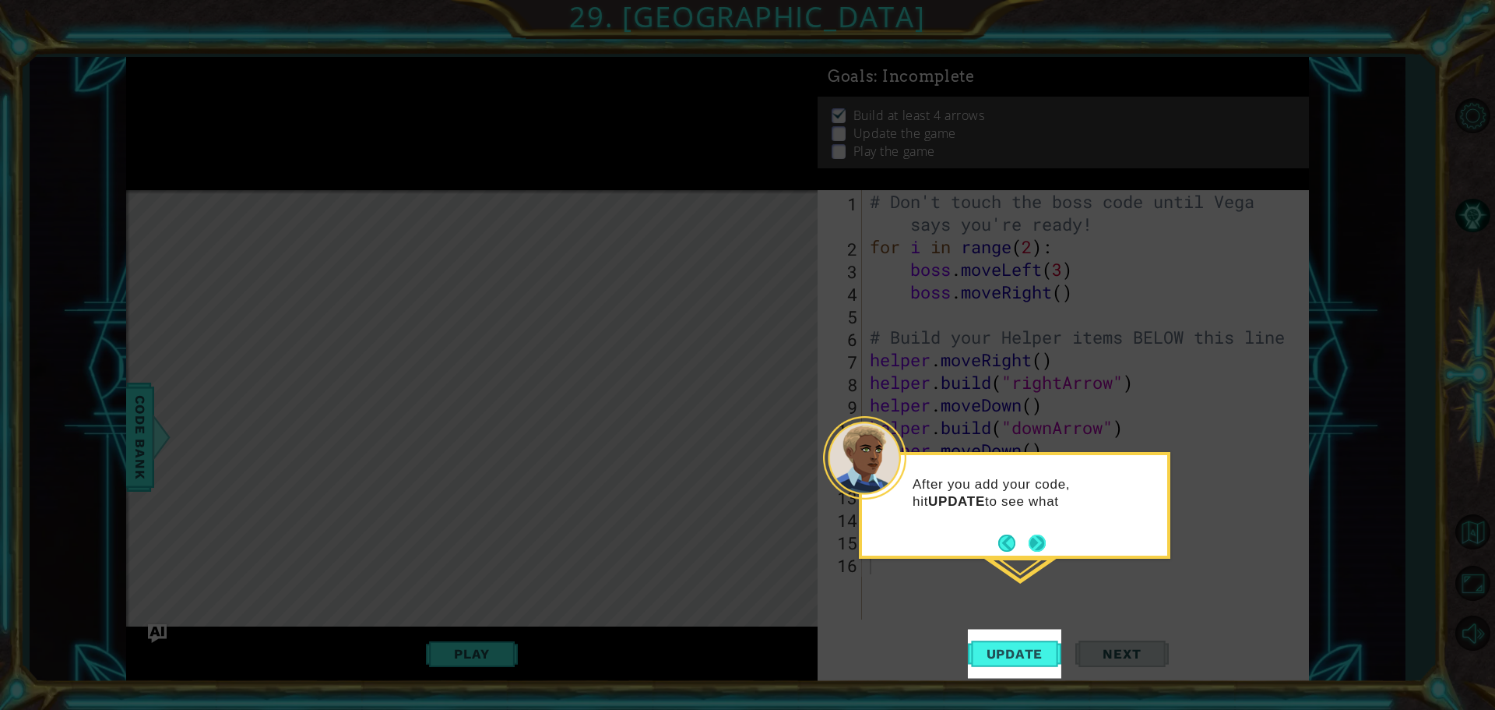
click at [1034, 540] on button "Next" at bounding box center [1037, 542] width 17 height 17
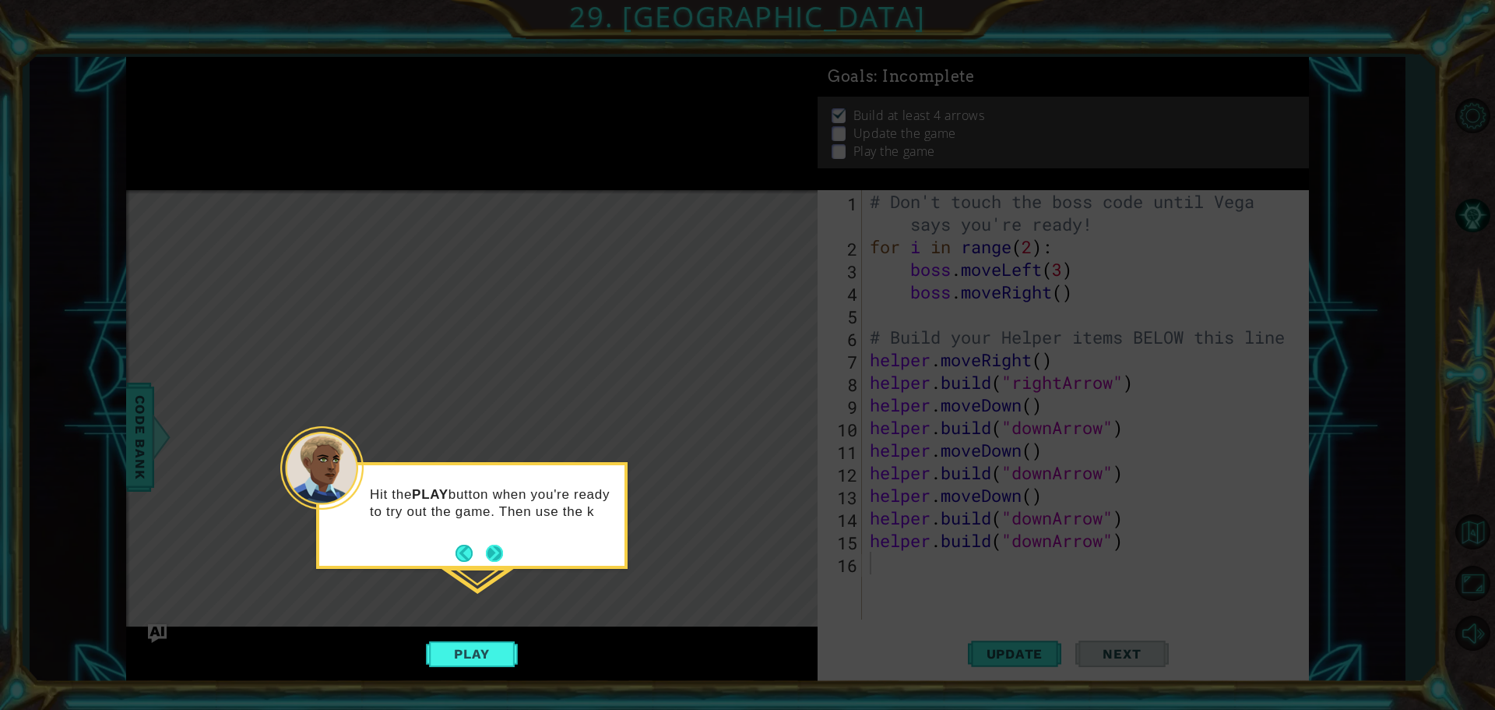
click at [486, 547] on button "Next" at bounding box center [494, 552] width 17 height 17
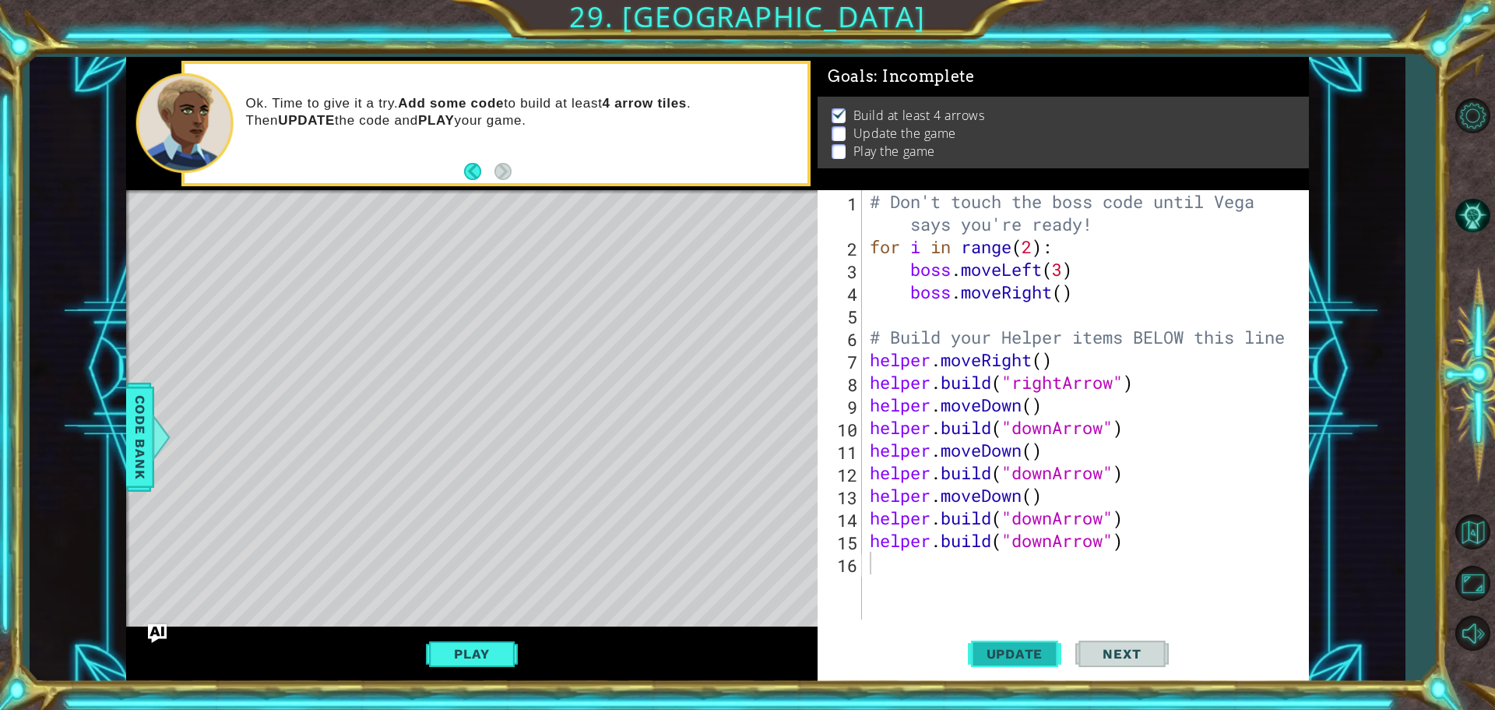
click at [1028, 649] on span "Update" at bounding box center [1015, 654] width 88 height 16
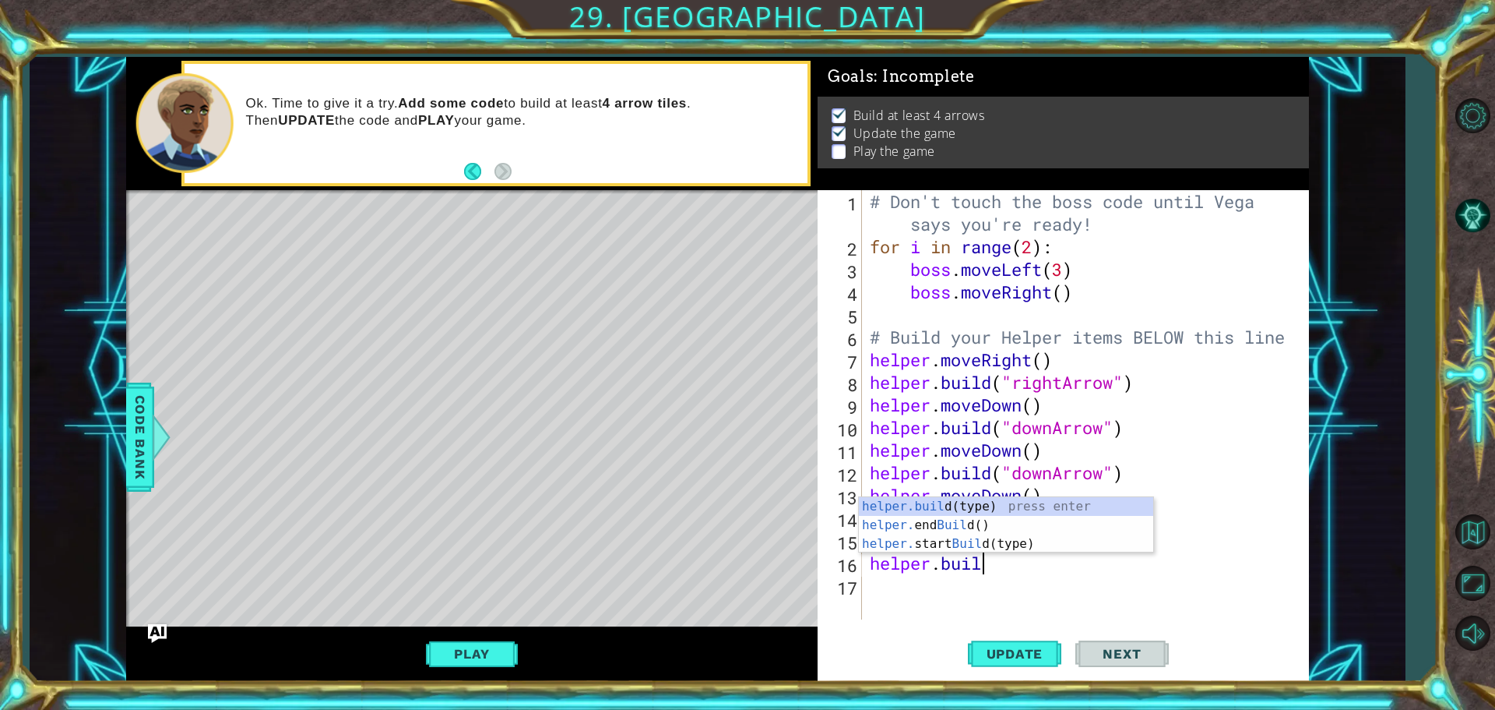
scroll to position [0, 5]
click at [965, 500] on div "[DOMAIN_NAME] (type) press enter helper. end Build () press enter helper. start…" at bounding box center [1006, 543] width 294 height 93
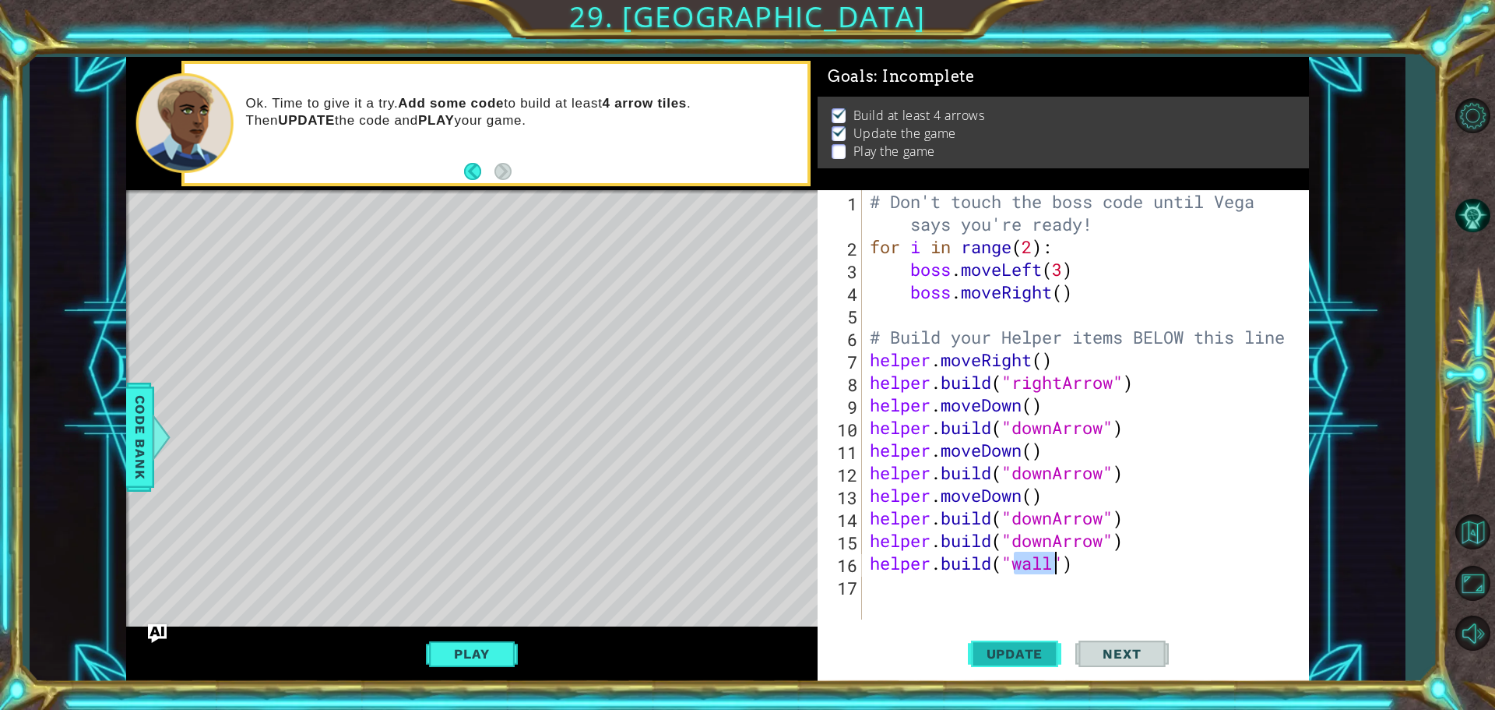
type textarea "[DOMAIN_NAME]("wall")"
click at [1026, 651] on span "Update" at bounding box center [1015, 654] width 88 height 16
click at [494, 654] on button "Play" at bounding box center [471, 654] width 91 height 30
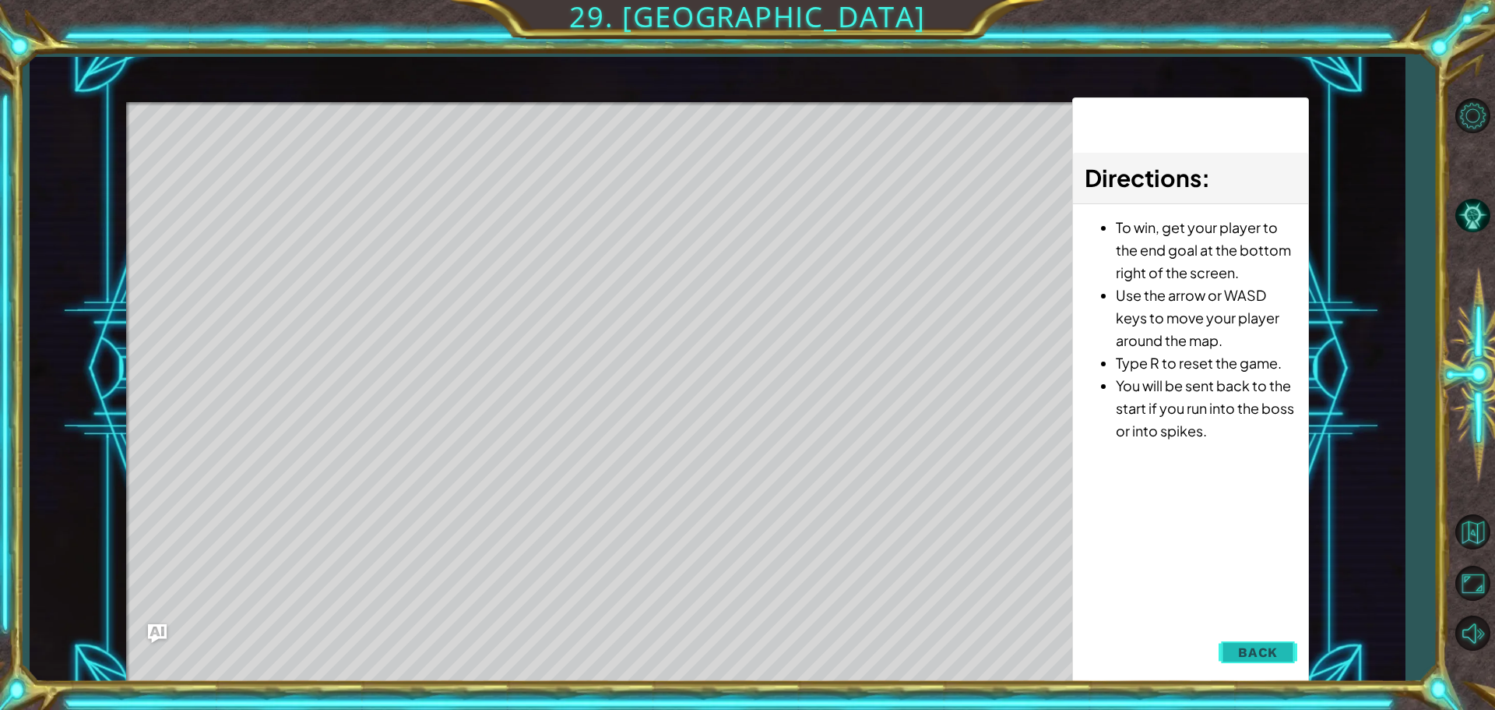
drag, startPoint x: 1259, startPoint y: 654, endPoint x: 1241, endPoint y: 652, distance: 18.8
click at [1259, 654] on span "Back" at bounding box center [1258, 652] width 40 height 16
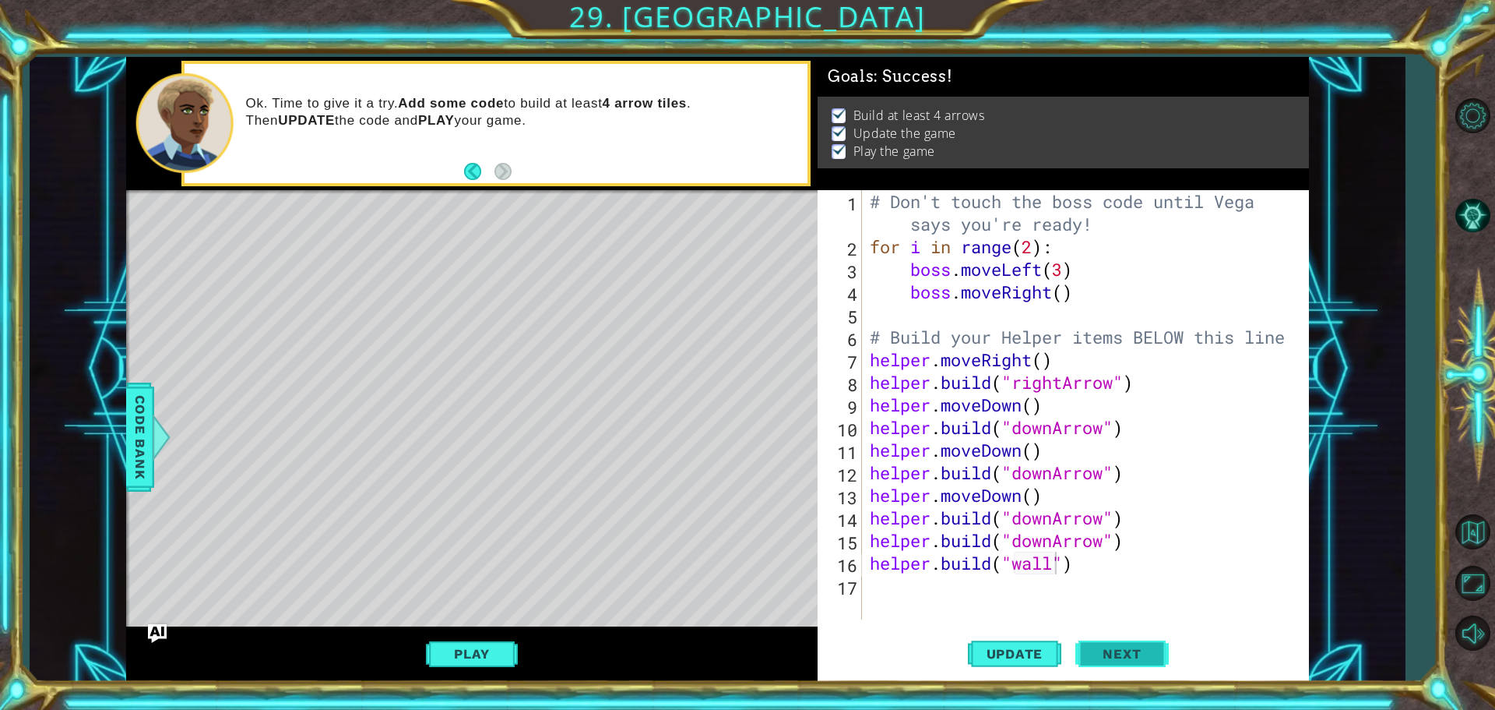
click at [1118, 648] on span "Next" at bounding box center [1121, 651] width 69 height 16
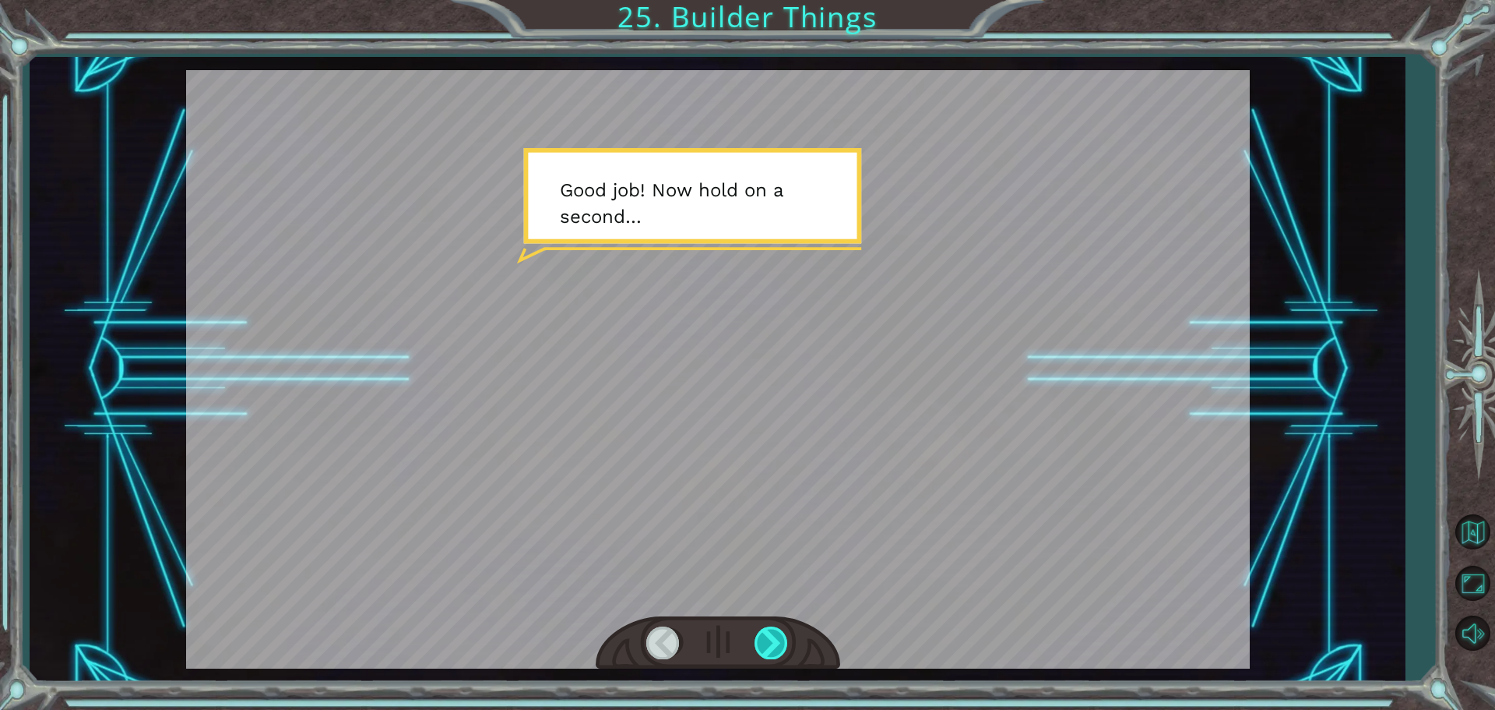
click at [781, 655] on div at bounding box center [772, 642] width 35 height 32
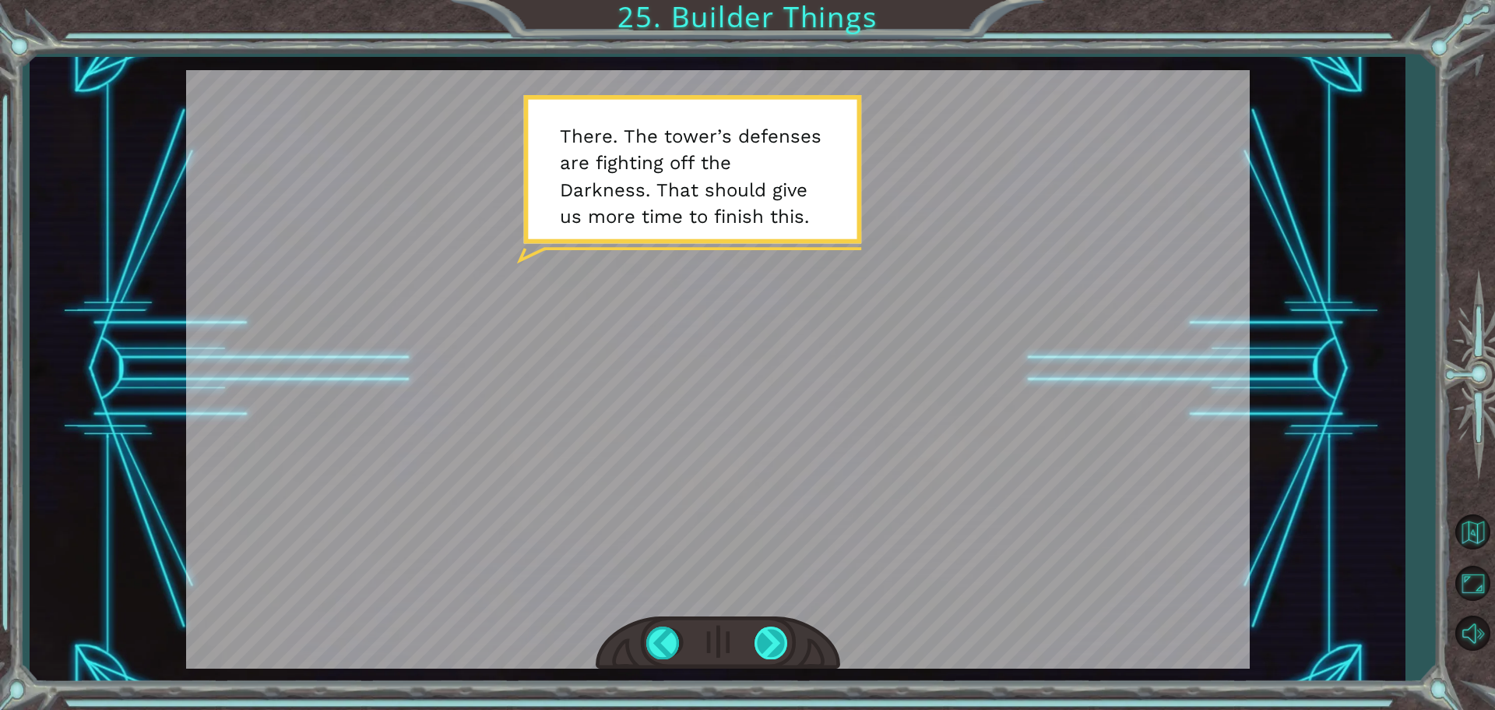
click at [761, 644] on div at bounding box center [772, 642] width 35 height 32
click at [770, 639] on div at bounding box center [772, 642] width 35 height 32
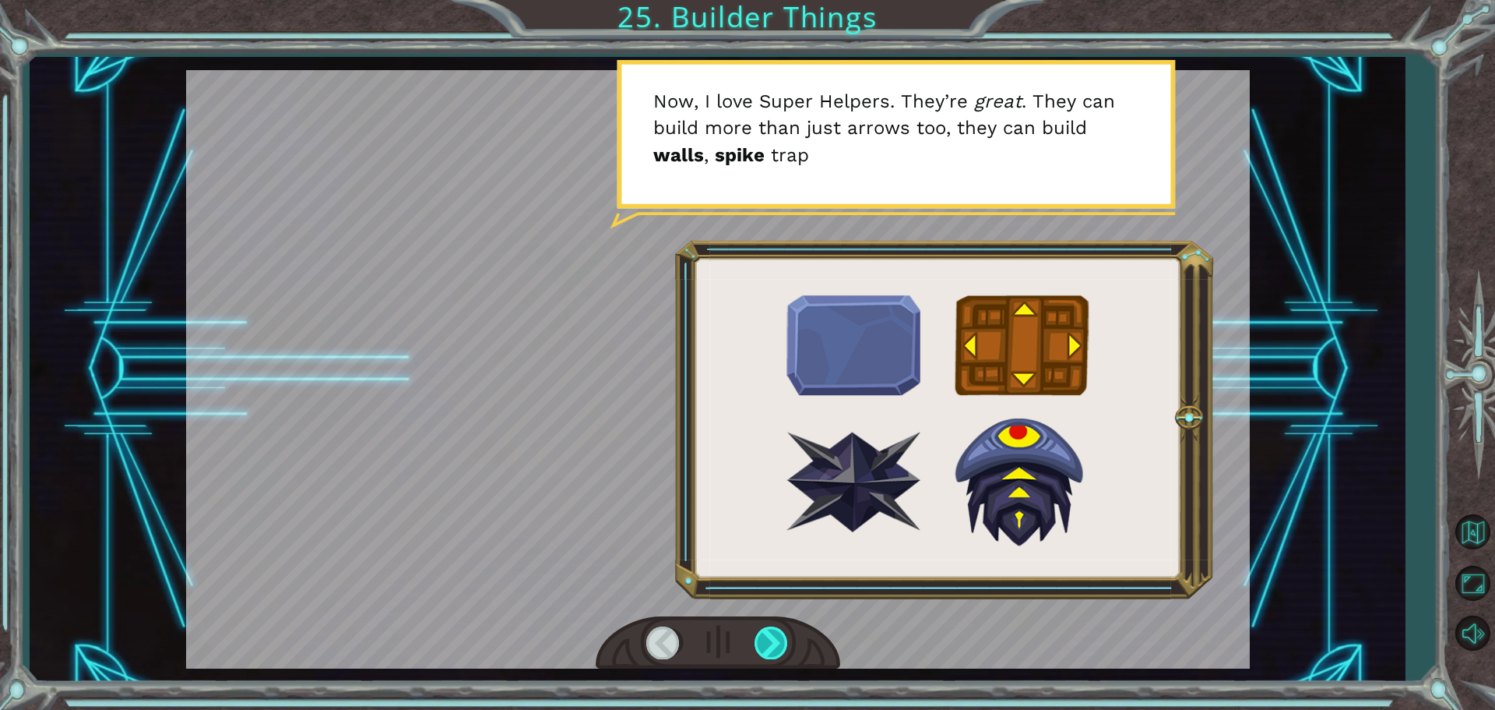
click at [770, 639] on div at bounding box center [772, 642] width 35 height 32
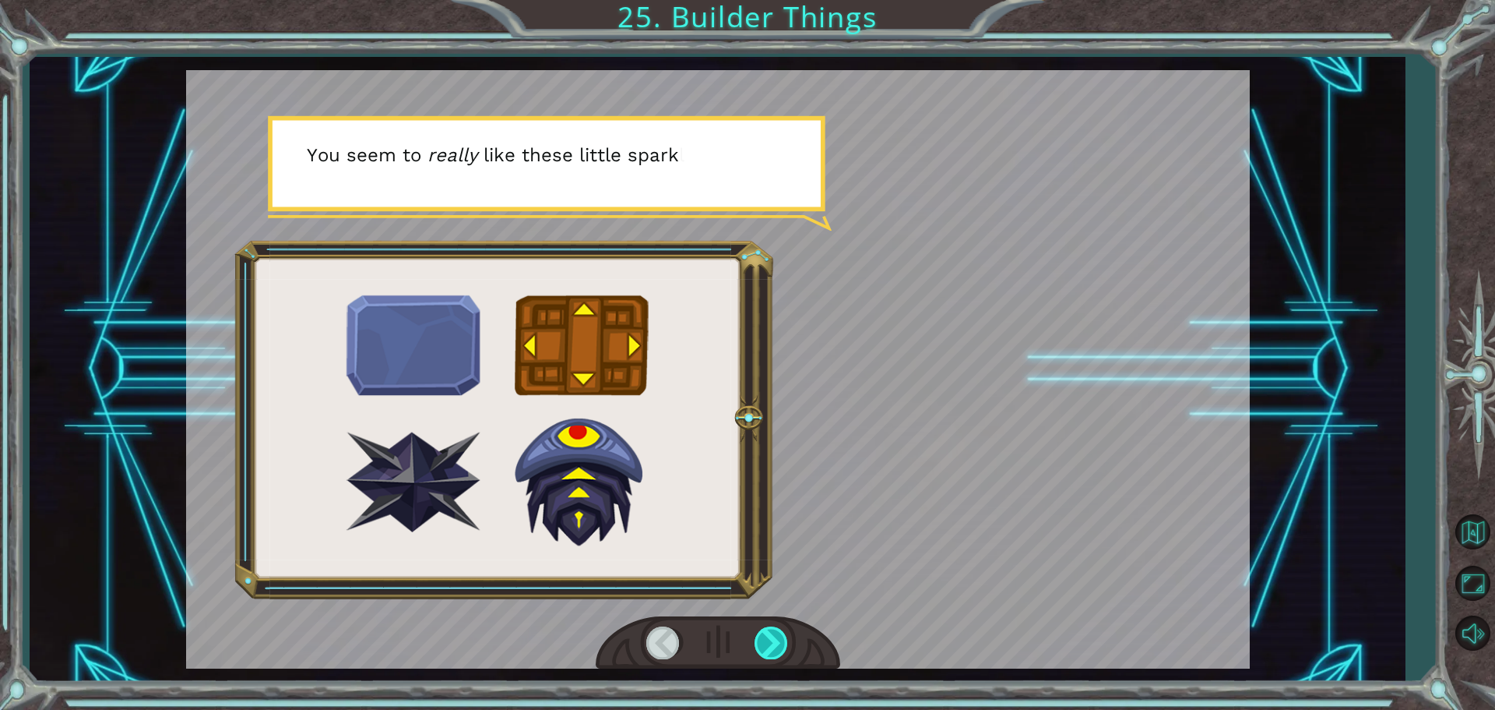
click at [770, 639] on div at bounding box center [772, 642] width 35 height 32
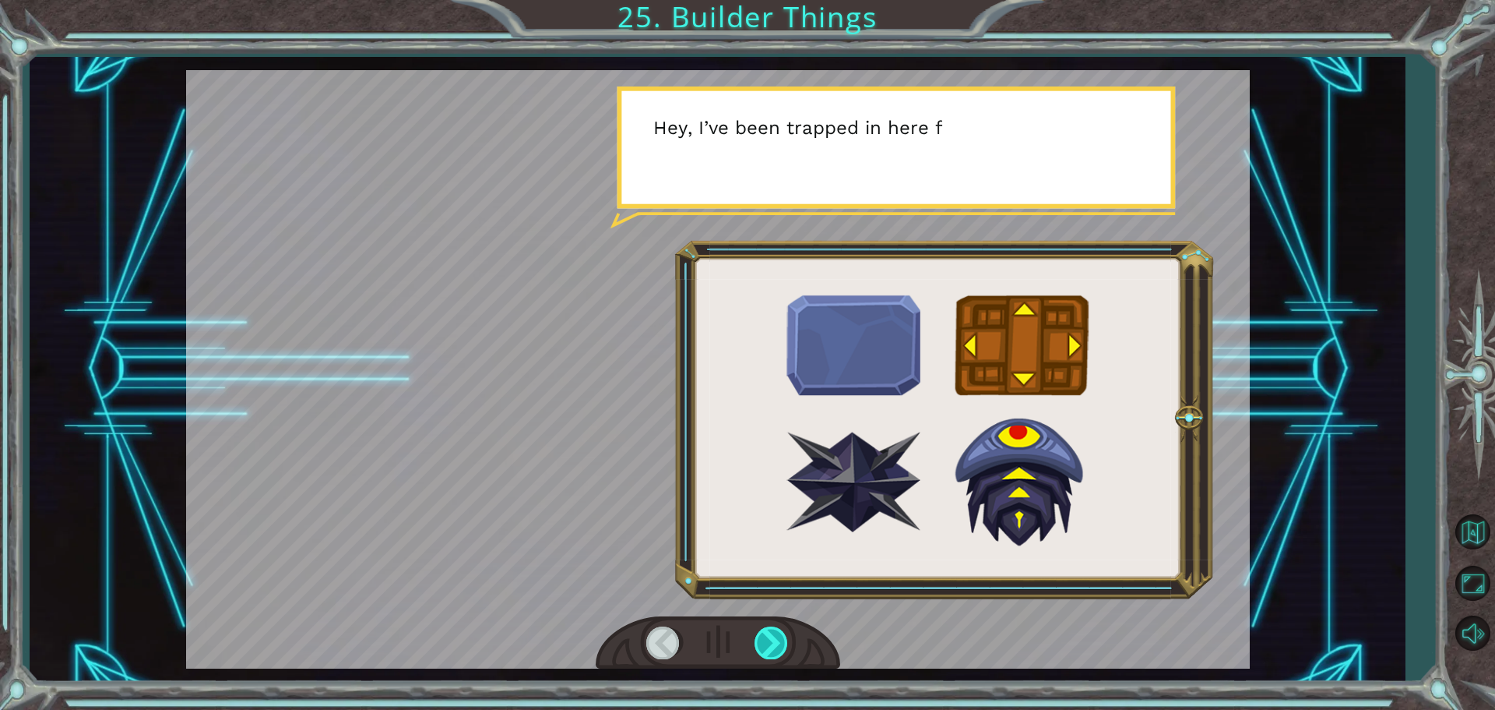
click at [770, 639] on div at bounding box center [772, 642] width 35 height 32
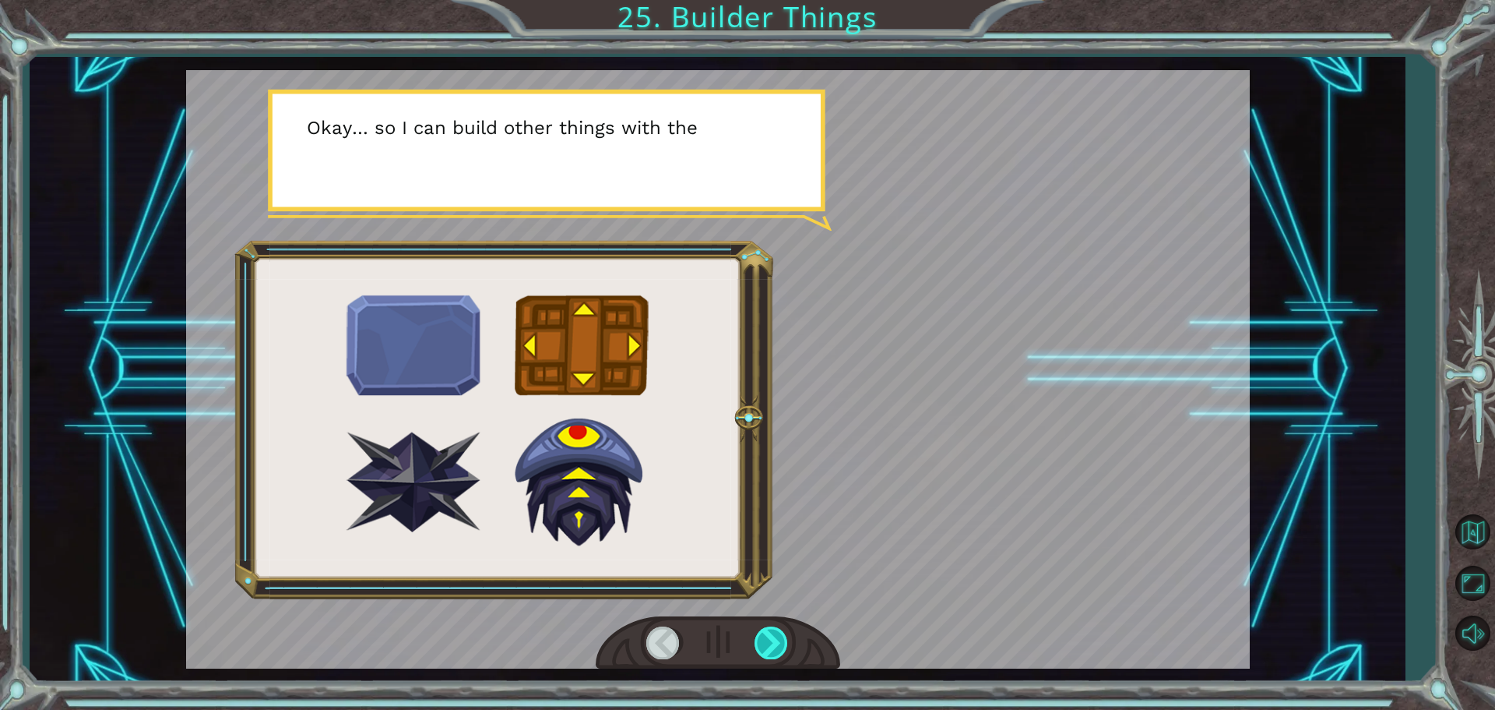
click at [770, 639] on div at bounding box center [772, 642] width 35 height 32
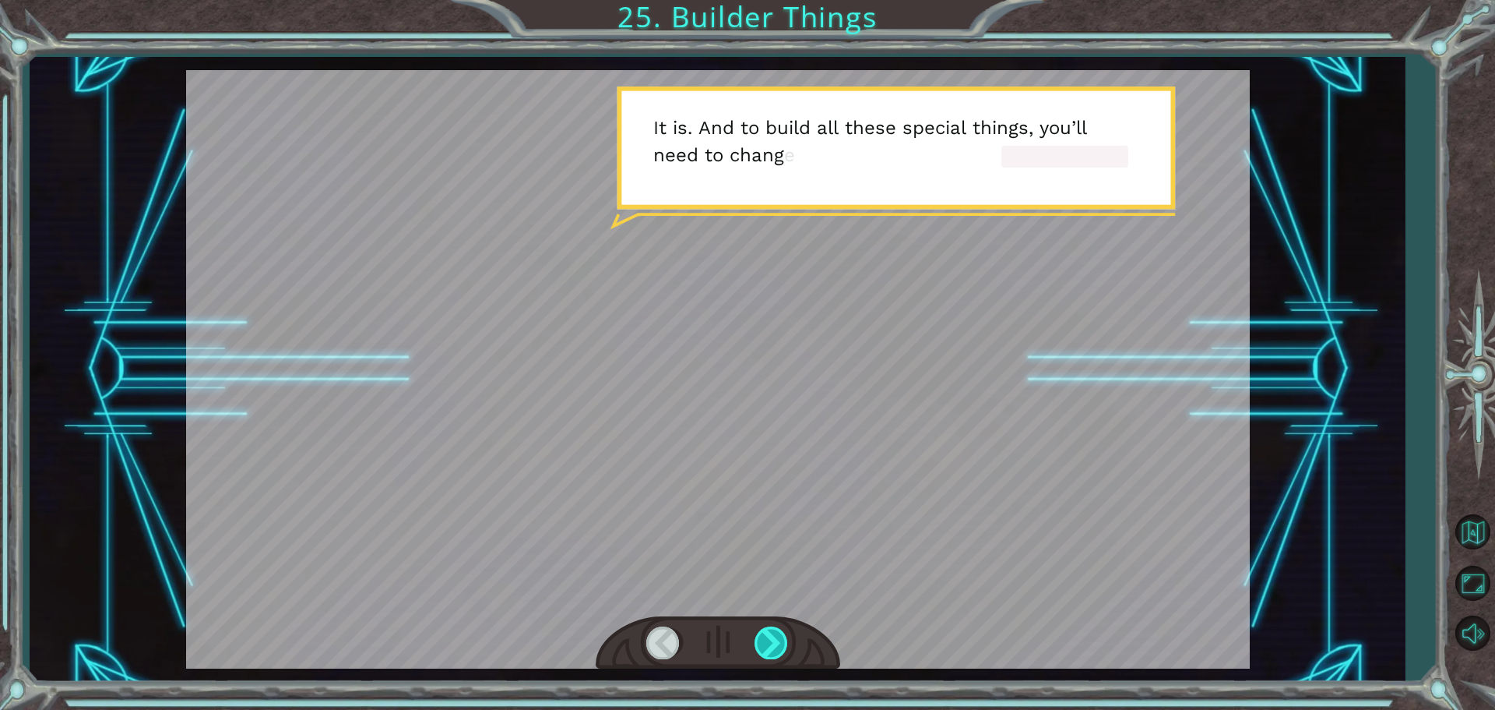
click at [770, 639] on div at bounding box center [772, 642] width 35 height 32
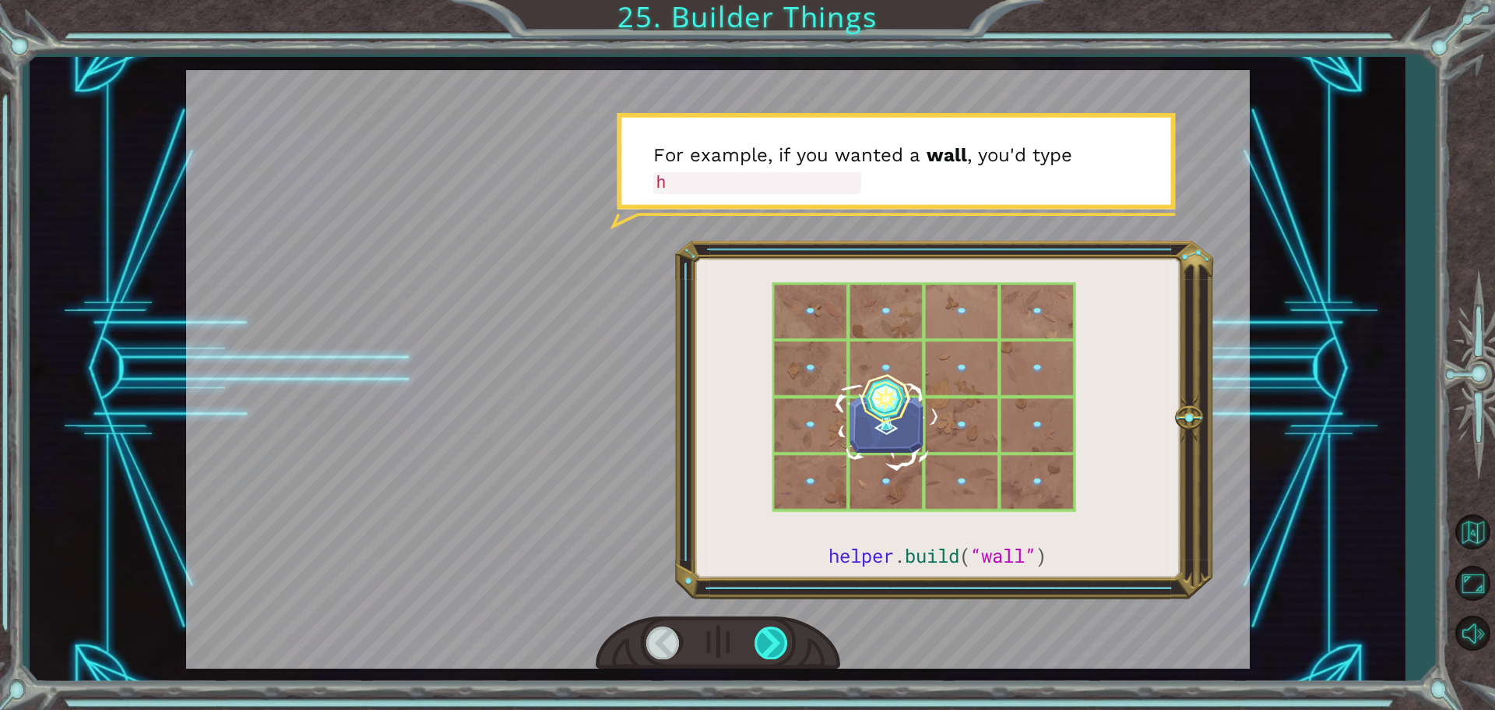
click at [770, 639] on div at bounding box center [772, 642] width 35 height 32
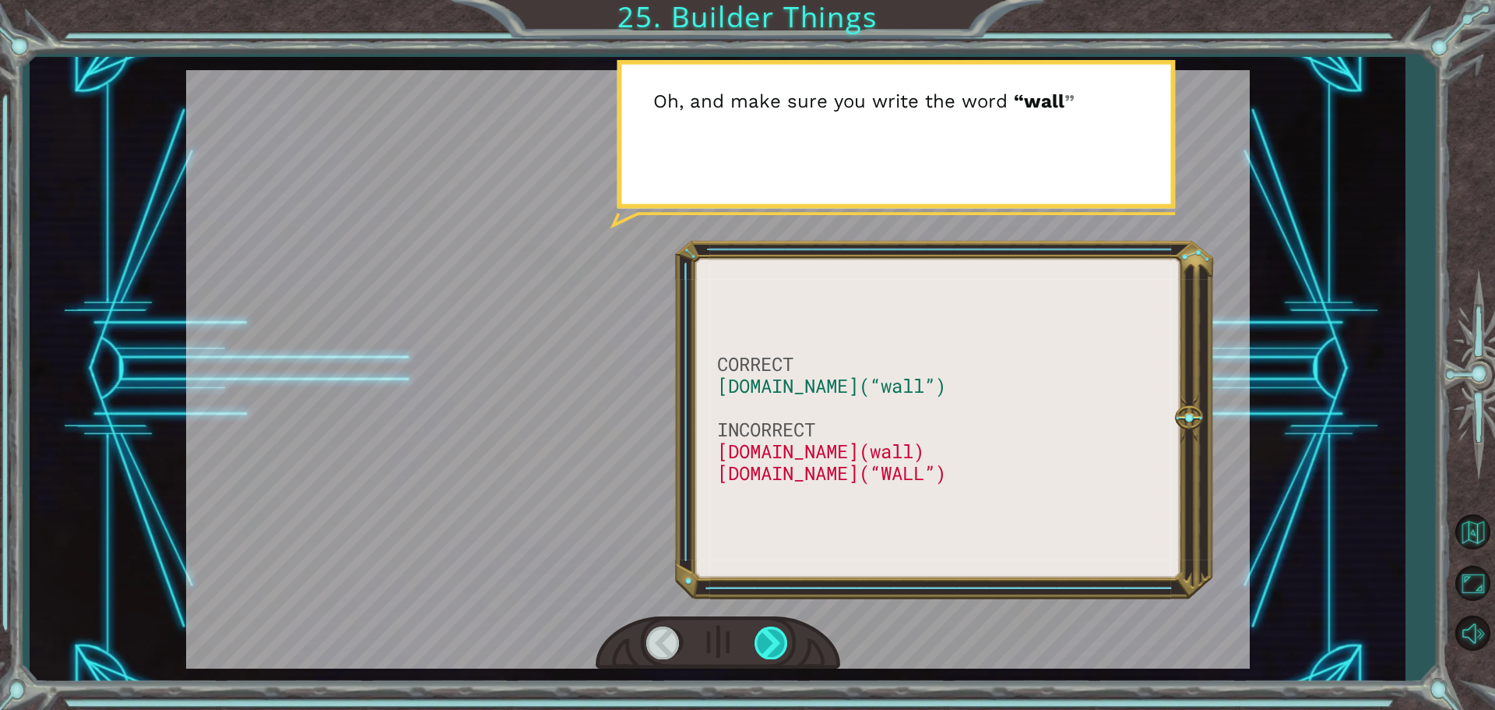
click at [770, 639] on div at bounding box center [772, 642] width 35 height 32
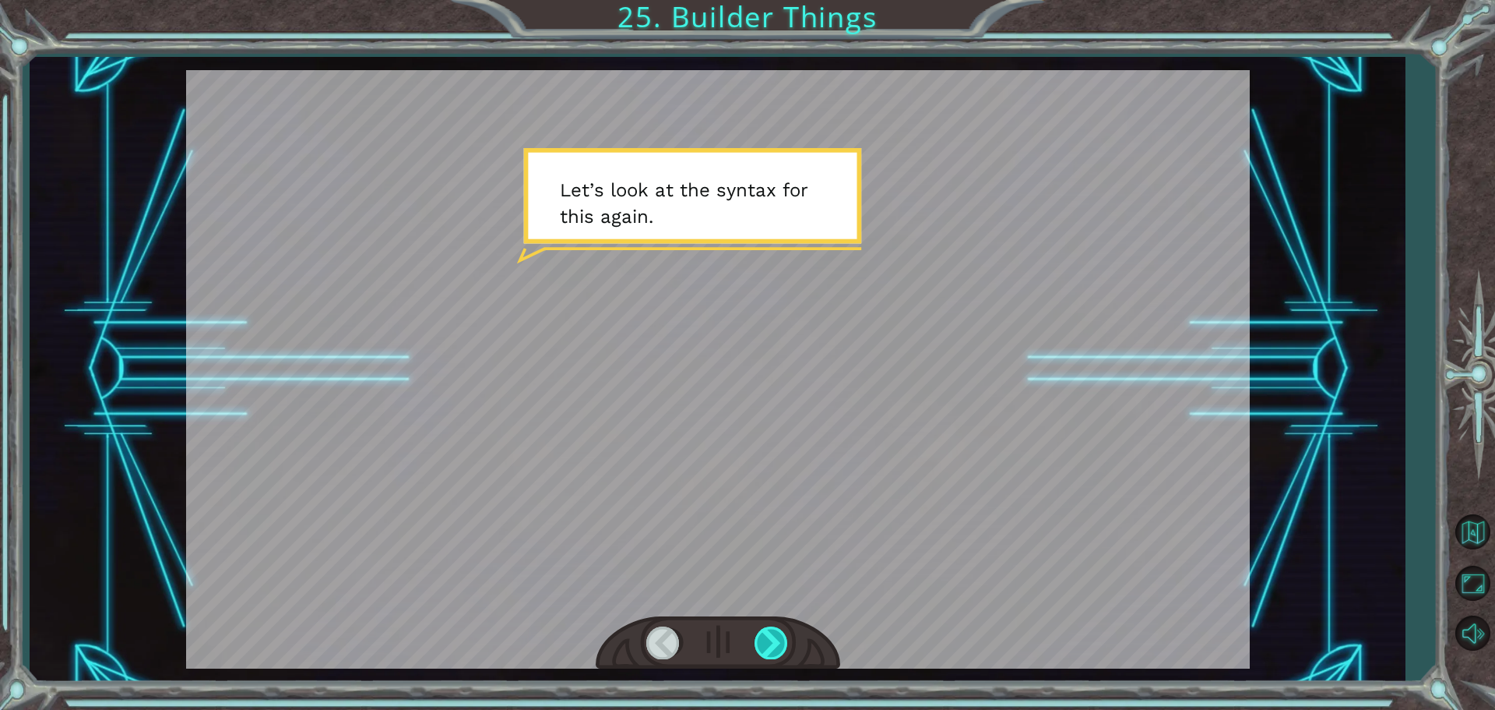
click at [770, 639] on div at bounding box center [772, 642] width 35 height 32
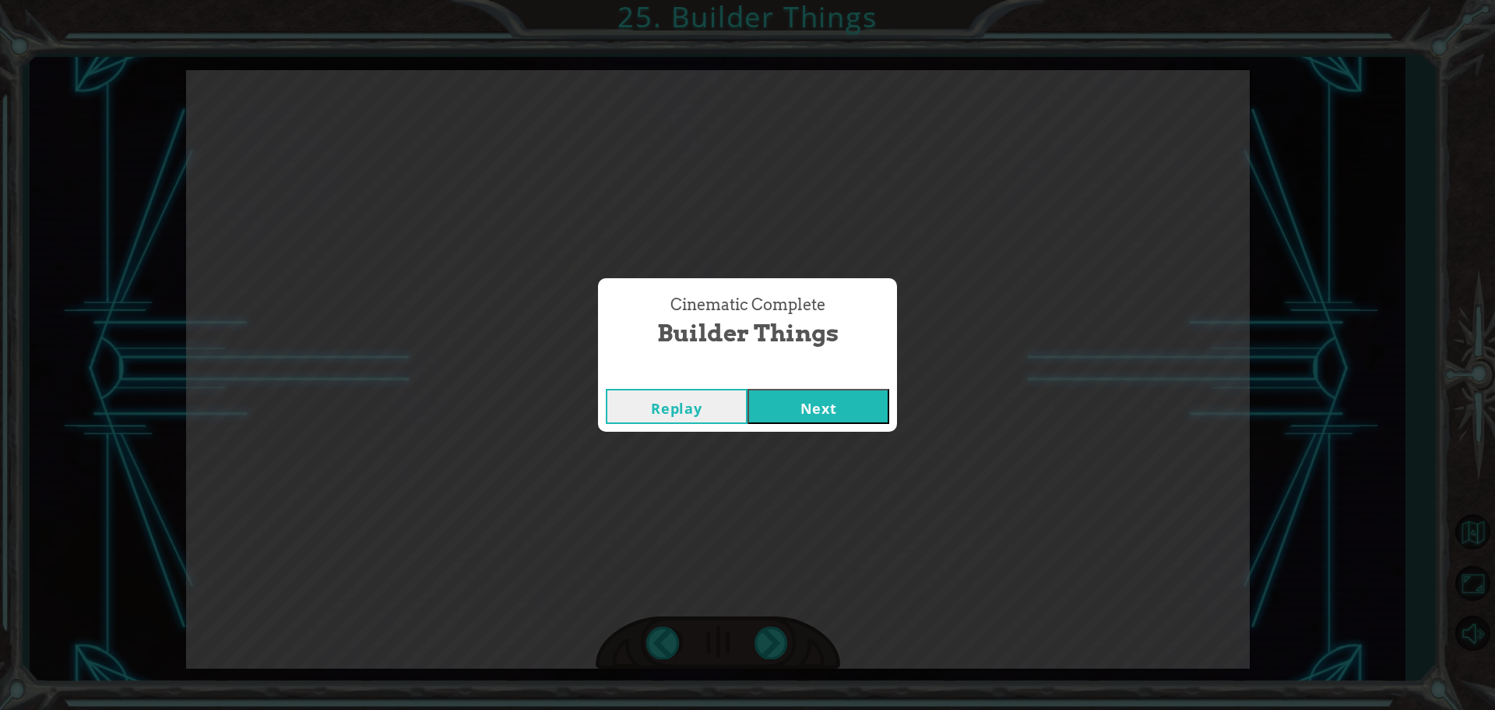
click at [774, 396] on button "Next" at bounding box center [819, 406] width 142 height 35
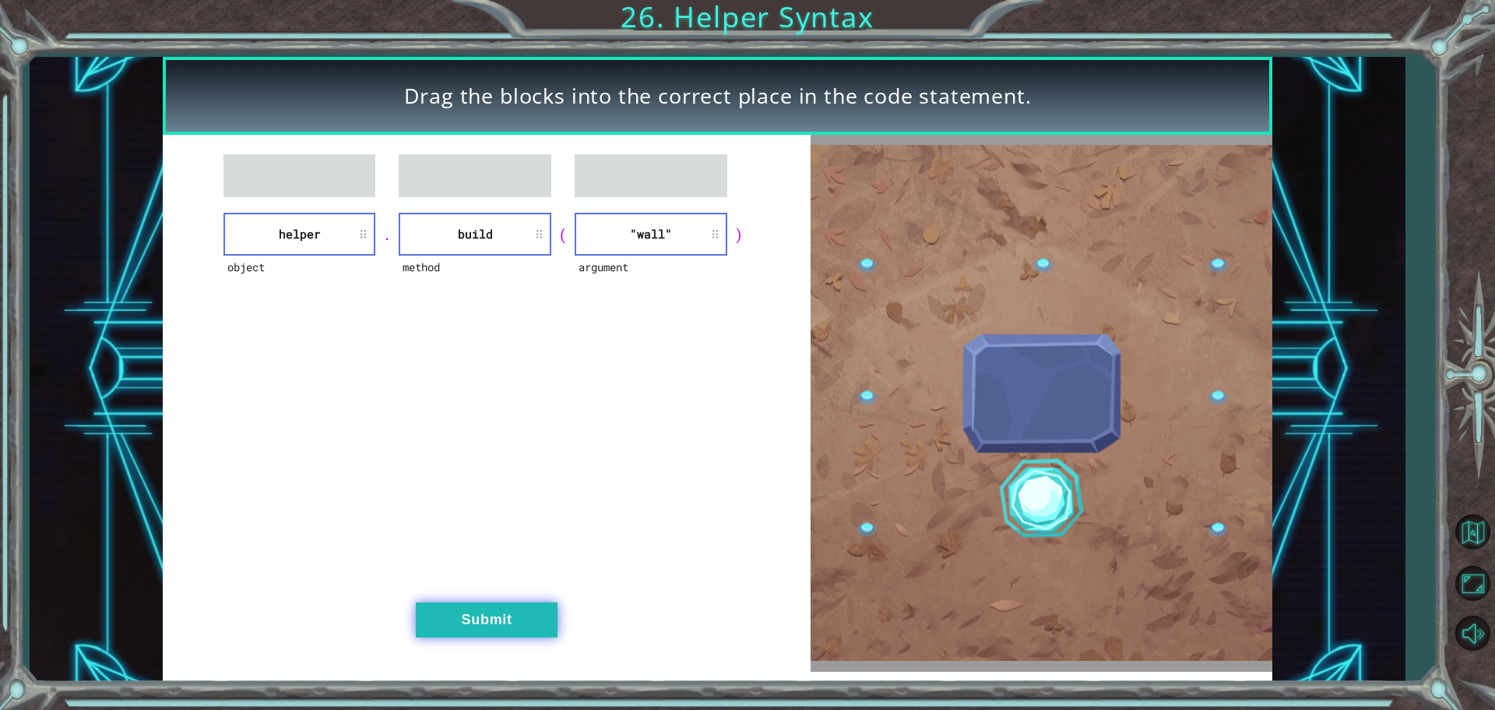
click at [486, 629] on button "Submit" at bounding box center [487, 619] width 142 height 35
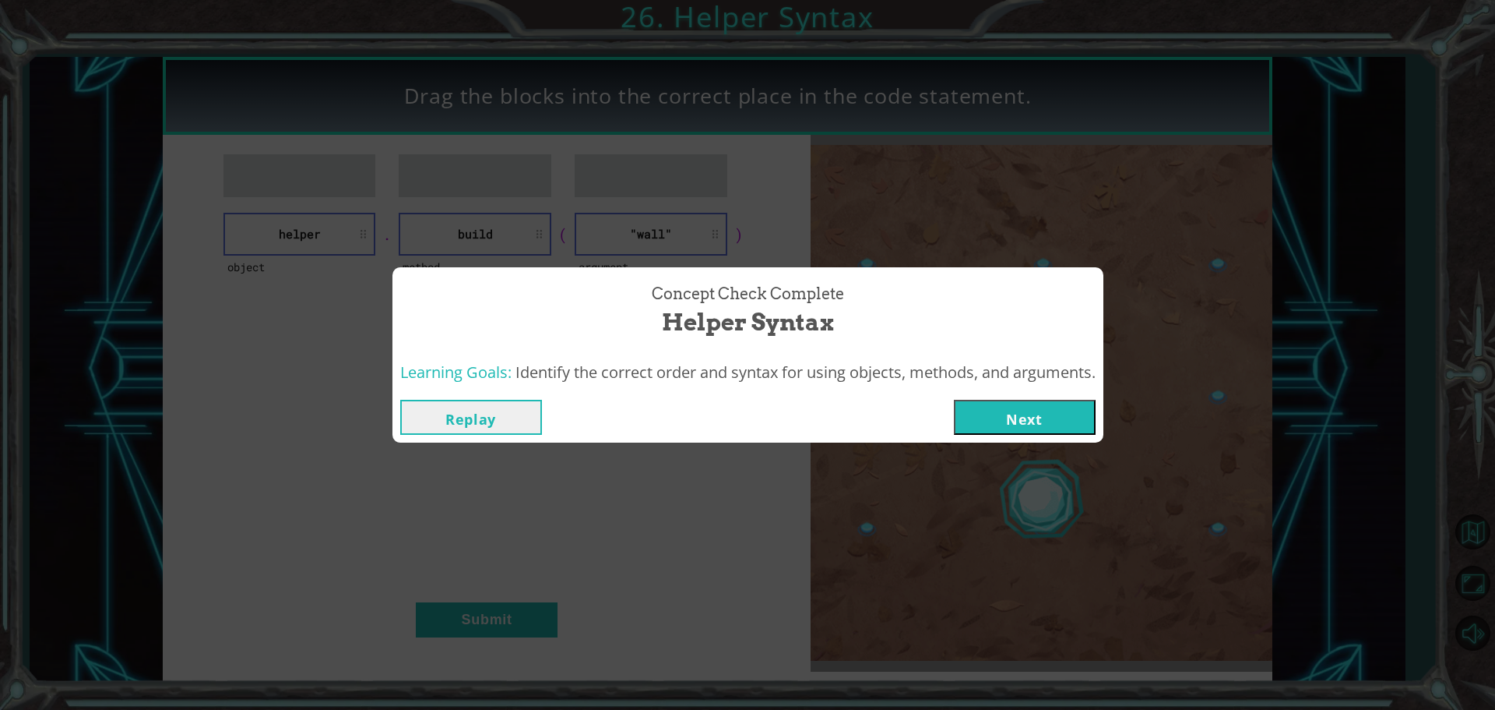
click at [1039, 417] on button "Next" at bounding box center [1025, 417] width 142 height 35
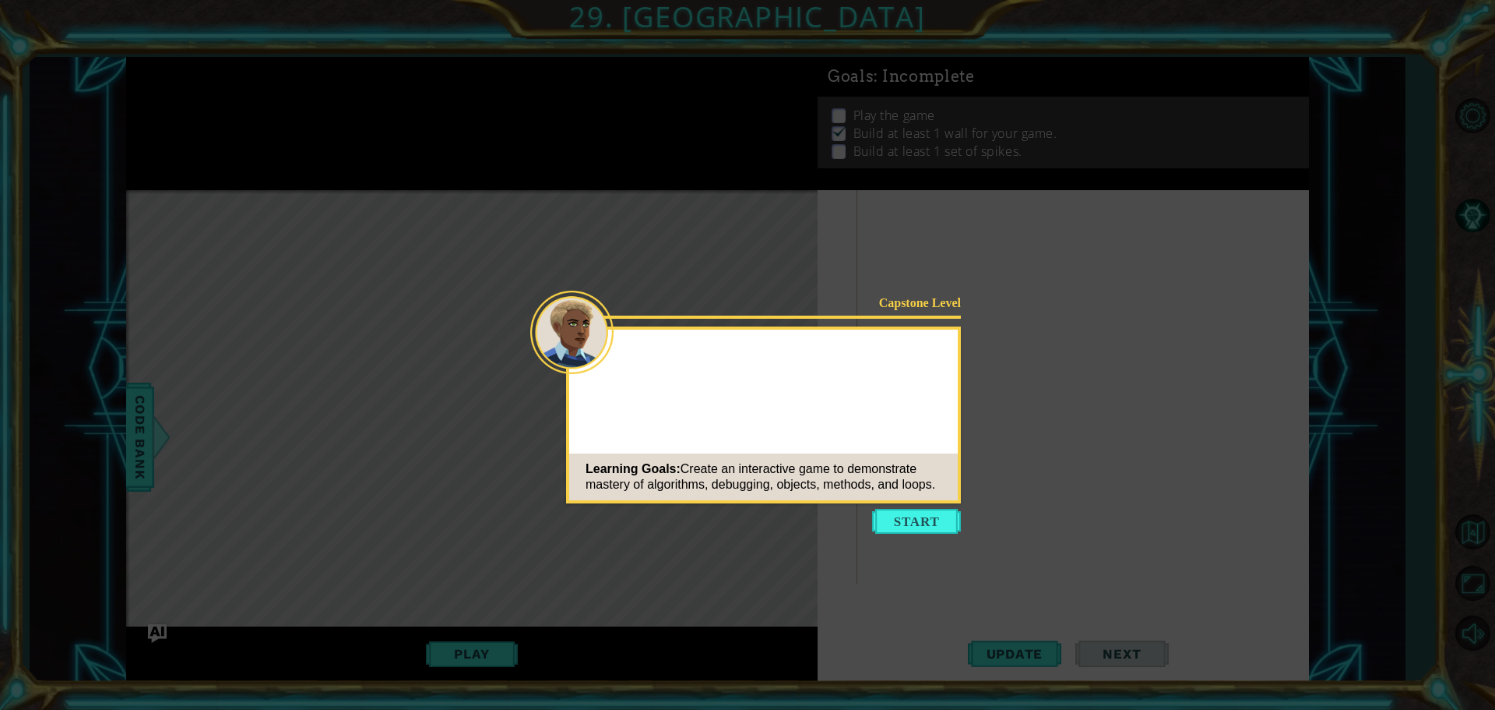
click at [907, 517] on button "Start" at bounding box center [916, 521] width 89 height 25
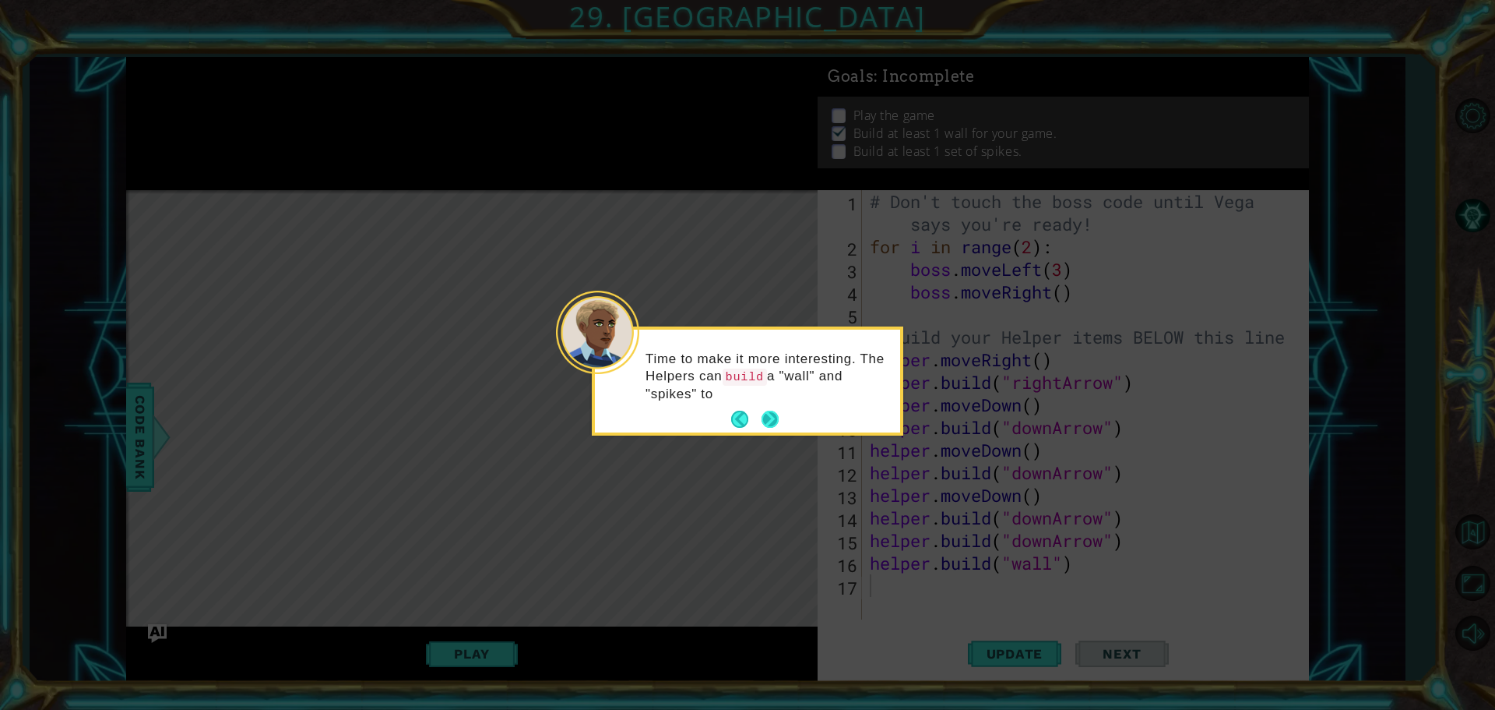
click at [764, 412] on button "Next" at bounding box center [770, 418] width 17 height 17
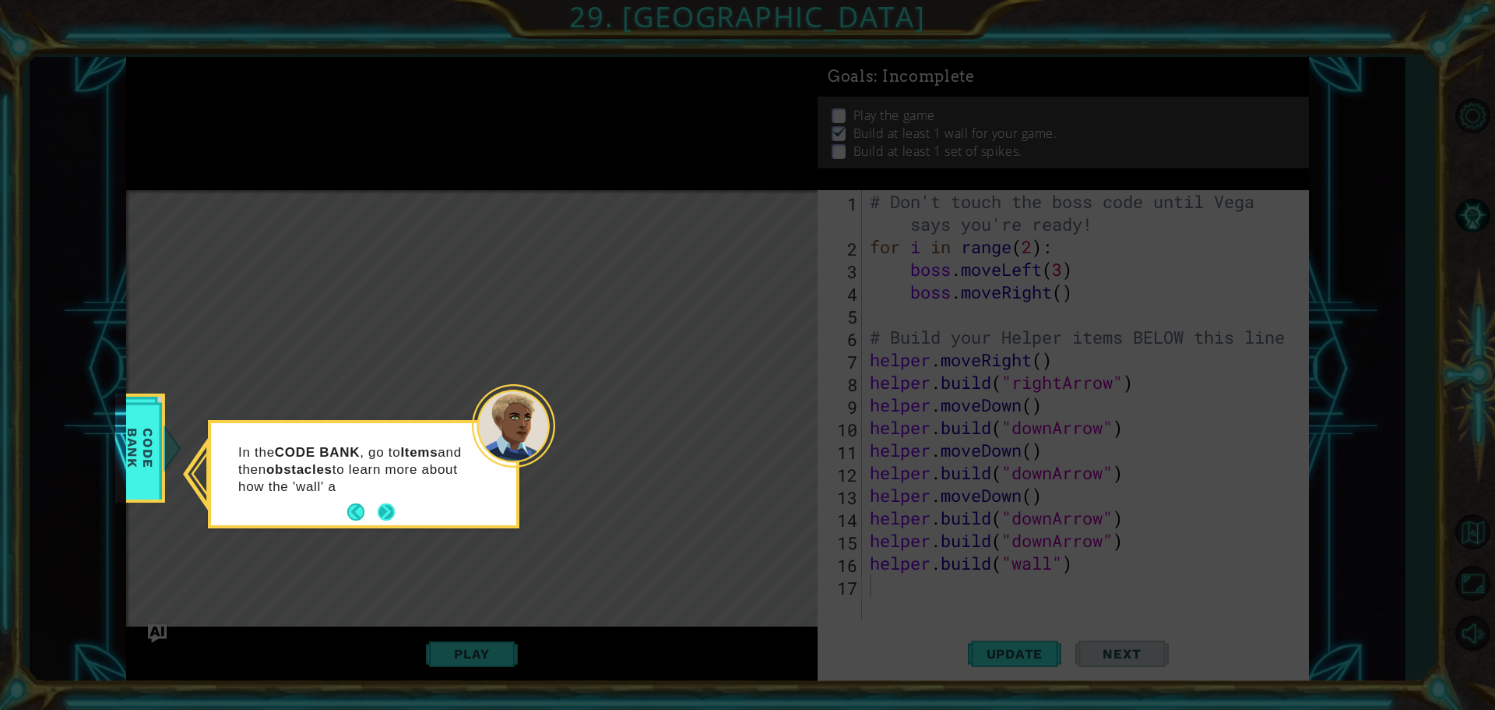
click at [389, 505] on button "Next" at bounding box center [386, 511] width 17 height 17
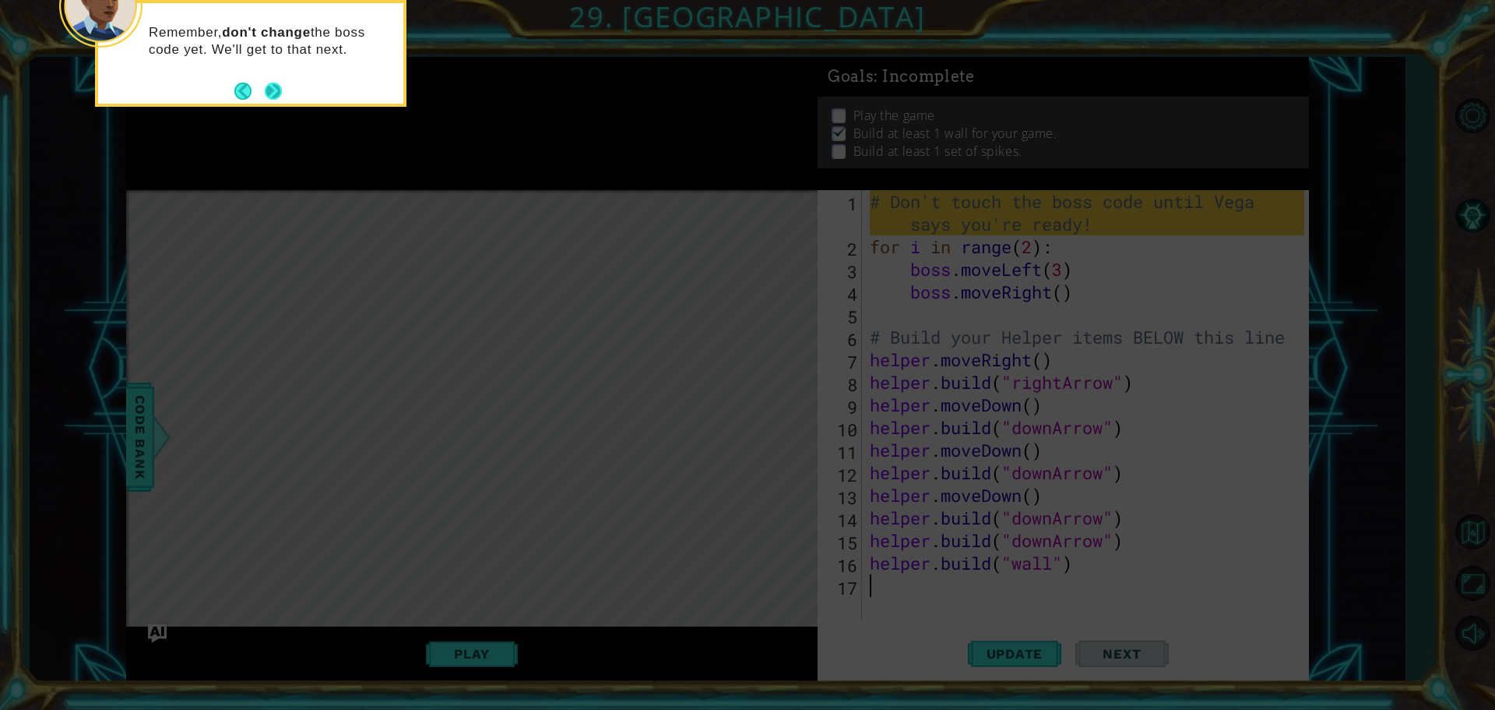
click at [270, 95] on button "Next" at bounding box center [273, 91] width 17 height 17
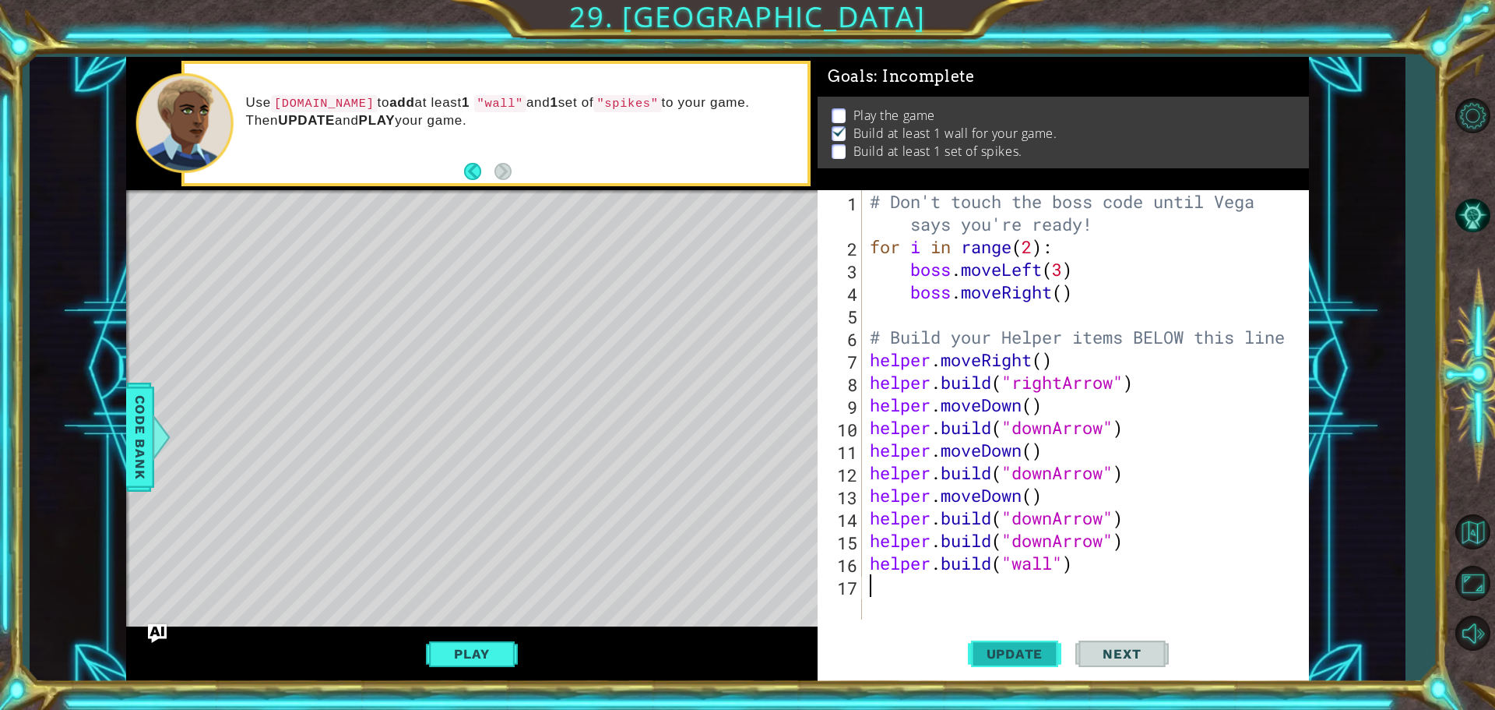
click at [1018, 648] on span "Update" at bounding box center [1015, 654] width 88 height 16
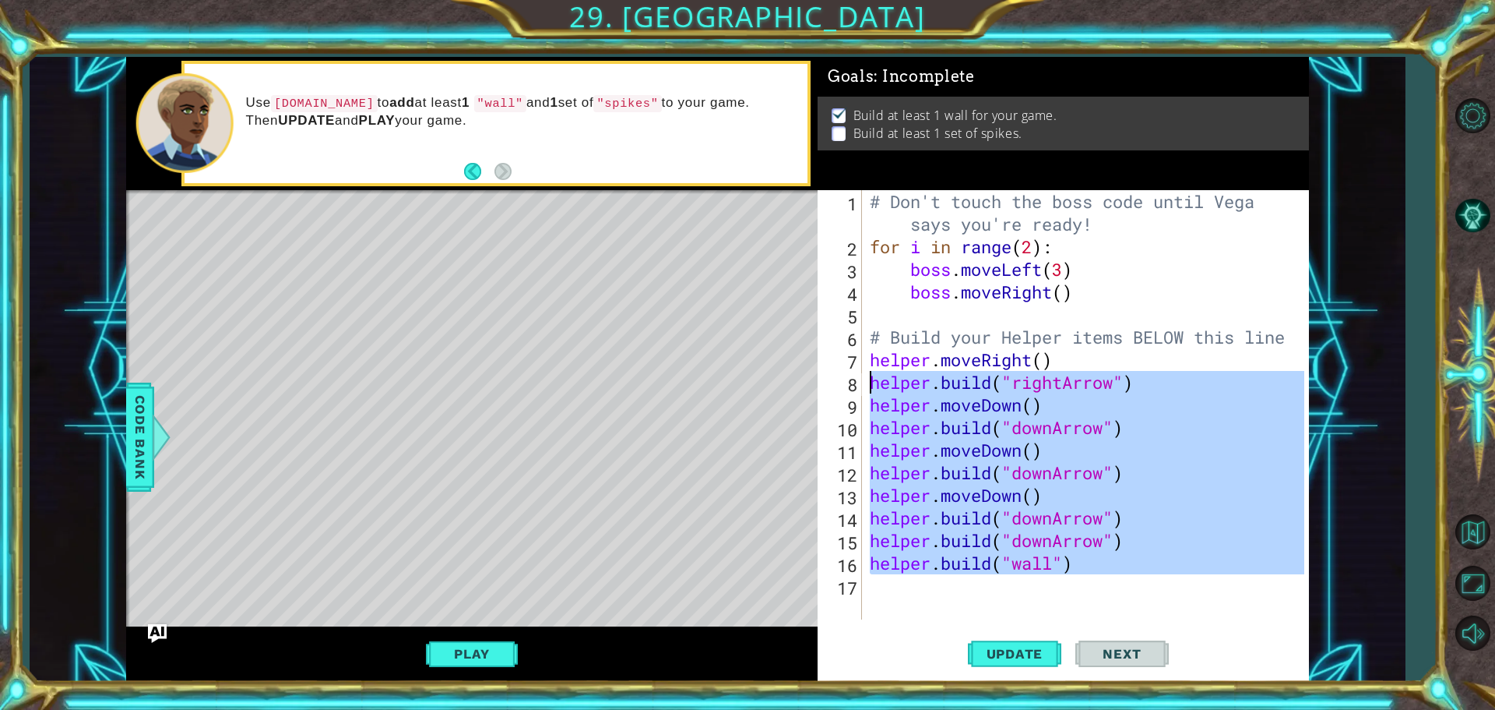
drag, startPoint x: 1097, startPoint y: 584, endPoint x: 860, endPoint y: 379, distance: 313.7
type textarea "[DOMAIN_NAME]("rightArrow") helper.moveDown()"
drag, startPoint x: 860, startPoint y: 379, endPoint x: 1115, endPoint y: 611, distance: 344.6
click at [1115, 611] on div "# Don't touch the boss code until [PERSON_NAME] says you're ready! for i in ran…" at bounding box center [1086, 404] width 438 height 429
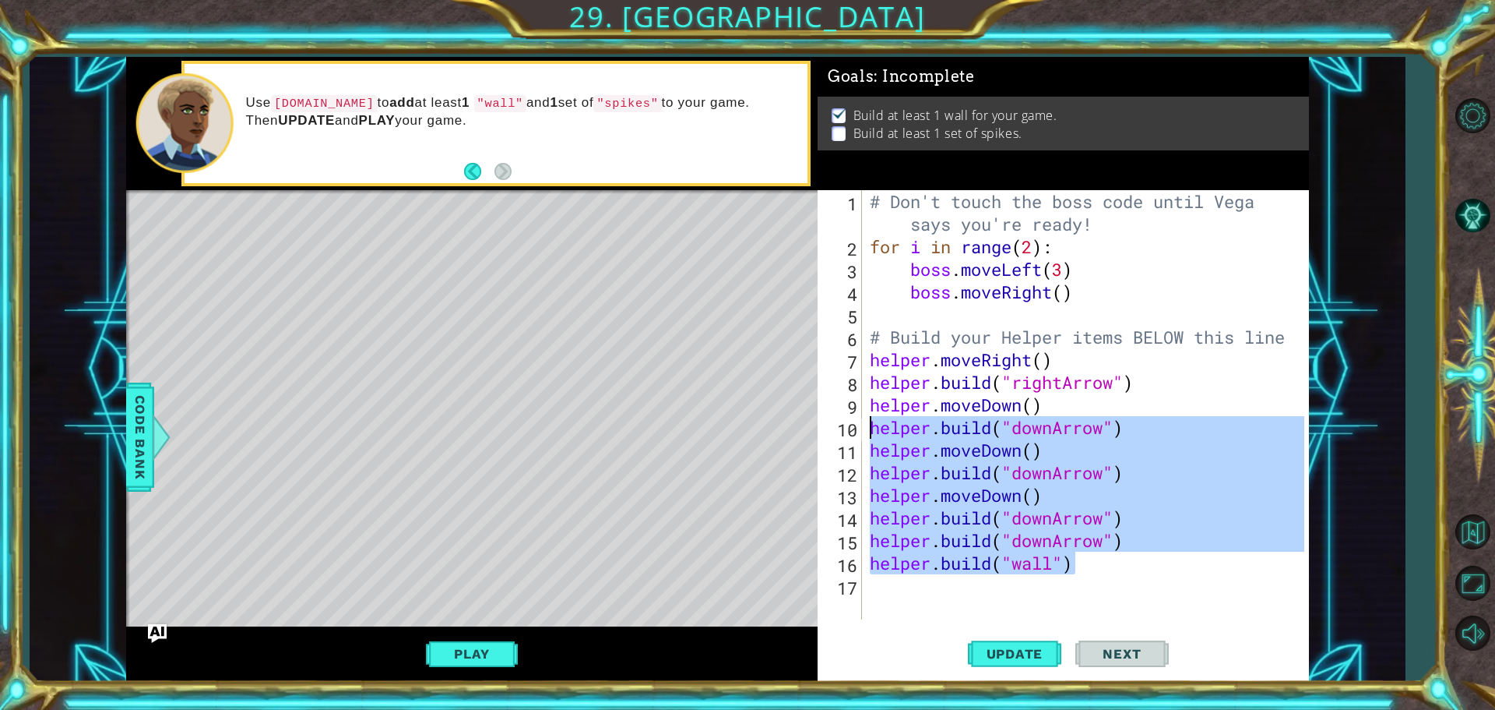
drag, startPoint x: 1087, startPoint y: 572, endPoint x: 869, endPoint y: 423, distance: 264.0
click at [869, 423] on div "# Don't touch the boss code until [PERSON_NAME] says you're ready! for i in ran…" at bounding box center [1090, 438] width 446 height 497
type textarea "[DOMAIN_NAME]("downArrow") helper.moveDown()"
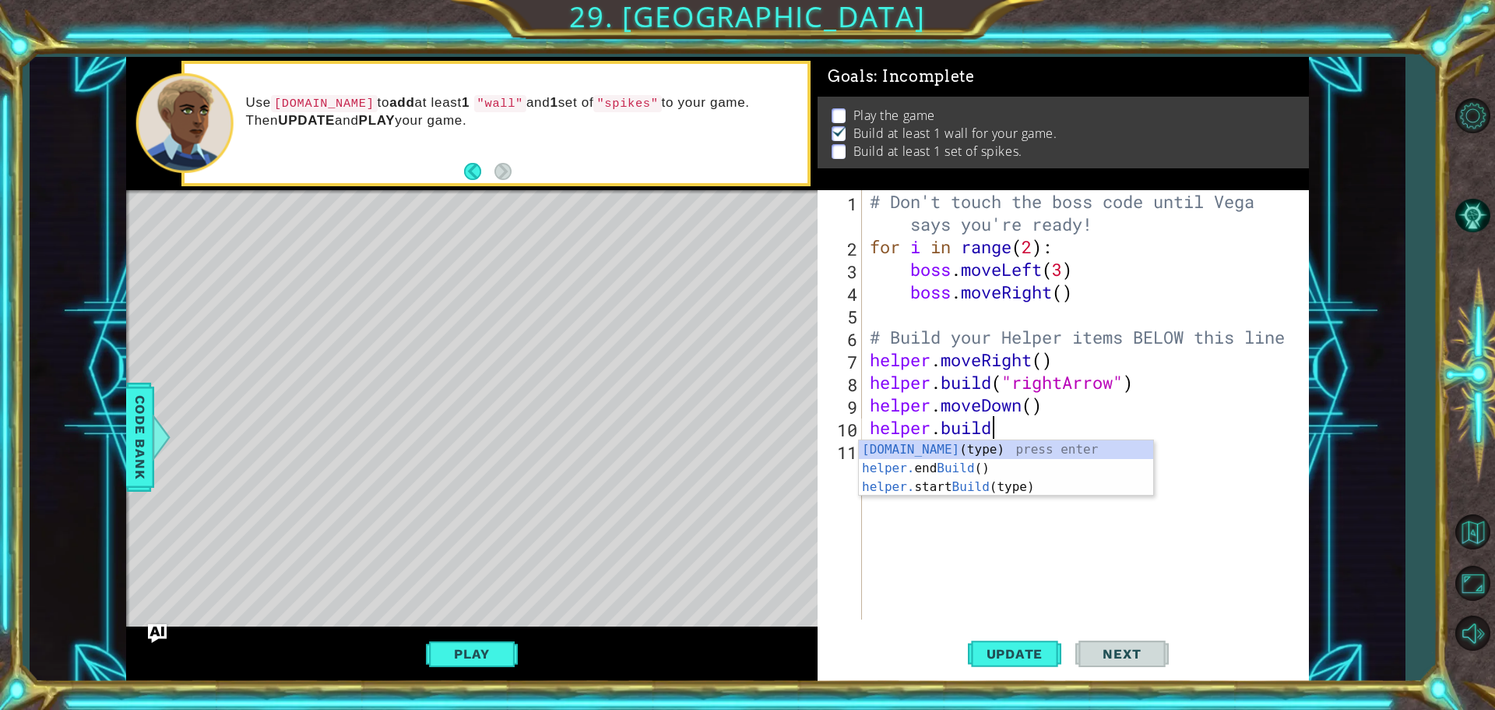
scroll to position [0, 5]
click at [977, 448] on div "[DOMAIN_NAME] (type) press enter helper. end Build () press enter helper. start…" at bounding box center [1006, 486] width 294 height 93
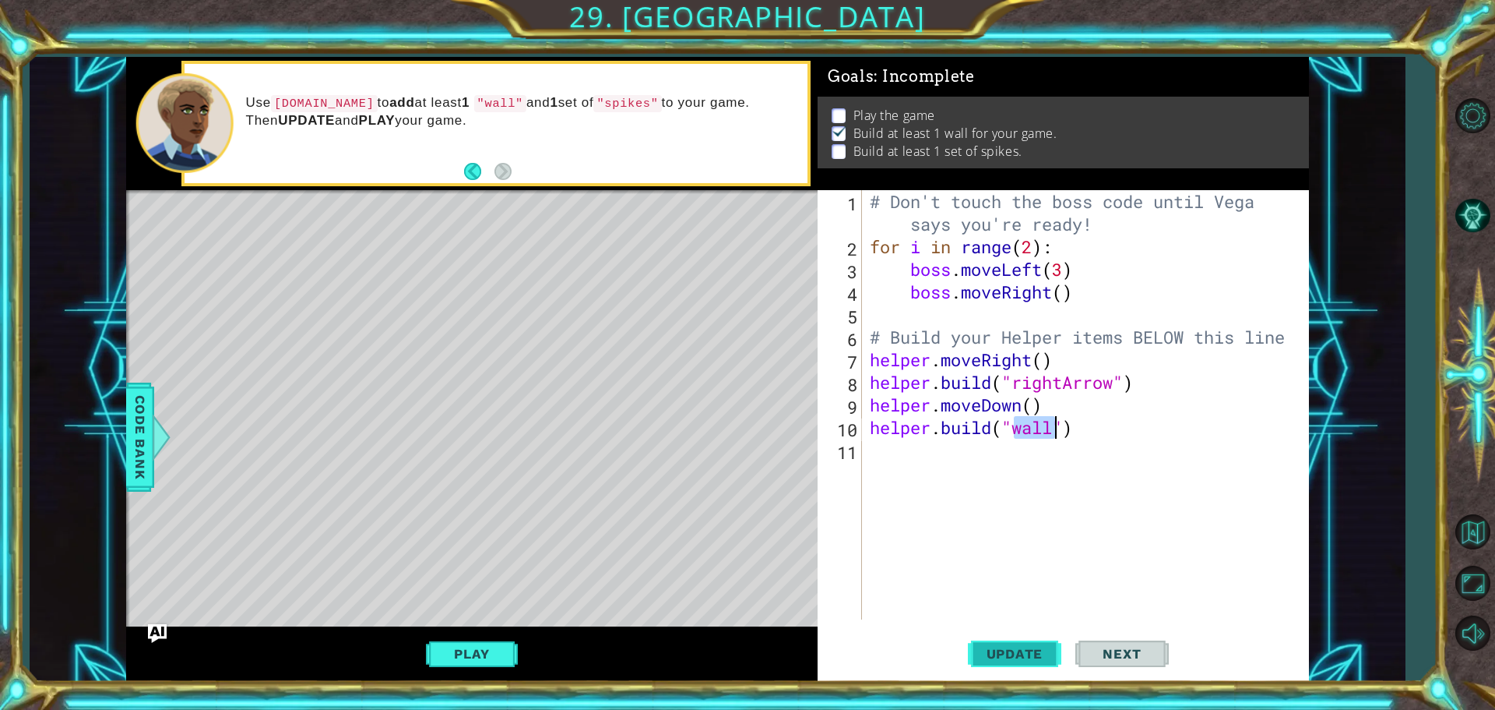
type textarea "[DOMAIN_NAME]("wall")"
click at [1028, 650] on span "Update" at bounding box center [1015, 654] width 88 height 16
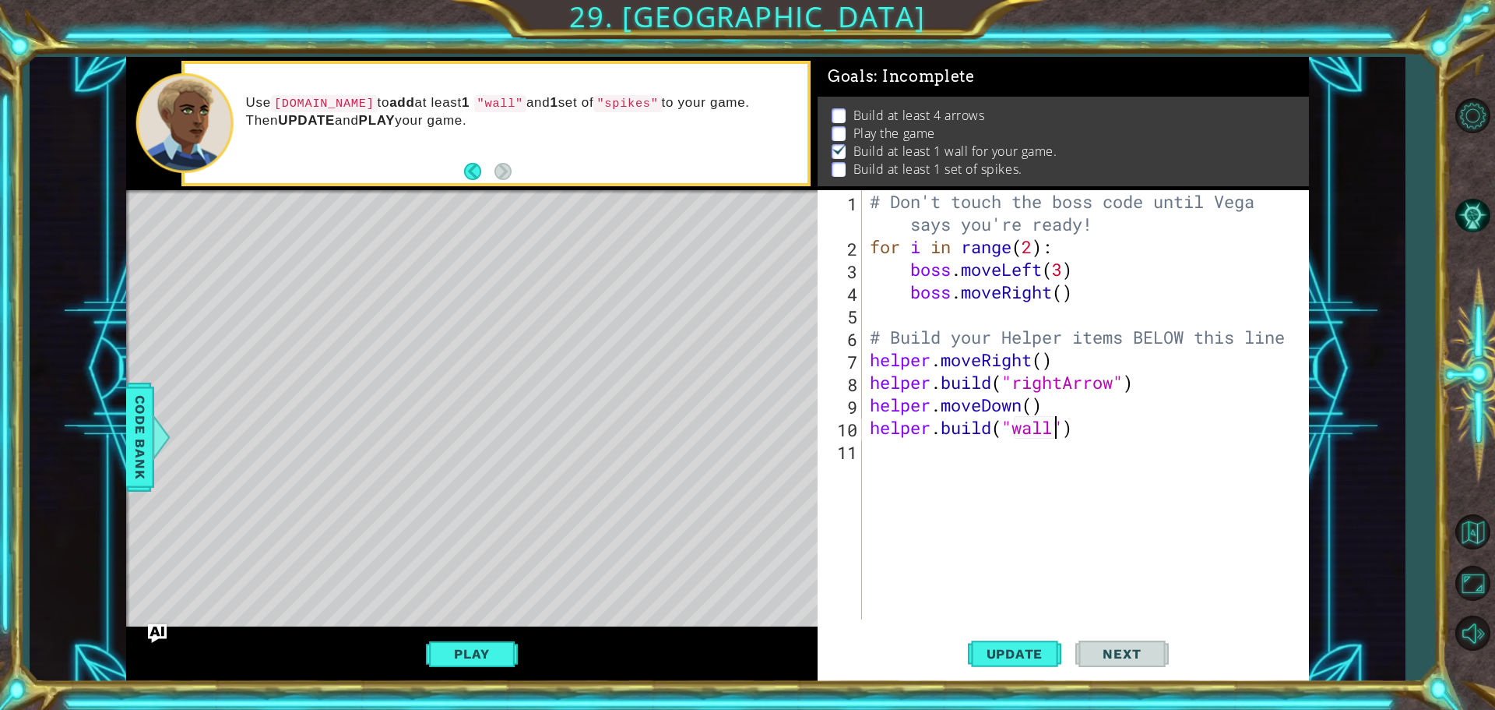
click at [889, 467] on div "# Don't touch the boss code until [PERSON_NAME] says you're ready! for i in ran…" at bounding box center [1090, 438] width 446 height 497
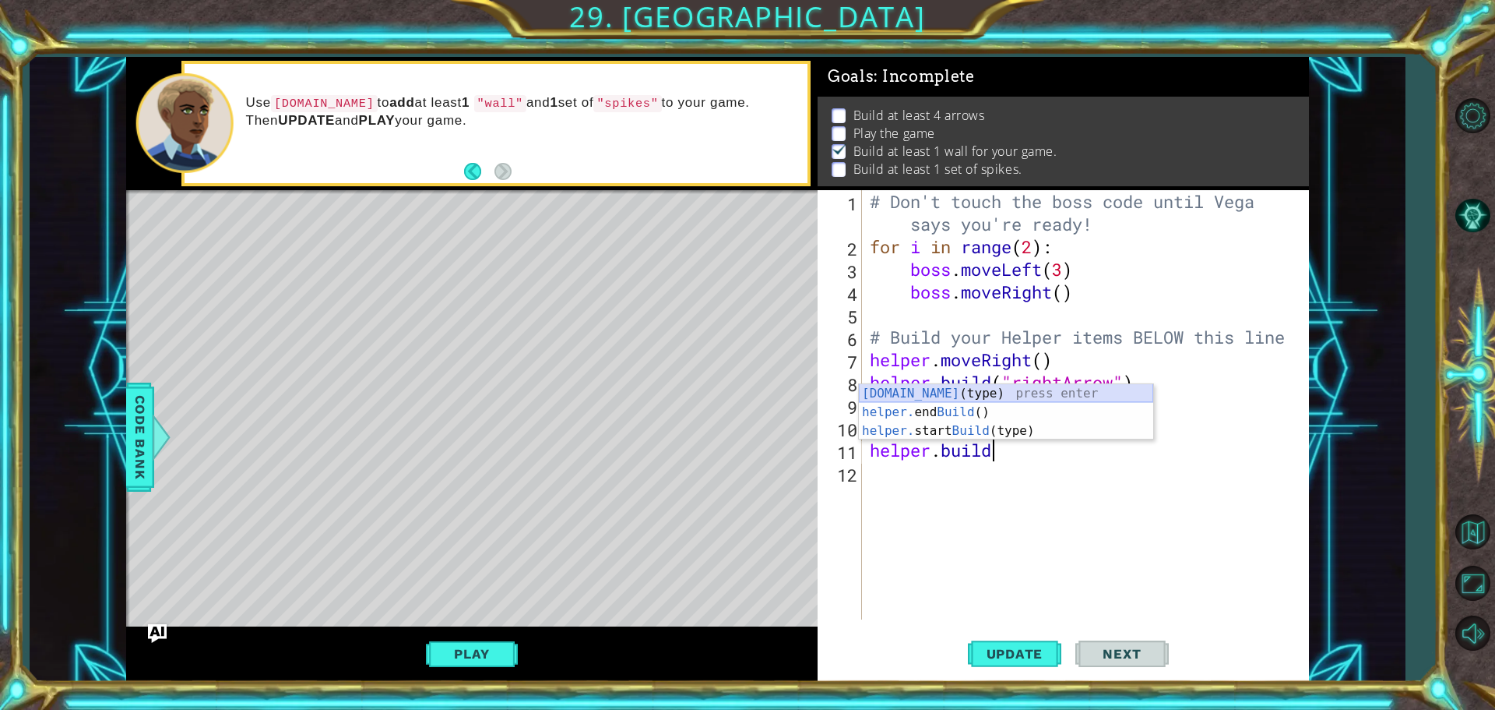
click at [975, 394] on div "[DOMAIN_NAME] (type) press enter helper. end Build () press enter helper. start…" at bounding box center [1006, 430] width 294 height 93
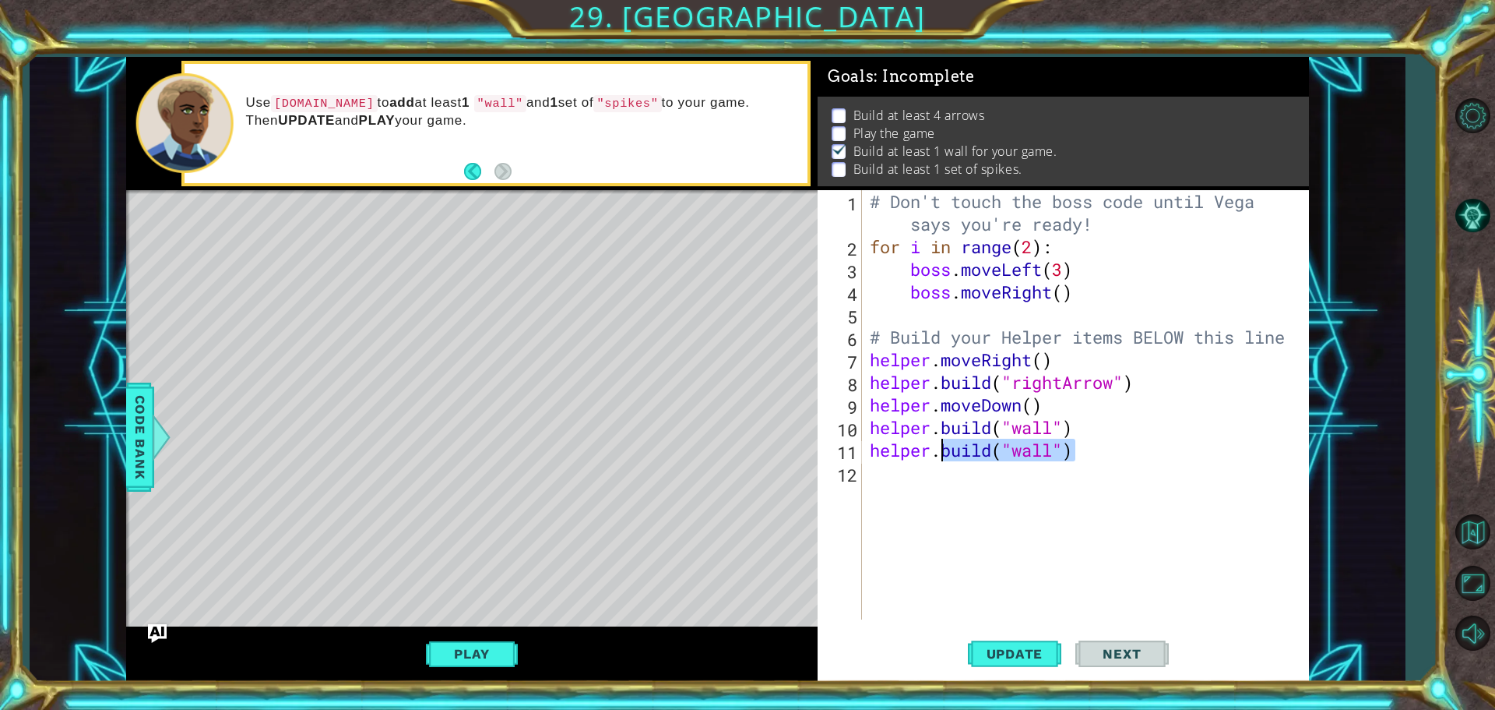
drag, startPoint x: 1076, startPoint y: 447, endPoint x: 942, endPoint y: 460, distance: 135.3
click at [942, 460] on div "# Don't touch the boss code until [PERSON_NAME] says you're ready! for i in ran…" at bounding box center [1090, 438] width 446 height 497
type textarea "helper."
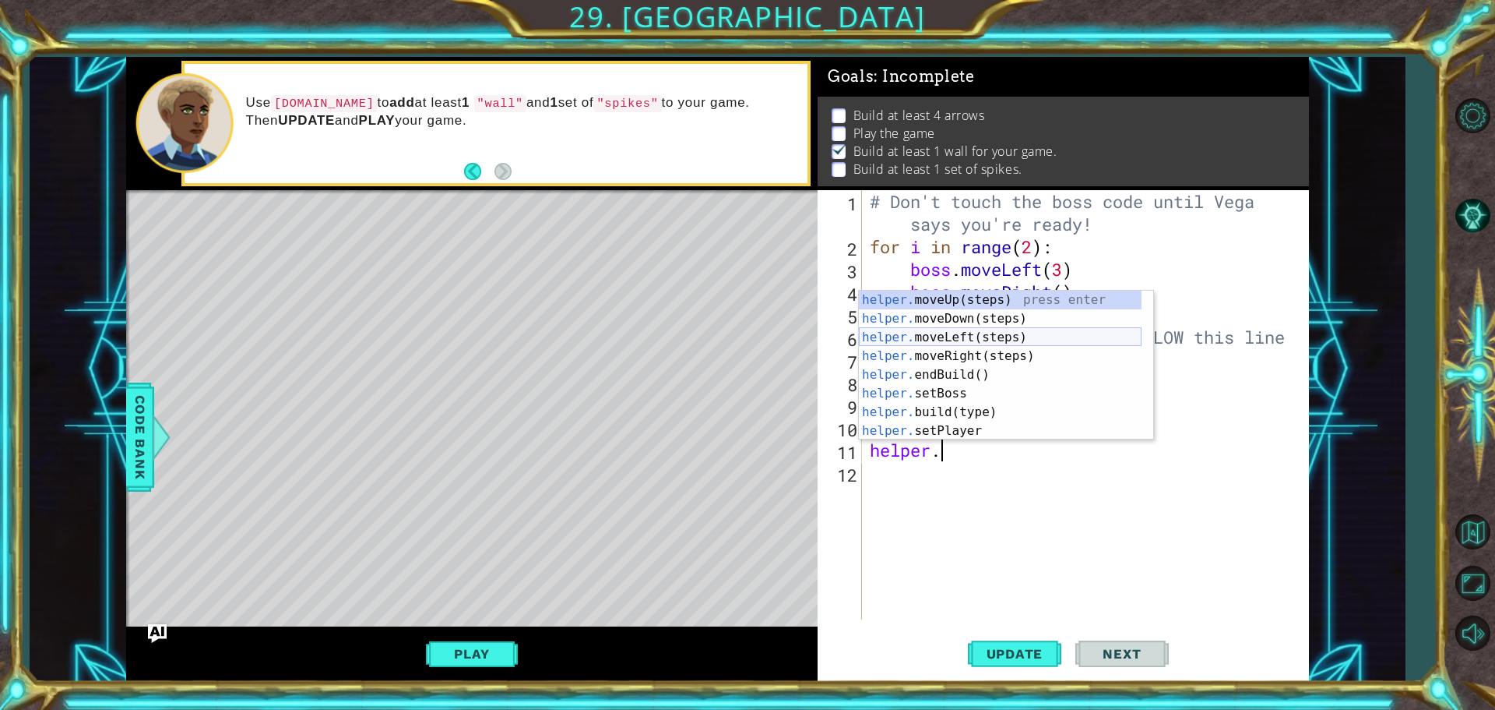
click at [990, 337] on div "helper. moveUp(steps) press enter helper. moveDown(steps) press enter helper. m…" at bounding box center [1000, 384] width 283 height 187
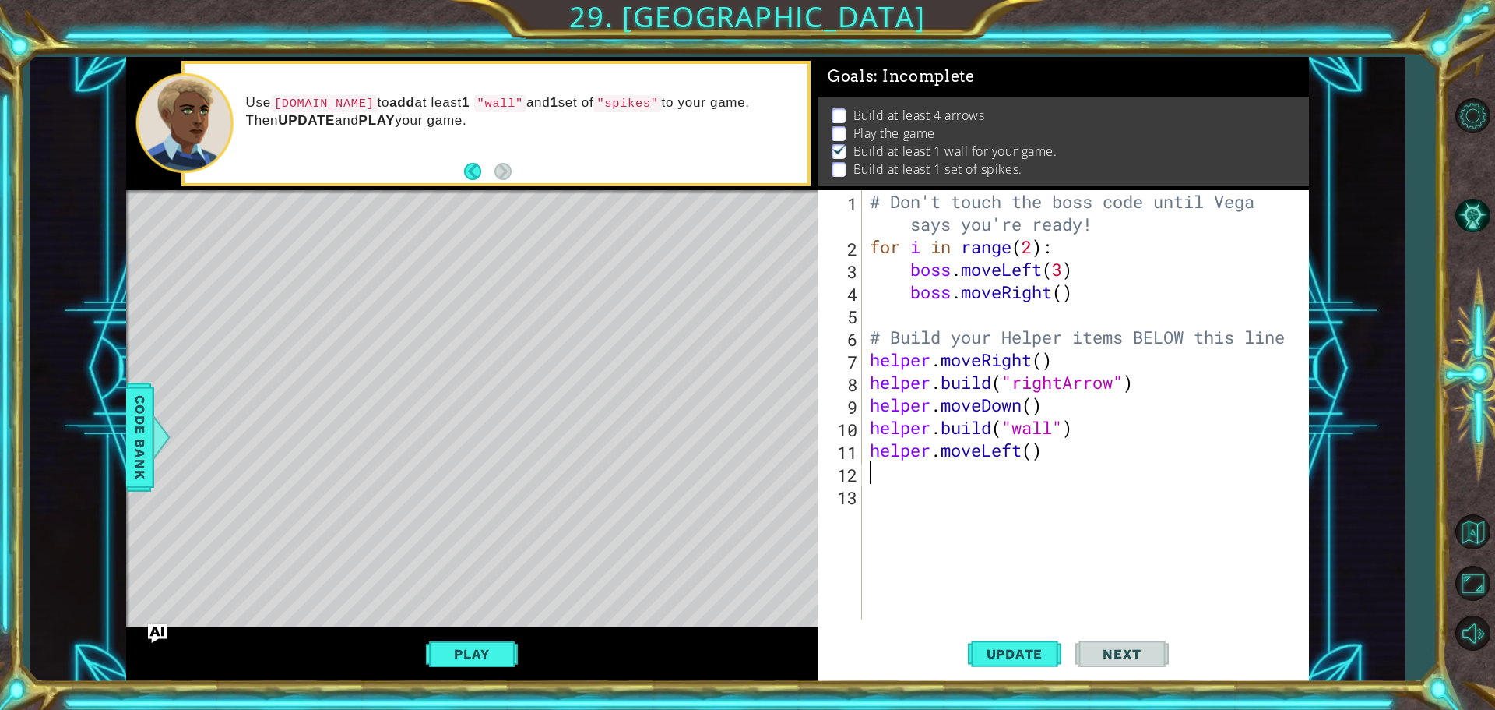
scroll to position [0, 0]
drag, startPoint x: 1020, startPoint y: 449, endPoint x: 988, endPoint y: 449, distance: 32.7
click at [988, 449] on div "# Don't touch the boss code until [PERSON_NAME] says you're ready! for i in ran…" at bounding box center [1090, 438] width 446 height 497
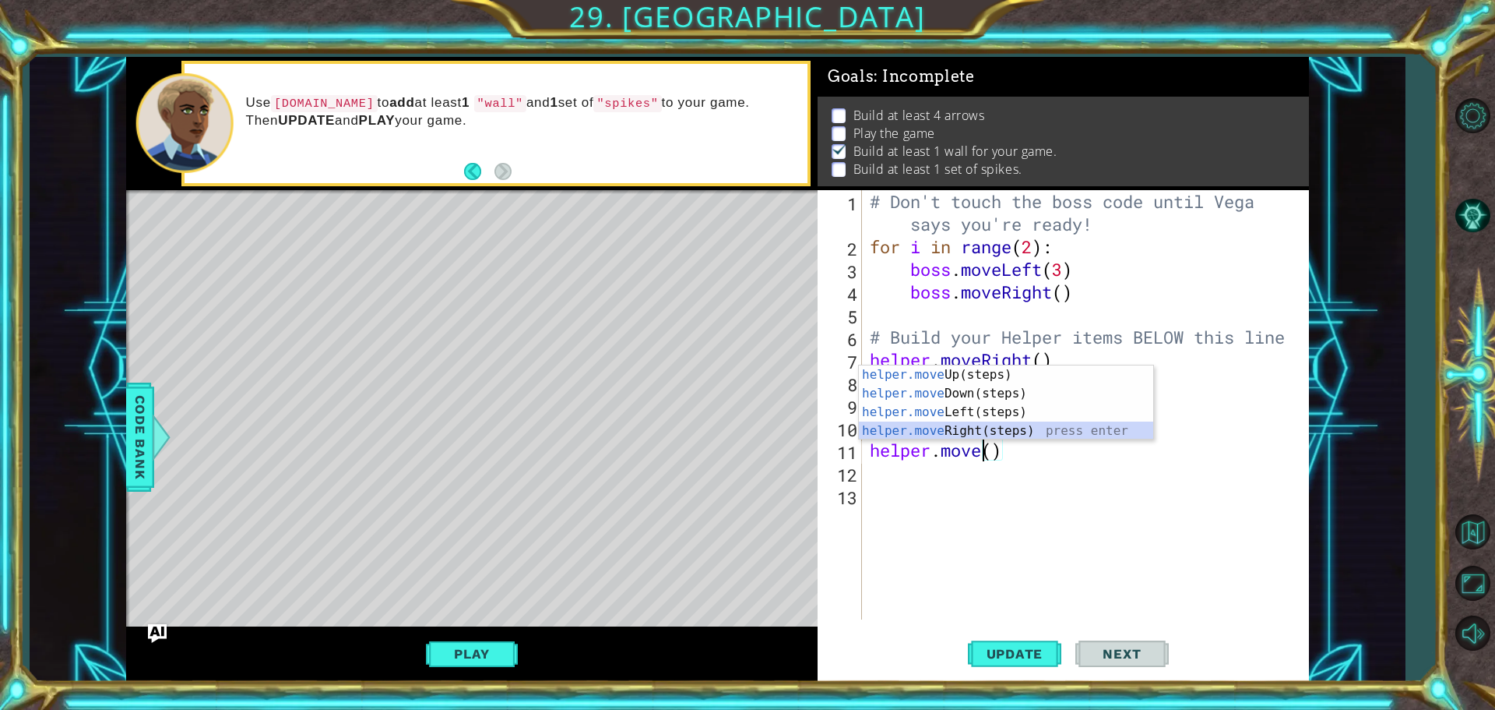
click at [923, 425] on div "helper.move Up(steps) press enter helper.move Down(steps) press enter helper.mo…" at bounding box center [1006, 421] width 294 height 112
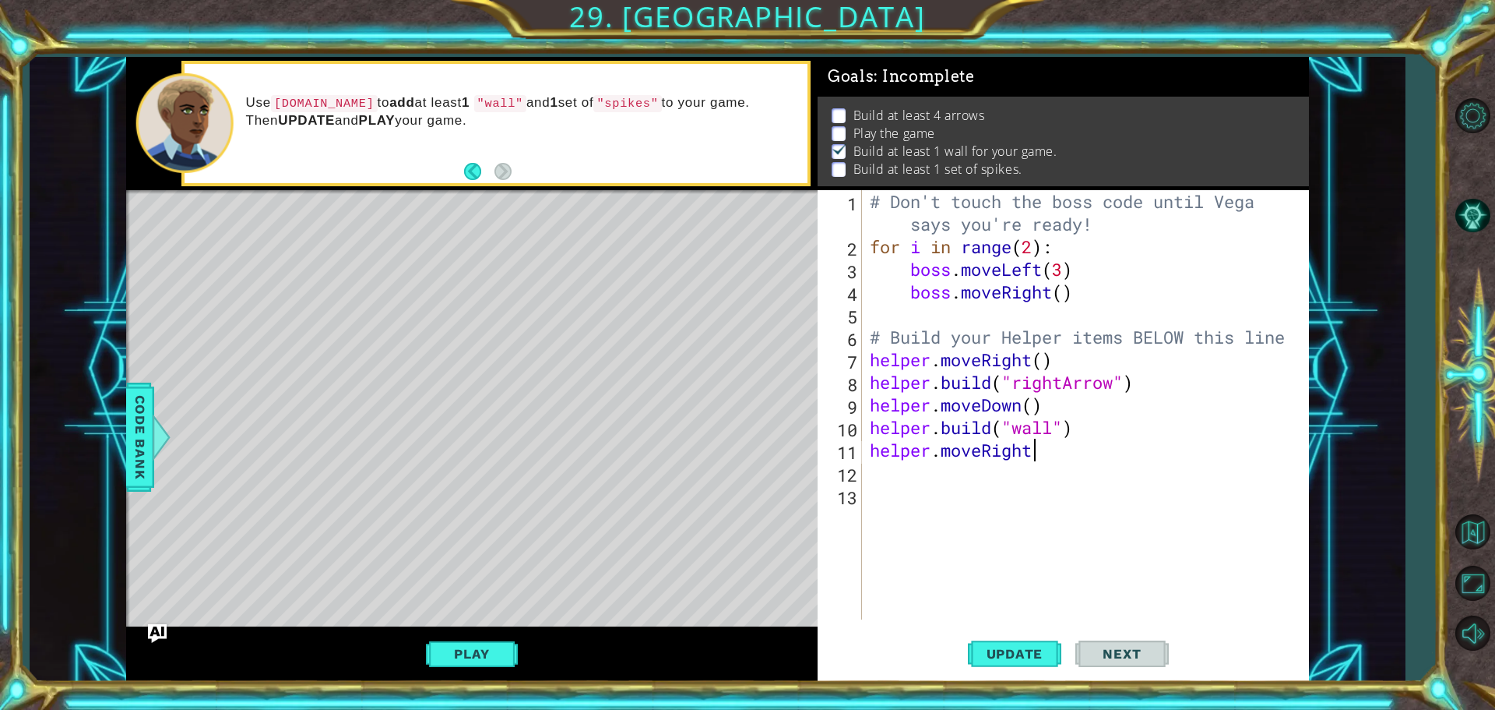
scroll to position [0, 7]
type textarea "helper.moveRight()"
click at [1018, 642] on button "Update" at bounding box center [1014, 653] width 93 height 49
click at [882, 473] on div "# Don't touch the boss code until [PERSON_NAME] says you're ready! for i in ran…" at bounding box center [1090, 438] width 446 height 497
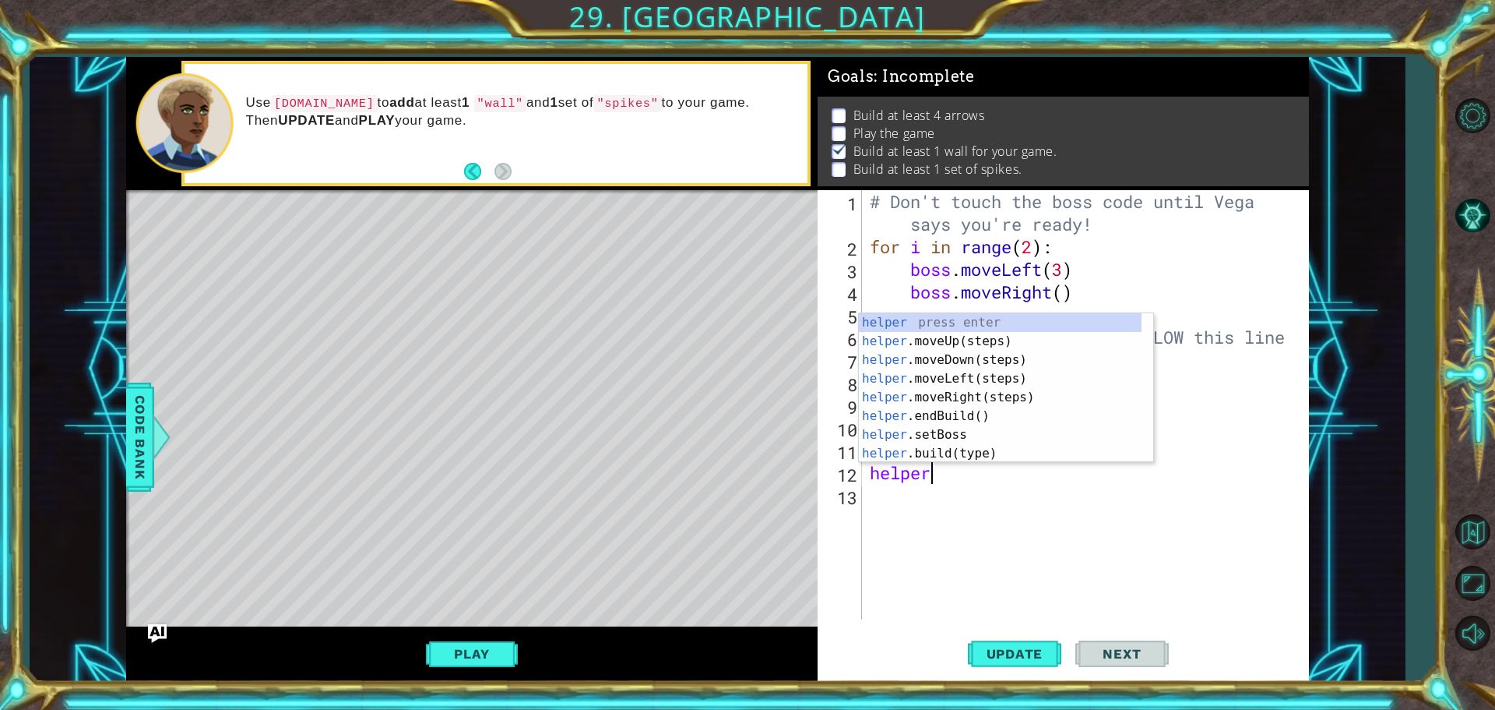
scroll to position [0, 2]
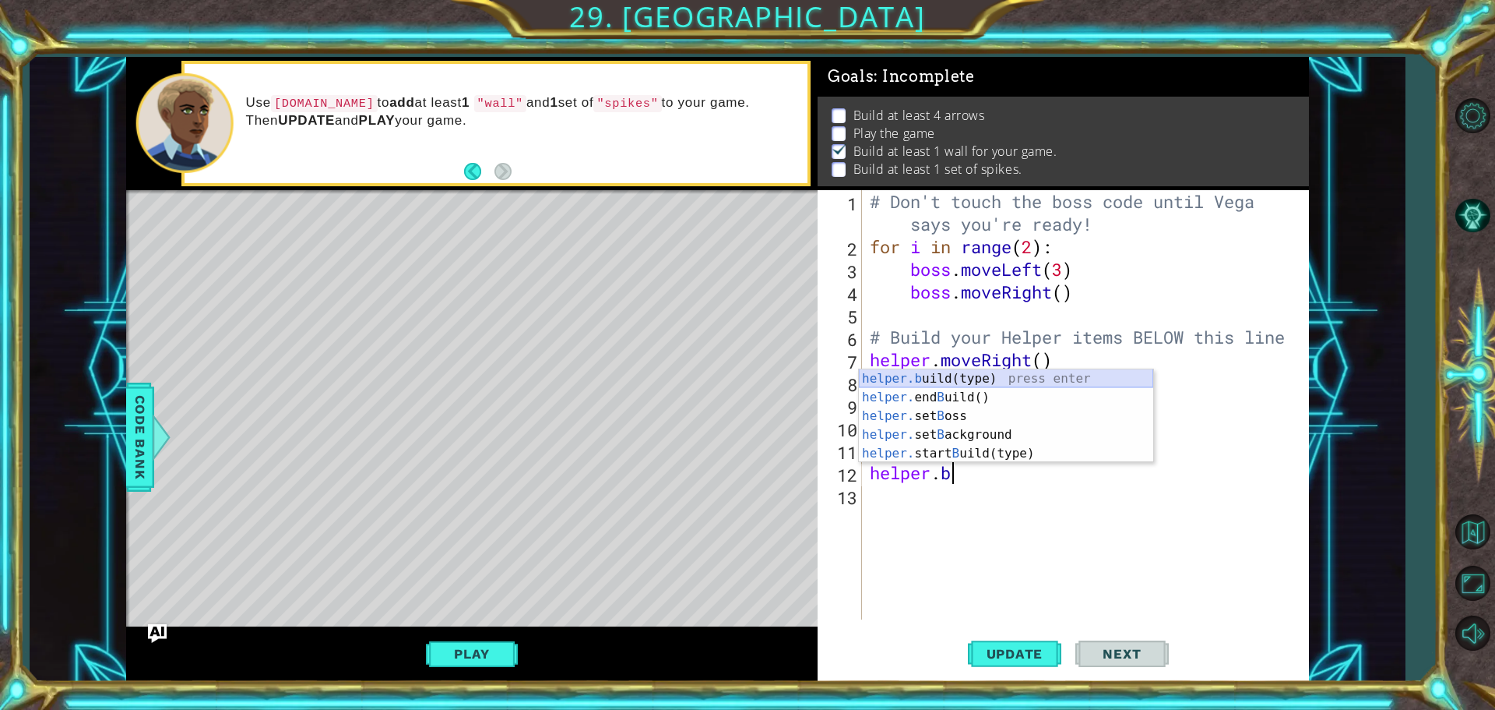
click at [1023, 372] on div "helper.b uild(type) press enter helper. end B uild() press enter helper. set B …" at bounding box center [1006, 434] width 294 height 131
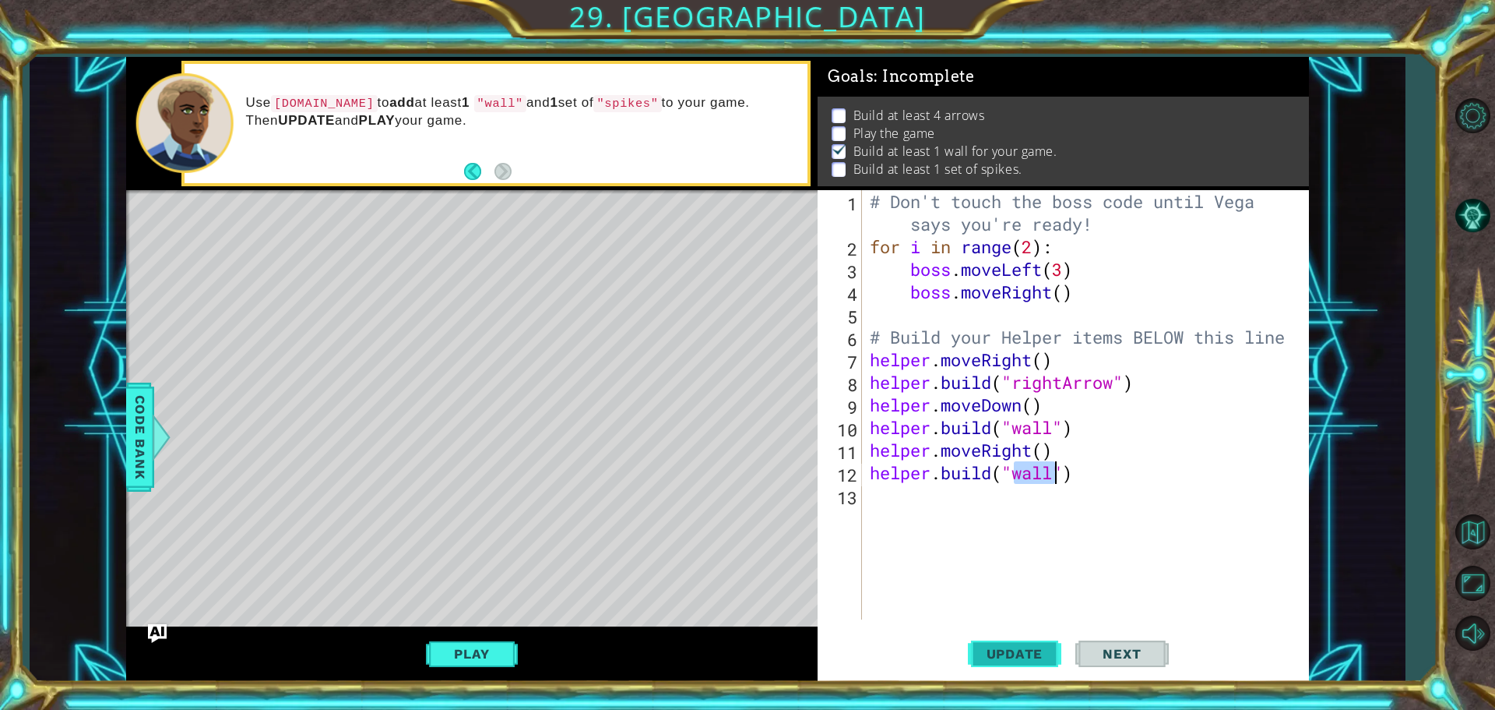
type textarea "[DOMAIN_NAME]("wall")"
click at [1028, 652] on span "Update" at bounding box center [1015, 654] width 88 height 16
click at [875, 498] on div "# Don't touch the boss code until [PERSON_NAME] says you're ready! for i in ran…" at bounding box center [1090, 438] width 446 height 497
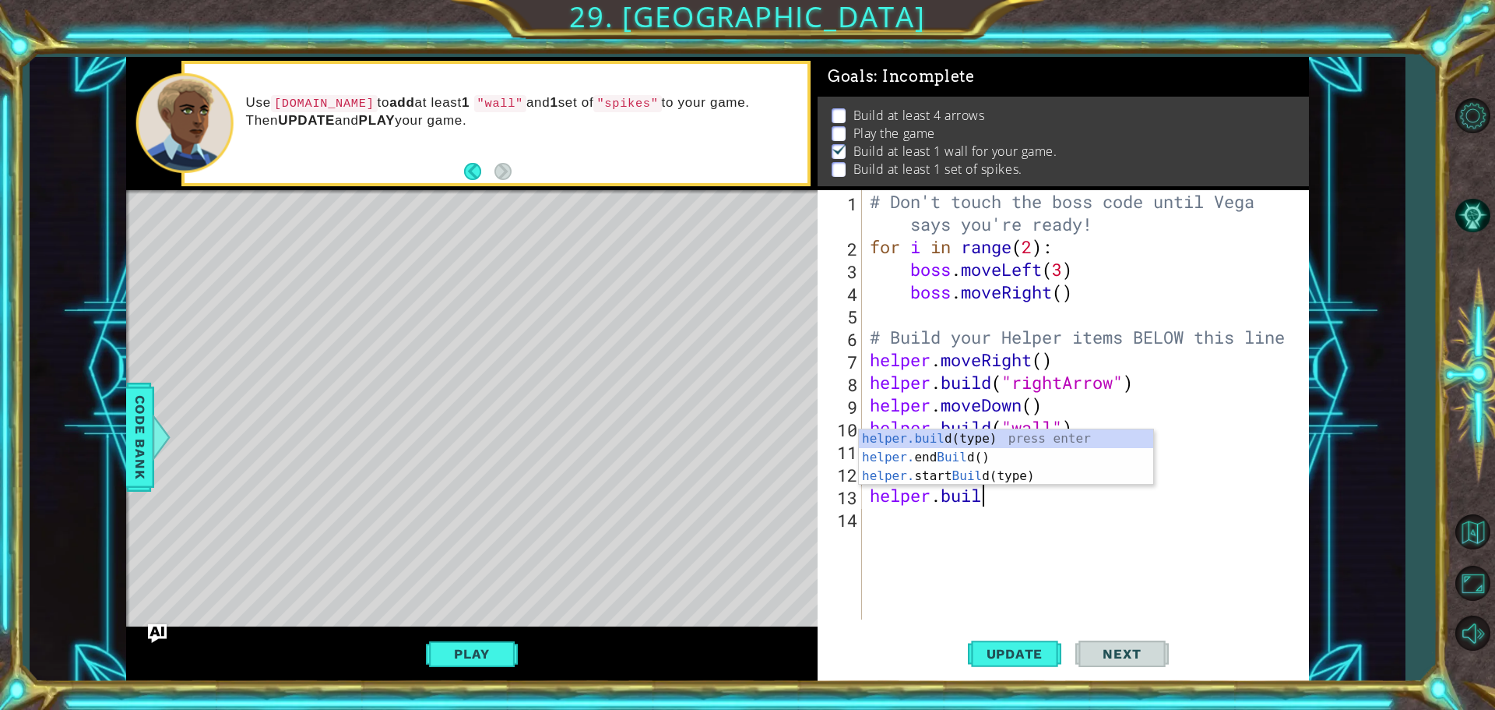
scroll to position [0, 5]
click at [988, 435] on div "[DOMAIN_NAME] (type) press enter helper. end Build () press enter helper. start…" at bounding box center [1006, 475] width 294 height 93
type textarea "[DOMAIN_NAME]("wall")"
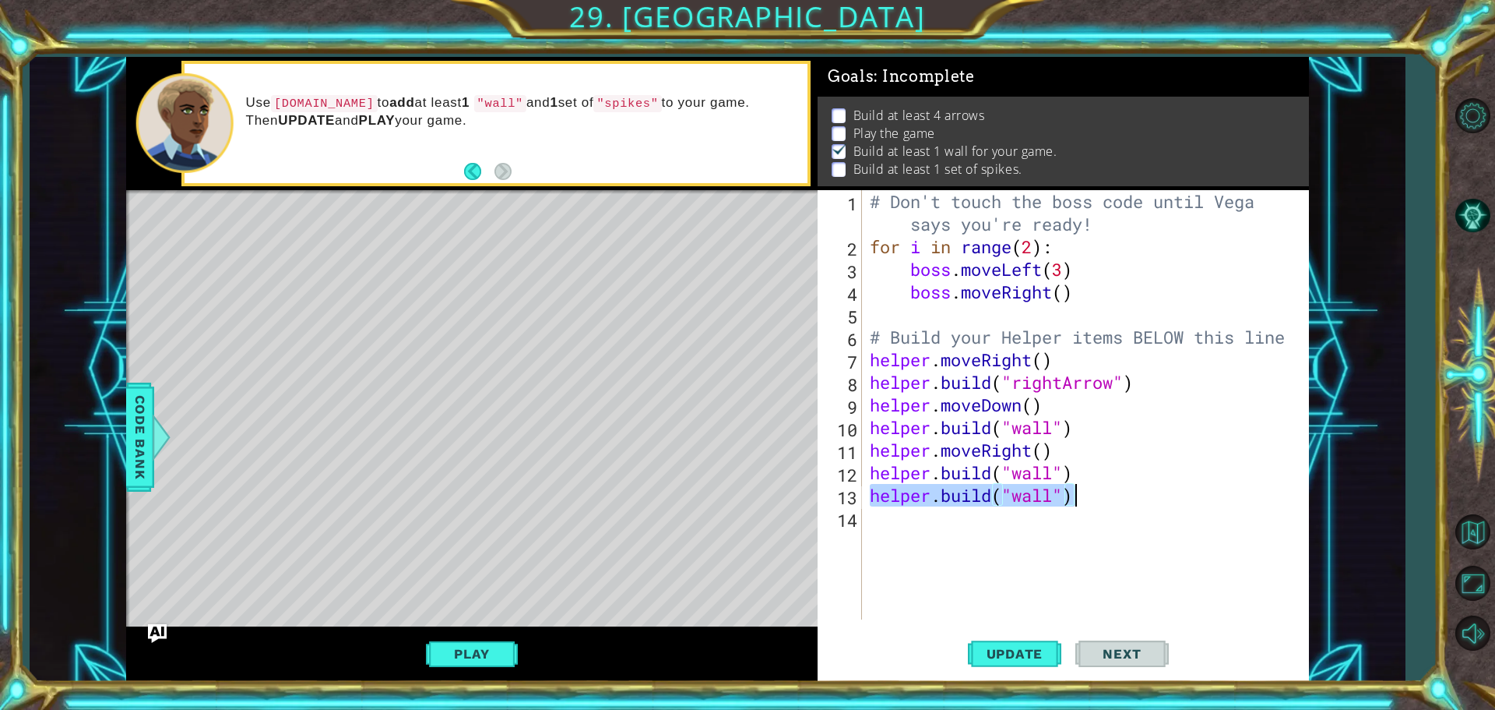
drag, startPoint x: 868, startPoint y: 490, endPoint x: 1071, endPoint y: 500, distance: 203.5
click at [1071, 500] on div "# Don't touch the boss code until [PERSON_NAME] says you're ready! for i in ran…" at bounding box center [1090, 438] width 446 height 497
click at [904, 513] on div "# Don't touch the boss code until [PERSON_NAME] says you're ready! for i in ran…" at bounding box center [1090, 438] width 446 height 497
drag, startPoint x: 1076, startPoint y: 496, endPoint x: 946, endPoint y: 502, distance: 130.2
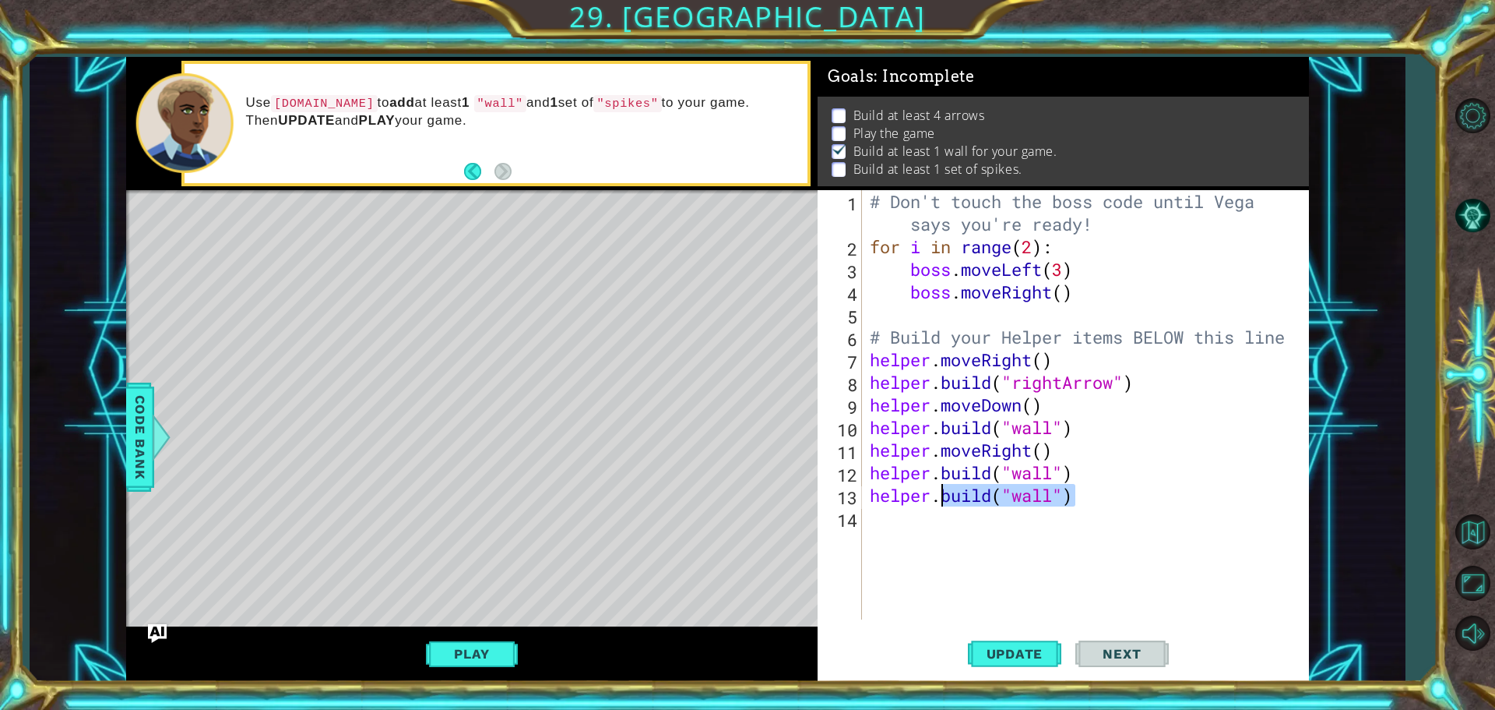
click at [946, 502] on div "# Don't touch the boss code until [PERSON_NAME] says you're ready! for i in ran…" at bounding box center [1090, 438] width 446 height 497
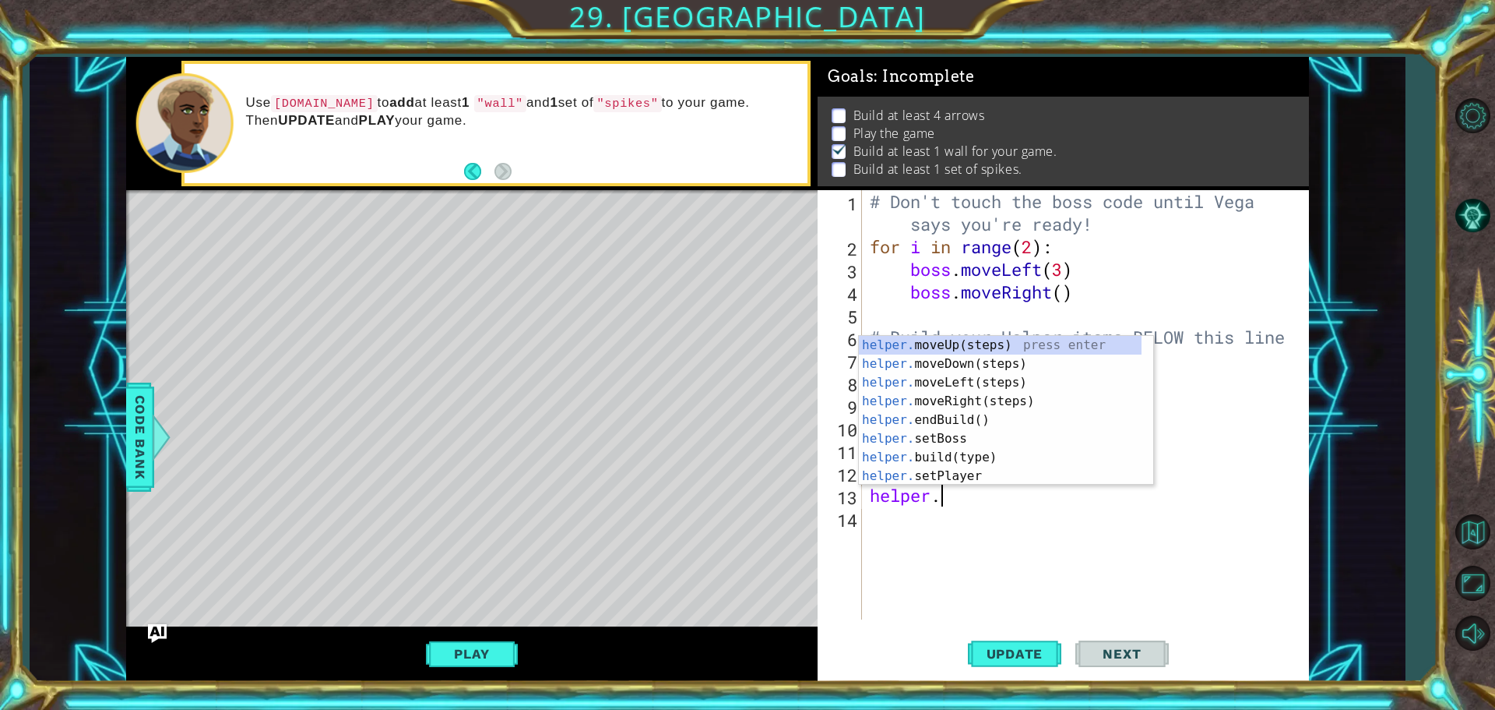
type textarea "helper.m"
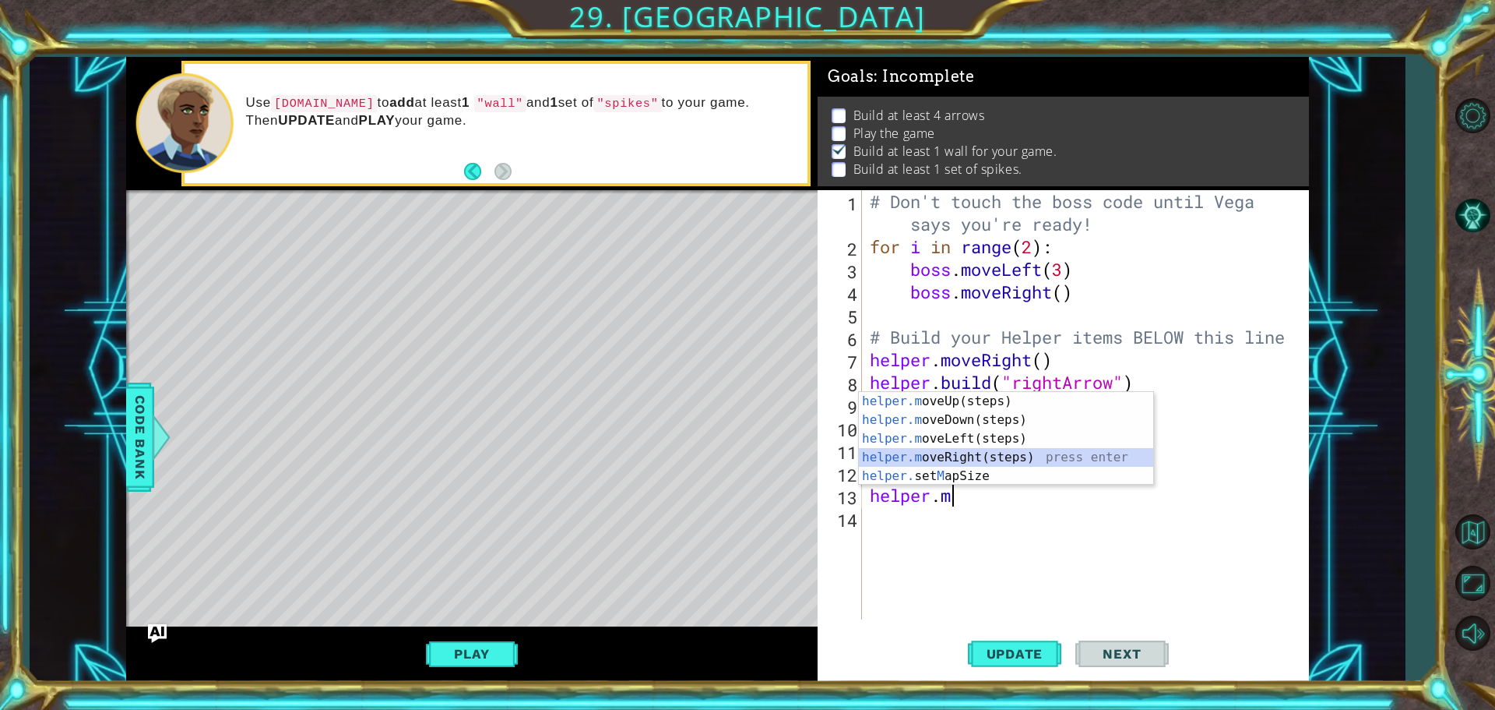
click at [960, 451] on div "helper.m oveUp(steps) press enter helper.m oveDown(steps) press enter helper.m …" at bounding box center [1006, 457] width 294 height 131
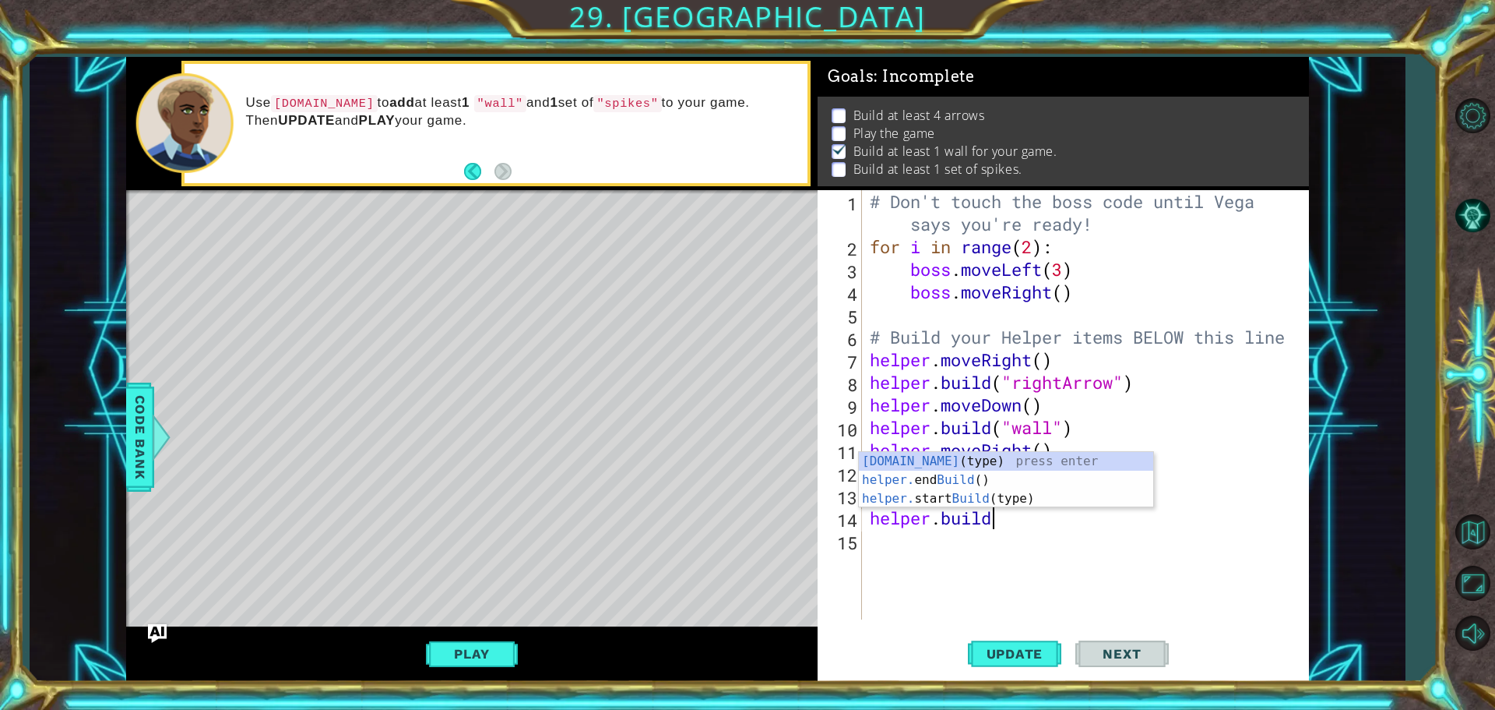
scroll to position [0, 5]
click at [984, 454] on div "[DOMAIN_NAME] (type) press enter helper. end Build () press enter helper. start…" at bounding box center [1006, 498] width 294 height 93
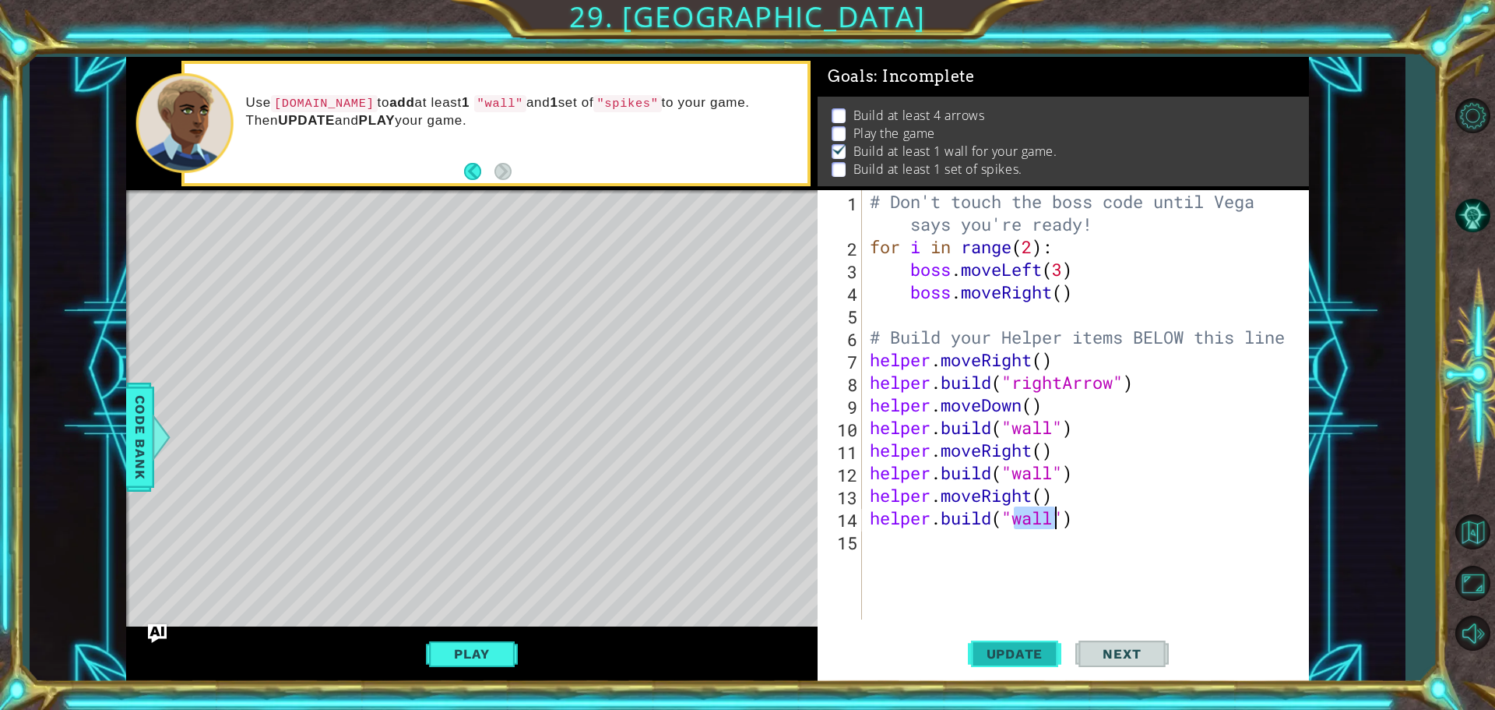
type textarea "[DOMAIN_NAME]("wall")"
click at [1006, 643] on button "Update" at bounding box center [1014, 653] width 93 height 49
click at [900, 546] on div "# Don't touch the boss code until [PERSON_NAME] says you're ready! for i in ran…" at bounding box center [1090, 438] width 446 height 497
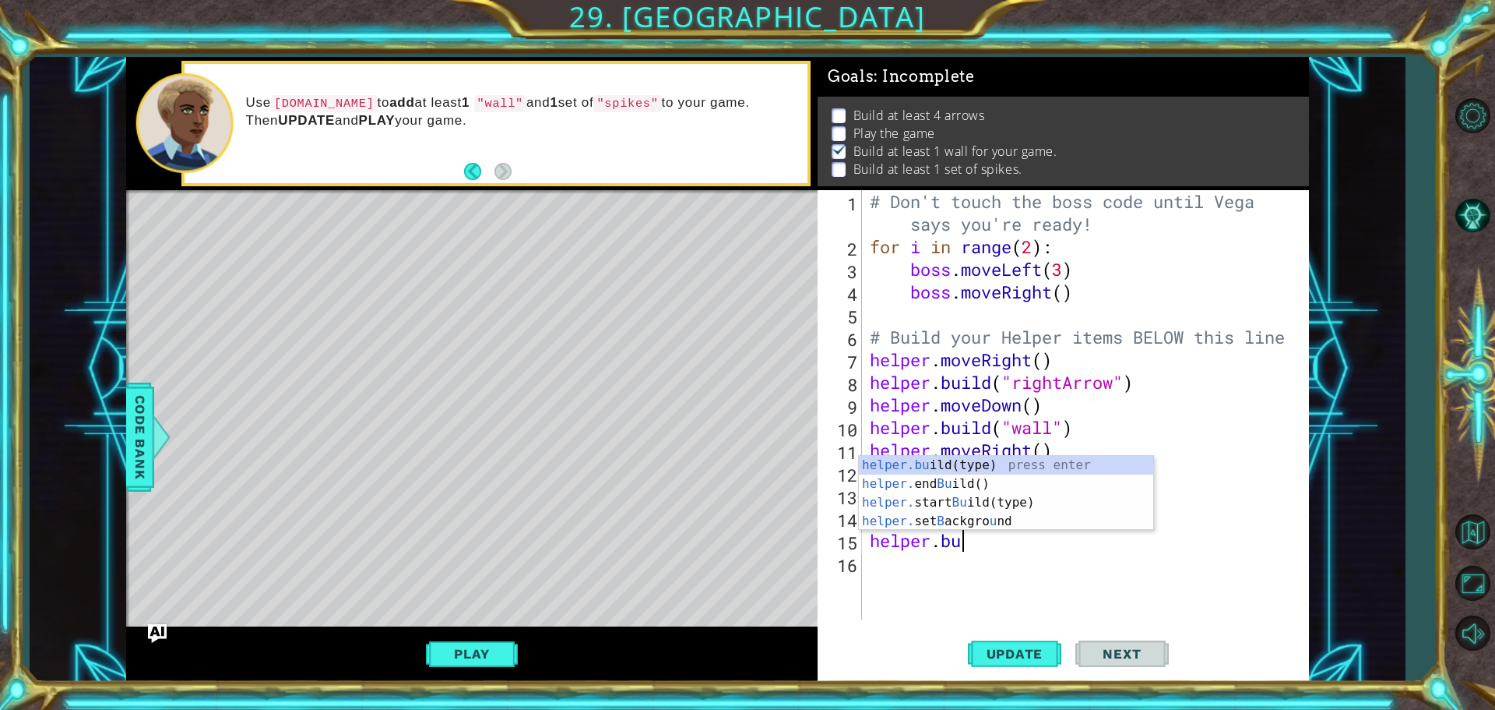
scroll to position [0, 4]
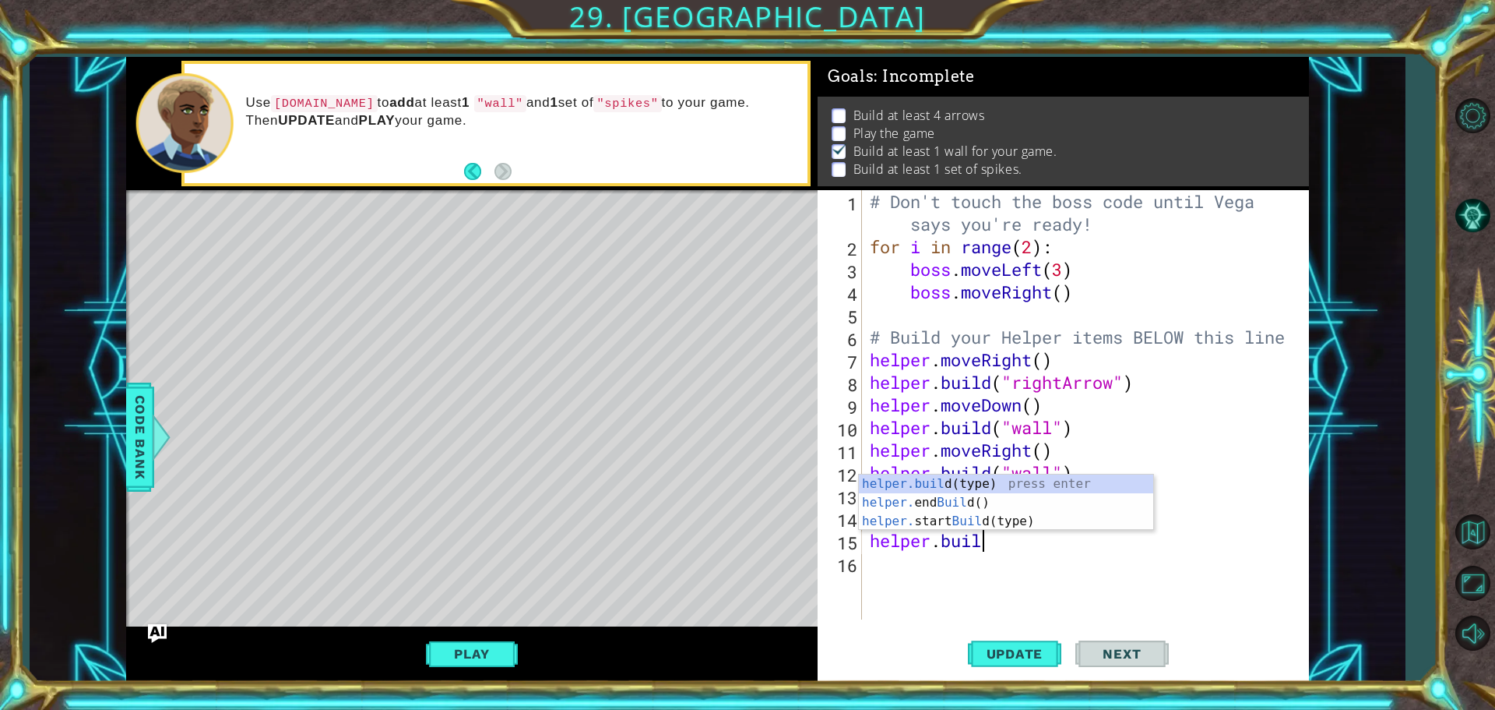
type textarea "[DOMAIN_NAME]"
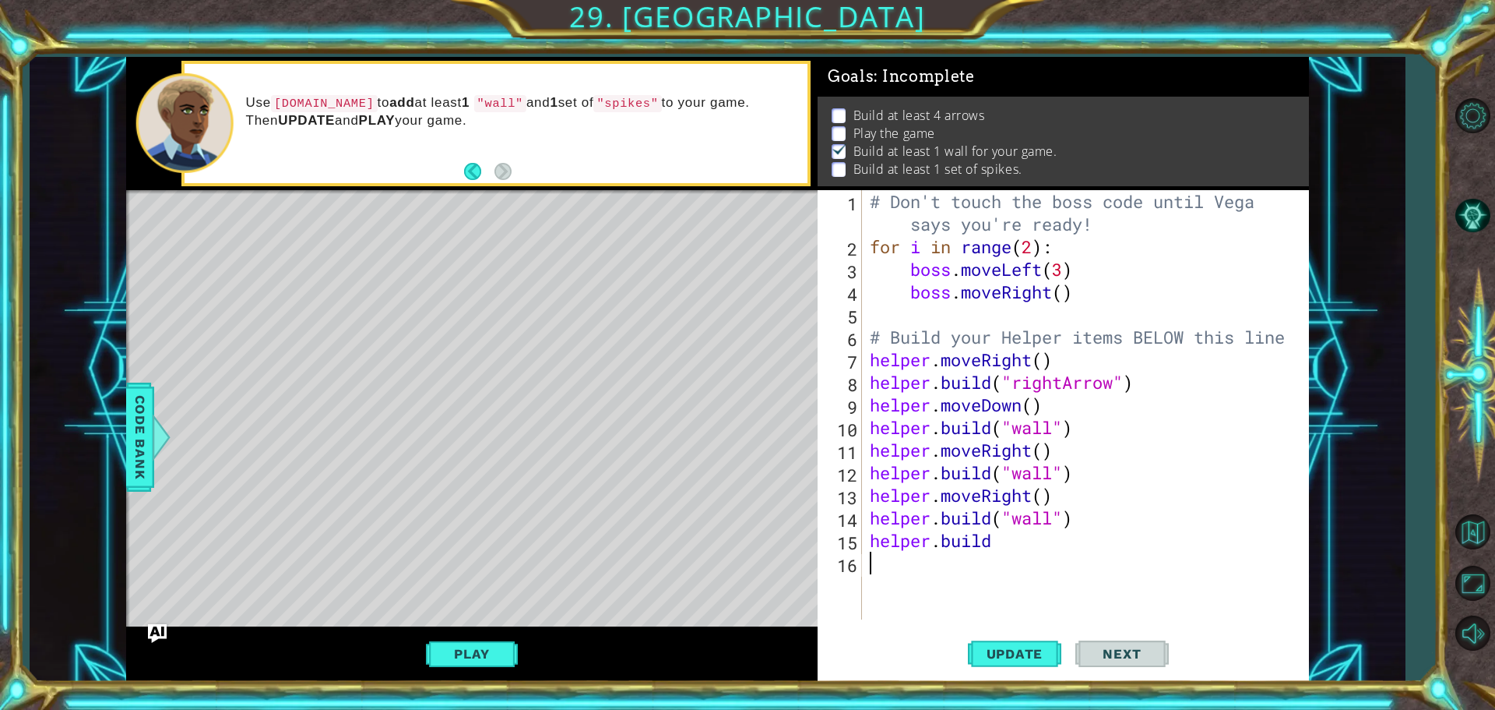
click at [879, 572] on div "# Don't touch the boss code until [PERSON_NAME] says you're ready! for i in ran…" at bounding box center [1090, 438] width 446 height 497
type textarea "h"
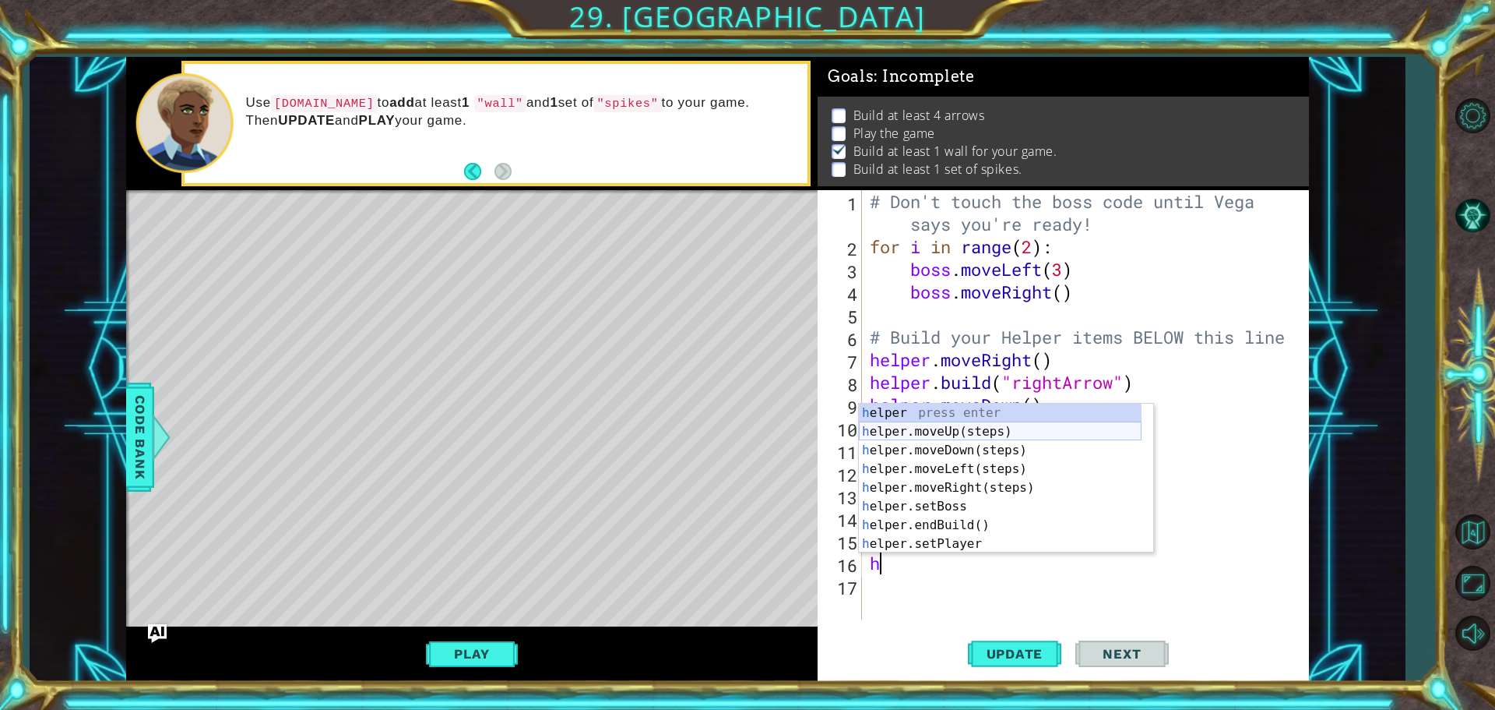
click at [972, 430] on div "h elper press enter h elper.moveUp(steps) press enter h elper.moveDown(steps) p…" at bounding box center [1000, 496] width 283 height 187
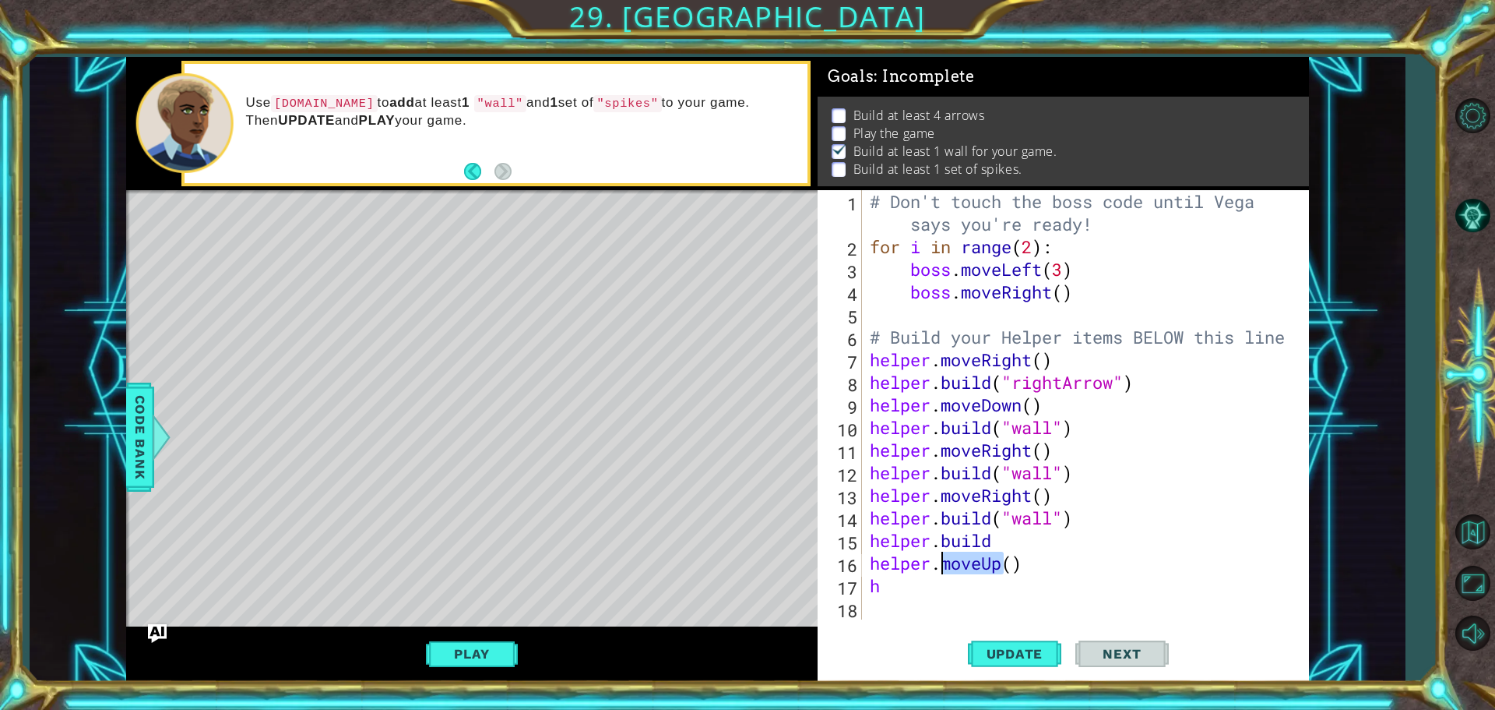
drag, startPoint x: 1000, startPoint y: 559, endPoint x: 942, endPoint y: 568, distance: 59.0
click at [942, 568] on div "# Don't touch the boss code until [PERSON_NAME] says you're ready! for i in ran…" at bounding box center [1090, 438] width 446 height 497
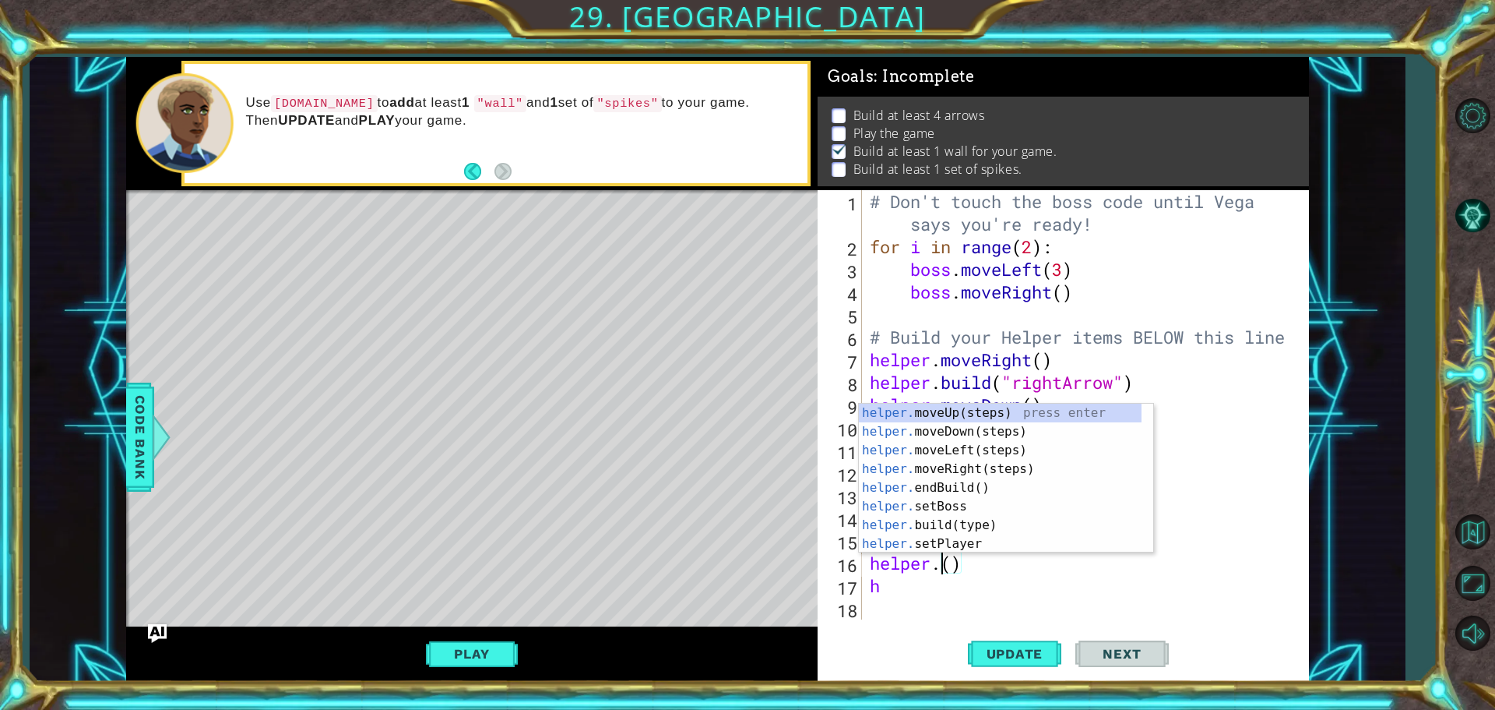
scroll to position [0, 3]
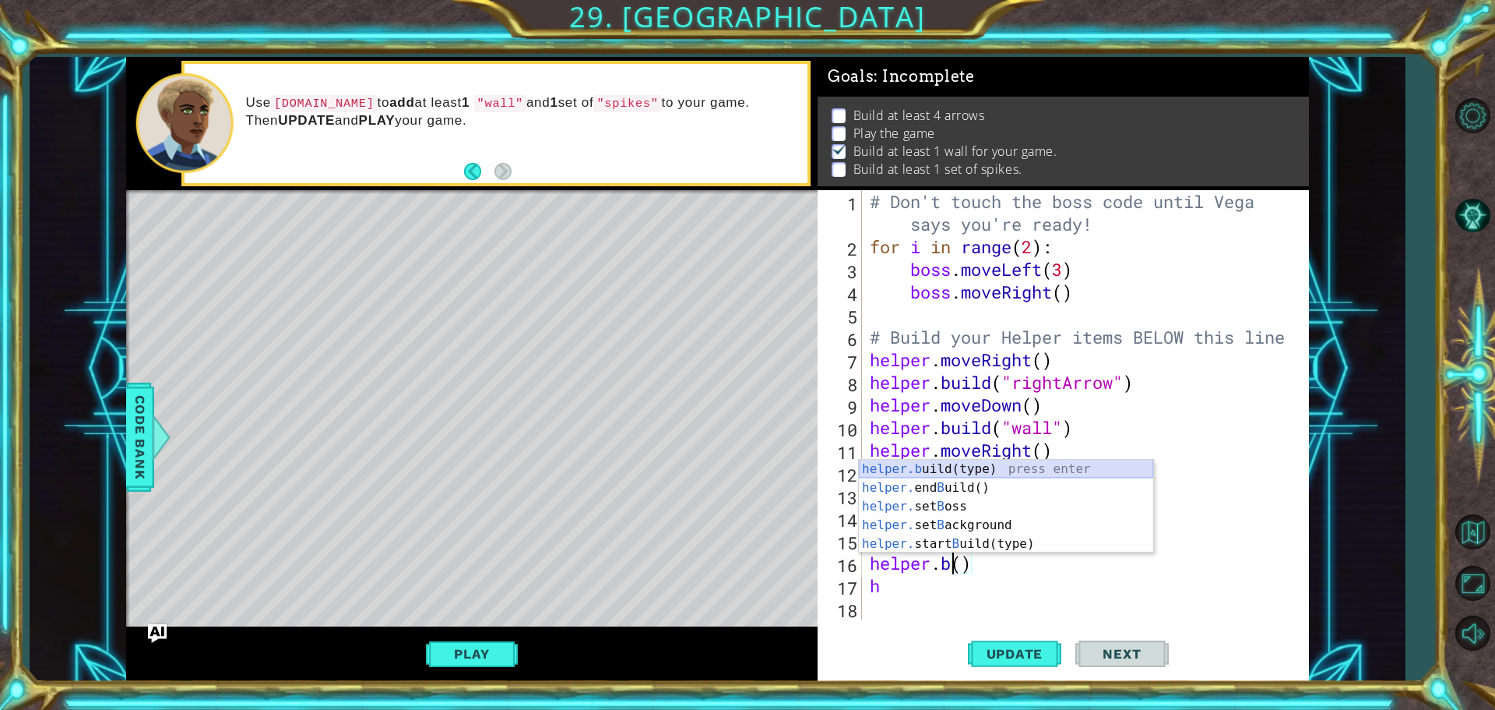
click at [950, 464] on div "helper.b uild(type) press enter helper. end B uild() press enter helper. set B …" at bounding box center [1006, 525] width 294 height 131
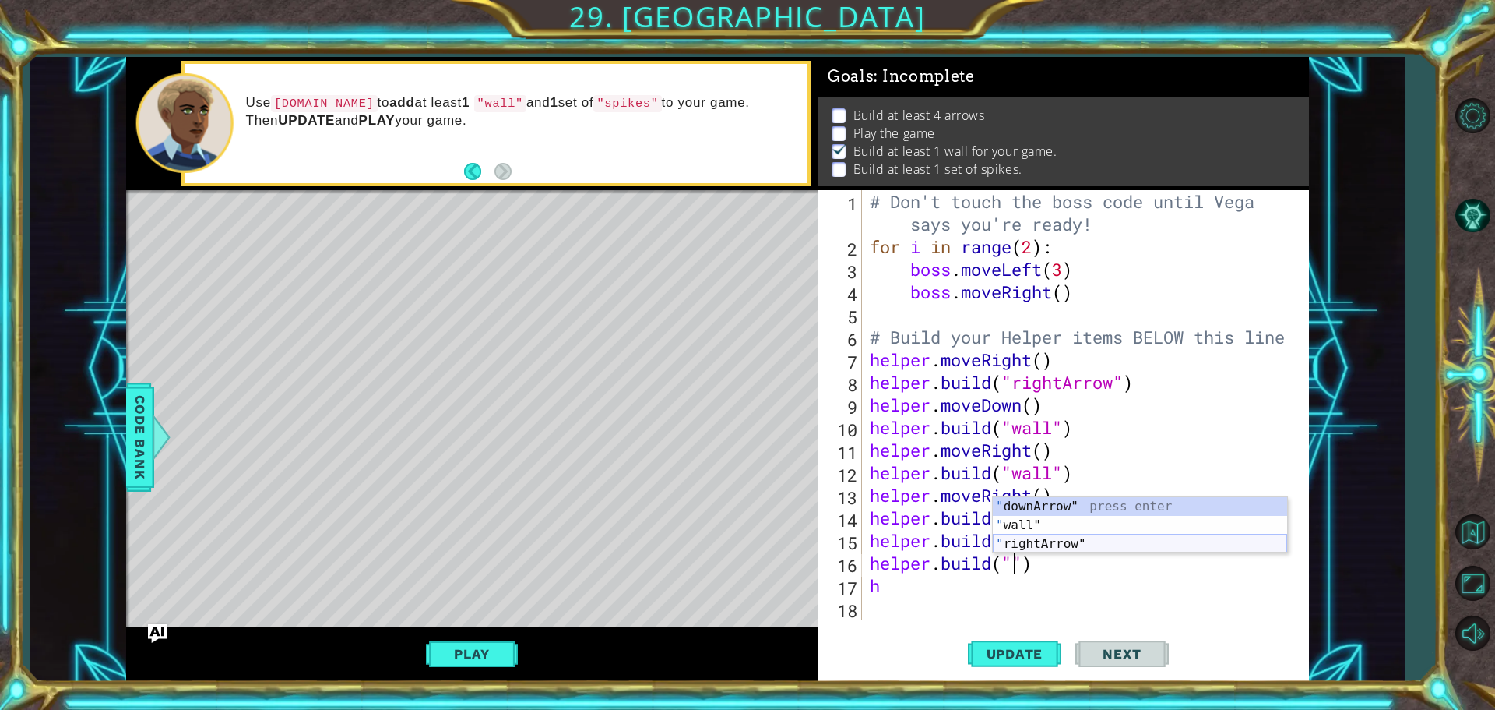
click at [1046, 544] on div "" downArrow" press enter " wall" press enter " rightArrow" press enter" at bounding box center [1140, 543] width 294 height 93
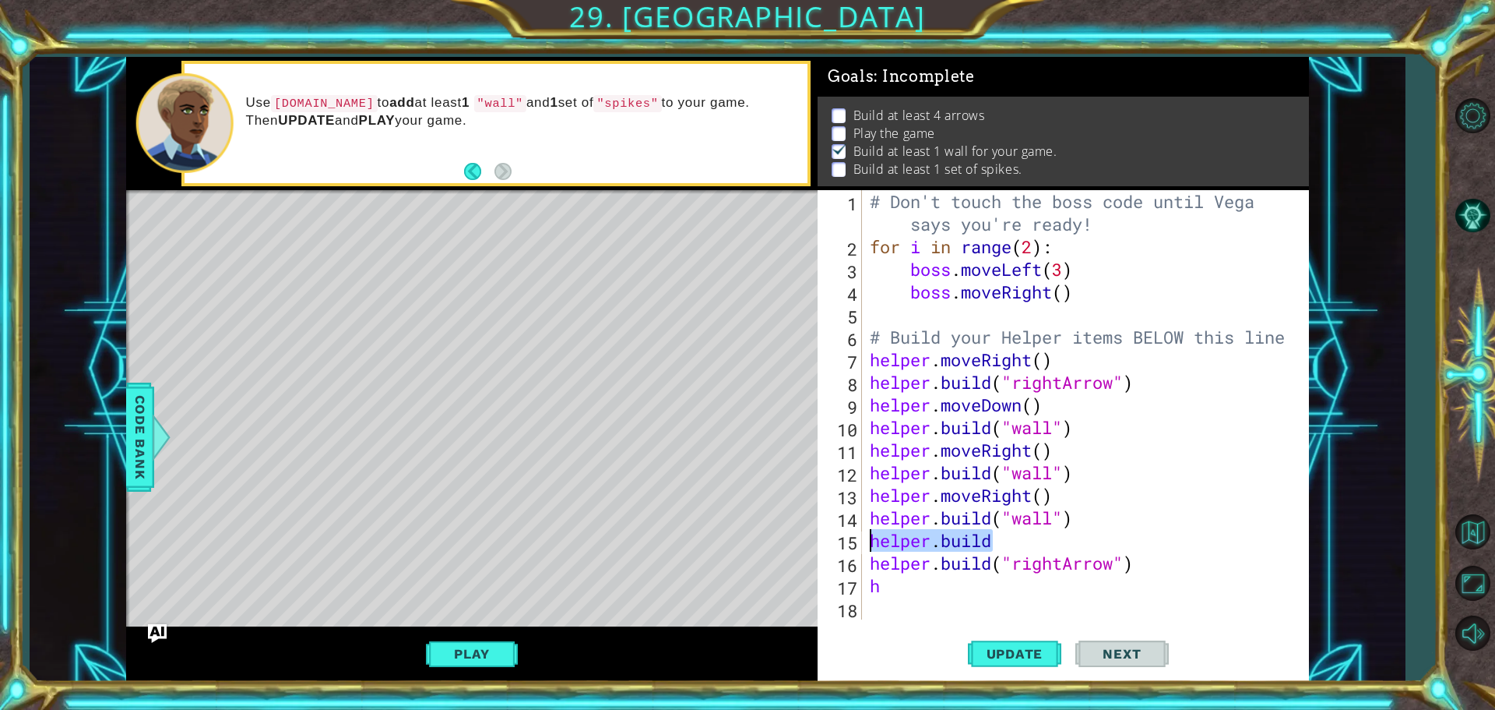
drag, startPoint x: 1000, startPoint y: 539, endPoint x: 861, endPoint y: 548, distance: 139.7
click at [861, 548] on div "[DOMAIN_NAME]("rightArrow") 1 2 3 4 5 6 7 8 9 10 11 12 13 14 15 16 17 18 # Don'…" at bounding box center [1061, 404] width 487 height 429
drag, startPoint x: 992, startPoint y: 540, endPoint x: 943, endPoint y: 544, distance: 49.3
click at [943, 544] on div "# Don't touch the boss code until [PERSON_NAME] says you're ready! for i in ran…" at bounding box center [1090, 438] width 446 height 497
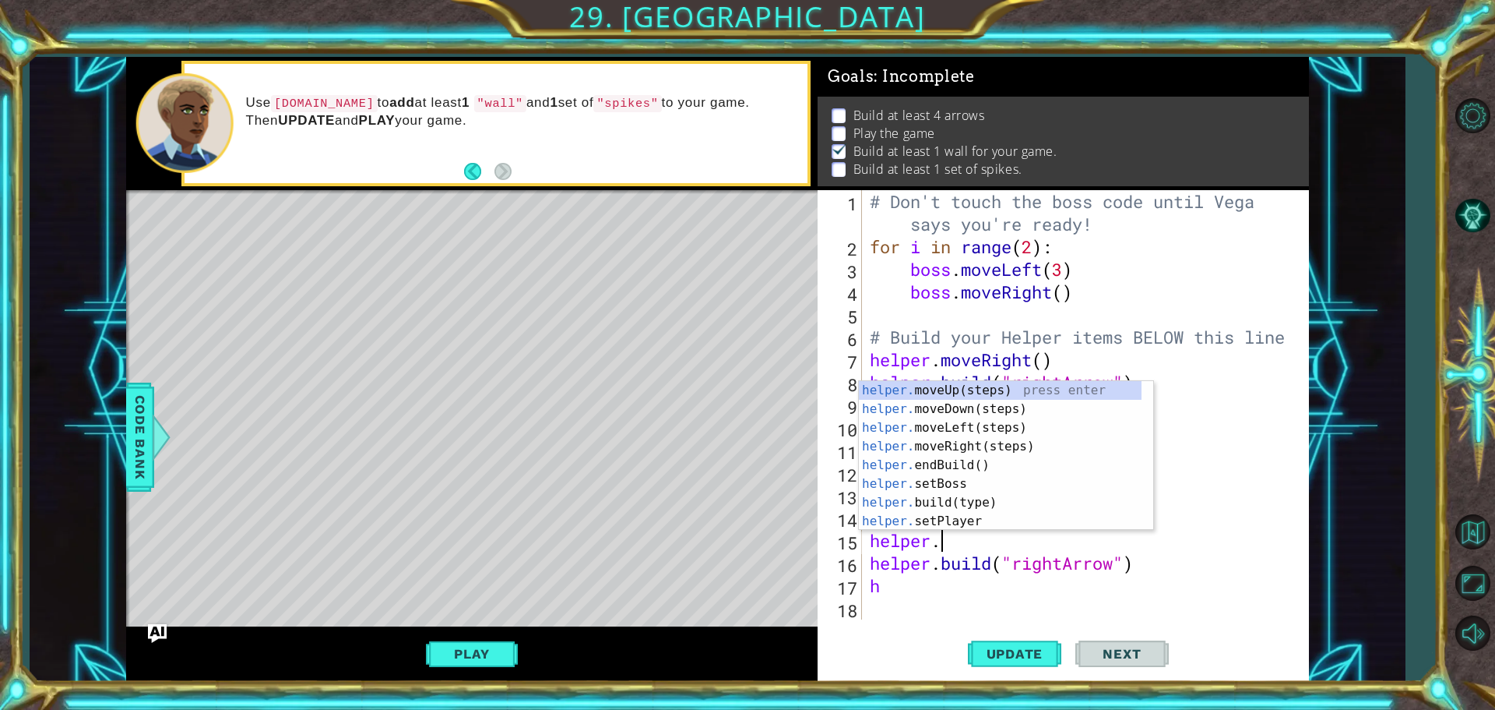
type textarea "helper.m"
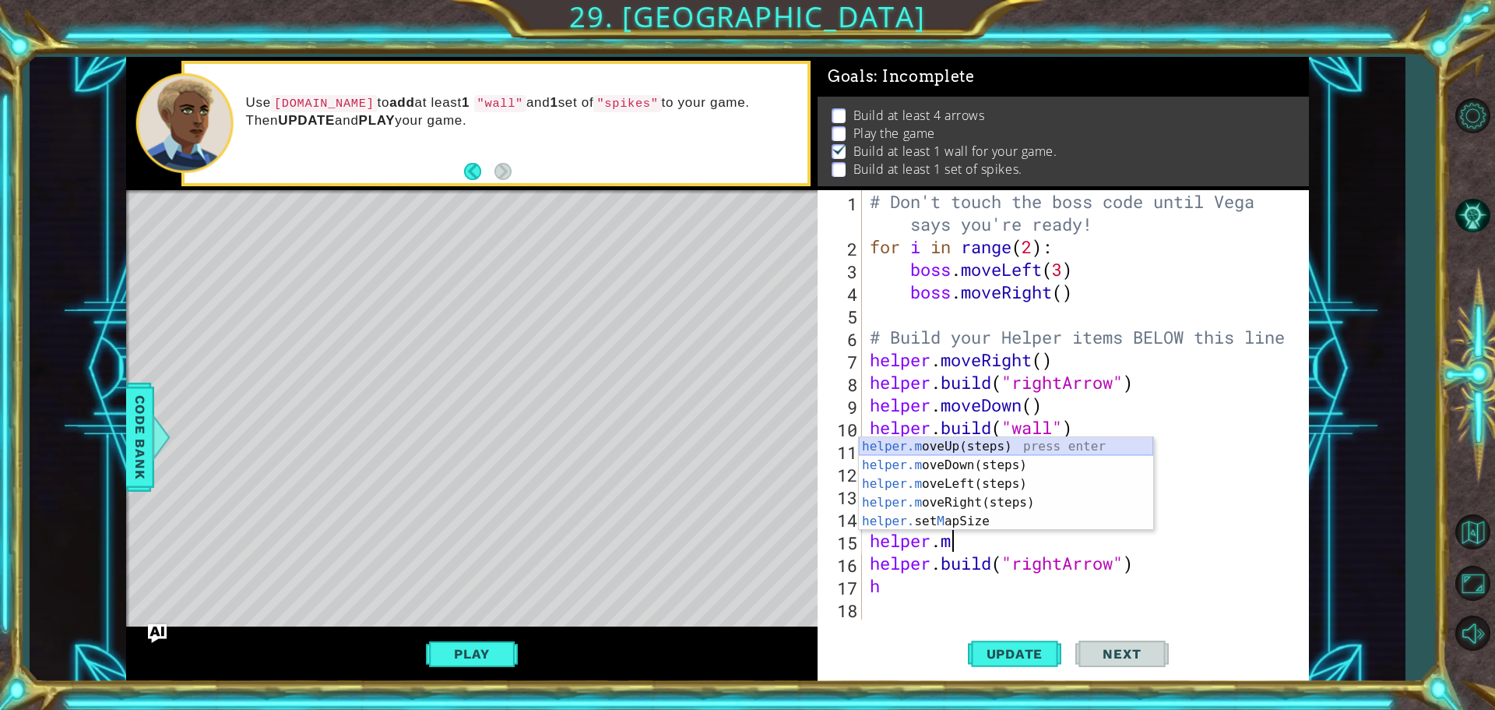
click at [940, 448] on div "helper.m oveUp(steps) press enter helper.m oveDown(steps) press enter helper.m …" at bounding box center [1006, 502] width 294 height 131
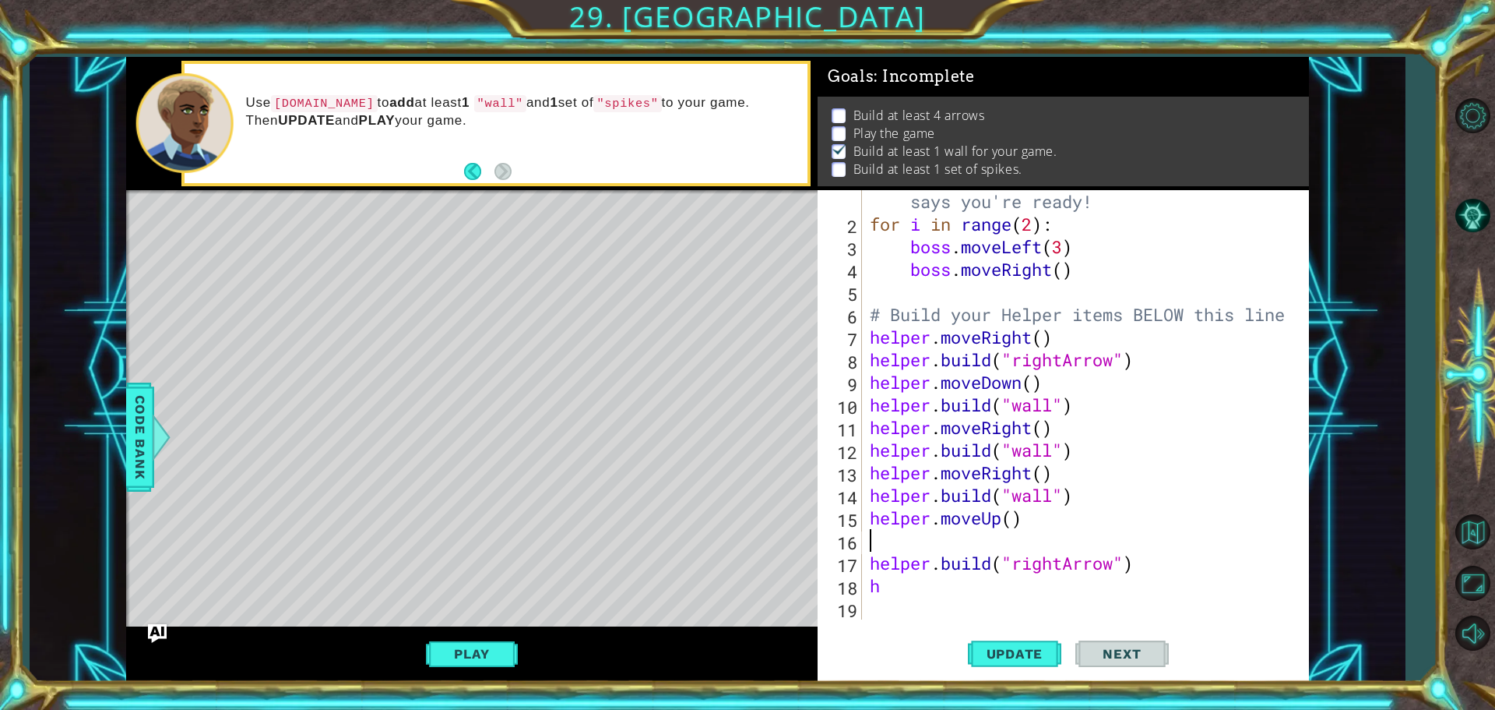
scroll to position [23, 0]
drag, startPoint x: 884, startPoint y: 587, endPoint x: 870, endPoint y: 587, distance: 14.0
click at [870, 587] on div "# Don't touch the boss code until [PERSON_NAME] says you're ready! for i in ran…" at bounding box center [1084, 415] width 434 height 497
type textarea "h"
click at [876, 543] on div "# Don't touch the boss code until [PERSON_NAME] says you're ready! for i in ran…" at bounding box center [1084, 415] width 434 height 497
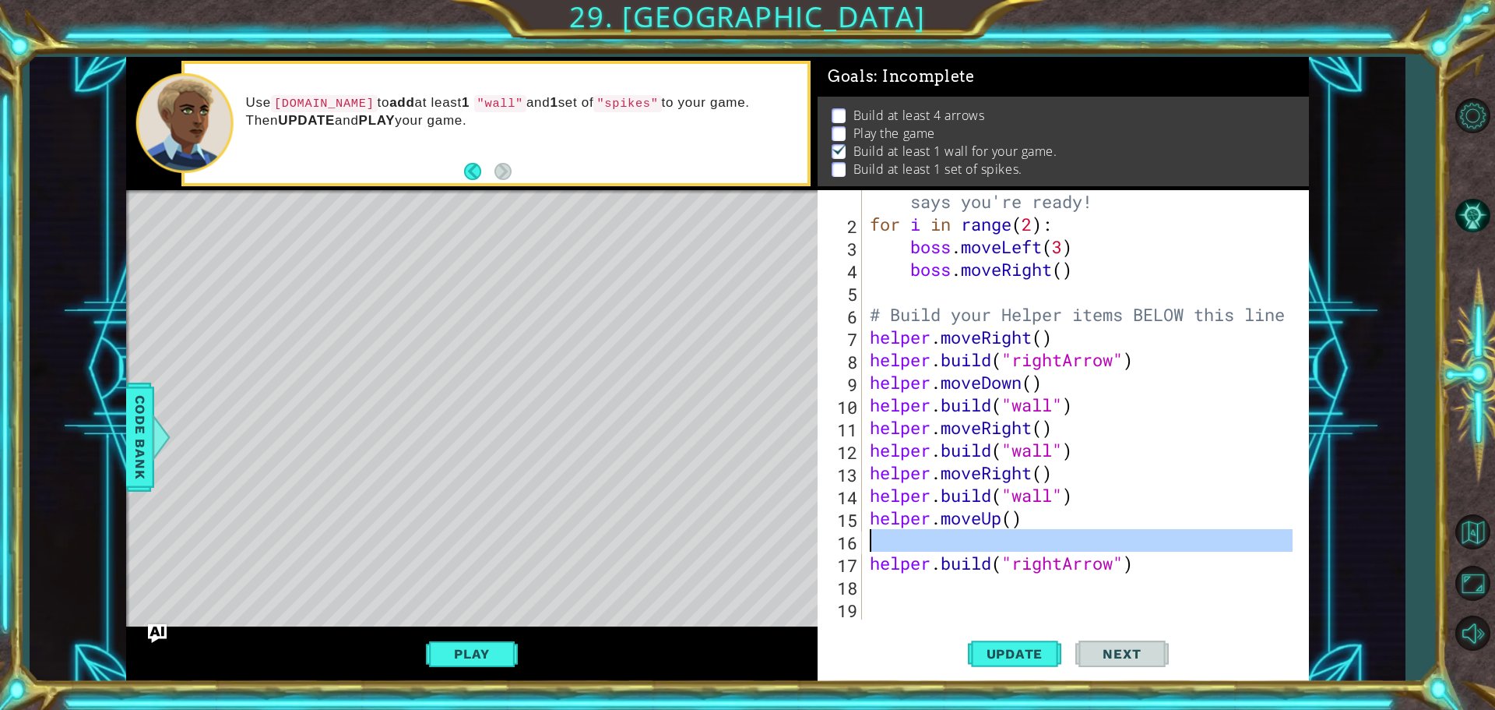
drag, startPoint x: 859, startPoint y: 544, endPoint x: 846, endPoint y: 544, distance: 13.2
click at [846, 544] on div "16" at bounding box center [841, 542] width 41 height 23
type textarea "[DOMAIN_NAME]("rightArrow")"
drag, startPoint x: 877, startPoint y: 543, endPoint x: 1192, endPoint y: 567, distance: 315.6
click at [1192, 567] on div "# Don't touch the boss code until [PERSON_NAME] says you're ready! for i in ran…" at bounding box center [1084, 415] width 434 height 497
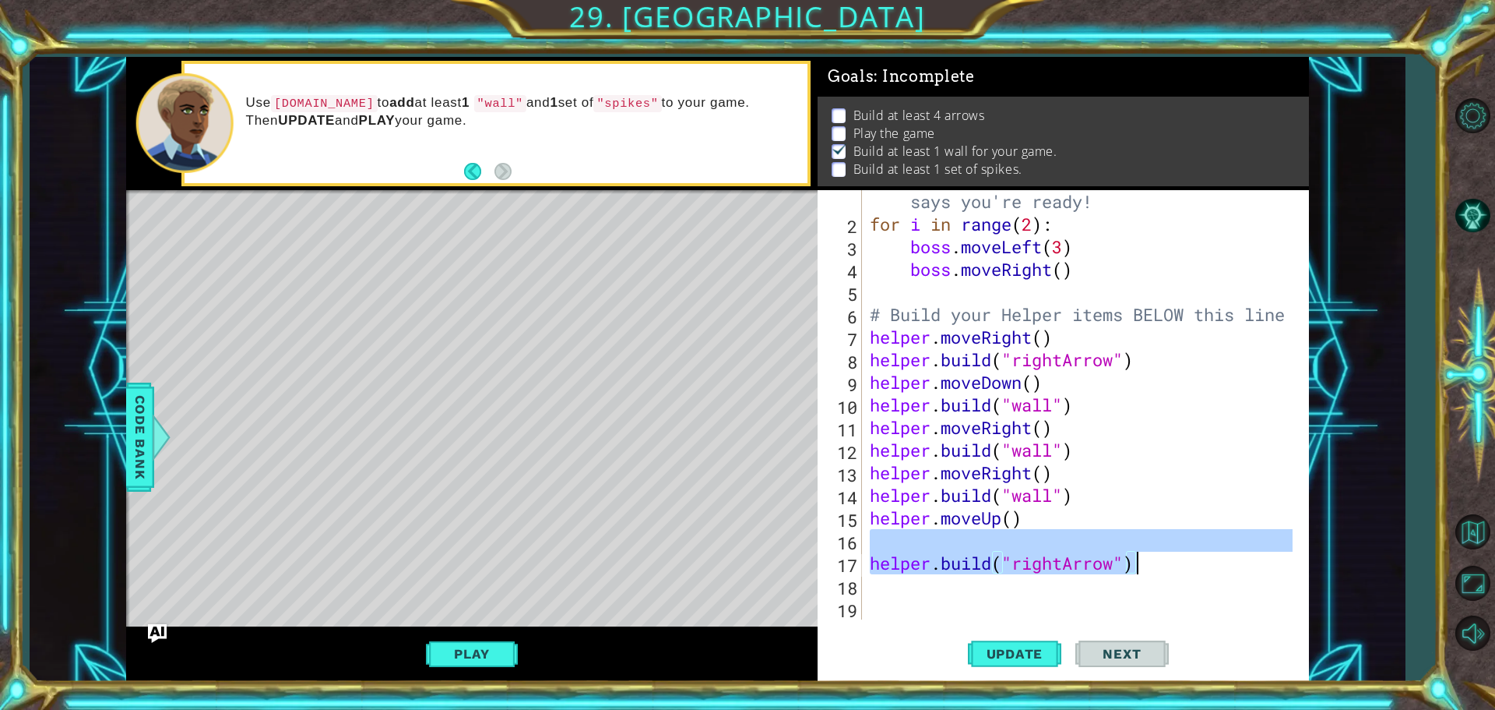
type textarea "[DOMAIN_NAME]("rightArrow")"
click at [945, 617] on div "# Don't touch the boss code until [PERSON_NAME] says you're ready! for i in ran…" at bounding box center [1084, 415] width 434 height 497
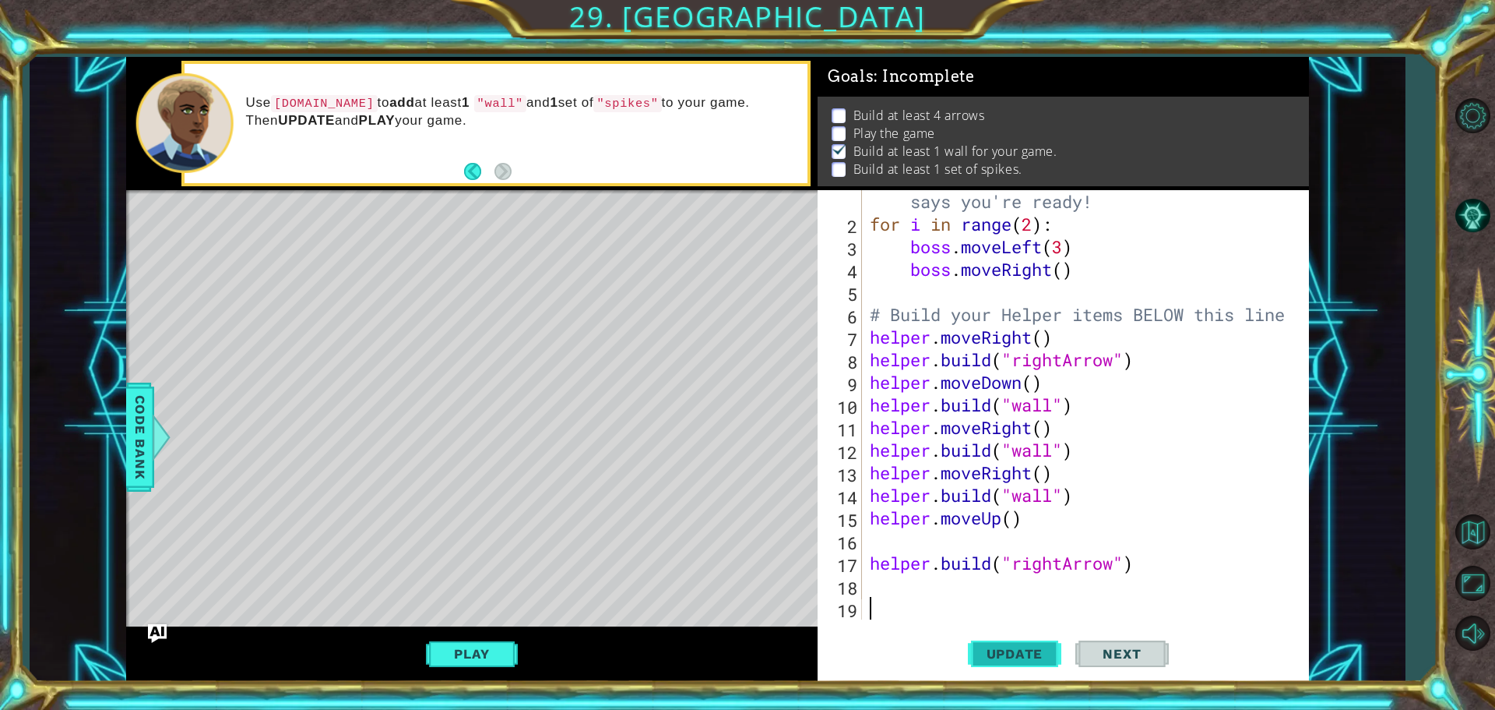
click at [994, 642] on button "Update" at bounding box center [1014, 653] width 93 height 49
type textarea "h"
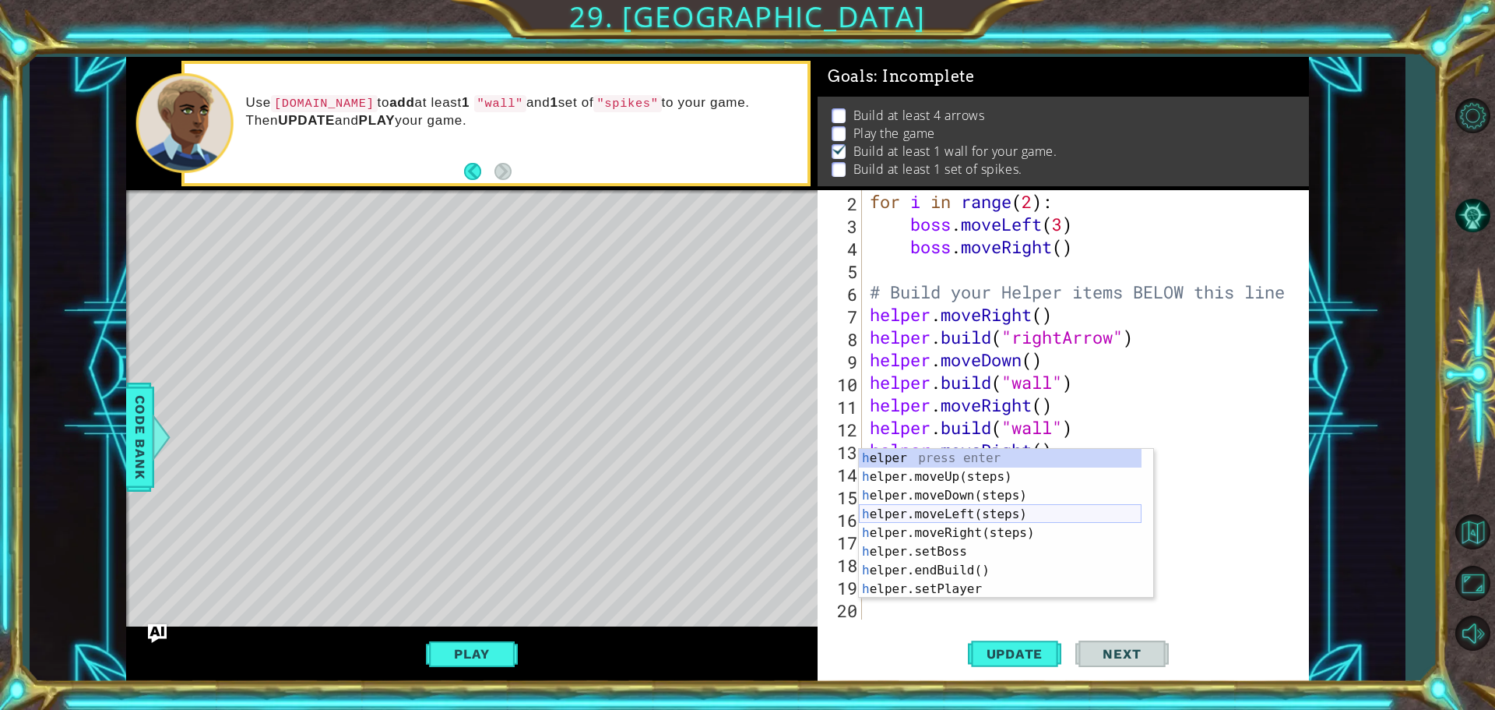
click at [949, 515] on div "h elper press enter h elper.moveUp(steps) press enter h elper.moveDown(steps) p…" at bounding box center [1000, 542] width 283 height 187
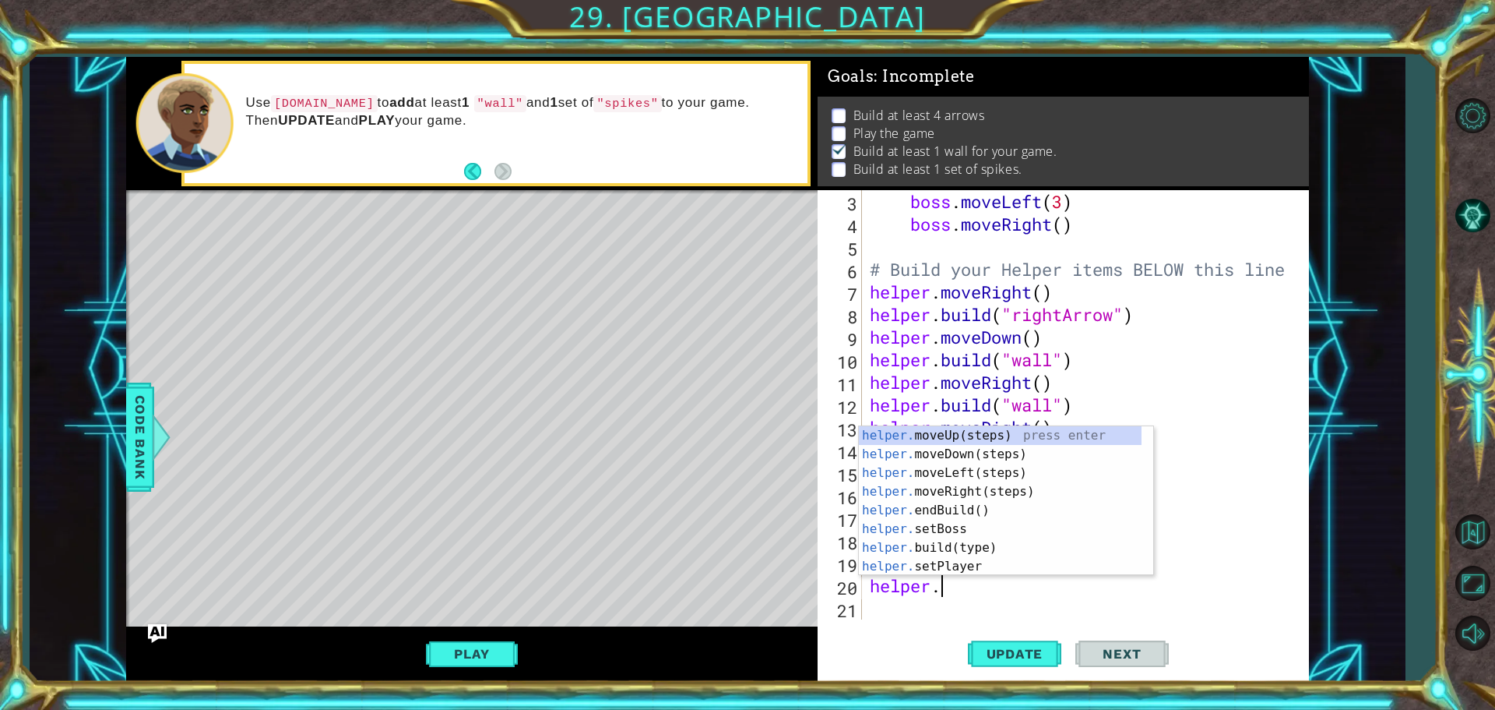
scroll to position [0, 2]
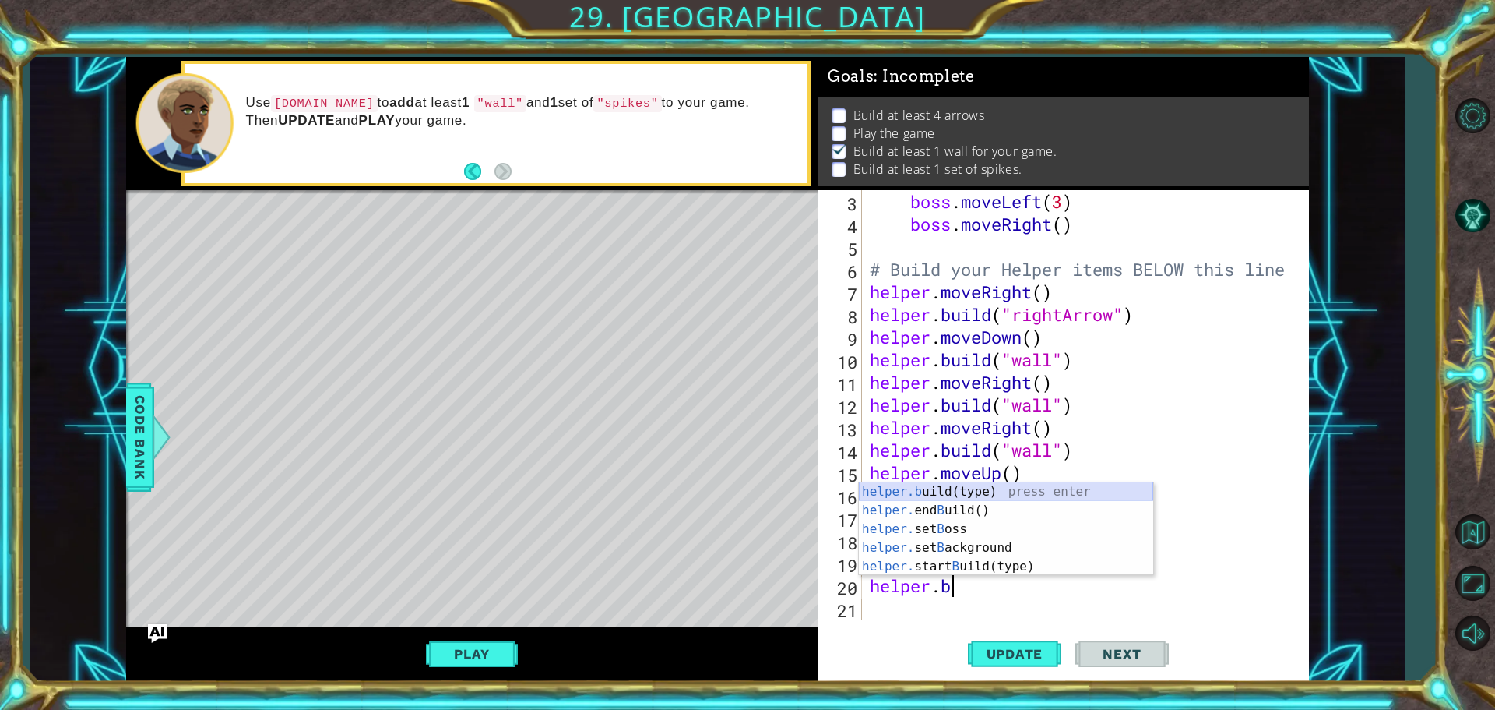
click at [978, 490] on div "helper.b uild(type) press enter helper. end B uild() press enter helper. set B …" at bounding box center [1006, 547] width 294 height 131
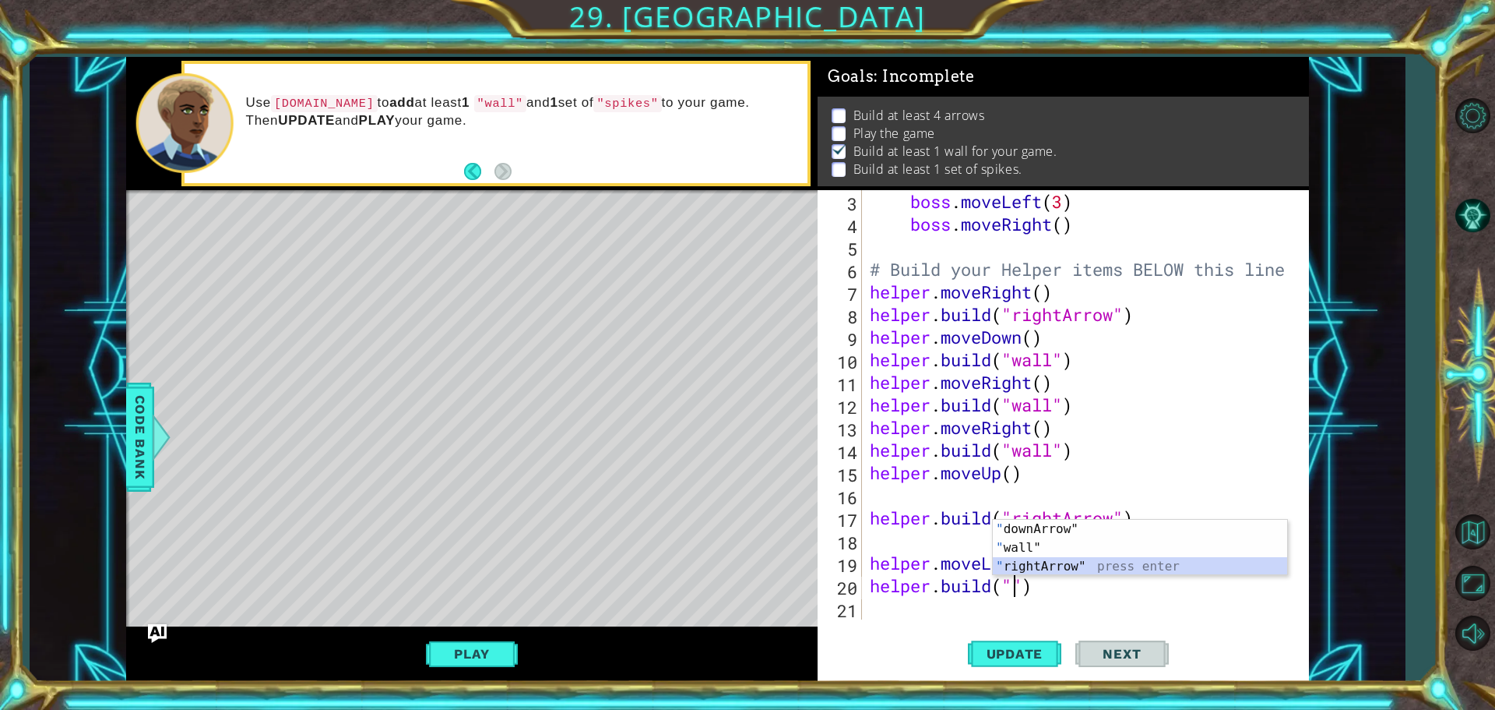
click at [1094, 566] on div "" downArrow" press enter " wall" press enter " rightArrow" press enter" at bounding box center [1140, 566] width 294 height 93
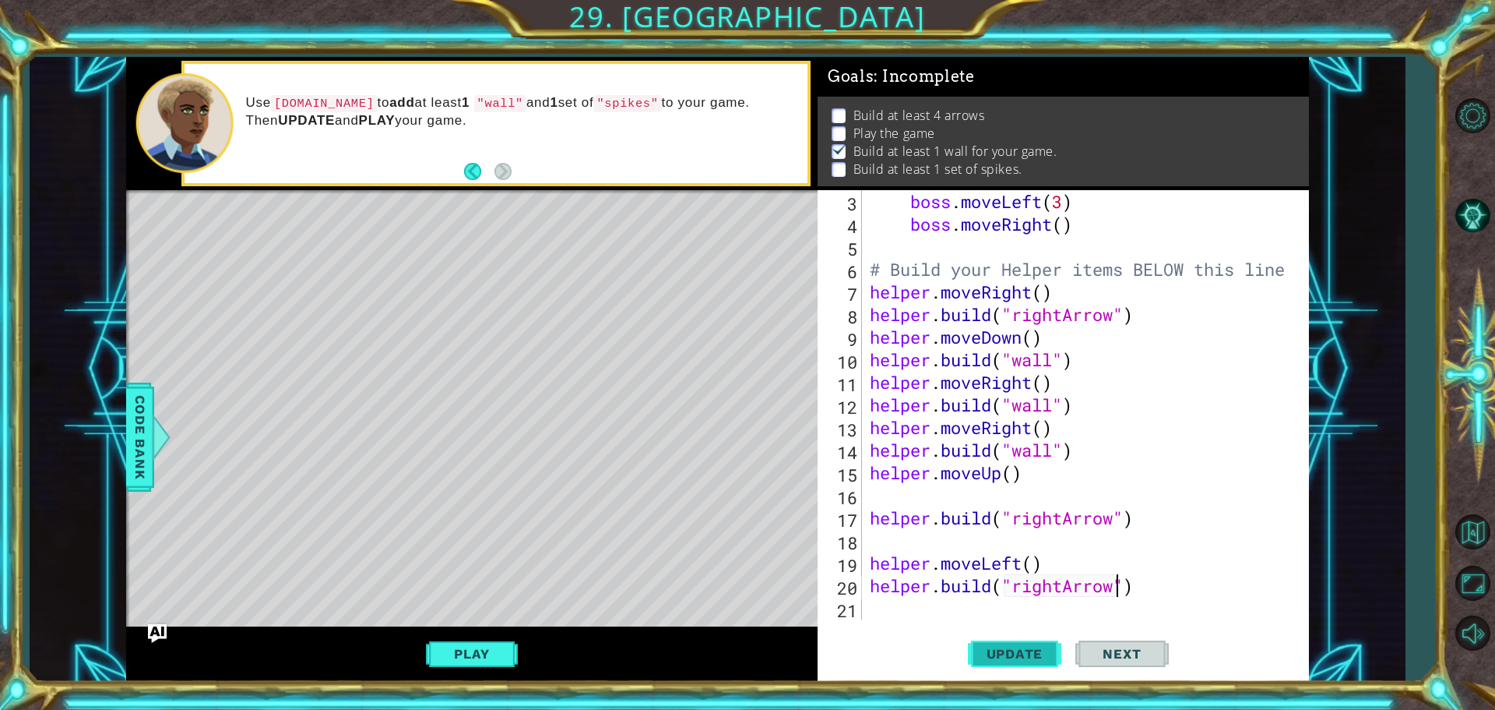
type textarea "[DOMAIN_NAME]("rightArrow")"
click at [1042, 649] on span "Update" at bounding box center [1015, 654] width 88 height 16
click at [946, 625] on div "[DOMAIN_NAME]("rightArrow") 3 4 5 6 7 8 9 10 11 12 13 14 15 16 17 18 19 20 21 b…" at bounding box center [1063, 435] width 491 height 491
click at [869, 609] on div "boss . moveLeft ( 3 ) boss . moveRight ( ) # Build your Helper items BELOW this…" at bounding box center [1084, 427] width 434 height 474
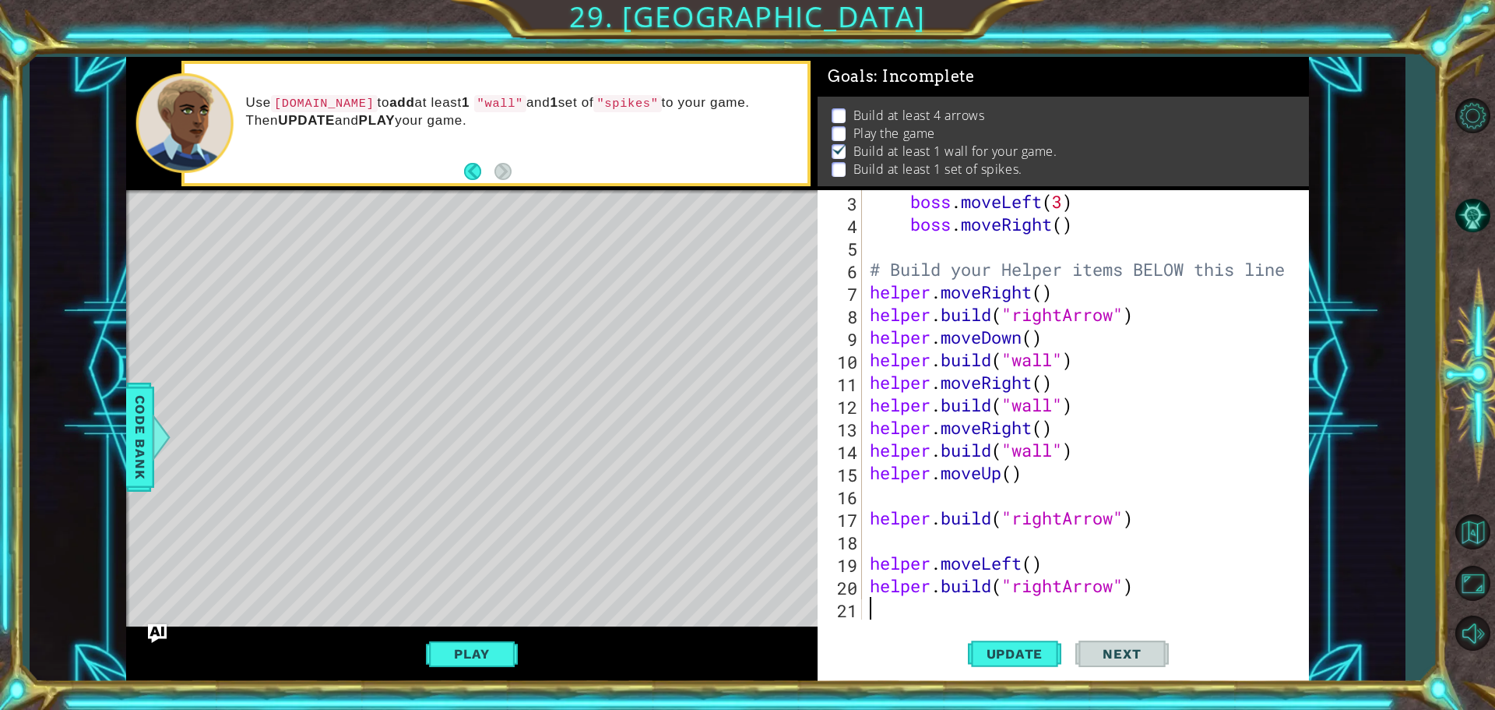
type textarea "h"
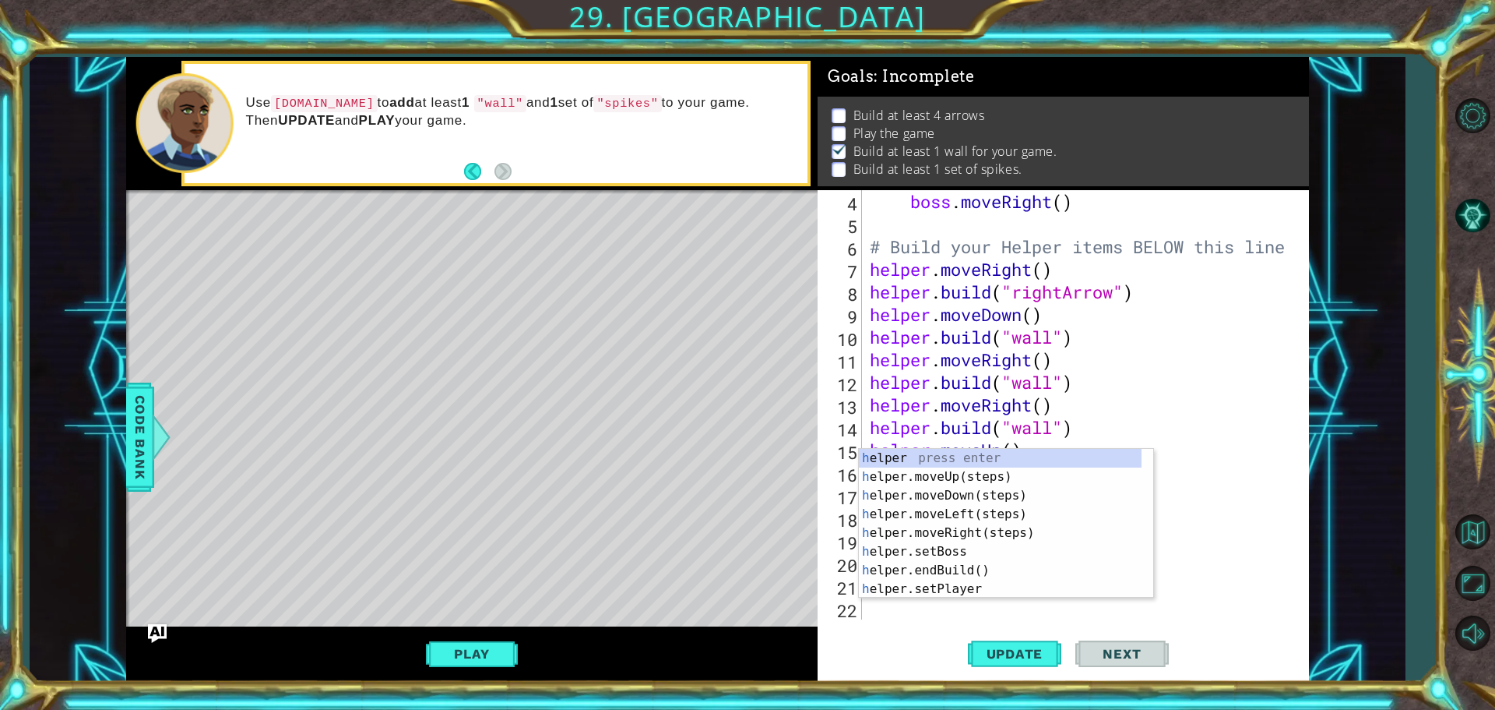
scroll to position [90, 0]
click at [953, 530] on div "h elper press enter h elper.moveUp(steps) press enter h elper.moveDown(steps) p…" at bounding box center [1000, 542] width 283 height 187
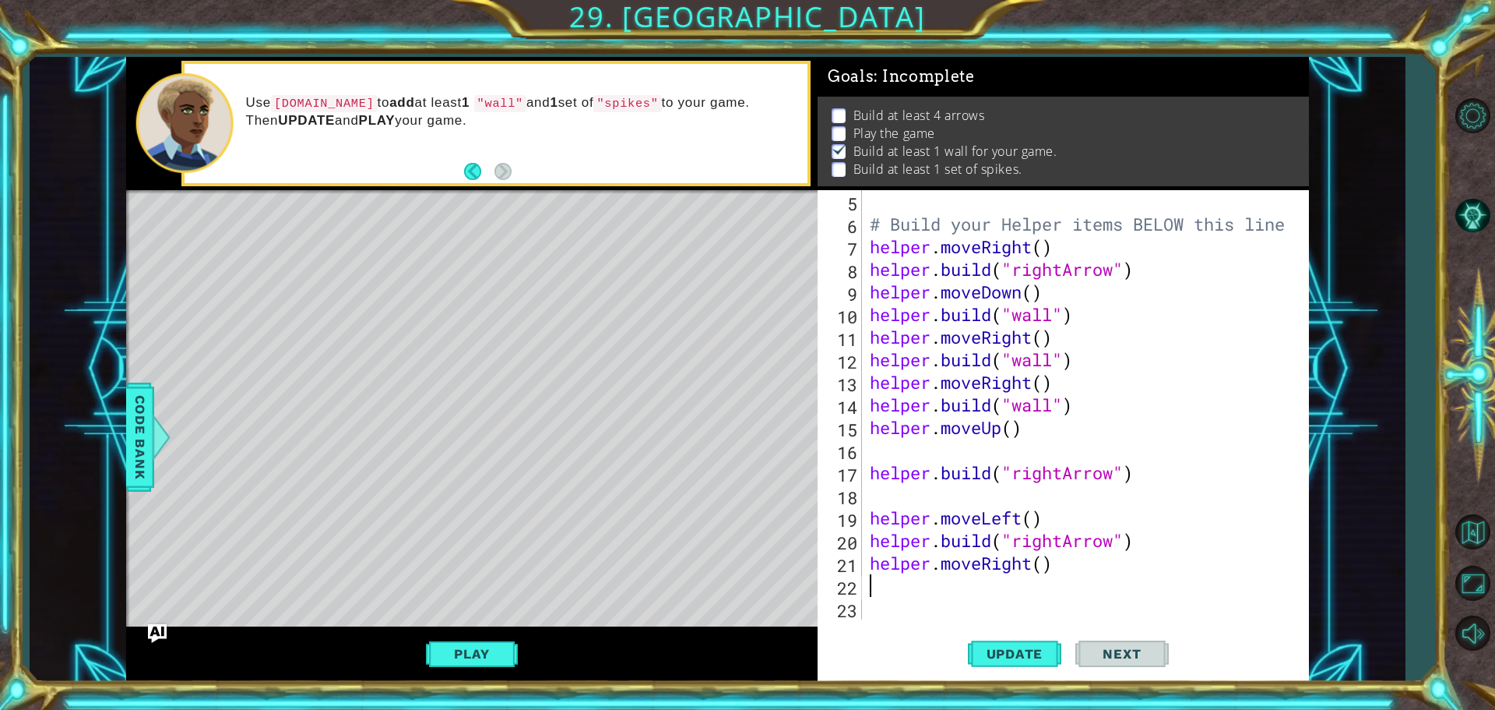
scroll to position [113, 0]
click at [1046, 560] on div "# Build your Helper items BELOW this line helper . moveRight ( ) helper . build…" at bounding box center [1084, 427] width 434 height 474
type textarea "helper.moveRight(2)"
click at [1009, 646] on span "Update" at bounding box center [1015, 654] width 88 height 16
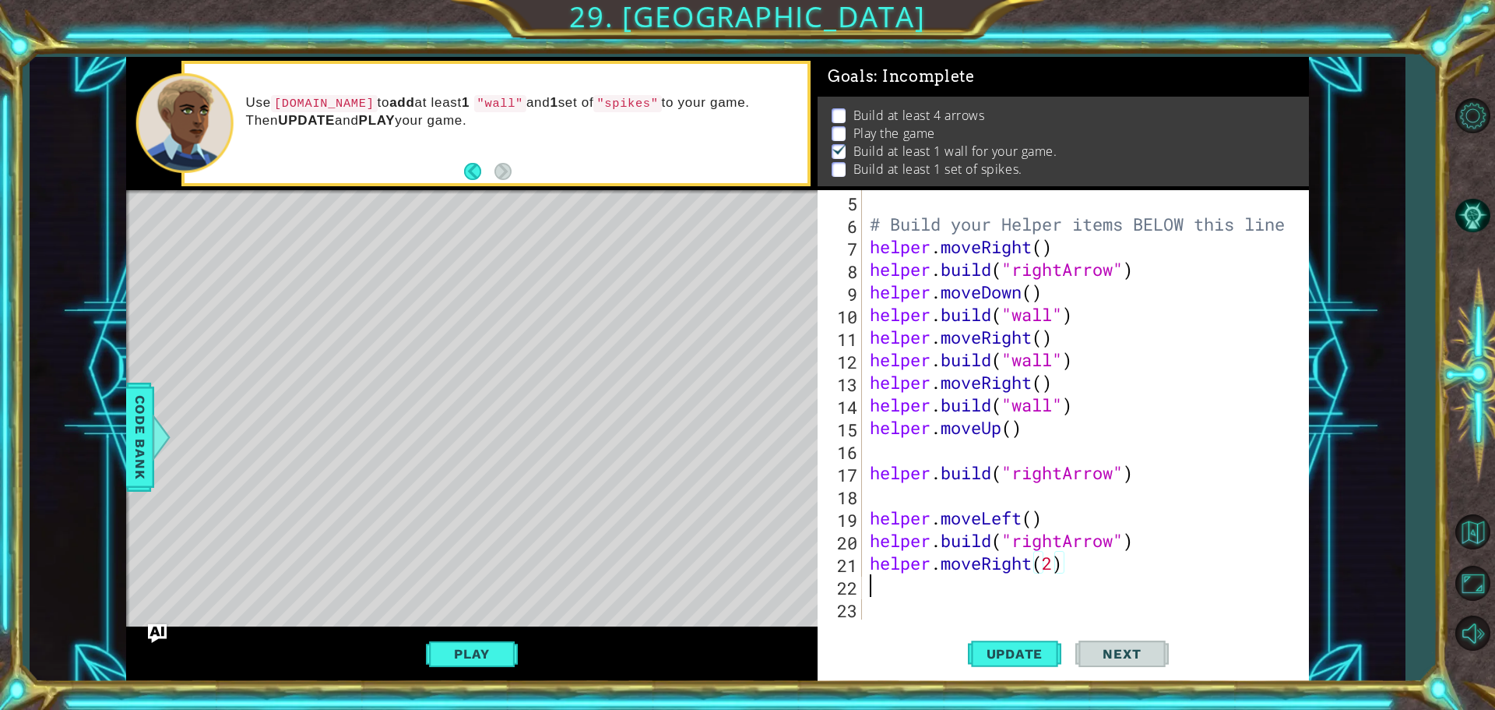
click at [889, 586] on div "# Build your Helper items BELOW this line helper . moveRight ( ) helper . build…" at bounding box center [1084, 427] width 434 height 474
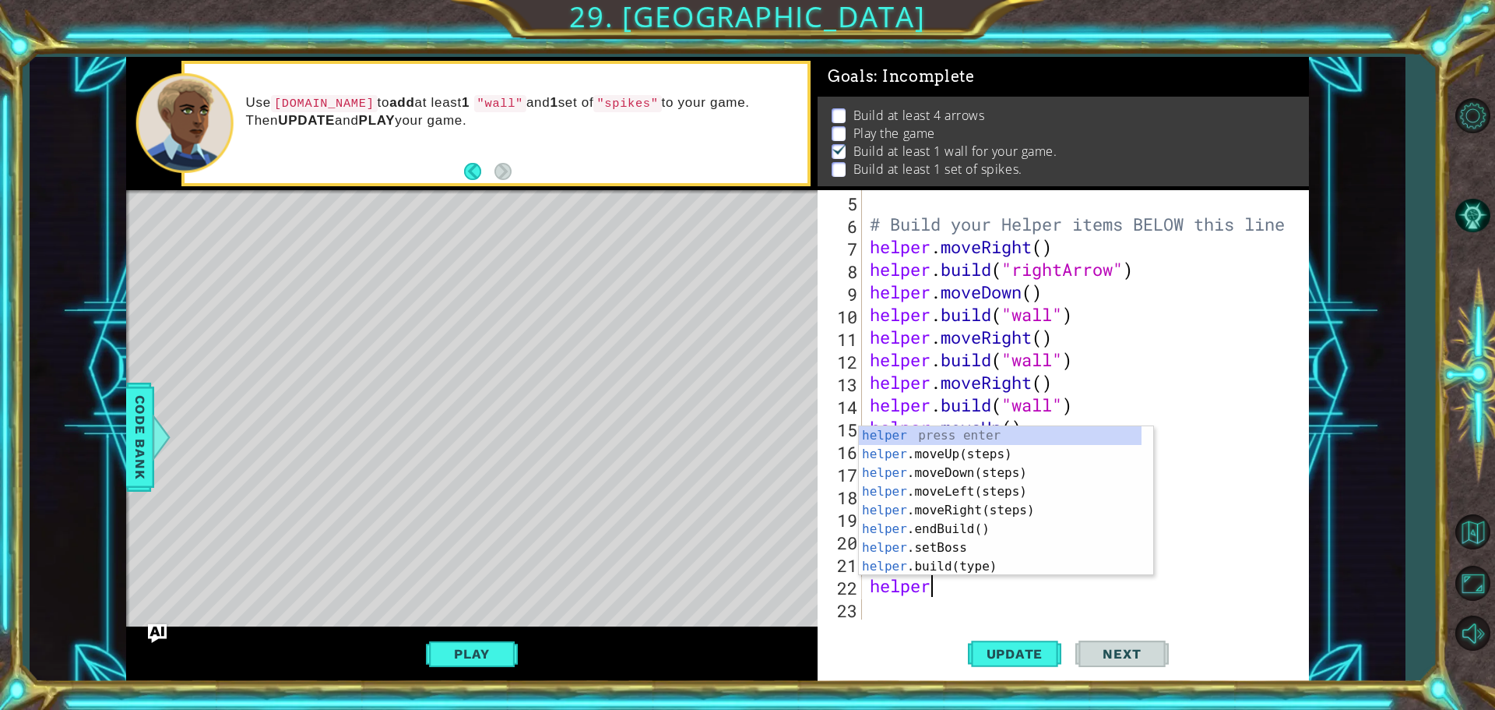
scroll to position [0, 2]
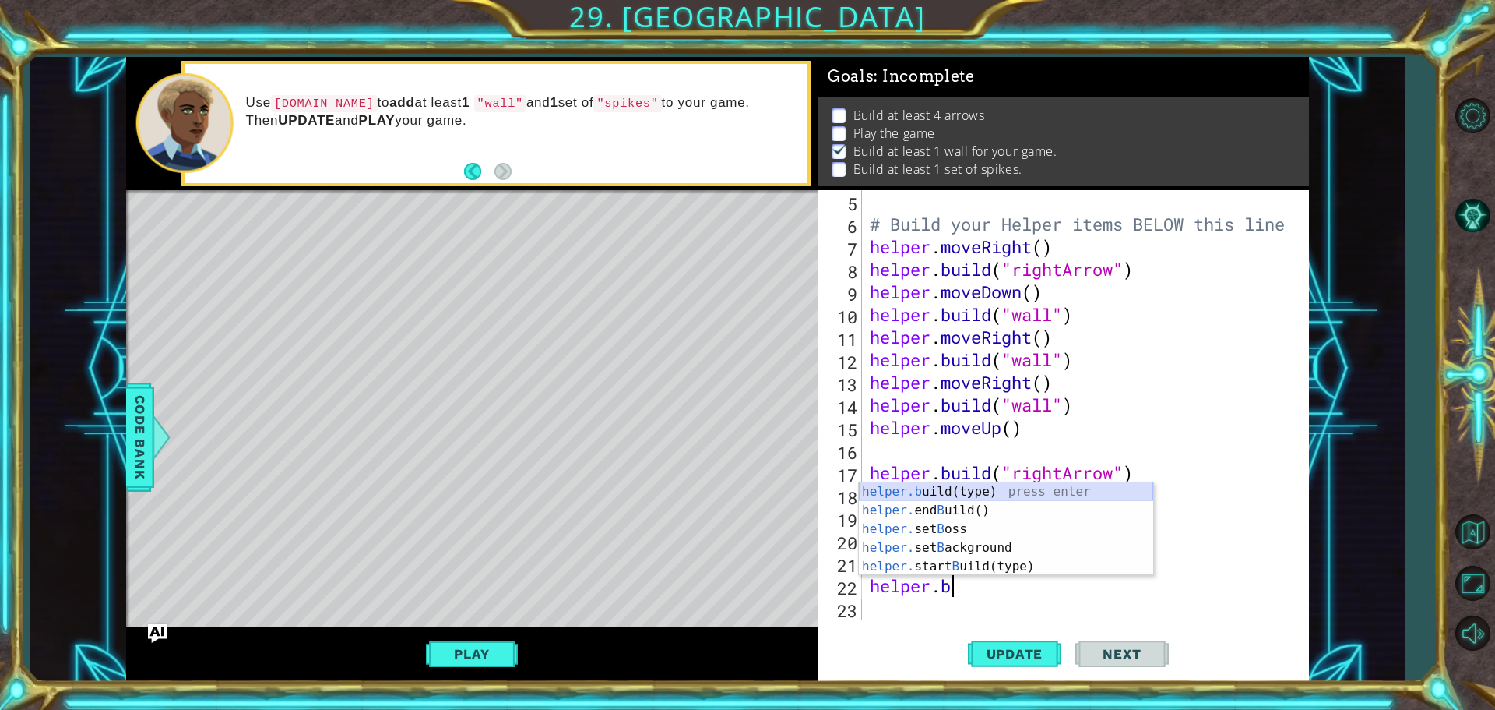
click at [975, 492] on div "helper.b uild(type) press enter helper. end B uild() press enter helper. set B …" at bounding box center [1006, 547] width 294 height 131
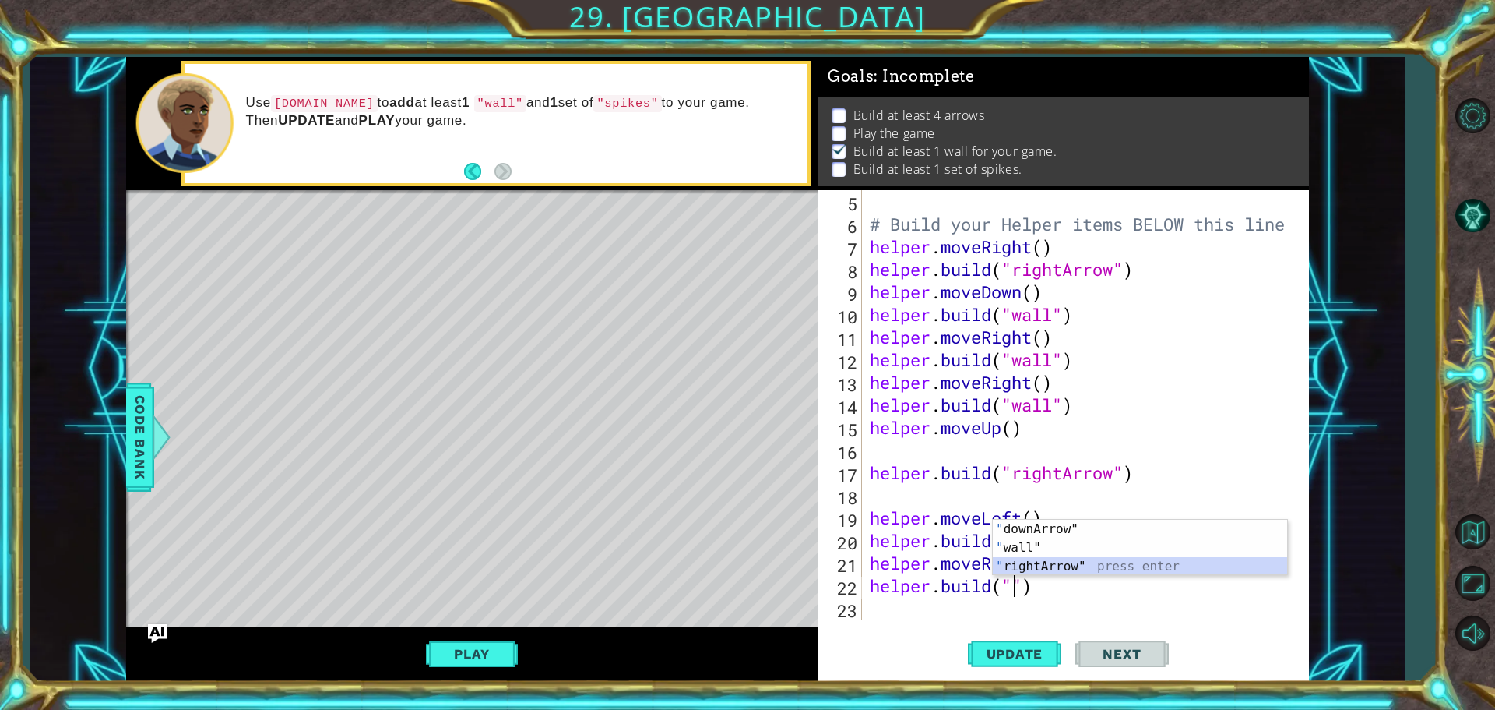
click at [1068, 567] on div "" downArrow" press enter " wall" press enter " rightArrow" press enter" at bounding box center [1140, 566] width 294 height 93
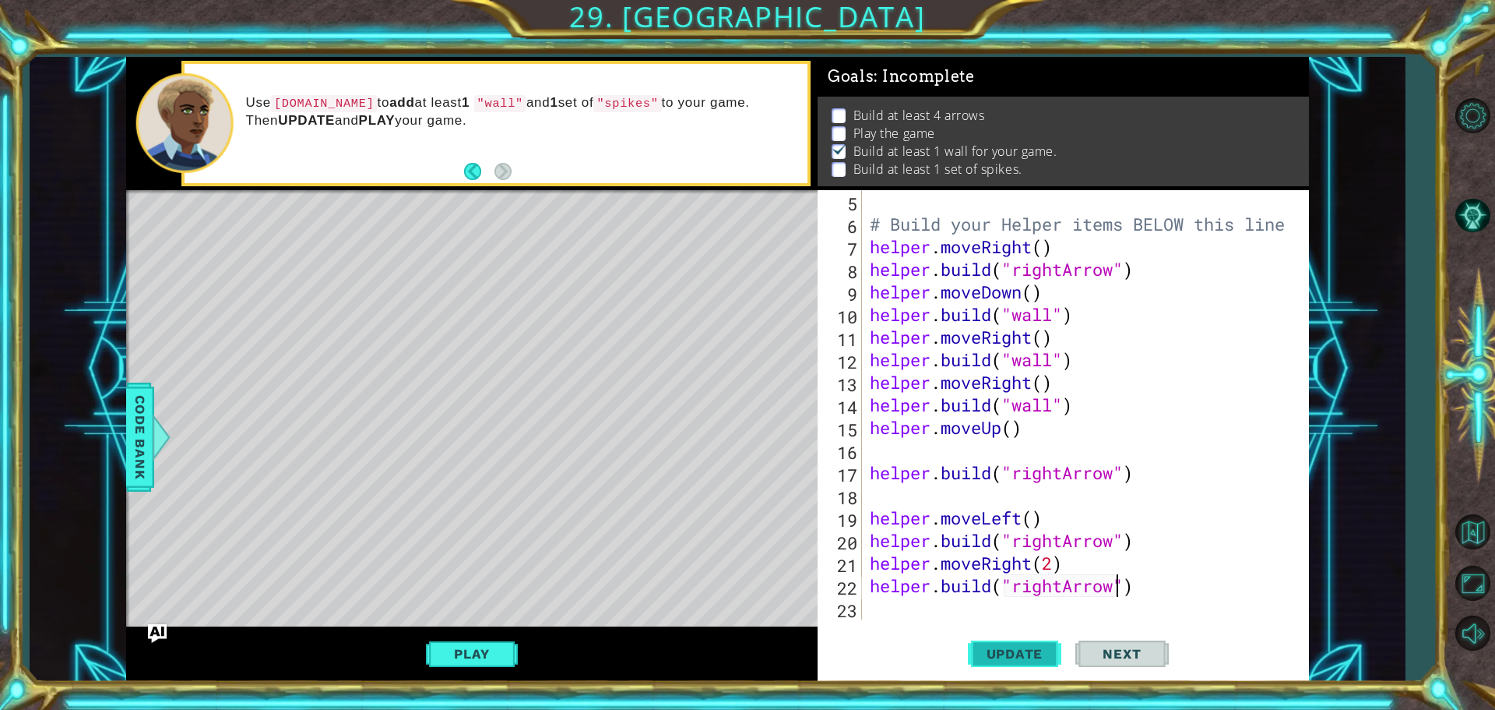
type textarea "[DOMAIN_NAME]("rightArrow")"
click at [986, 653] on span "Update" at bounding box center [1015, 654] width 88 height 16
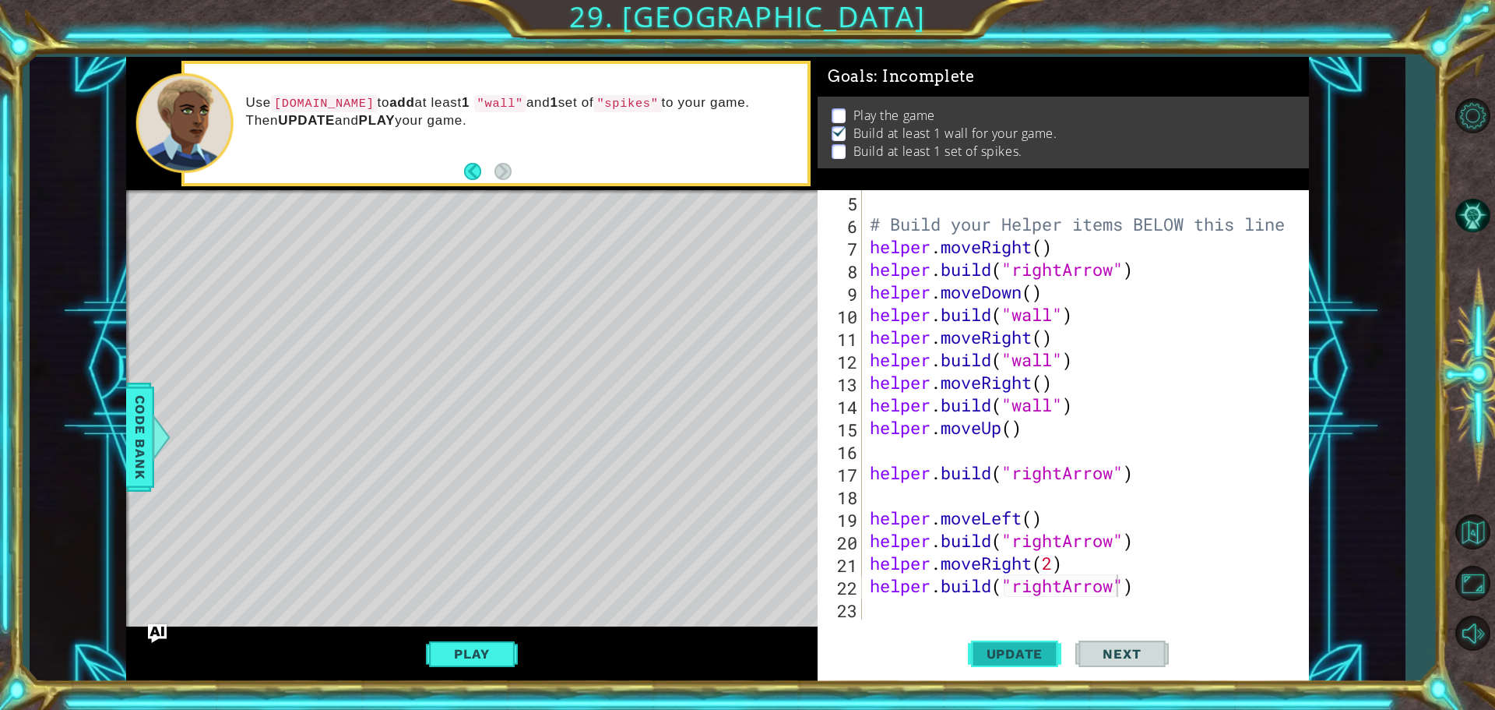
click at [986, 653] on span "Update" at bounding box center [1015, 654] width 88 height 16
click at [911, 604] on div "# Build your Helper items BELOW this line helper . moveRight ( ) helper . build…" at bounding box center [1084, 427] width 434 height 474
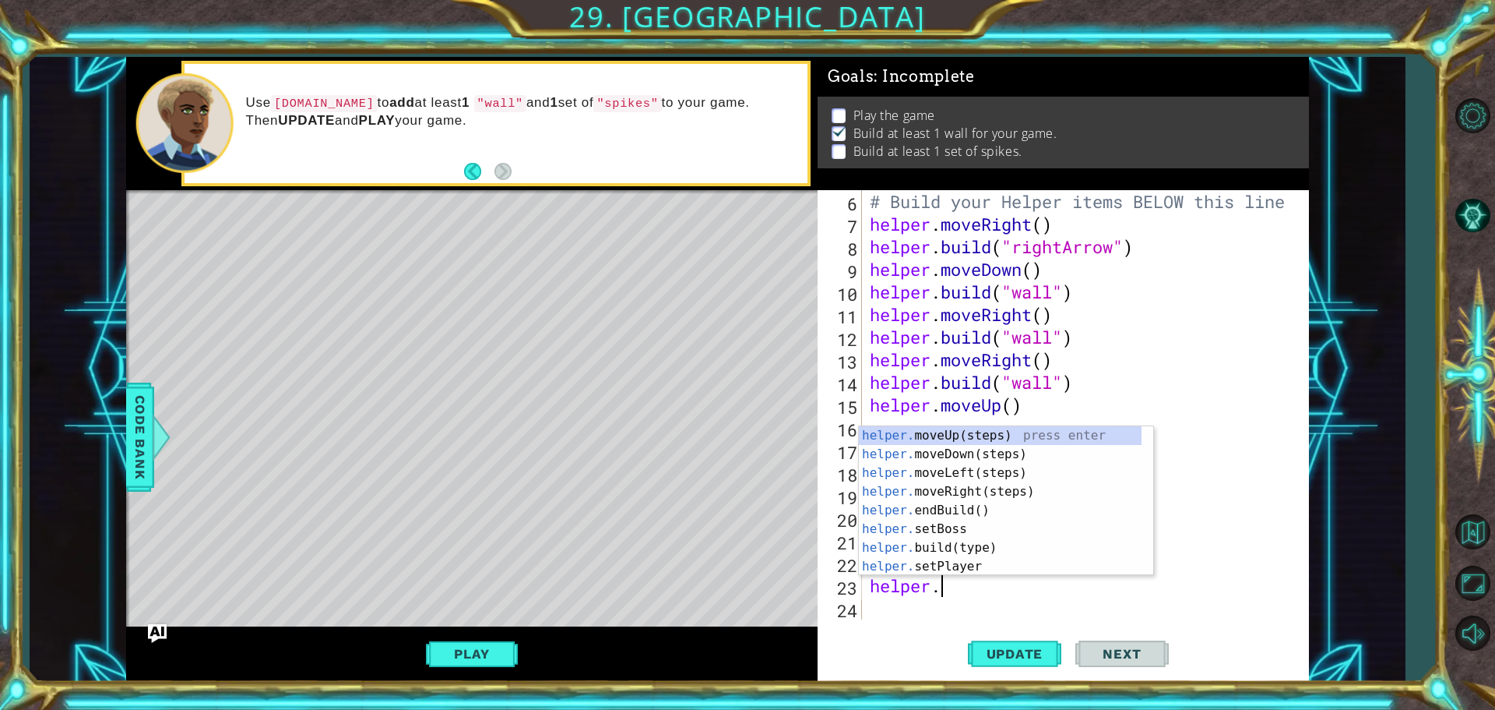
scroll to position [0, 2]
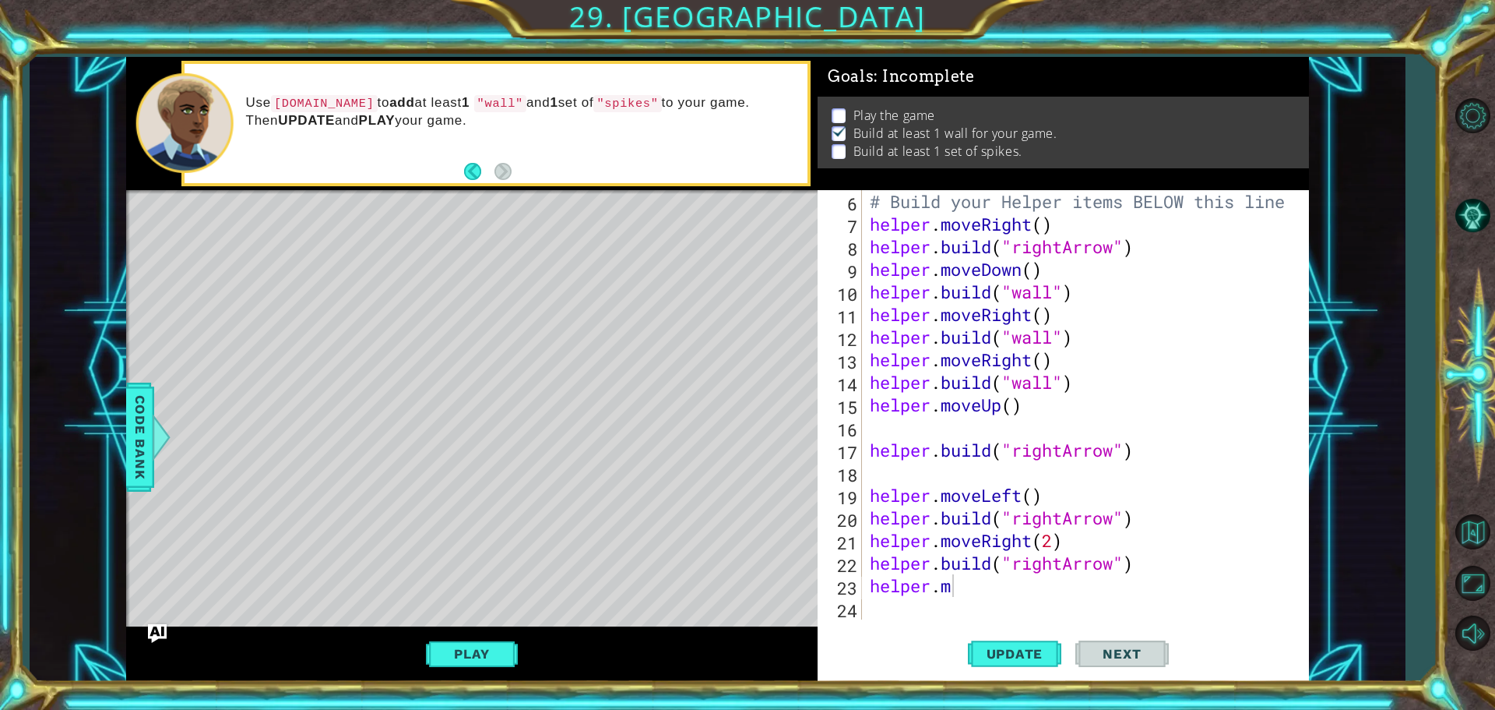
click at [863, 639] on div "Update Next" at bounding box center [1067, 653] width 491 height 49
click at [994, 593] on div "# Build your Helper items BELOW this line helper . moveRight ( ) helper . build…" at bounding box center [1084, 427] width 434 height 474
type textarea "[DOMAIN_NAME]"
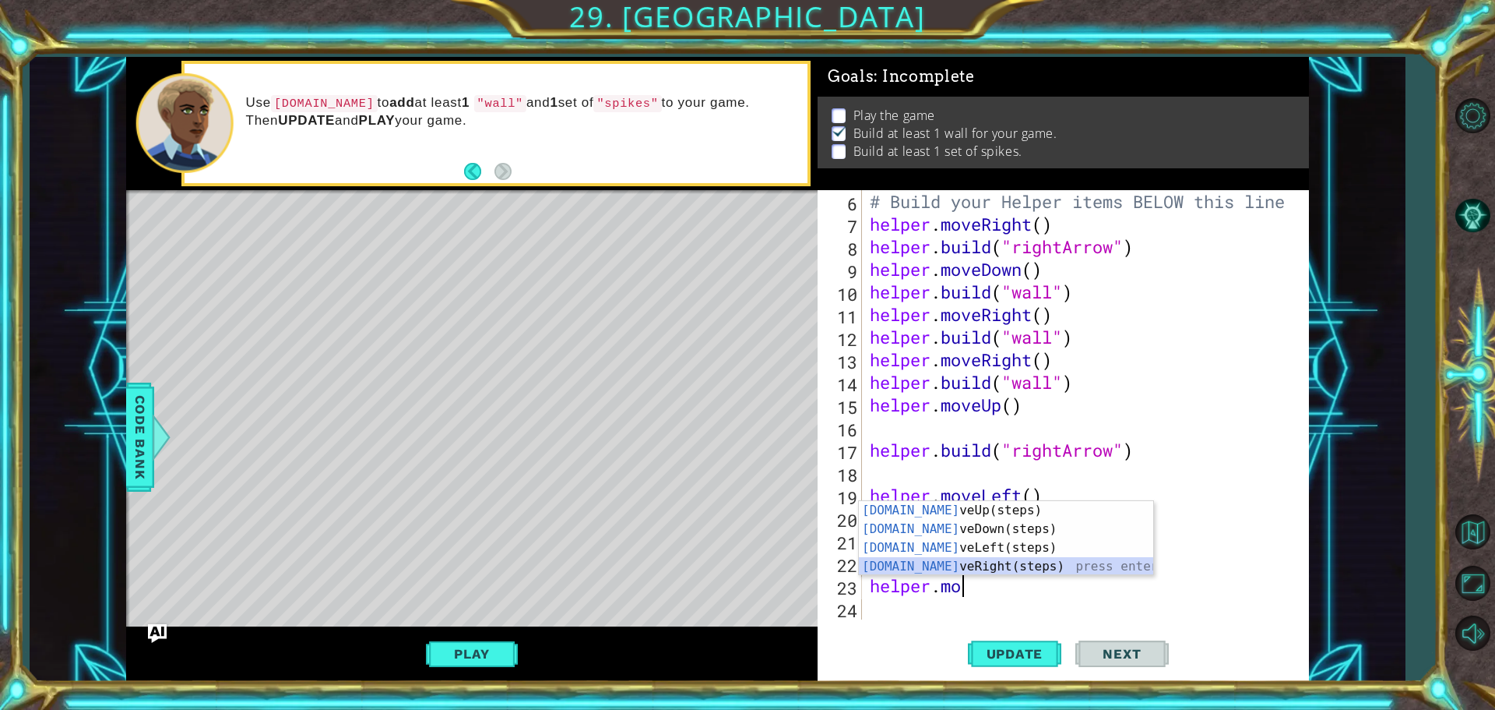
click at [950, 565] on div "[DOMAIN_NAME] veUp(steps) press enter [DOMAIN_NAME] veDown(steps) press enter […" at bounding box center [1006, 557] width 294 height 112
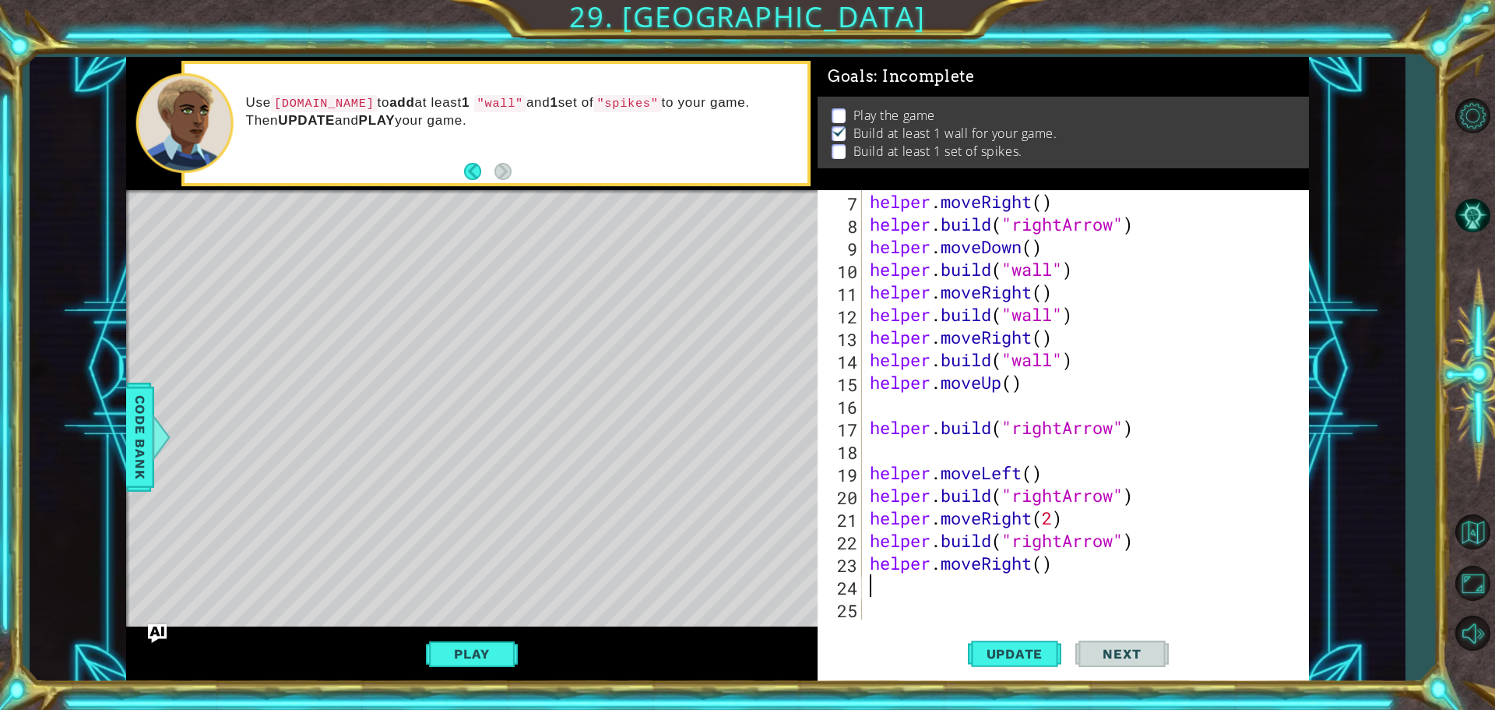
scroll to position [158, 0]
click at [1014, 655] on span "Update" at bounding box center [1015, 654] width 88 height 16
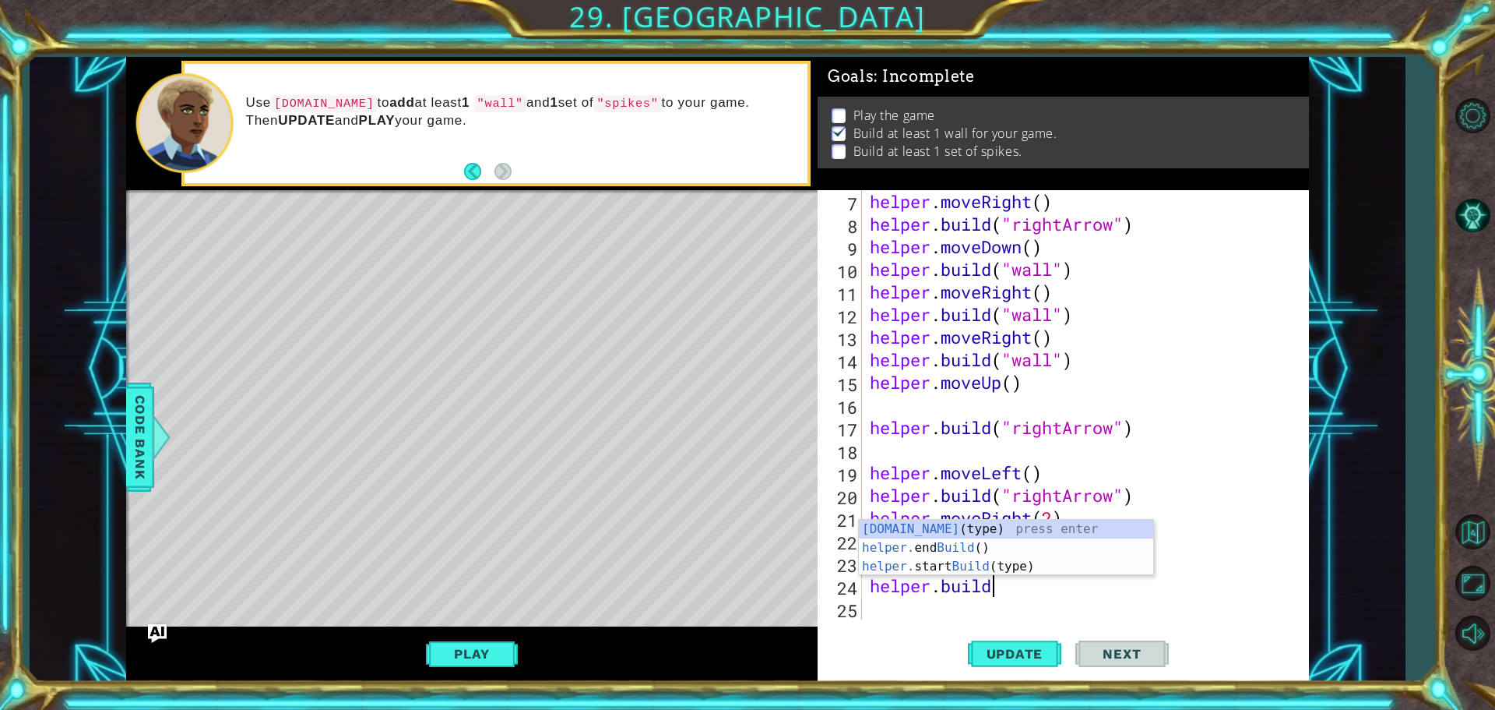
scroll to position [0, 5]
click at [956, 520] on div "[DOMAIN_NAME] (type) press enter helper. end Build () press enter helper. start…" at bounding box center [1006, 566] width 294 height 93
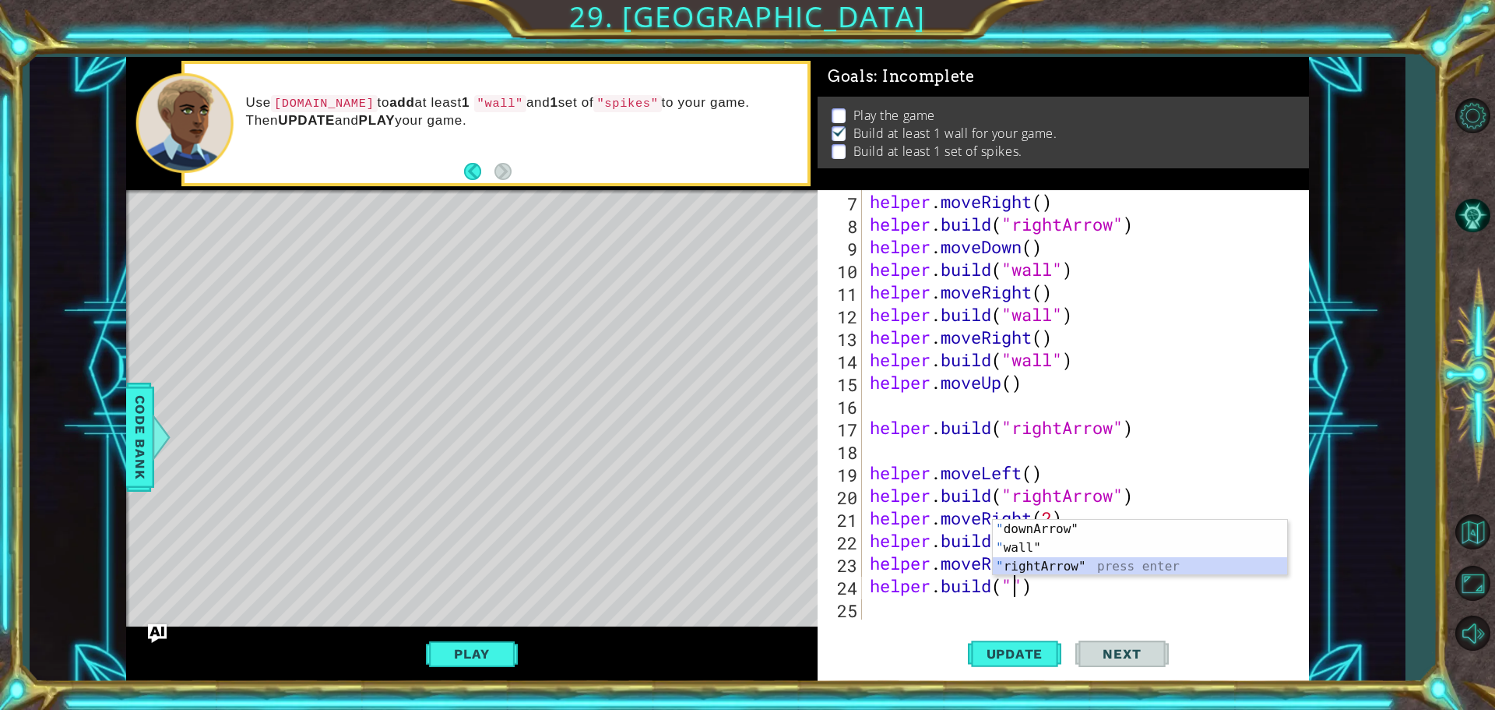
click at [1081, 570] on div "" downArrow" press enter " wall" press enter " rightArrow" press enter" at bounding box center [1140, 566] width 294 height 93
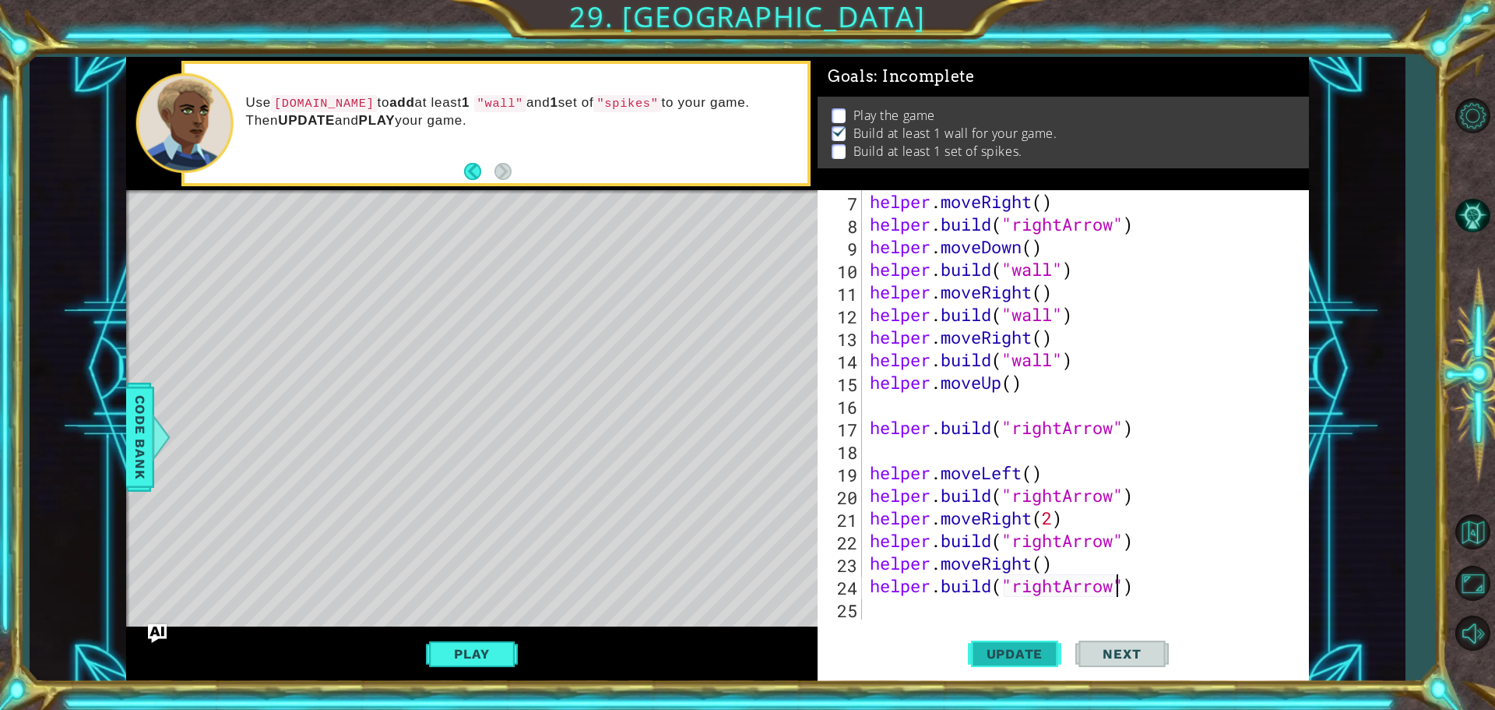
type textarea "[DOMAIN_NAME]("rightArrow")"
click at [982, 656] on span "Update" at bounding box center [1015, 654] width 88 height 16
drag, startPoint x: 847, startPoint y: 611, endPoint x: 876, endPoint y: 608, distance: 29.8
click at [848, 608] on div "25" at bounding box center [841, 610] width 41 height 23
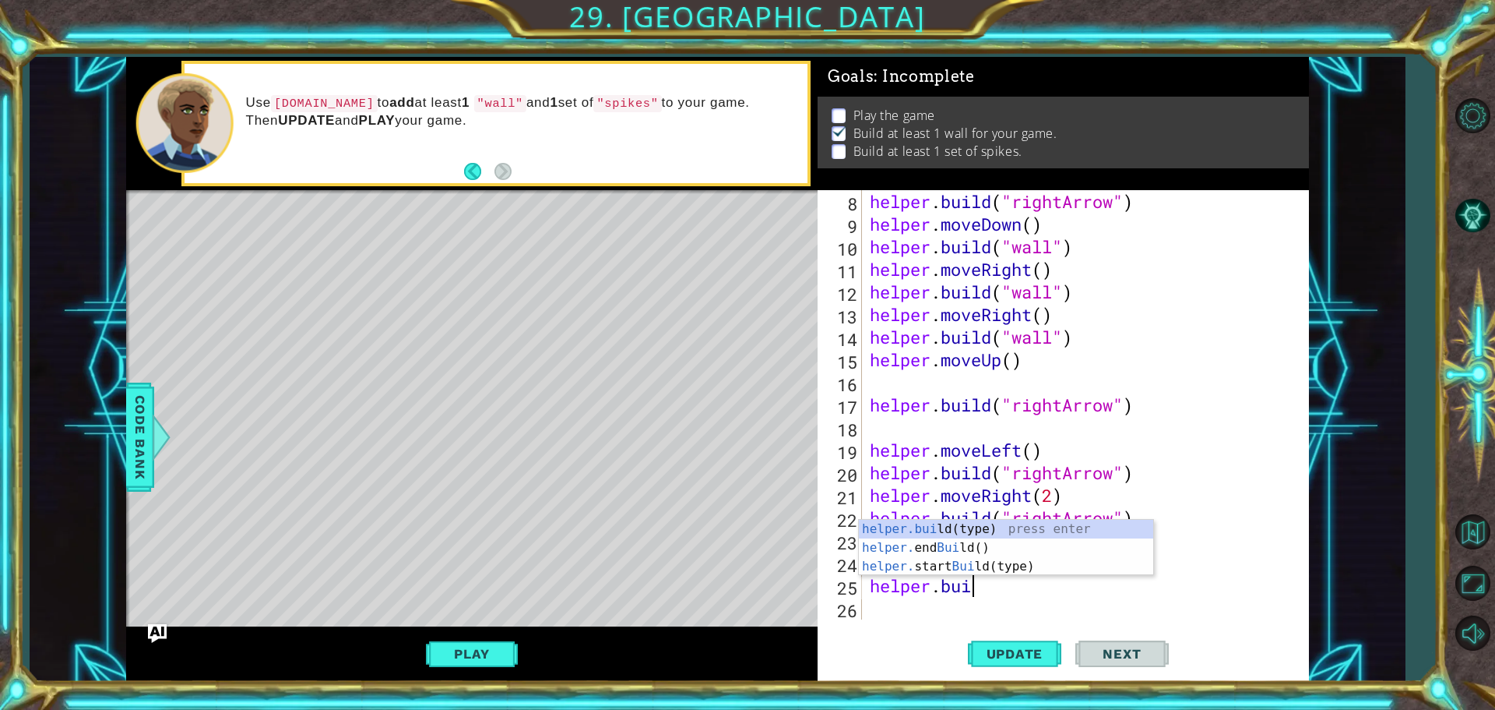
scroll to position [0, 4]
type textarea "[DOMAIN_NAME]"
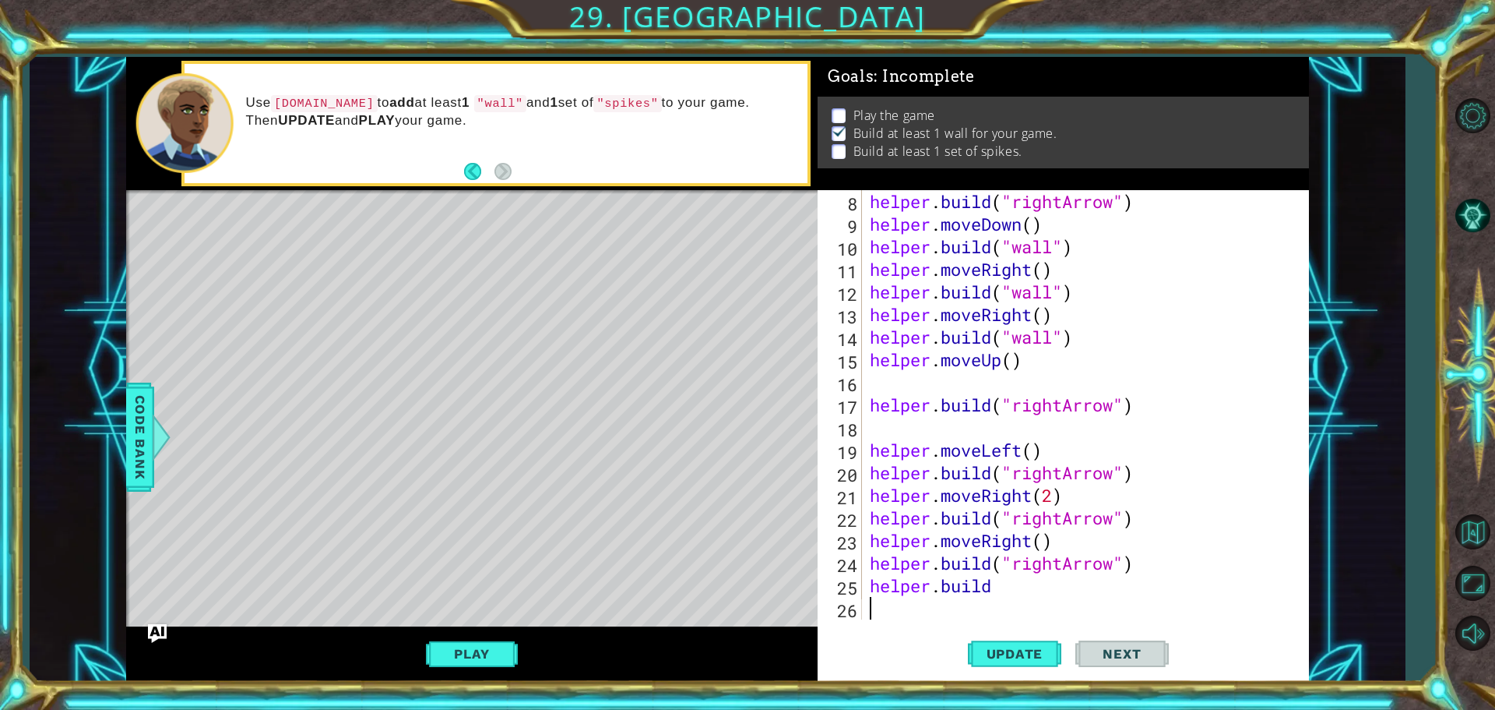
drag, startPoint x: 1001, startPoint y: 590, endPoint x: 942, endPoint y: 588, distance: 58.5
click at [942, 588] on div "helper . build ( "rightArrow" ) helper . moveDown ( ) helper . build ( "wall" )…" at bounding box center [1084, 427] width 434 height 474
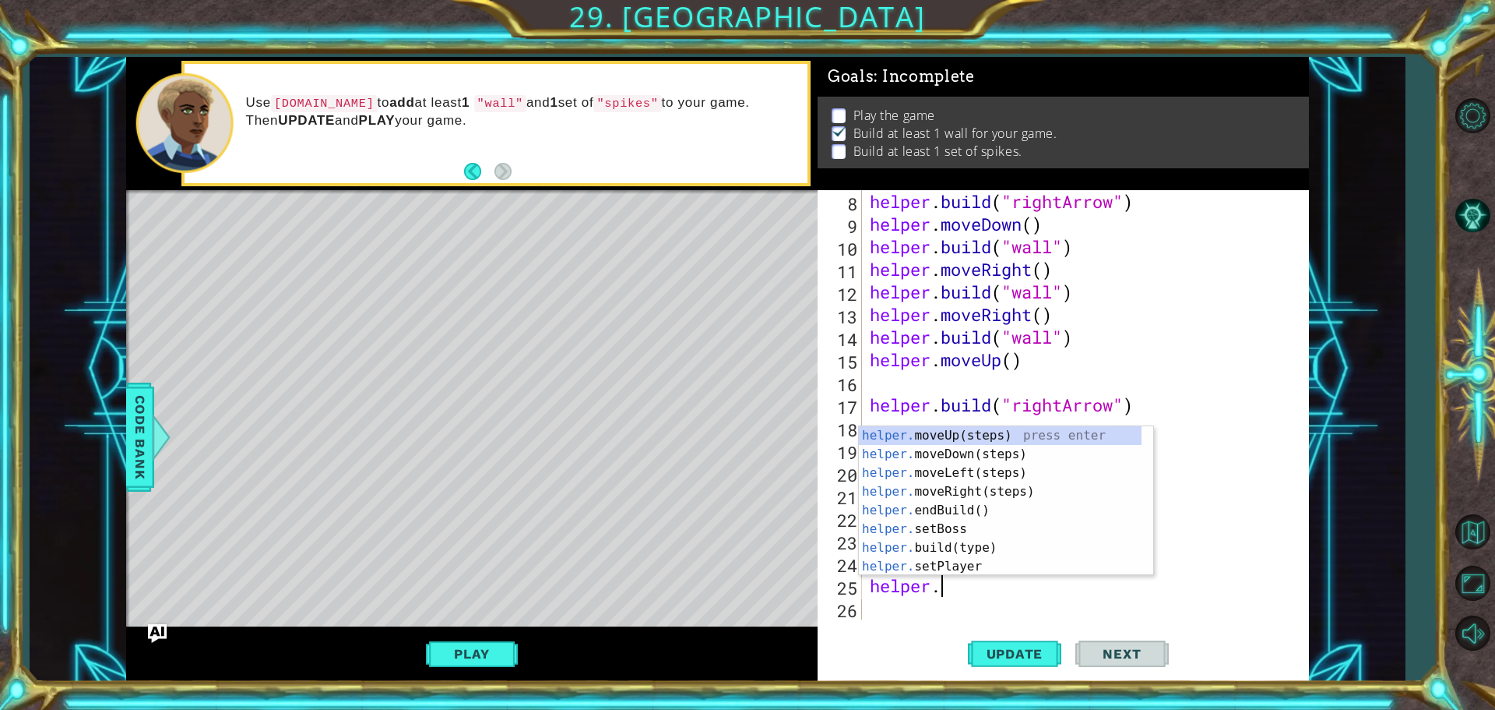
type textarea "helper.m"
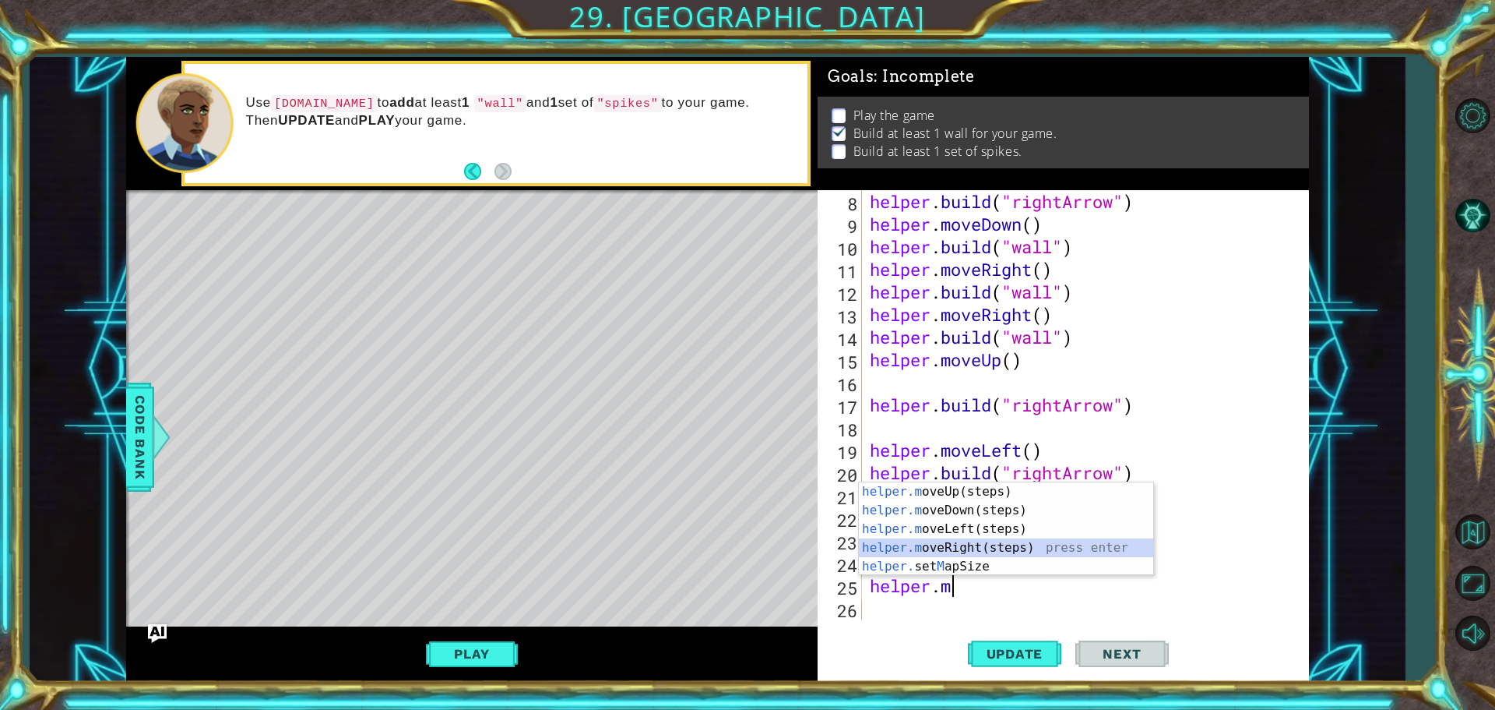
click at [977, 548] on div "helper.m oveUp(steps) press enter helper.m oveDown(steps) press enter helper.m …" at bounding box center [1006, 547] width 294 height 131
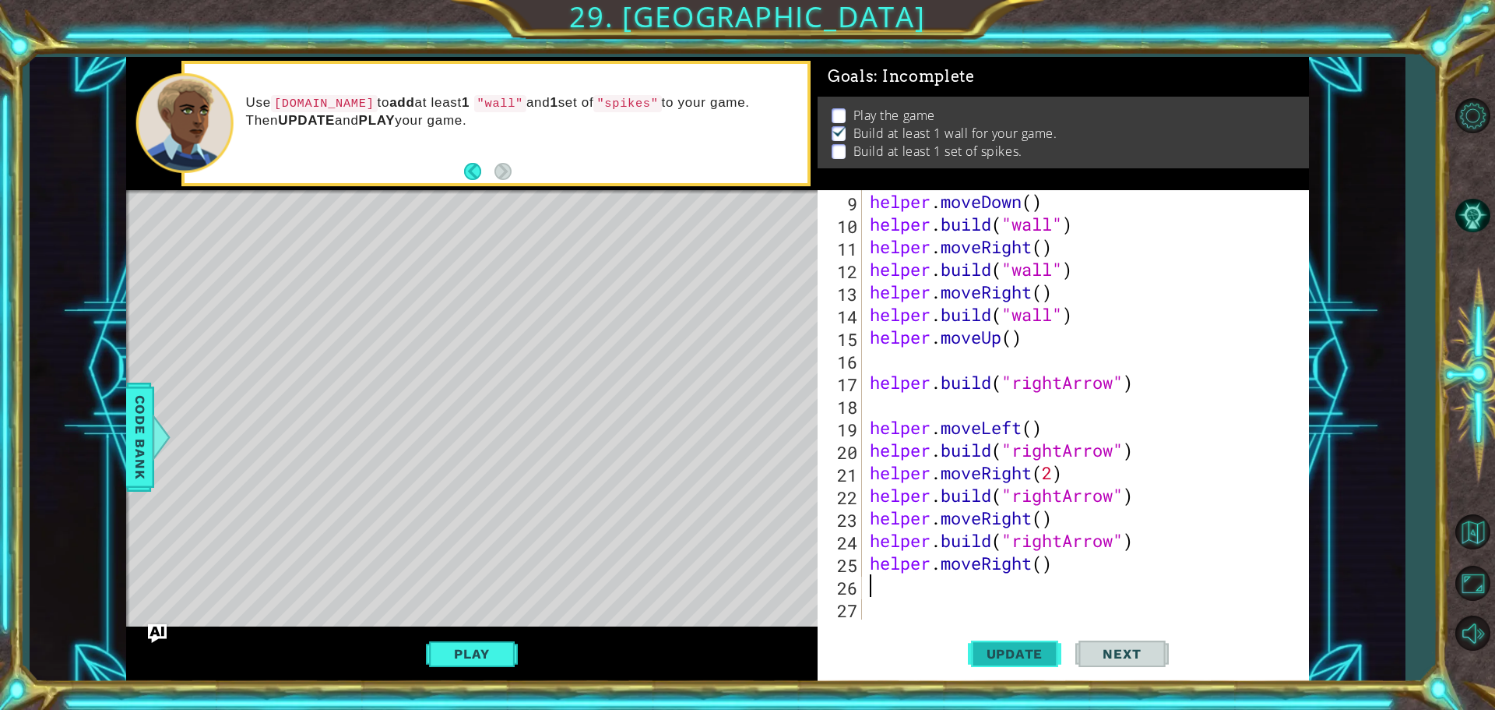
click at [1000, 659] on span "Update" at bounding box center [1015, 654] width 88 height 16
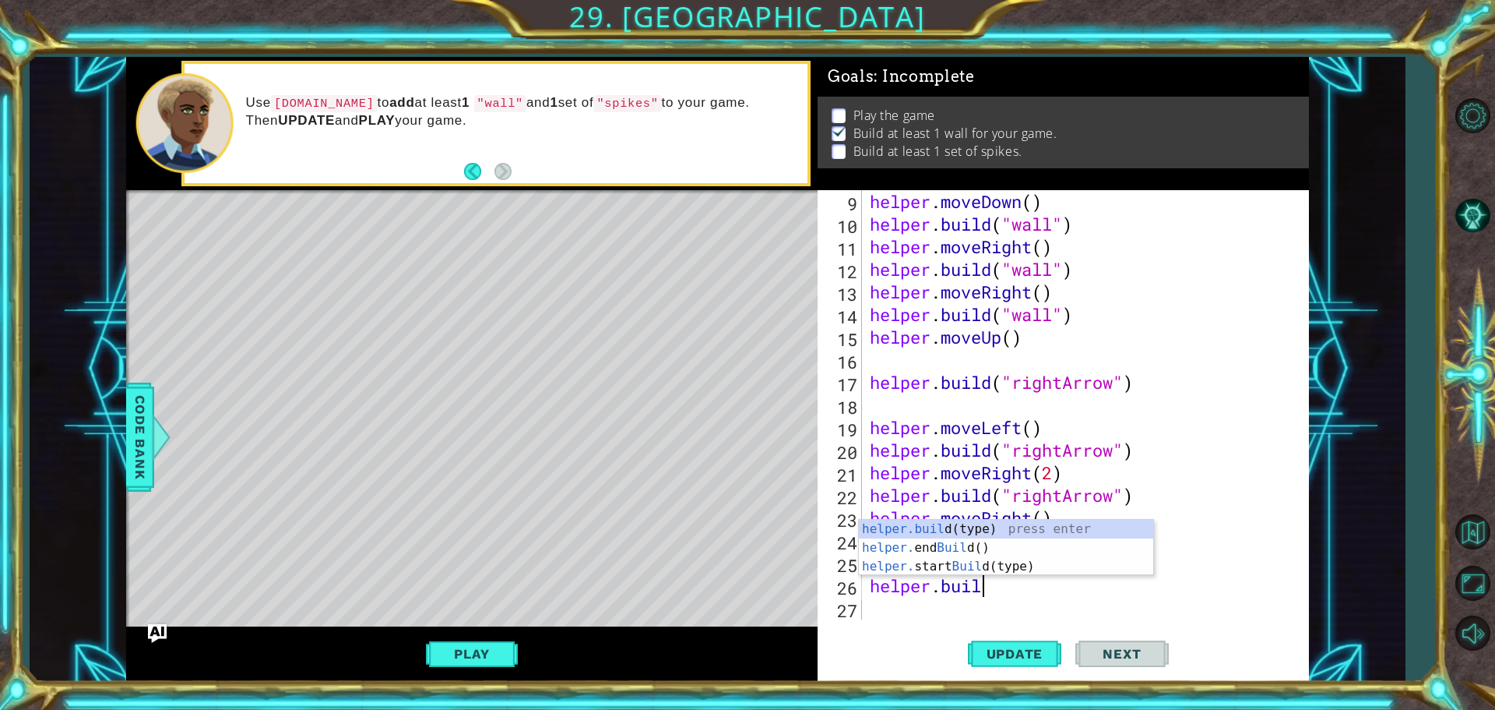
scroll to position [0, 5]
click at [897, 524] on div "[DOMAIN_NAME] (type) press enter helper. end Build () press enter helper. start…" at bounding box center [1006, 566] width 294 height 93
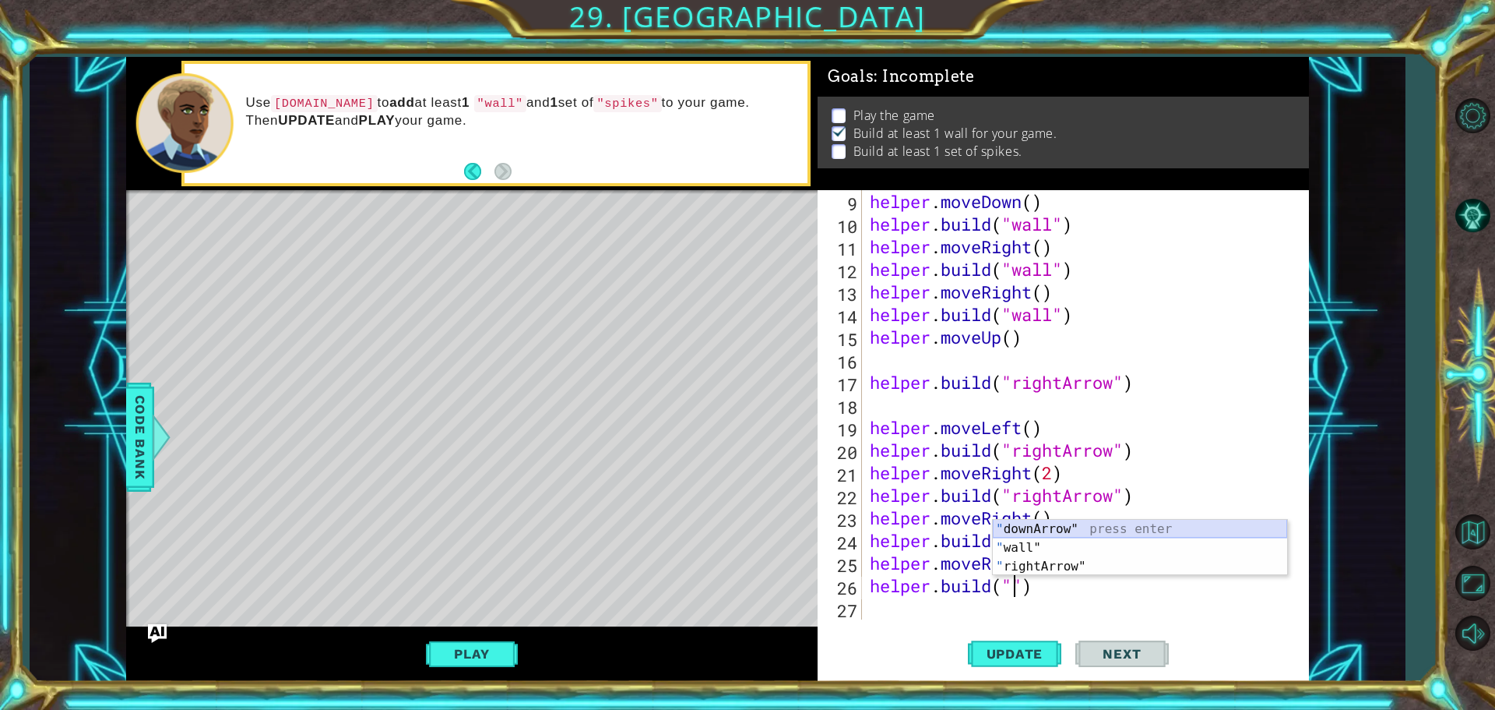
click at [1030, 526] on div "" downArrow" press enter " wall" press enter " rightArrow" press enter" at bounding box center [1140, 566] width 294 height 93
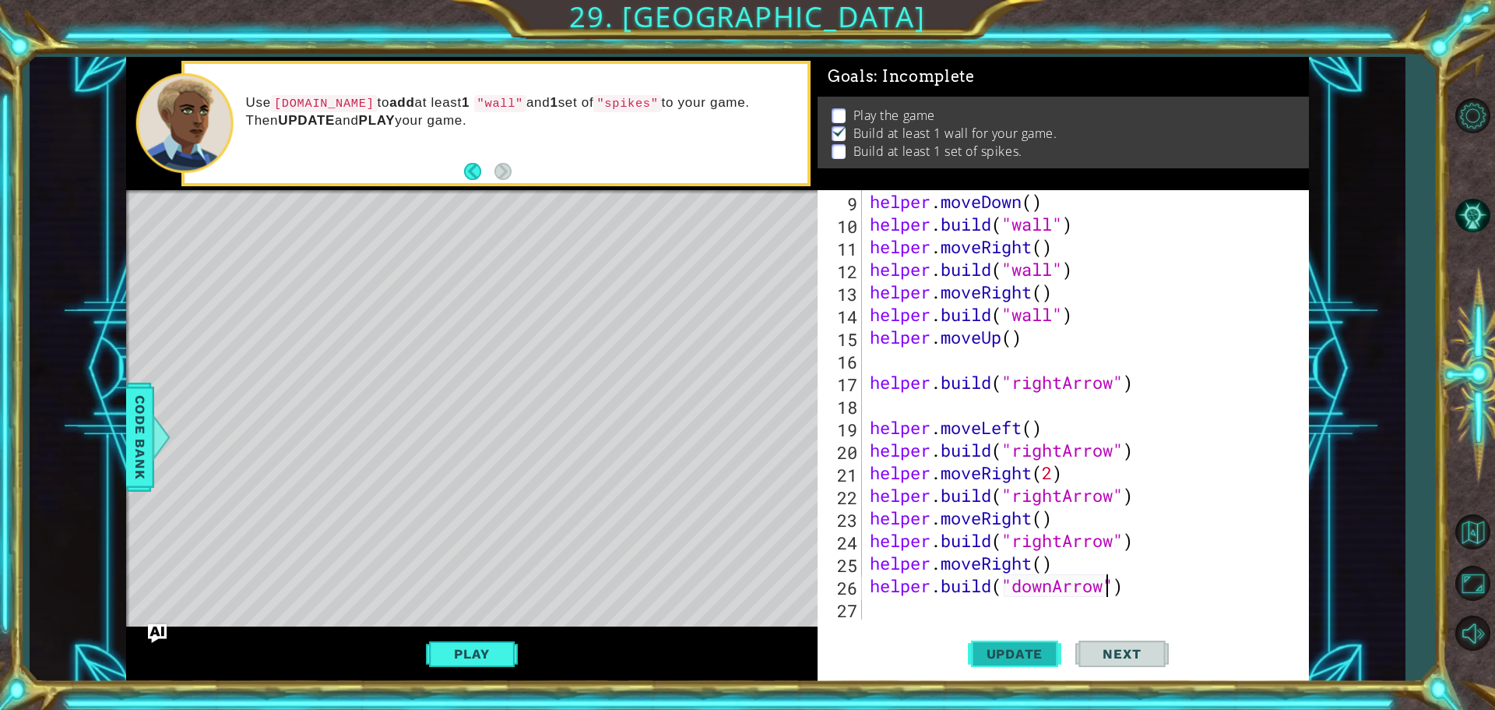
type textarea "[DOMAIN_NAME]("downArrow")"
click at [1022, 652] on span "Update" at bounding box center [1015, 654] width 88 height 16
click at [899, 608] on div "helper . moveDown ( ) helper . build ( "wall" ) helper . moveRight ( ) helper .…" at bounding box center [1084, 427] width 434 height 474
type textarea "h"
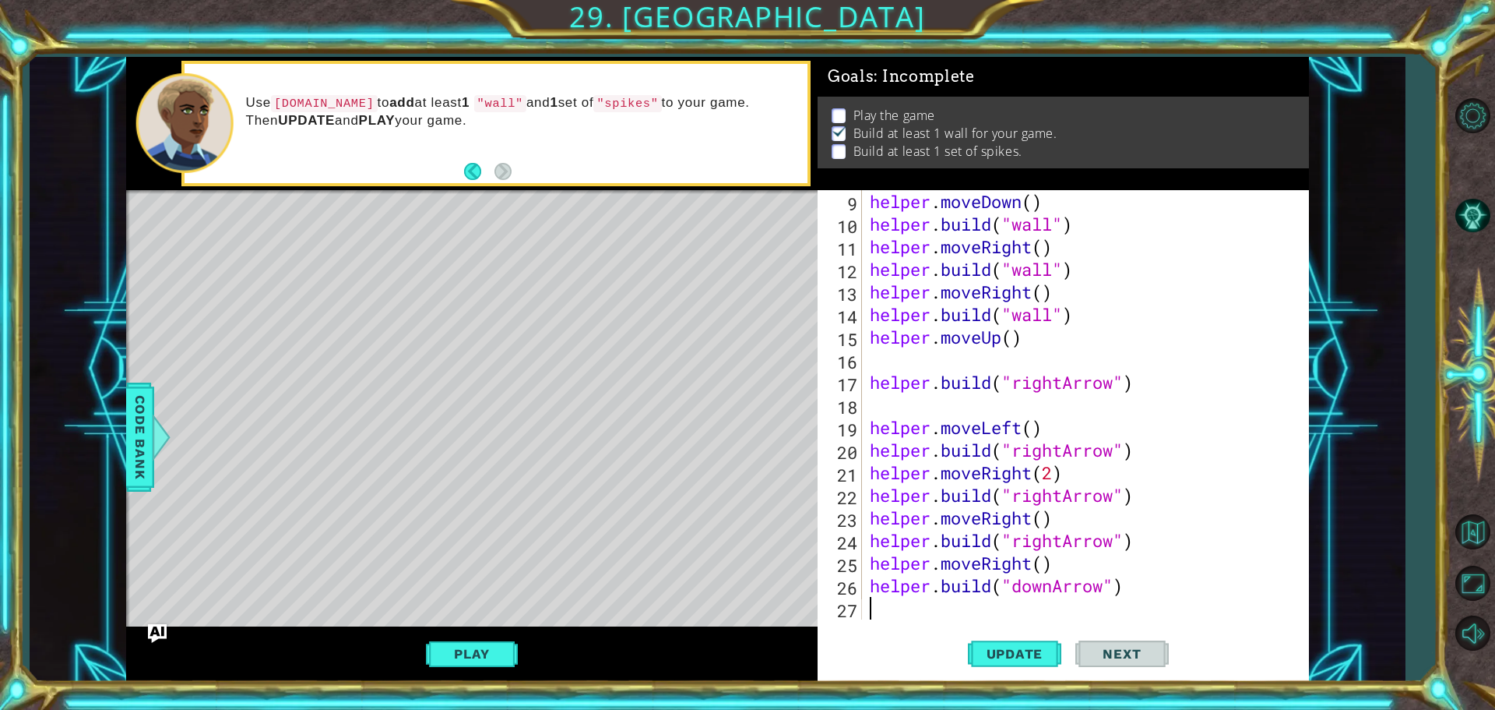
scroll to position [226, 0]
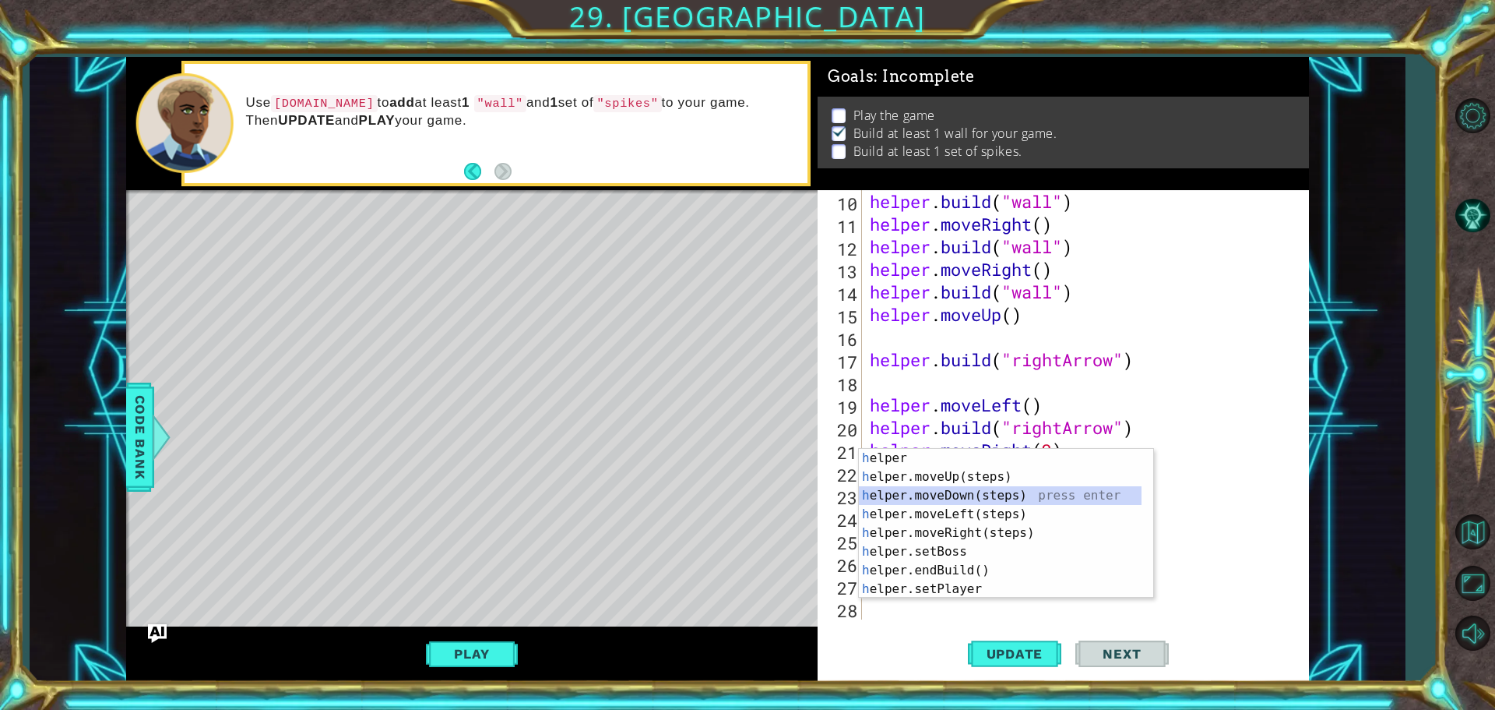
click at [934, 490] on div "h elper press enter h elper.moveUp(steps) press enter h elper.moveDown(steps) p…" at bounding box center [1000, 542] width 283 height 187
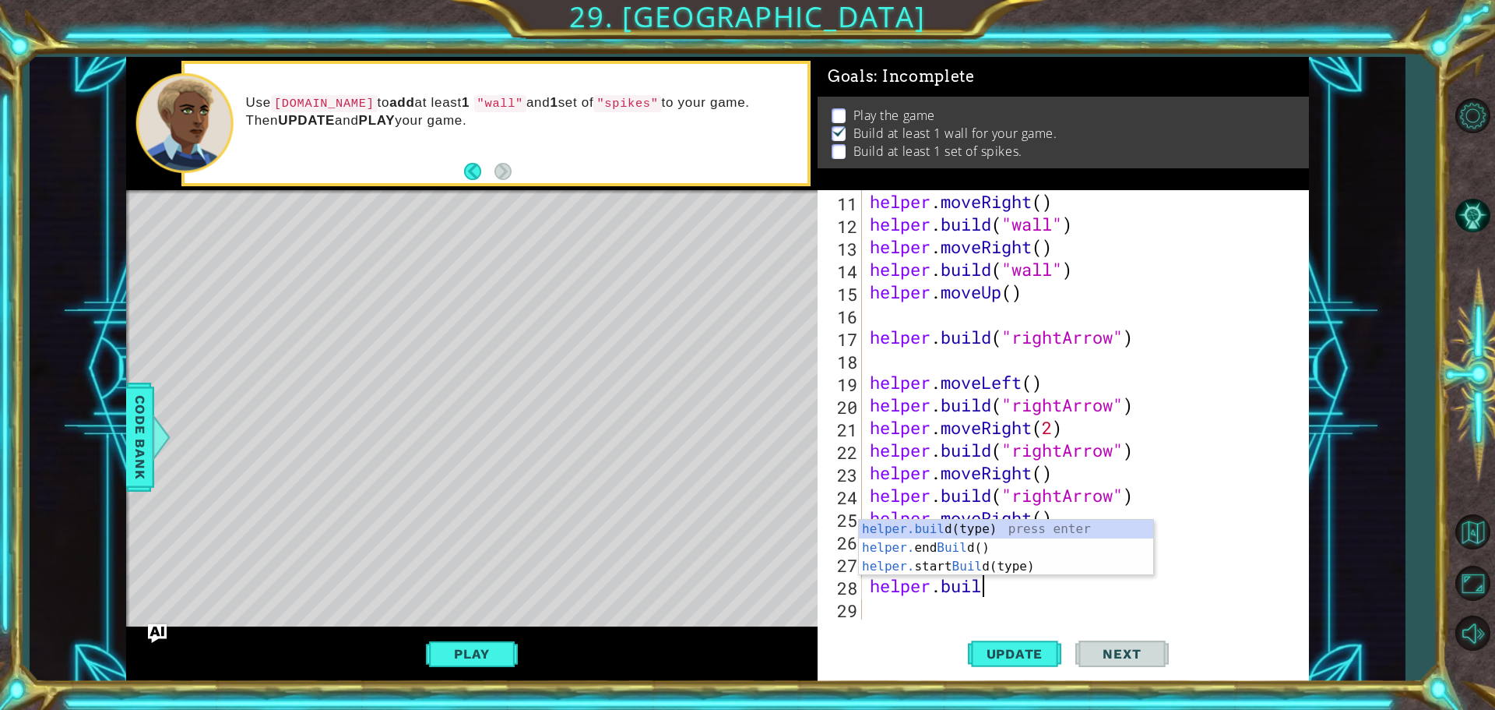
scroll to position [0, 5]
click at [953, 527] on div "[DOMAIN_NAME] (type) press enter helper. end Build () press enter helper. start…" at bounding box center [1006, 566] width 294 height 93
type textarea "[DOMAIN_NAME]("wall")"
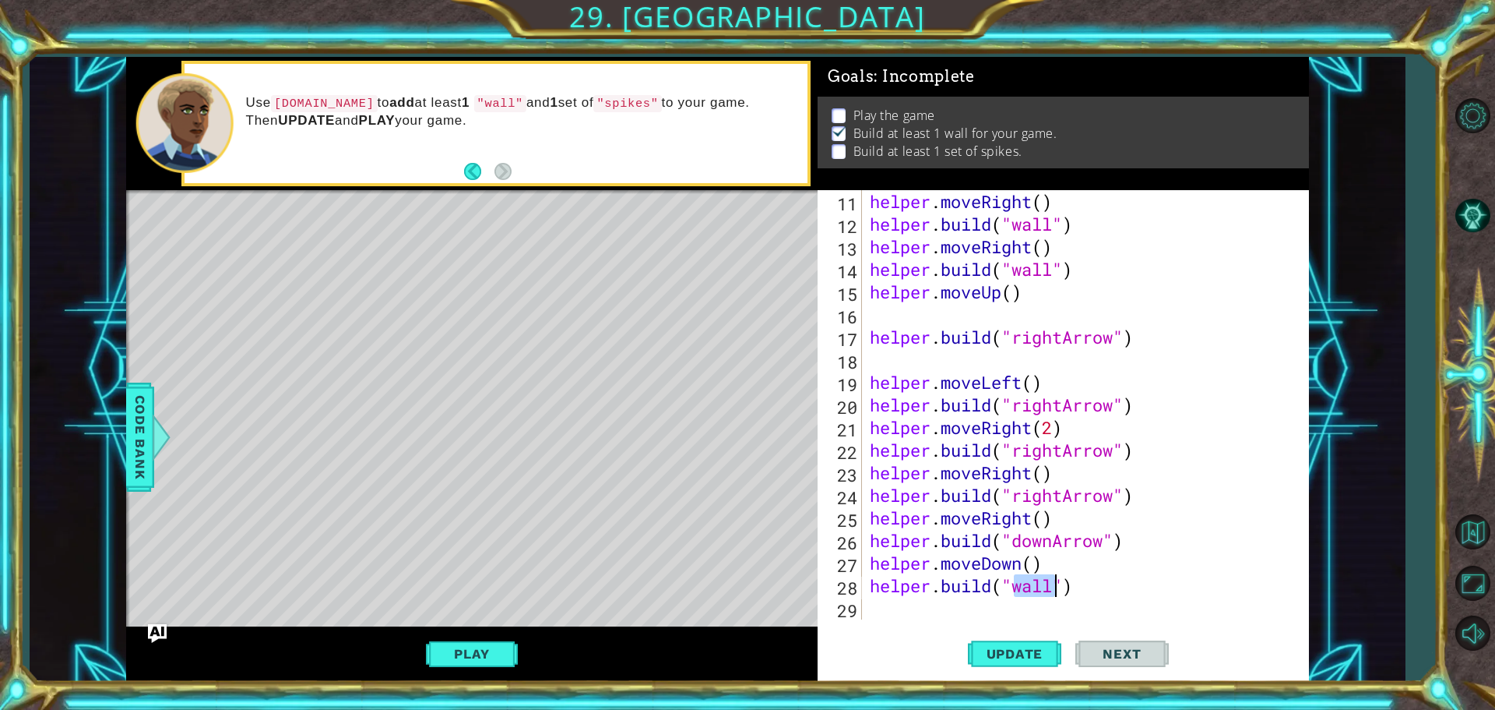
click at [875, 608] on div "helper . moveRight ( ) helper . build ( "wall" ) helper . moveRight ( ) helper …" at bounding box center [1084, 427] width 434 height 474
click at [1053, 588] on div "helper . moveRight ( ) helper . build ( "wall" ) helper . moveRight ( ) helper …" at bounding box center [1084, 427] width 434 height 474
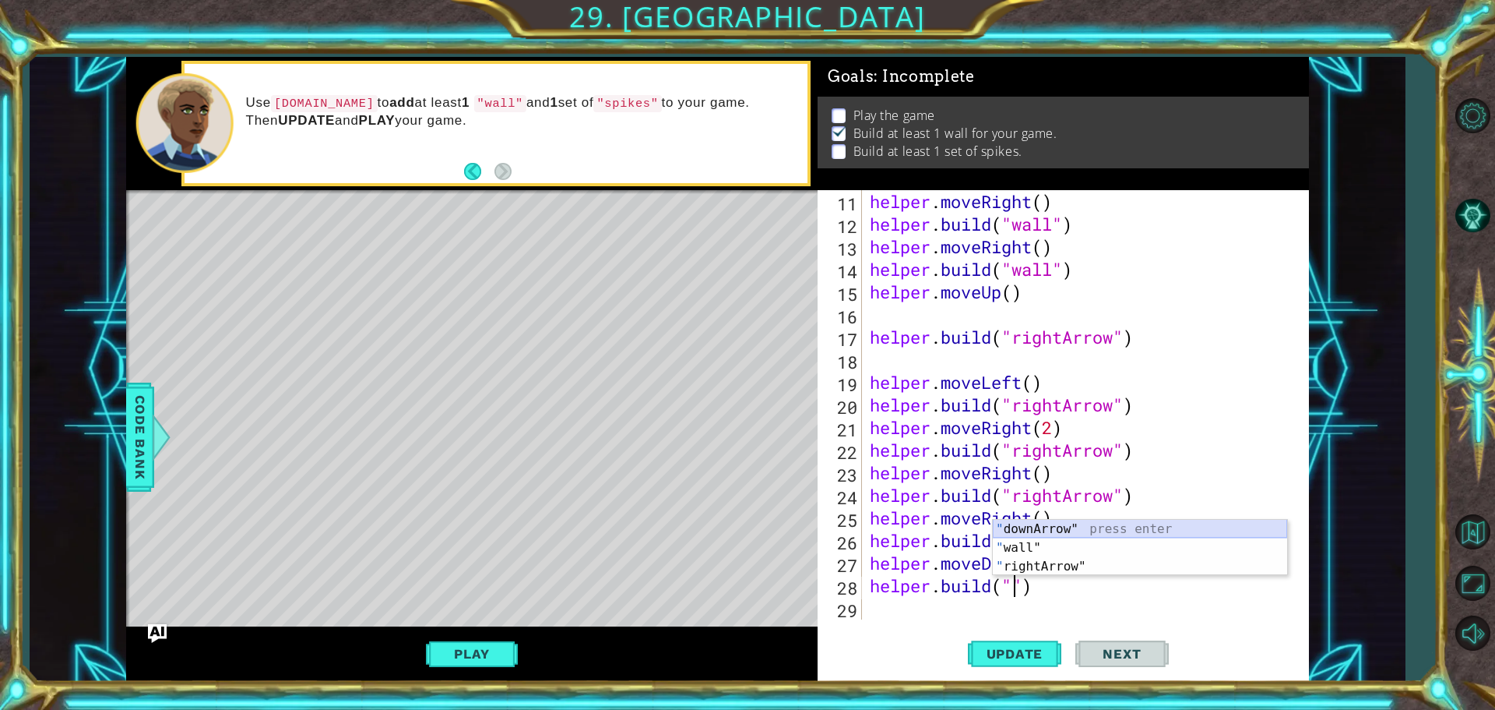
click at [1025, 527] on div "" downArrow" press enter " wall" press enter " rightArrow" press enter" at bounding box center [1140, 566] width 294 height 93
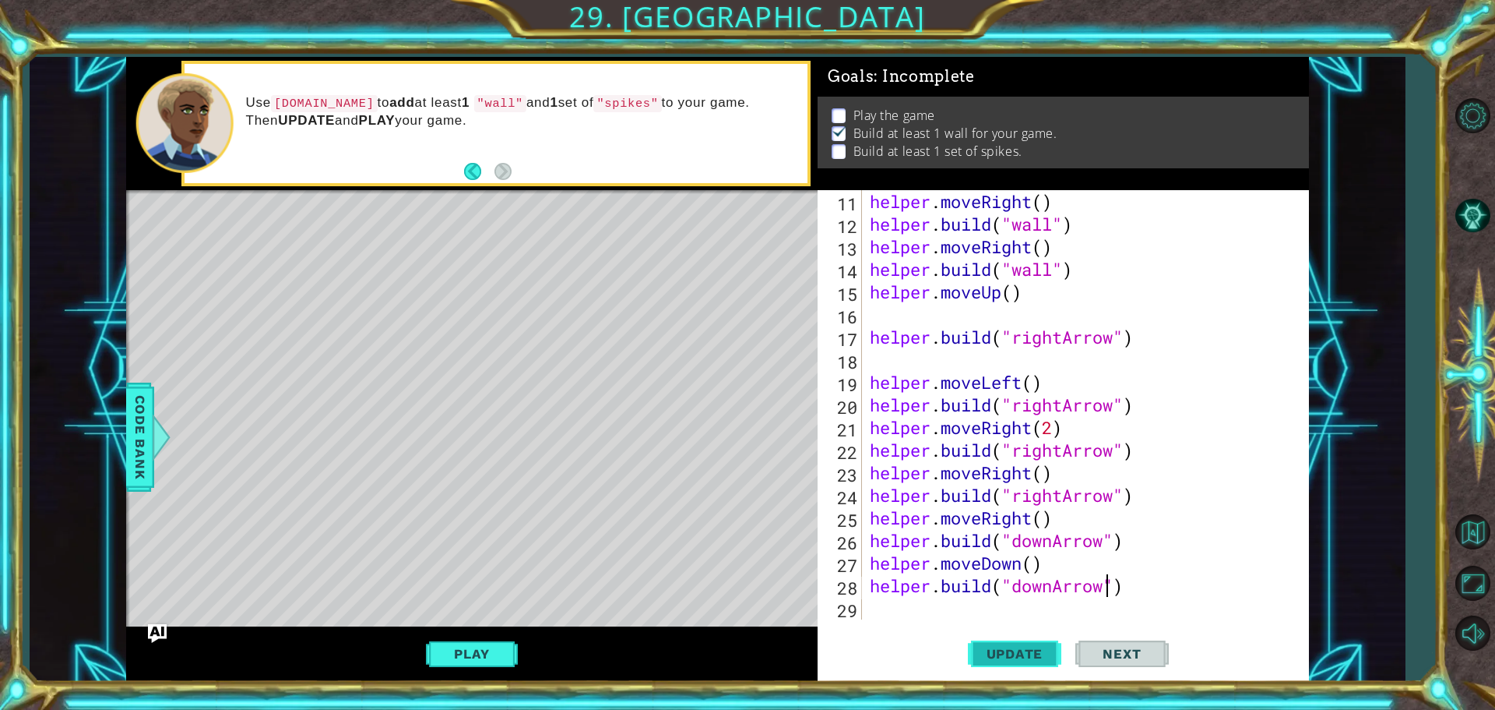
type textarea "[DOMAIN_NAME]("downArrow")"
click at [1014, 657] on span "Update" at bounding box center [1015, 654] width 88 height 16
click at [949, 623] on div "[DOMAIN_NAME]("downArrow") 11 12 13 14 15 16 17 18 19 20 21 22 23 24 25 26 27 2…" at bounding box center [1063, 435] width 491 height 491
click at [912, 607] on div "helper . moveRight ( ) helper . build ( "wall" ) helper . moveRight ( ) helper …" at bounding box center [1084, 427] width 434 height 474
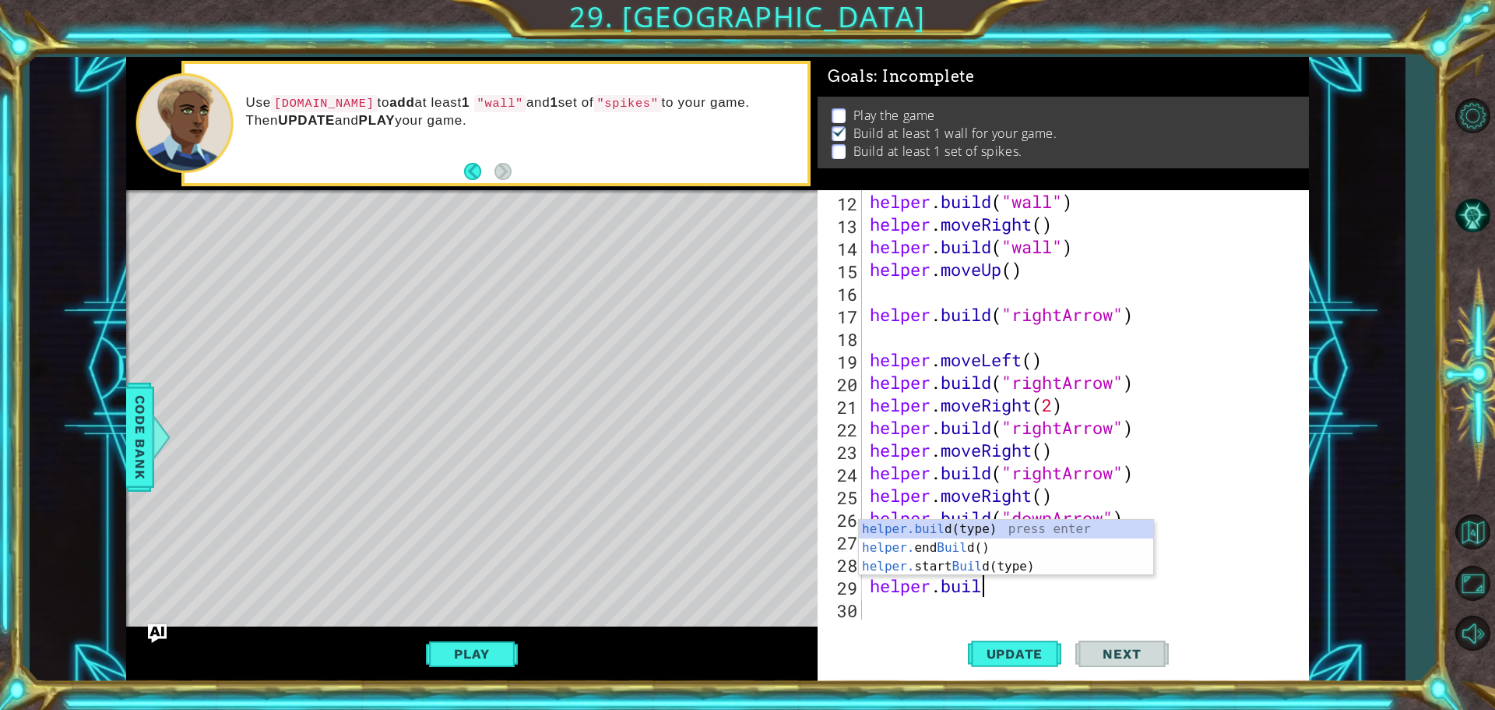
scroll to position [0, 5]
click at [935, 528] on div "[DOMAIN_NAME] (type) press enter helper. end Build () press enter helper. start…" at bounding box center [1006, 566] width 294 height 93
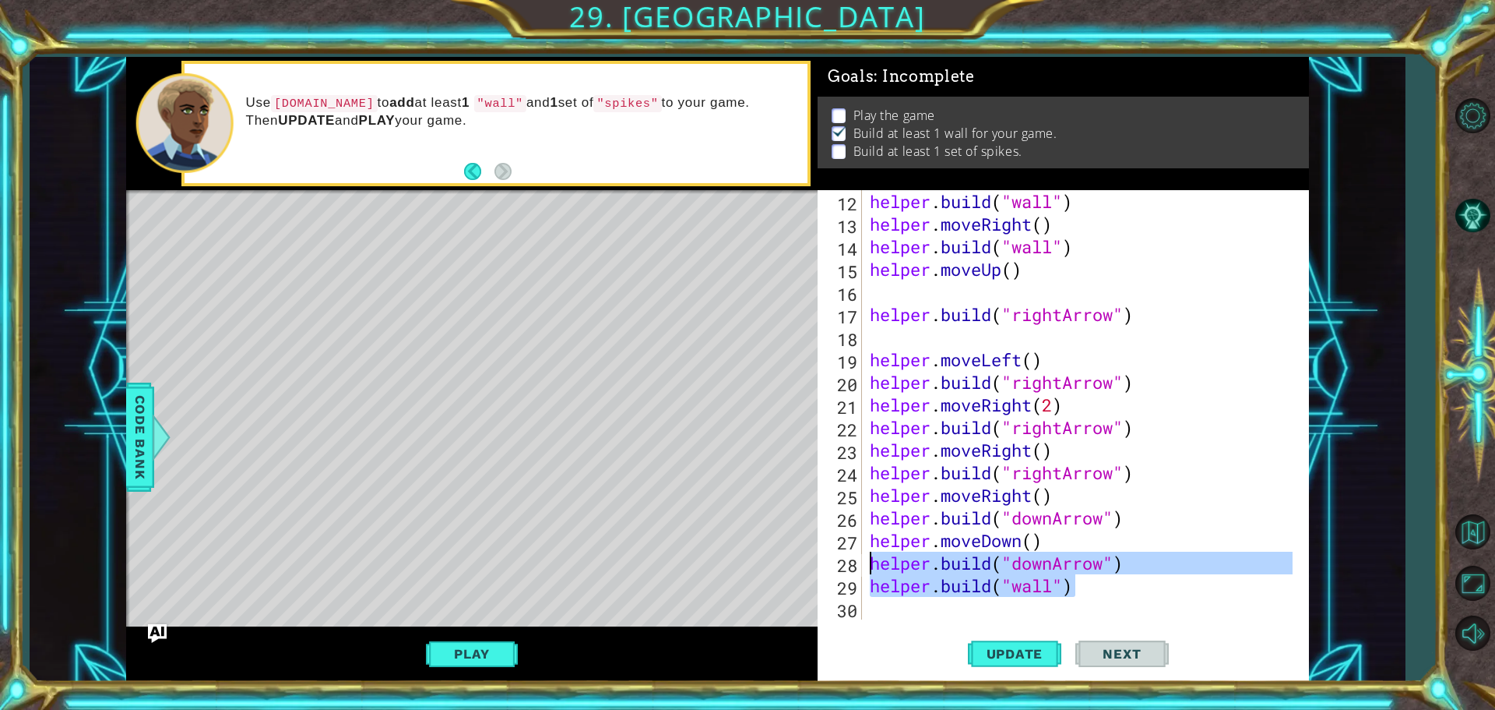
drag, startPoint x: 1083, startPoint y: 593, endPoint x: 861, endPoint y: 562, distance: 224.0
click at [861, 562] on div "[DOMAIN_NAME]("wall") 12 13 14 15 16 17 18 19 20 21 22 23 24 25 26 27 28 29 30 …" at bounding box center [1061, 404] width 487 height 429
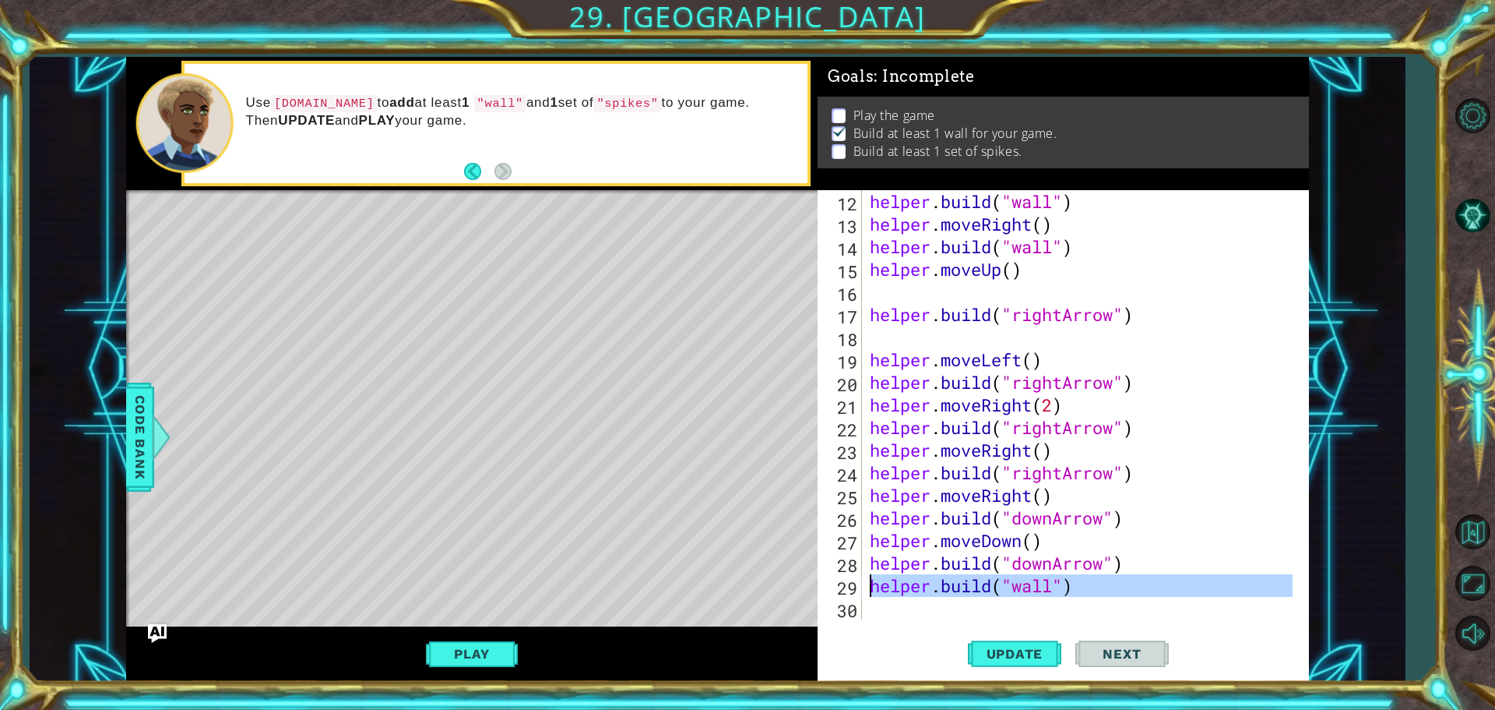
drag, startPoint x: 1083, startPoint y: 597, endPoint x: 863, endPoint y: 587, distance: 220.7
click at [863, 587] on div "[DOMAIN_NAME]("downArrow") [DOMAIN_NAME]("wall") 12 13 14 15 16 17 18 19 20 21 …" at bounding box center [1061, 404] width 487 height 429
type textarea "[DOMAIN_NAME]("wall")"
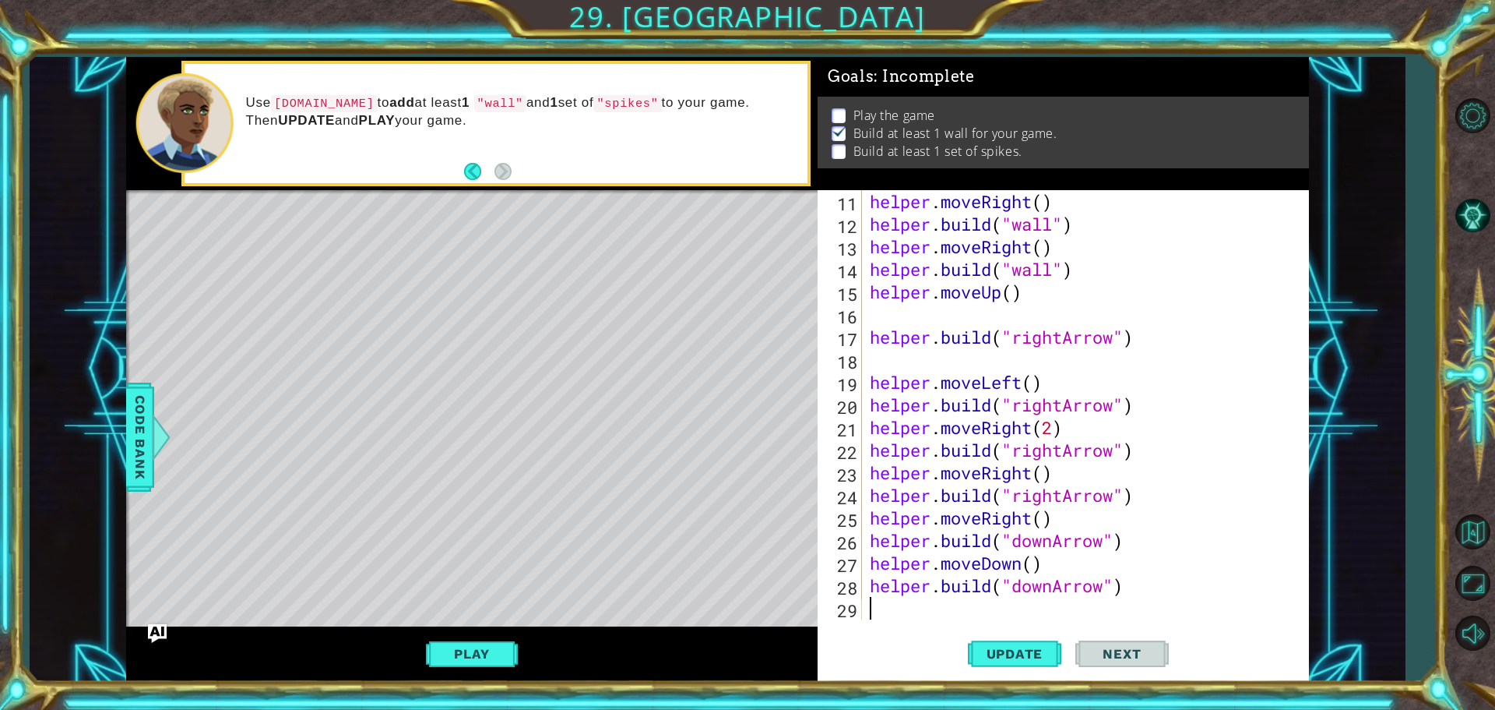
scroll to position [248, 0]
drag, startPoint x: 1055, startPoint y: 583, endPoint x: 1019, endPoint y: 590, distance: 36.5
click at [1019, 590] on div "helper . moveRight ( ) helper . build ( "wall" ) helper . moveRight ( ) helper …" at bounding box center [1084, 427] width 434 height 474
type textarea "[DOMAIN_NAME]("leftArrow")"
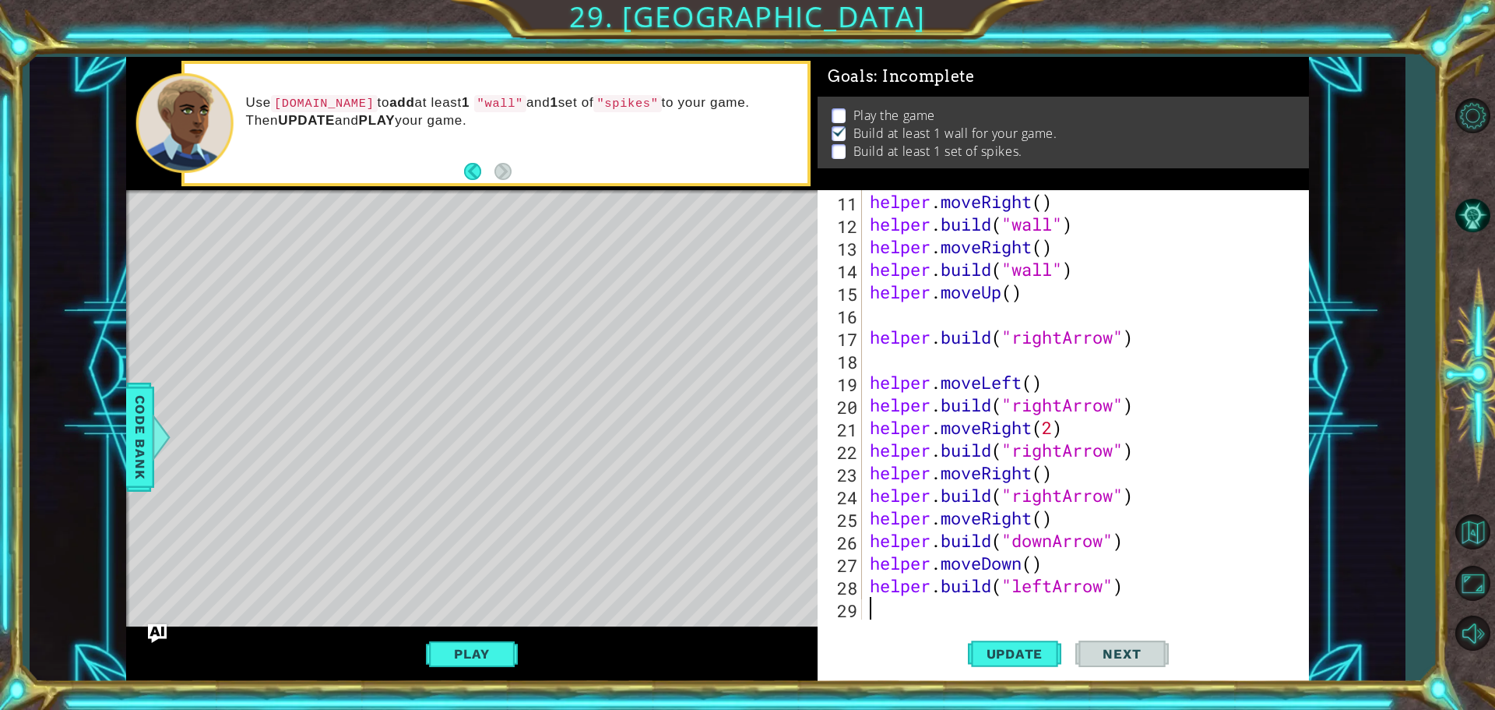
click at [868, 608] on div "helper . moveRight ( ) helper . build ( "wall" ) helper . moveRight ( ) helper …" at bounding box center [1084, 427] width 434 height 474
click at [1001, 663] on button "Update" at bounding box center [1014, 653] width 93 height 49
type textarea "h"
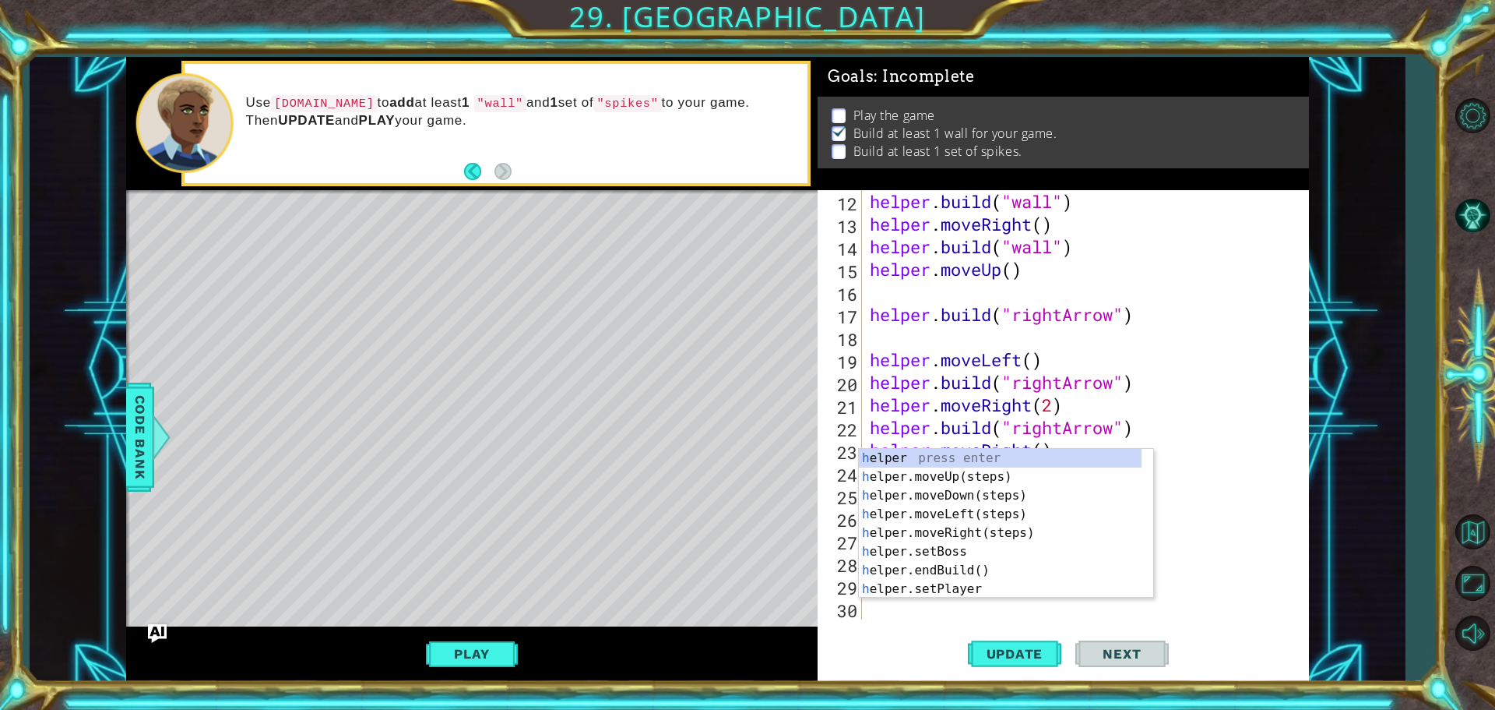
scroll to position [271, 0]
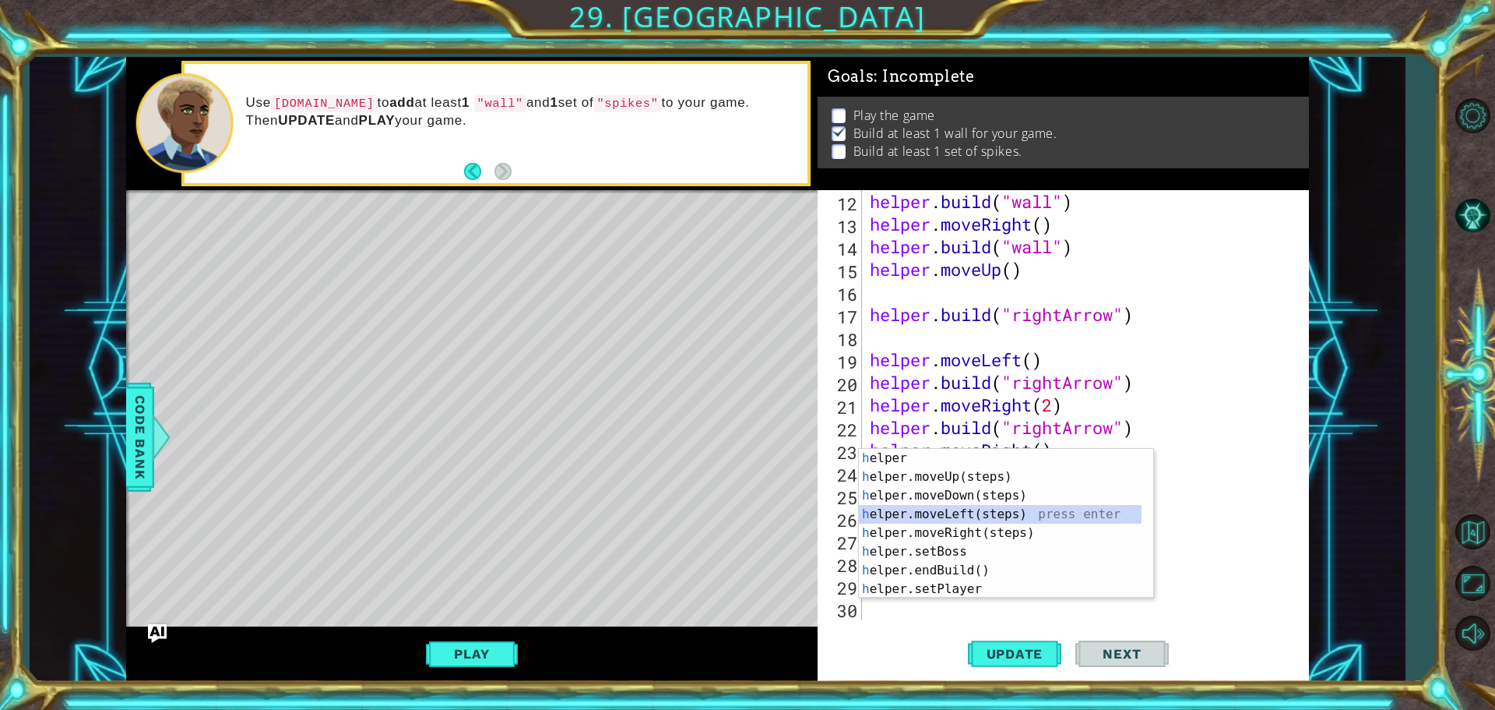
click at [957, 506] on div "h elper press enter h elper.moveUp(steps) press enter h elper.moveDown(steps) p…" at bounding box center [1000, 542] width 283 height 187
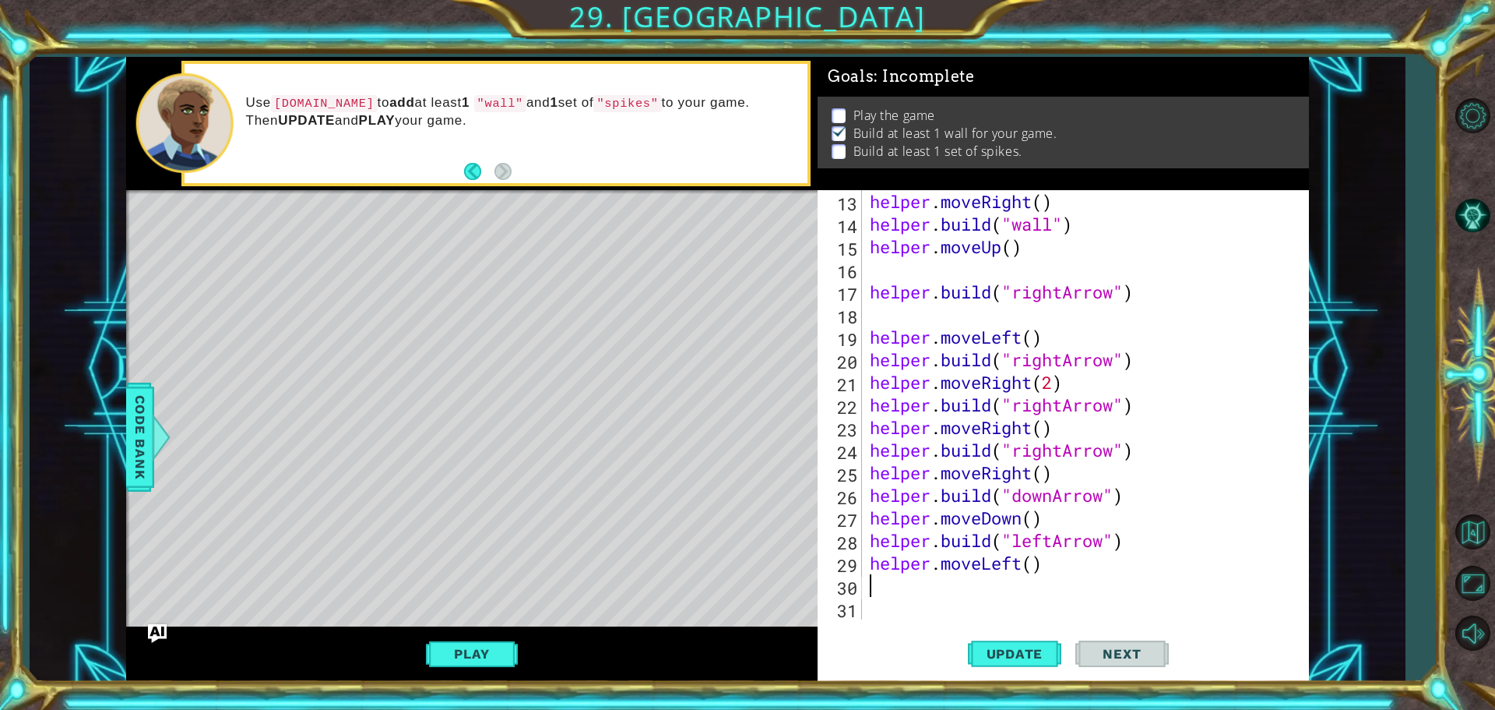
scroll to position [294, 0]
type textarea "h"
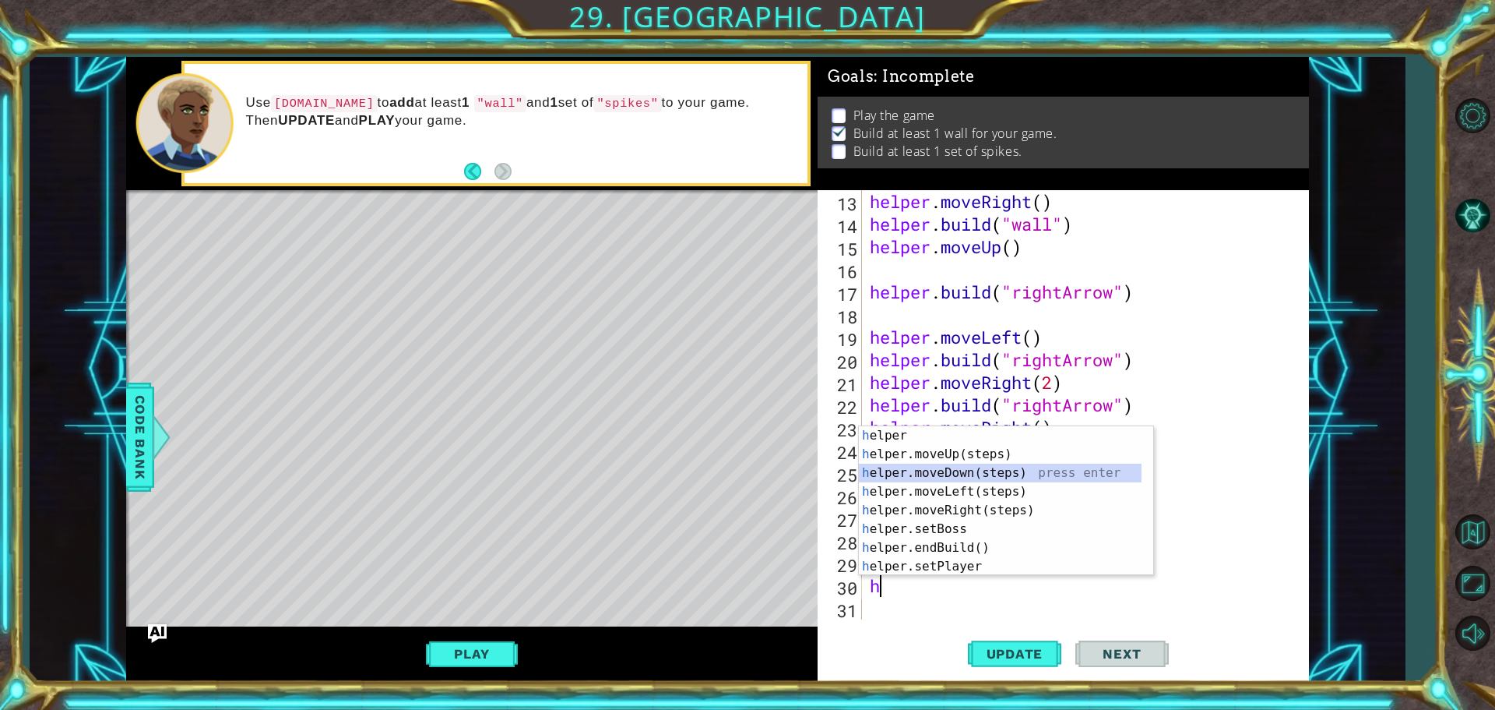
click at [939, 470] on div "h elper press enter h elper.moveUp(steps) press enter h elper.moveDown(steps) p…" at bounding box center [1000, 519] width 283 height 187
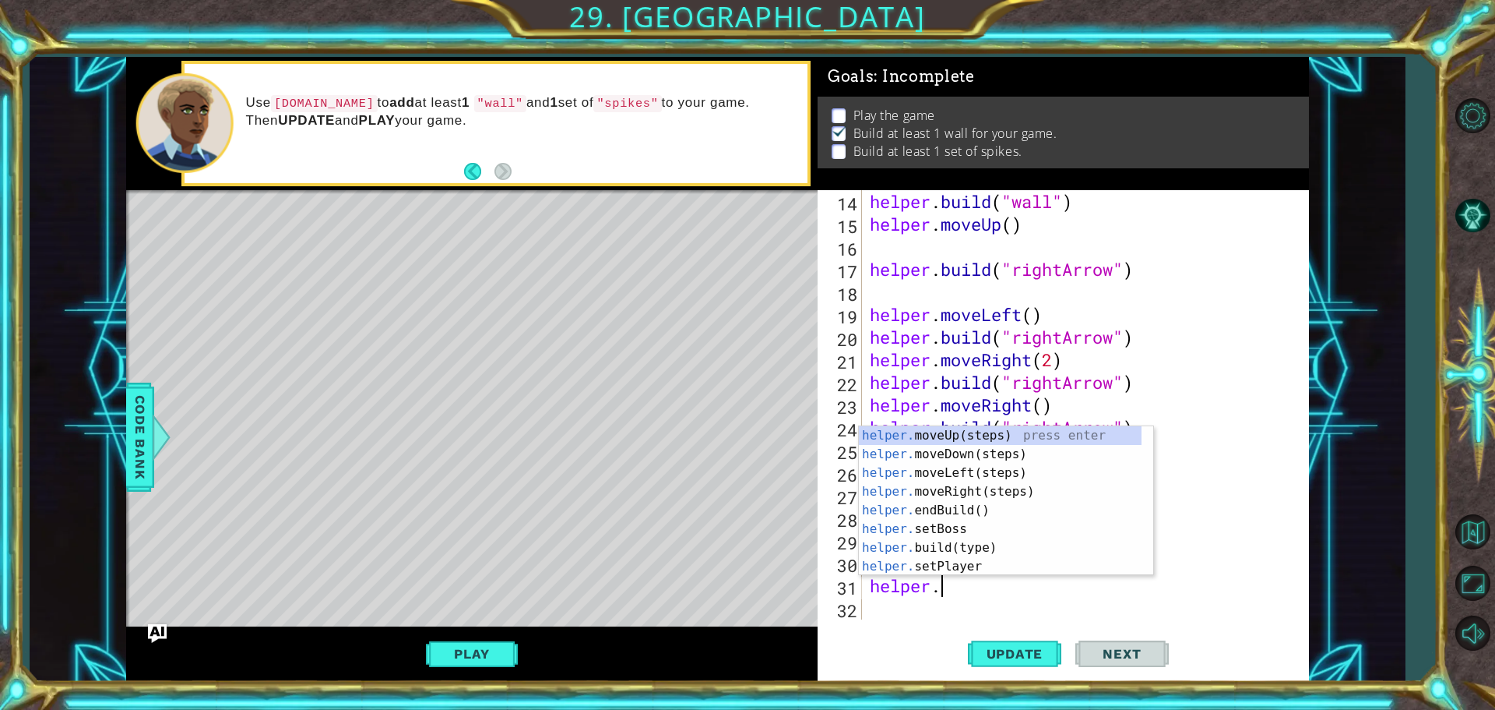
scroll to position [0, 2]
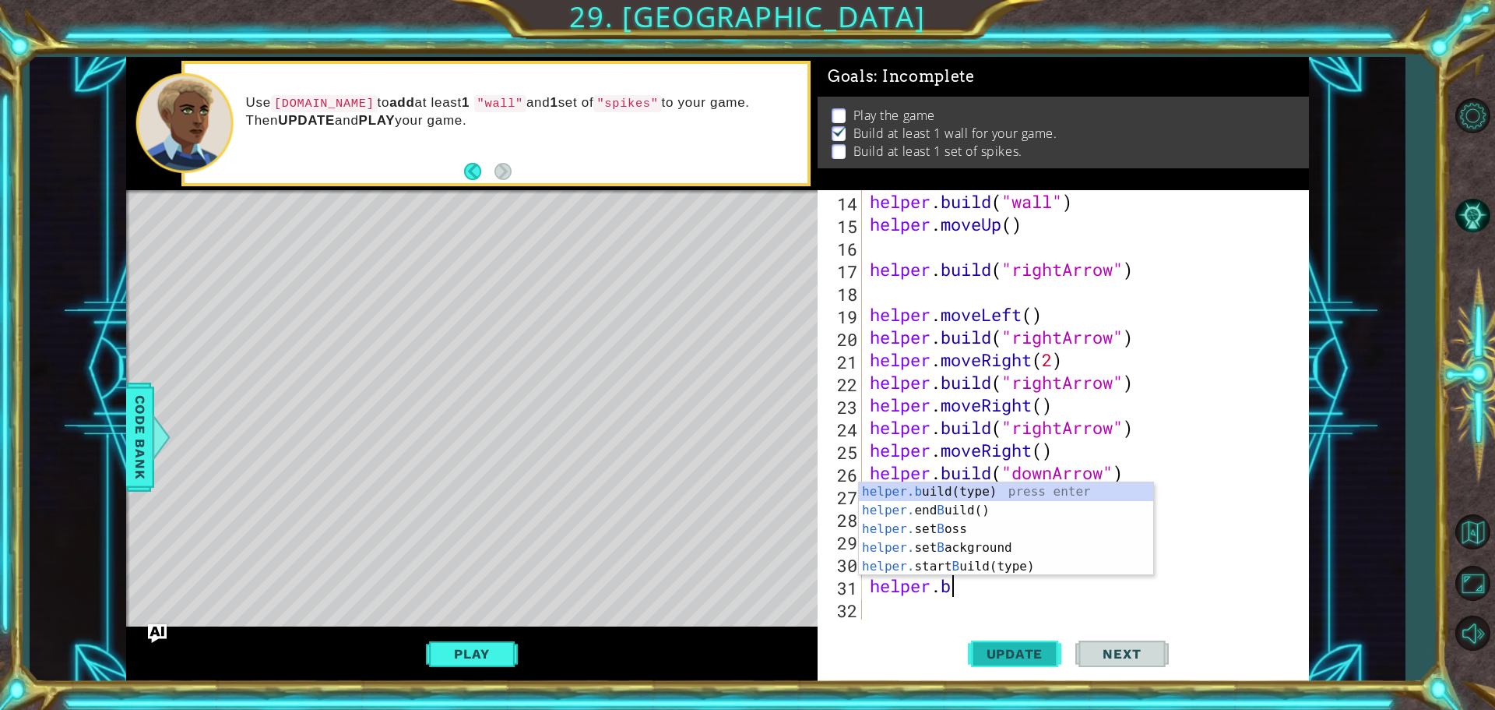
type textarea "helper.b"
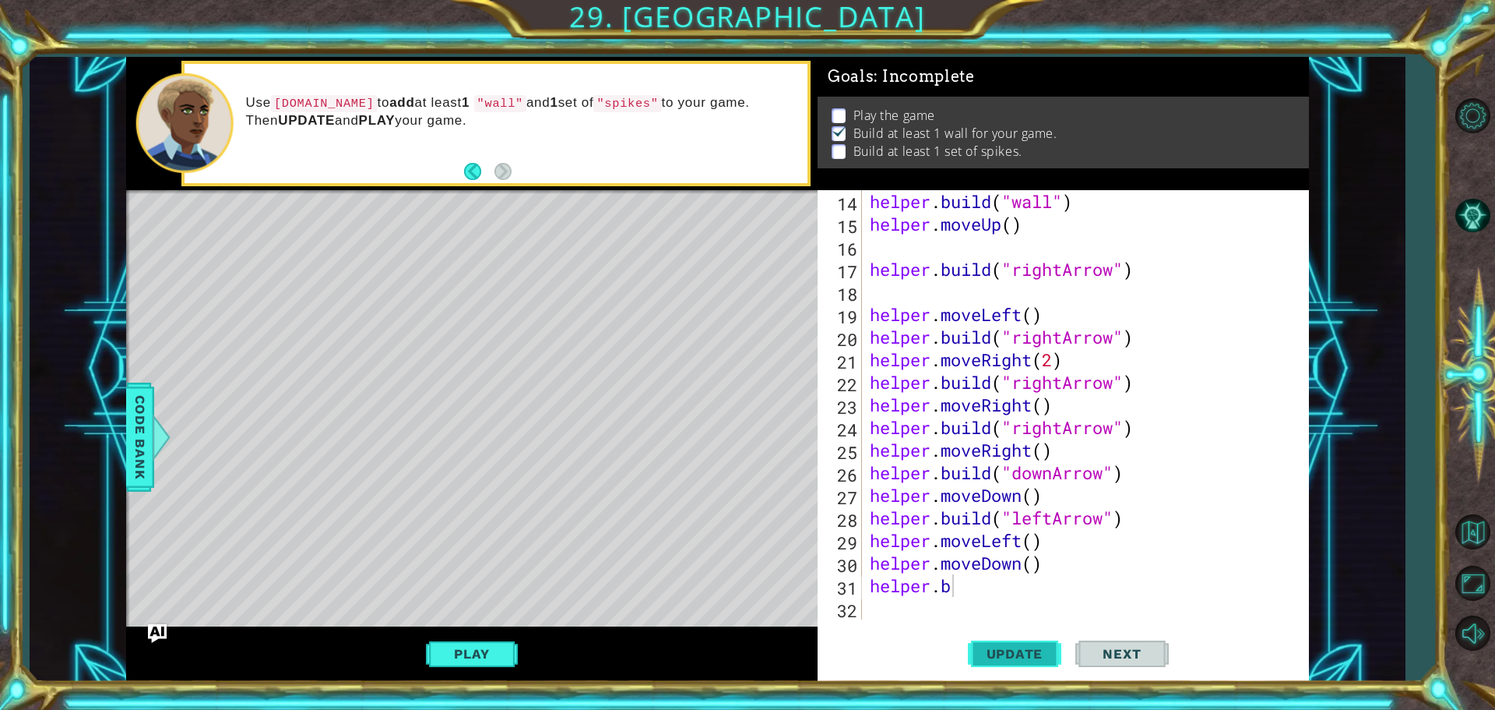
click at [1010, 659] on span "Update" at bounding box center [1015, 654] width 88 height 16
